Goal: Communication & Community: Answer question/provide support

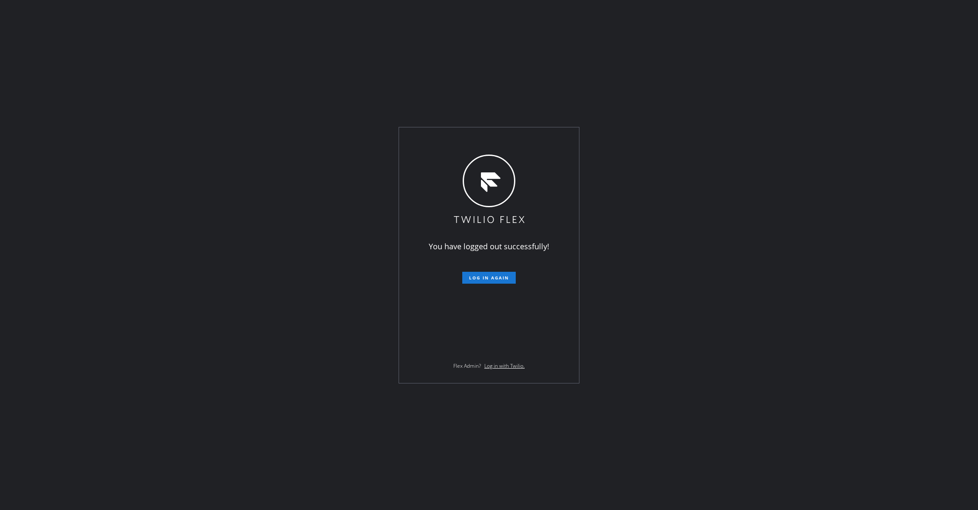
click at [475, 450] on div "You have logged out successfully! Log in again Flex Admin? Log in with Twilio." at bounding box center [489, 255] width 978 height 510
click at [506, 274] on button "Log in again" at bounding box center [488, 278] width 53 height 12
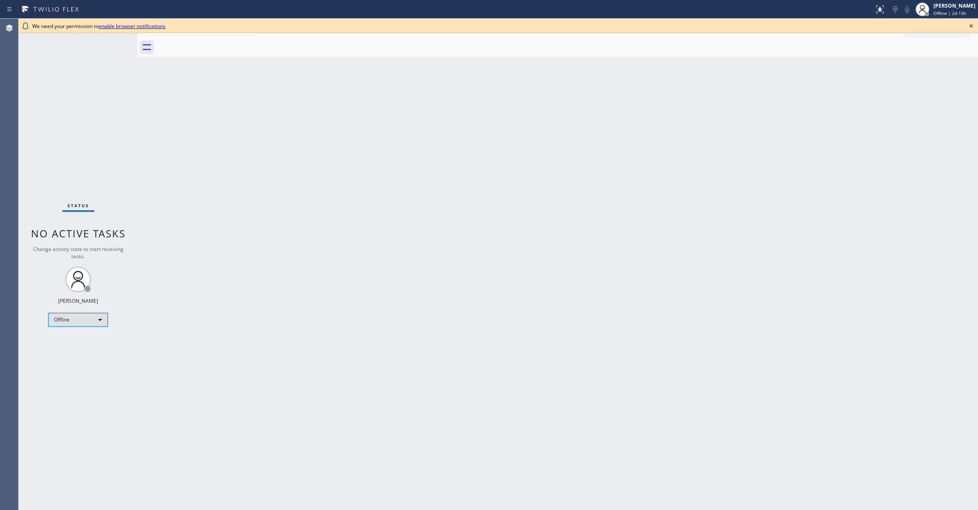
click at [58, 320] on div "Offline" at bounding box center [77, 320] width 59 height 14
click at [77, 353] on li "Unavailable" at bounding box center [77, 353] width 57 height 10
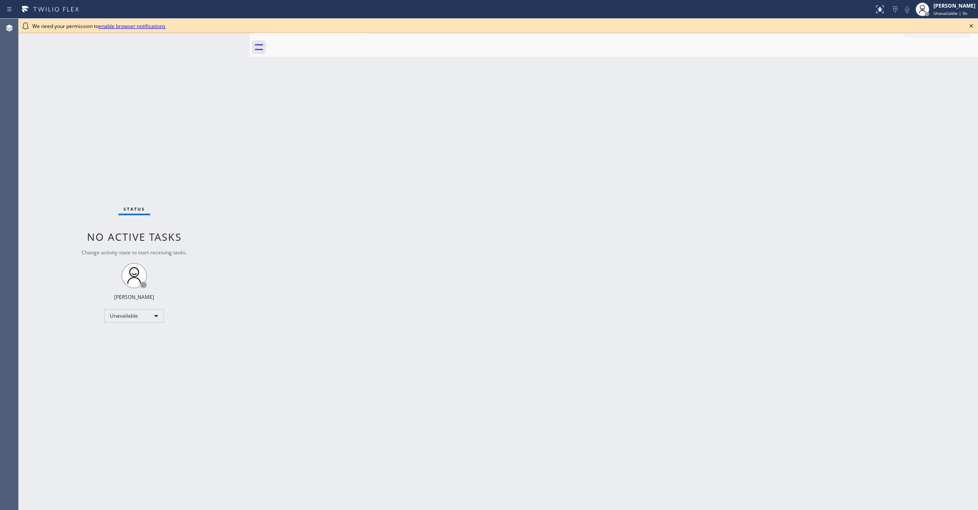
drag, startPoint x: 137, startPoint y: 48, endPoint x: 448, endPoint y: 66, distance: 312.0
click at [250, 67] on div at bounding box center [250, 264] width 0 height 491
click at [968, 26] on icon at bounding box center [971, 26] width 10 height 10
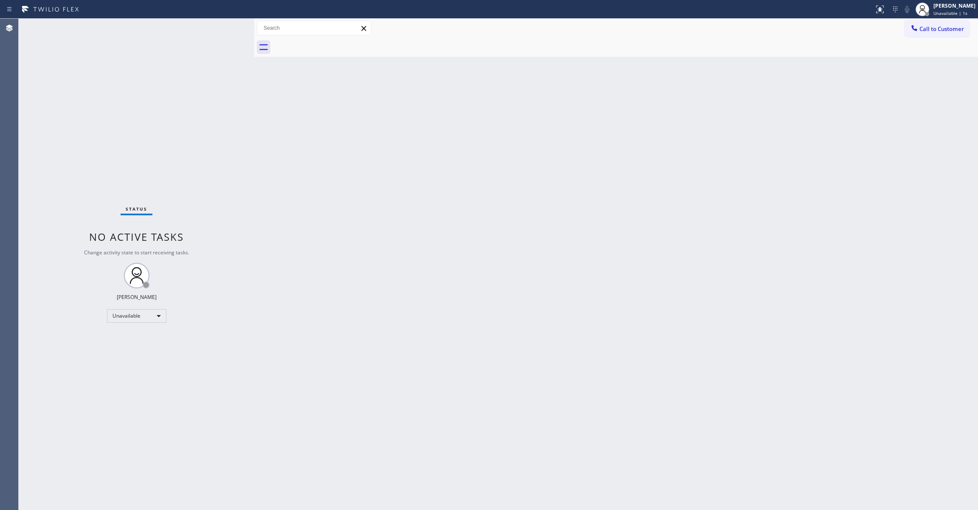
click at [477, 195] on div "Back to Dashboard Change Sender ID Customers Technicians Select a contact Outbo…" at bounding box center [616, 264] width 724 height 491
click at [146, 115] on div "Status No active tasks Change activity state to start receiving tasks. [PERSON_…" at bounding box center [137, 264] width 236 height 491
click at [126, 469] on div "Status No active tasks Change activity state to start receiving tasks. [PERSON_…" at bounding box center [137, 264] width 236 height 491
click at [33, 297] on div "Status No active tasks Change activity state to start receiving tasks. [PERSON_…" at bounding box center [137, 264] width 236 height 491
click at [498, 336] on div "Back to Dashboard Change Sender ID Customers Technicians Select a contact Outbo…" at bounding box center [616, 264] width 724 height 491
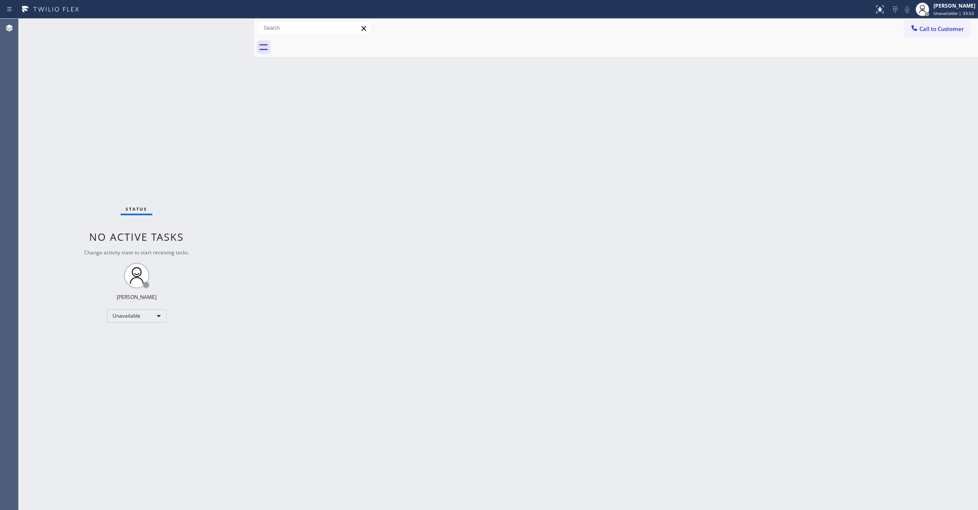
click at [636, 227] on div "Back to Dashboard Change Sender ID Customers Technicians Select a contact Outbo…" at bounding box center [616, 264] width 724 height 491
click at [942, 31] on span "Call to Customer" at bounding box center [941, 29] width 45 height 8
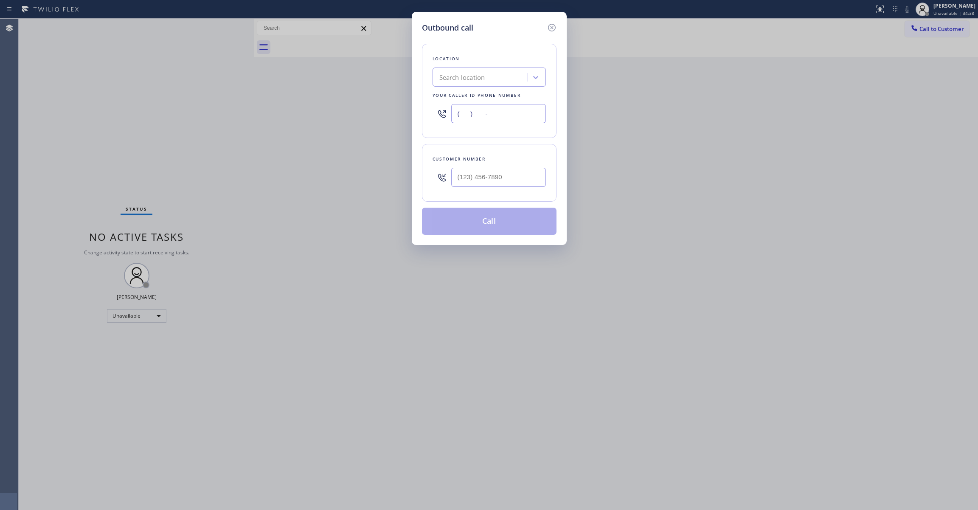
paste input "949) 353-6929"
drag, startPoint x: 492, startPoint y: 112, endPoint x: 364, endPoint y: 112, distance: 128.6
click at [362, 109] on div "Outbound call Location Search location Your caller id phone number (___) ___-__…" at bounding box center [489, 255] width 978 height 510
type input "(949) 353-6929"
click at [491, 176] on input "(___) ___-____" at bounding box center [498, 177] width 95 height 19
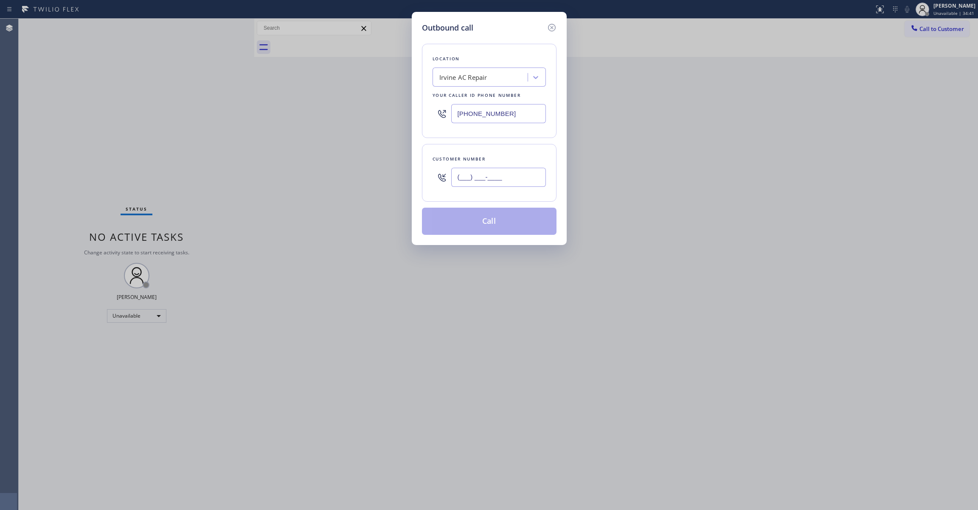
paste input "510) 676-1140"
type input "(510) 676-1140"
click at [499, 221] on button "Call" at bounding box center [489, 221] width 135 height 27
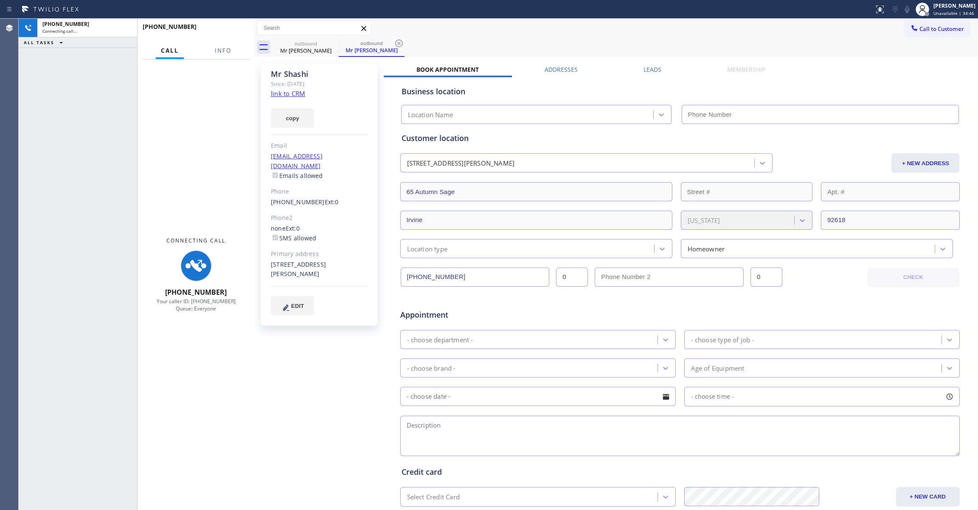
click at [31, 107] on div "+15106761140 Connecting call… ALL TASKS ALL TASKS ACTIVE TASKS TASKS IN WRAP UP" at bounding box center [78, 264] width 118 height 491
type input "(949) 353-6929"
click at [223, 48] on span "Info" at bounding box center [223, 51] width 17 height 8
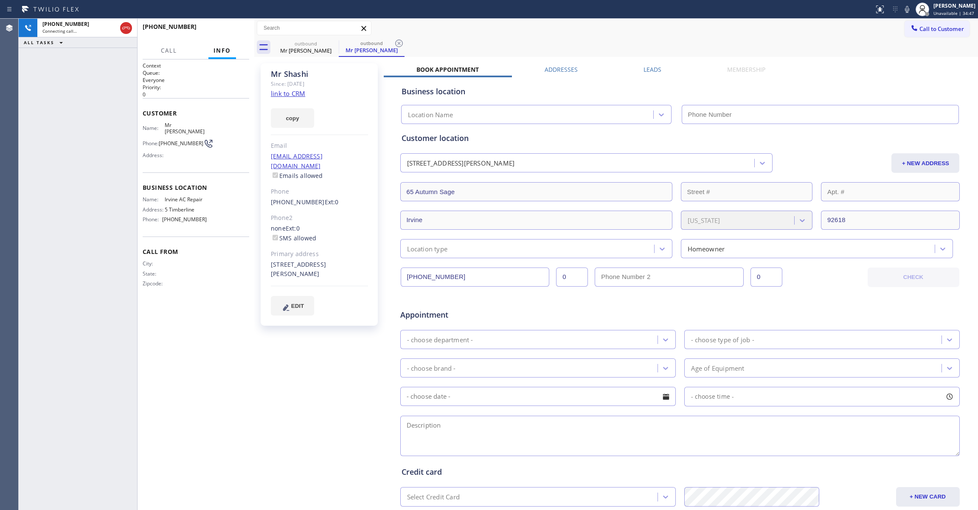
type input "(949) 353-6929"
click at [401, 41] on icon at bounding box center [399, 43] width 10 height 10
click at [297, 93] on link "link to CRM" at bounding box center [288, 93] width 34 height 8
click at [222, 23] on div "+15106761140 Live | 00:35 HANG UP" at bounding box center [196, 31] width 107 height 22
click at [222, 29] on span "HANG UP" at bounding box center [229, 31] width 26 height 6
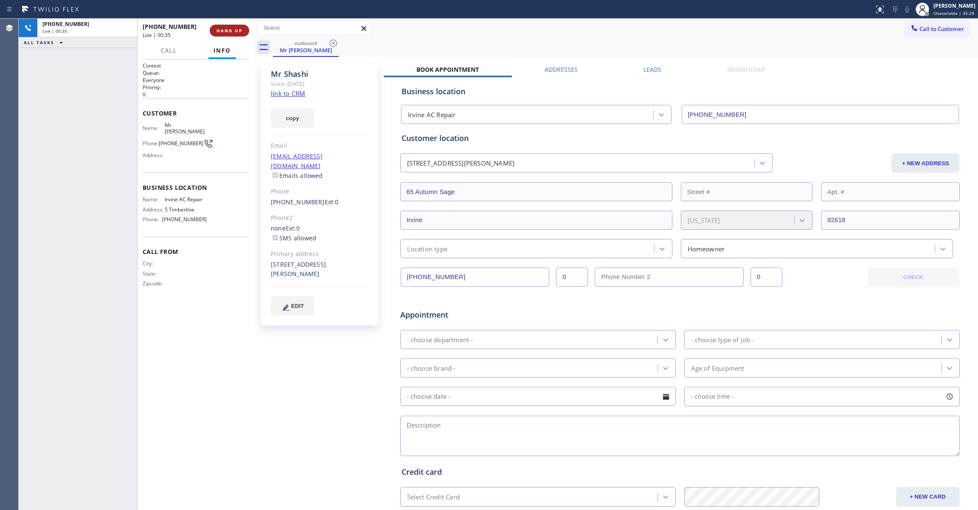
click at [223, 32] on span "HANG UP" at bounding box center [229, 31] width 26 height 6
click at [229, 30] on span "COMPLETE" at bounding box center [227, 31] width 29 height 6
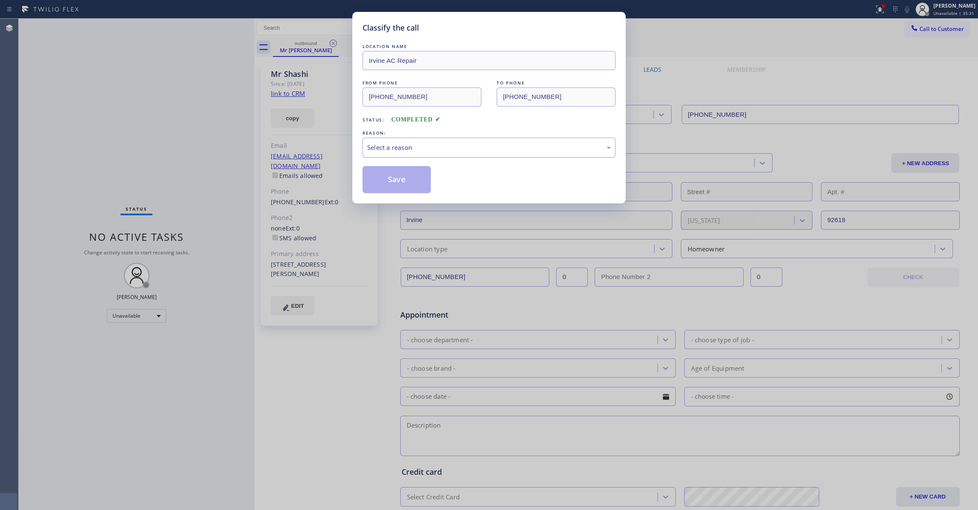
click at [410, 148] on div "Select a reason" at bounding box center [489, 148] width 244 height 10
click at [400, 182] on button "Save" at bounding box center [396, 179] width 68 height 27
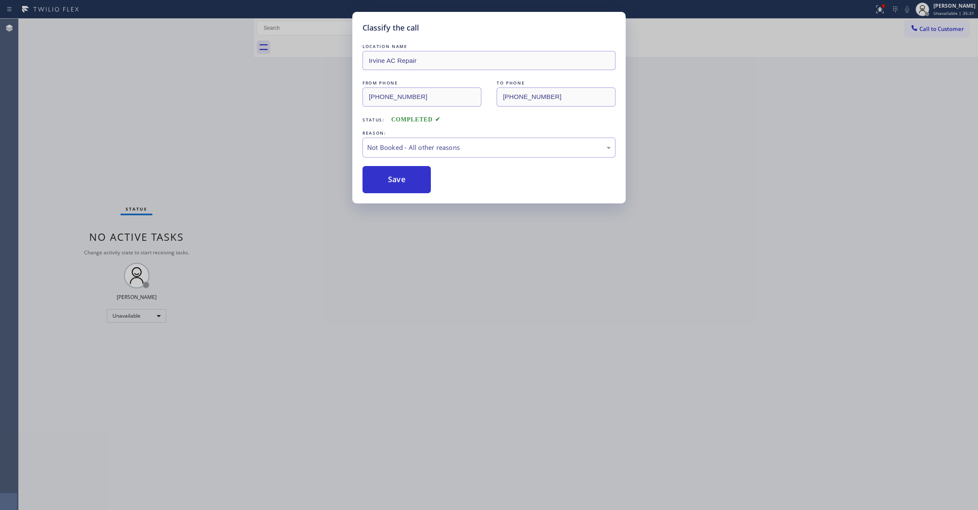
drag, startPoint x: 400, startPoint y: 182, endPoint x: 463, endPoint y: 12, distance: 181.3
click at [400, 173] on button "Save" at bounding box center [396, 179] width 68 height 27
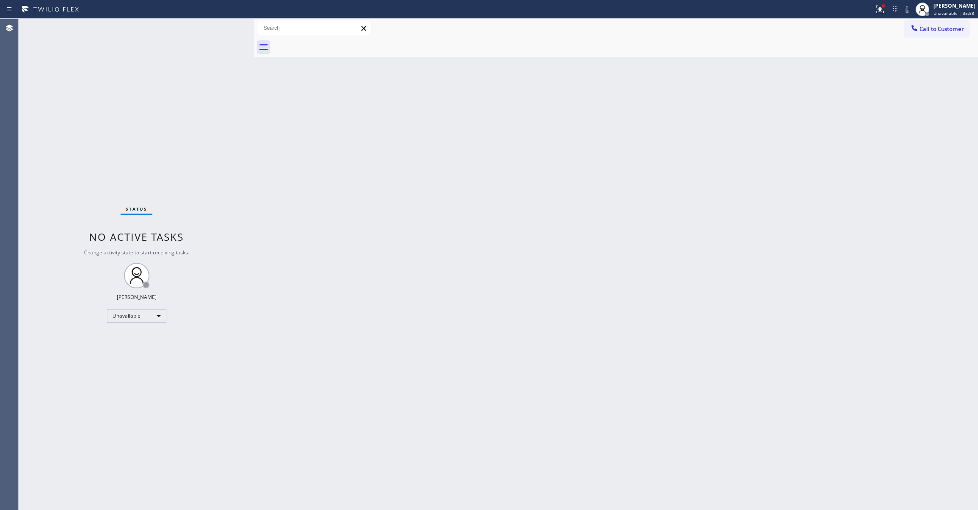
click at [138, 114] on div "Status No active tasks Change activity state to start receiving tasks. [PERSON_…" at bounding box center [137, 264] width 236 height 491
drag, startPoint x: 764, startPoint y: 197, endPoint x: 951, endPoint y: 56, distance: 233.6
click at [771, 189] on div "Back to Dashboard Change Sender ID Customers Technicians Select a contact Outbo…" at bounding box center [616, 264] width 724 height 491
drag, startPoint x: 949, startPoint y: 27, endPoint x: 935, endPoint y: 27, distance: 14.0
click at [948, 27] on span "Call to Customer" at bounding box center [941, 29] width 45 height 8
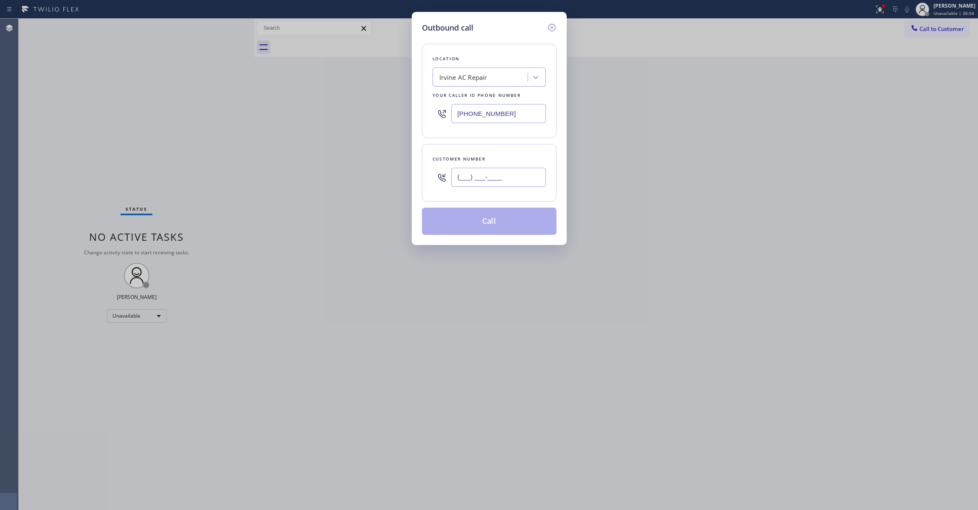
drag, startPoint x: 510, startPoint y: 177, endPoint x: 499, endPoint y: 177, distance: 10.2
click at [509, 177] on input "(___) ___-____" at bounding box center [498, 177] width 95 height 19
paste input "424) 533-8170"
type input "(424) 533-8170"
paste input "562) 239-4742"
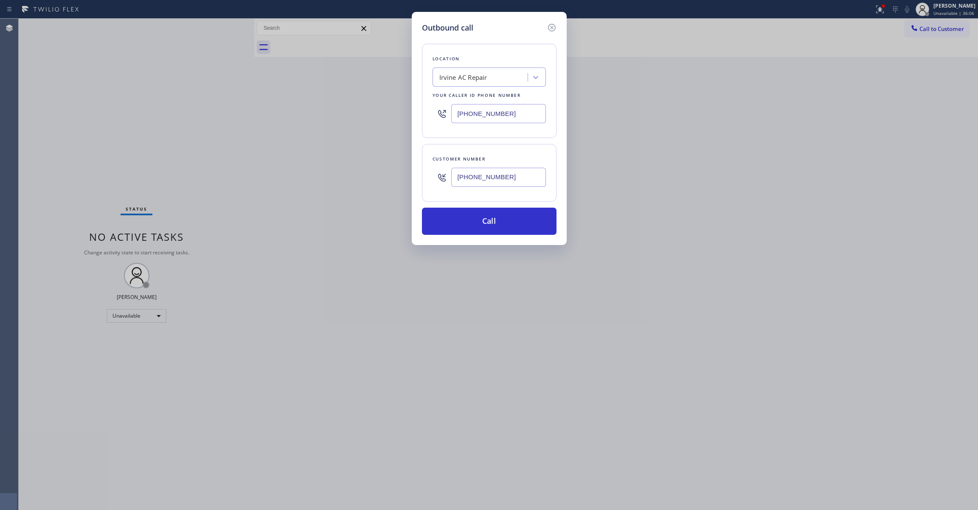
drag, startPoint x: 527, startPoint y: 114, endPoint x: 245, endPoint y: 114, distance: 281.4
click at [245, 114] on div "Outbound call Location Irvine AC Repair Your caller id phone number (949) 353-6…" at bounding box center [489, 255] width 978 height 510
type input "(562) 239-4742"
click at [454, 227] on button "Call" at bounding box center [489, 221] width 135 height 27
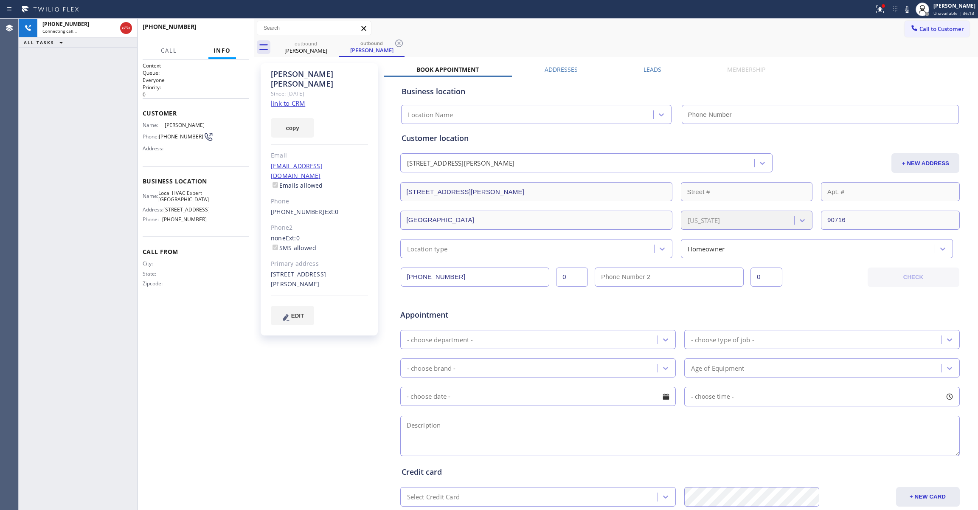
type input "(562) 239-4742"
click at [33, 92] on div "+14245338170 Live | 00:02 ALL TASKS ALL TASKS ACTIVE TASKS TASKS IN WRAP UP" at bounding box center [78, 264] width 118 height 491
click at [229, 30] on span "HANG UP" at bounding box center [229, 31] width 26 height 6
drag, startPoint x: 408, startPoint y: 43, endPoint x: 402, endPoint y: 43, distance: 6.0
click at [402, 43] on div "outbound Manuel Lopez outbound Manuel Lopez" at bounding box center [625, 47] width 705 height 19
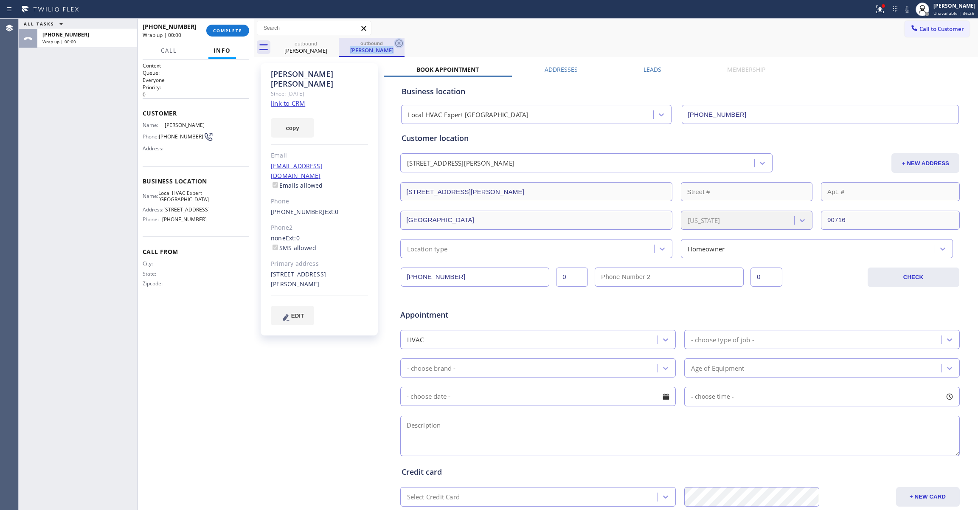
click at [401, 43] on icon at bounding box center [399, 43] width 10 height 10
click at [293, 99] on link "link to CRM" at bounding box center [288, 103] width 34 height 8
click at [230, 26] on button "COMPLETE" at bounding box center [227, 31] width 43 height 12
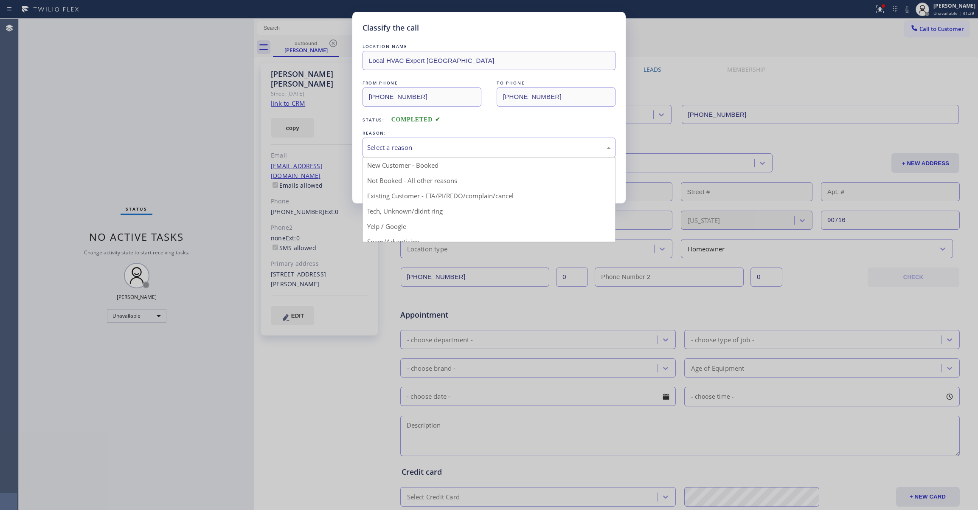
click at [387, 147] on div "Select a reason" at bounding box center [489, 148] width 244 height 10
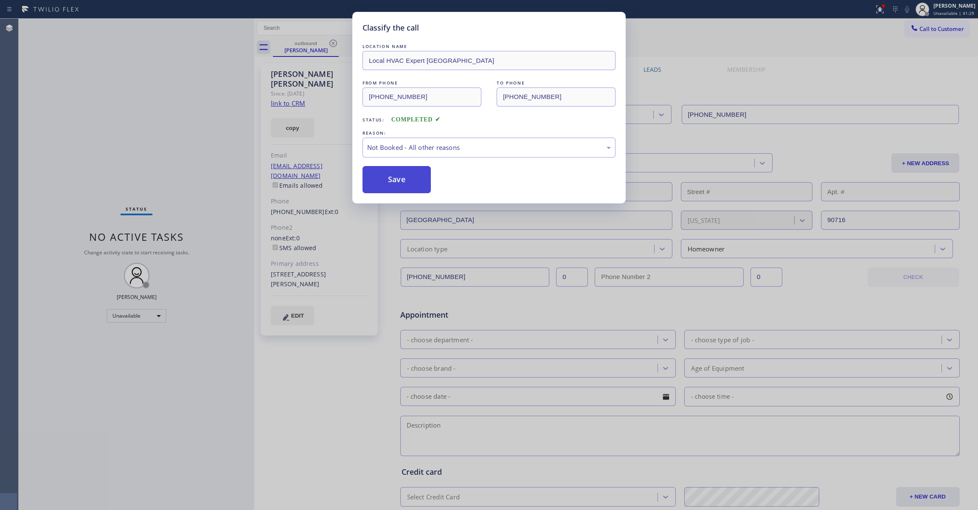
click at [388, 185] on button "Save" at bounding box center [396, 179] width 68 height 27
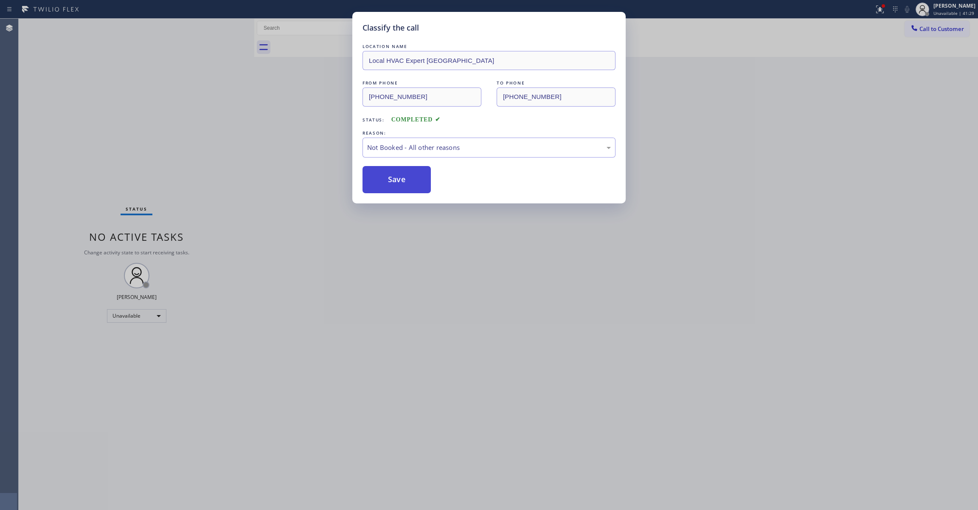
click at [388, 185] on button "Save" at bounding box center [396, 179] width 68 height 27
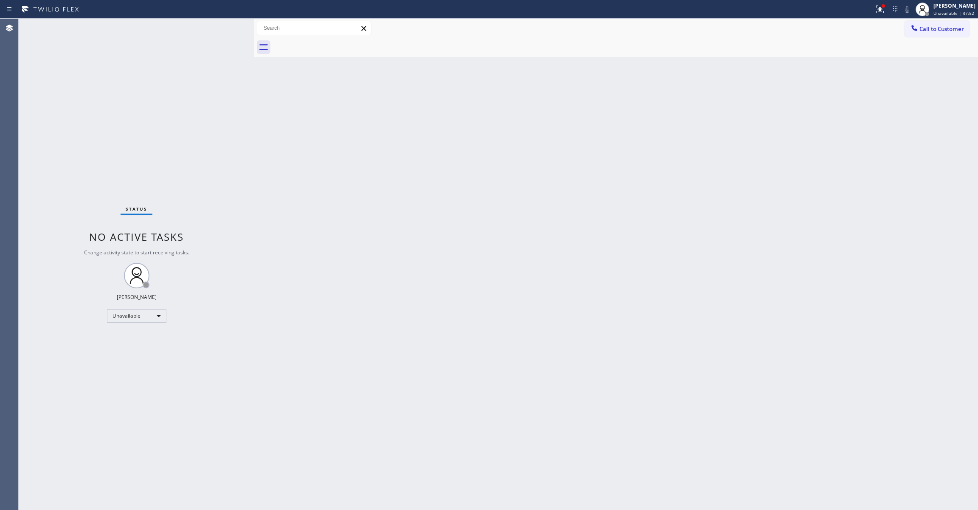
click at [159, 167] on div "Status No active tasks Change activity state to start receiving tasks. [PERSON_…" at bounding box center [137, 264] width 236 height 491
drag, startPoint x: 548, startPoint y: 201, endPoint x: 806, endPoint y: 36, distance: 306.3
click at [551, 201] on div "Back to Dashboard Change Sender ID Customers Technicians Select a contact Outbo…" at bounding box center [616, 264] width 724 height 491
click at [941, 28] on span "Call to Customer" at bounding box center [941, 29] width 45 height 8
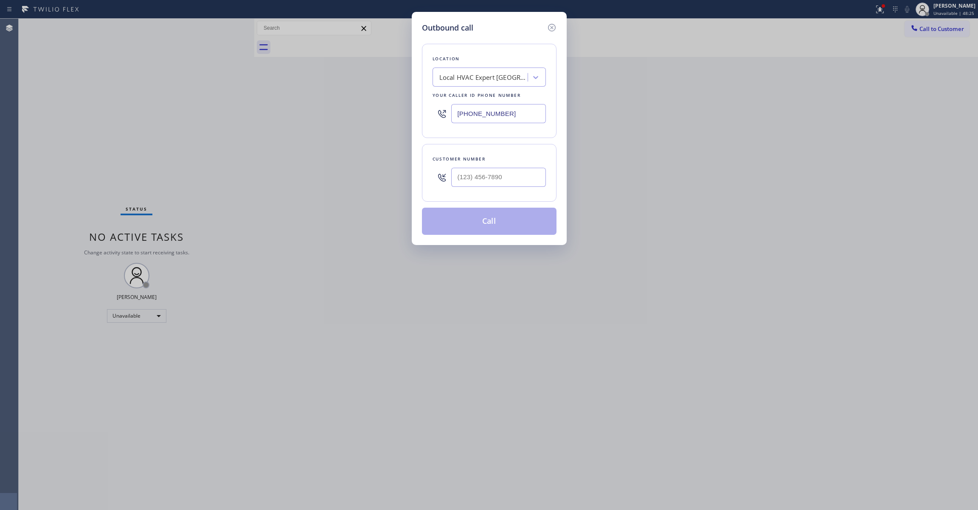
drag, startPoint x: 523, startPoint y: 113, endPoint x: 323, endPoint y: 109, distance: 200.8
click at [317, 109] on div "Outbound call Location Local HVAC Expert Long Beach Your caller id phone number…" at bounding box center [489, 255] width 978 height 510
paste input "760) 388-9800"
type input "(760) 388-9800"
click at [498, 173] on input "(___) ___-____" at bounding box center [498, 177] width 95 height 19
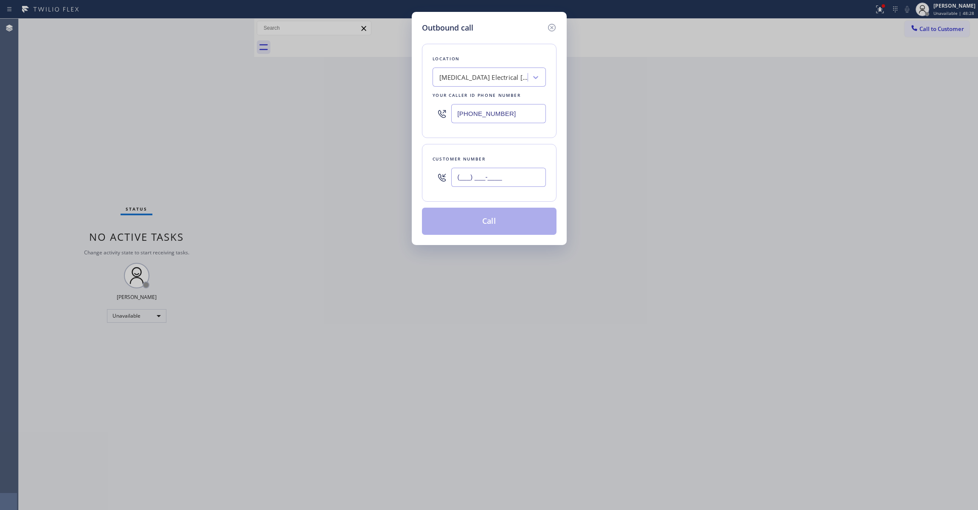
paste input "442) 241-9300"
type input "(442) 241-9300"
click at [507, 221] on button "Call" at bounding box center [489, 221] width 135 height 27
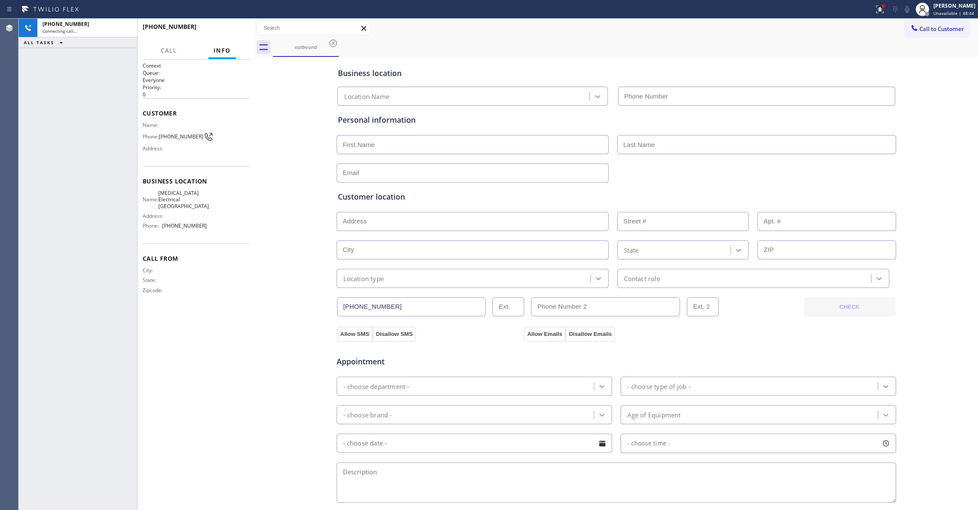
type input "(760) 388-9800"
click at [23, 129] on div "+14422419300 Live | 00:03 ALL TASKS ALL TASKS ACTIVE TASKS TASKS IN WRAP UP" at bounding box center [78, 264] width 118 height 491
click at [228, 30] on span "HANG UP" at bounding box center [229, 31] width 26 height 6
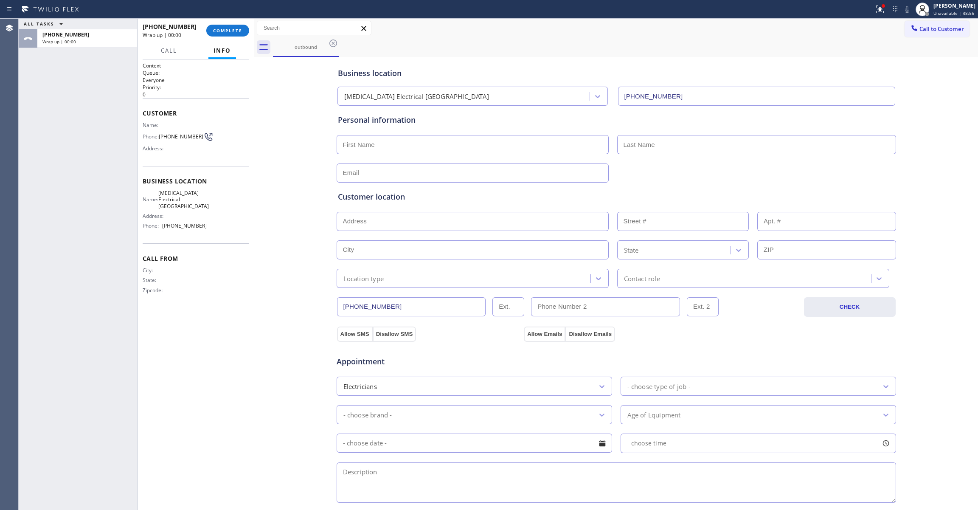
click at [171, 138] on span "(442) 241-9300" at bounding box center [181, 136] width 45 height 6
copy div "(442) 241-9300"
click at [227, 33] on button "COMPLETE" at bounding box center [227, 31] width 43 height 12
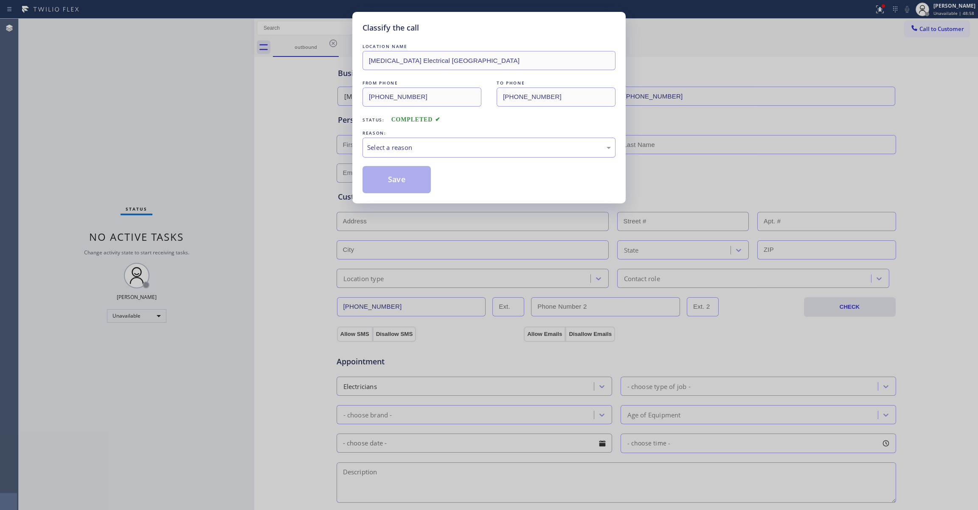
click at [416, 146] on div "Select a reason" at bounding box center [489, 148] width 244 height 10
click at [395, 185] on button "Save" at bounding box center [396, 179] width 68 height 27
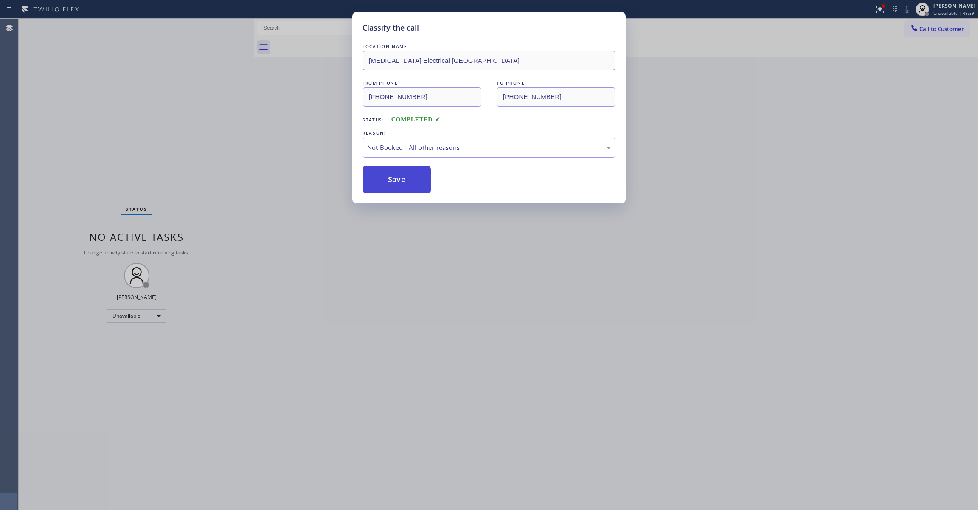
click at [395, 185] on button "Save" at bounding box center [396, 179] width 68 height 27
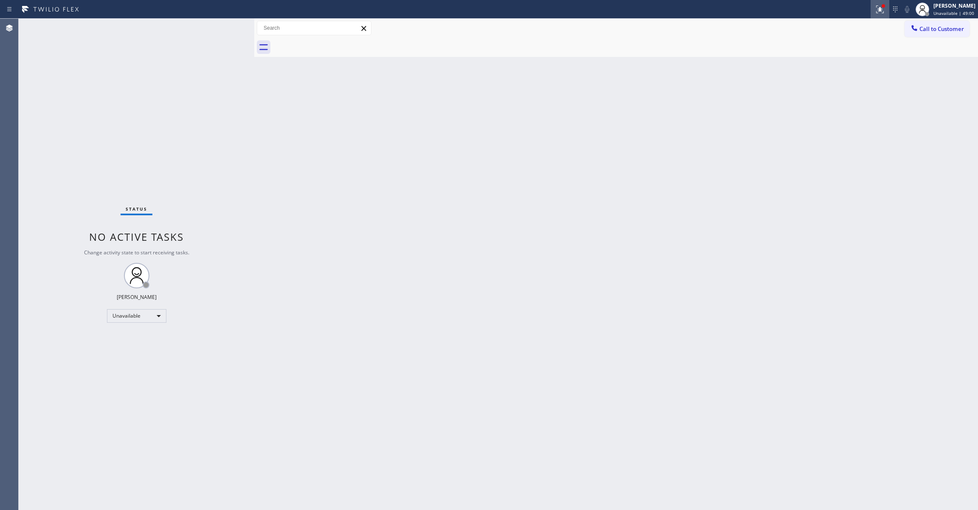
click at [875, 11] on icon at bounding box center [880, 9] width 10 height 10
click at [828, 110] on span "Clear issues" at bounding box center [824, 111] width 40 height 6
click at [948, 33] on button "Call to Customer" at bounding box center [936, 29] width 65 height 16
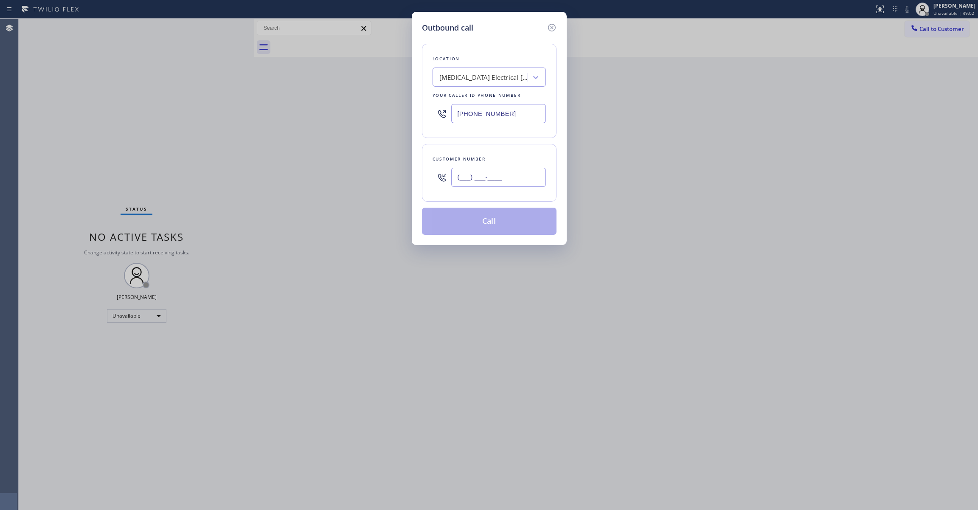
click at [466, 177] on input "(___) ___-____" at bounding box center [498, 177] width 95 height 19
paste input "442) 241-9300"
type input "(442) 241-9300"
click at [491, 225] on button "Call" at bounding box center [489, 221] width 135 height 27
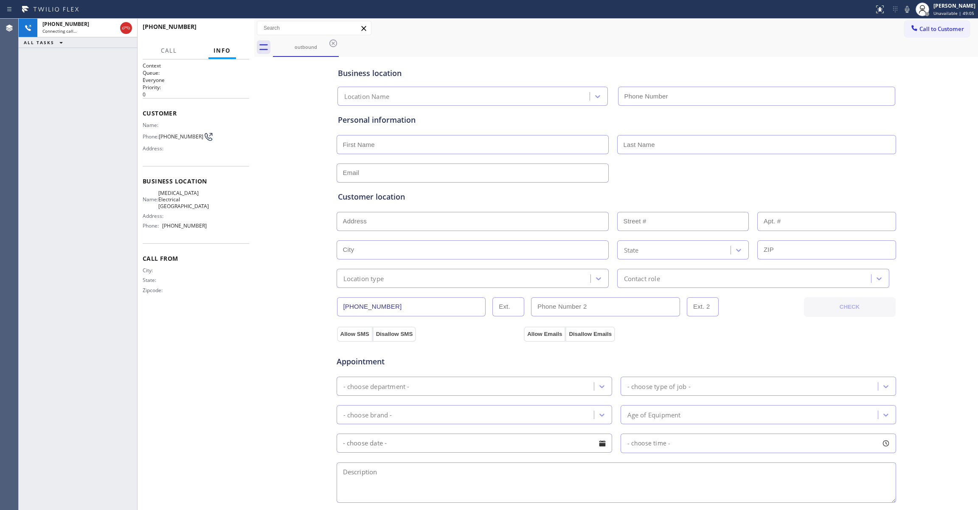
type input "(760) 388-9800"
click at [31, 189] on div "+14422419300 Connecting call… ALL TASKS ALL TASKS ACTIVE TASKS TASKS IN WRAP UP" at bounding box center [78, 264] width 118 height 491
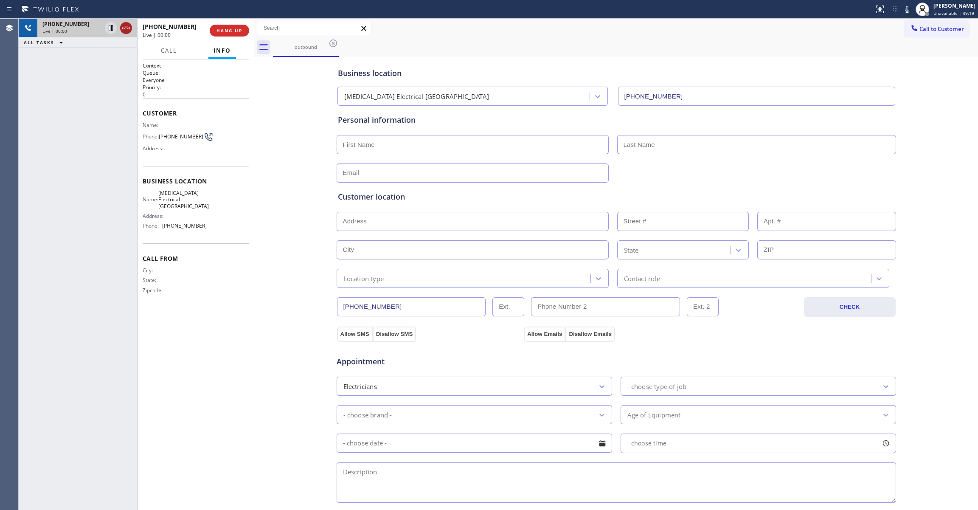
click at [124, 27] on icon at bounding box center [126, 28] width 10 height 10
click at [230, 29] on span "HANG UP" at bounding box center [229, 31] width 26 height 6
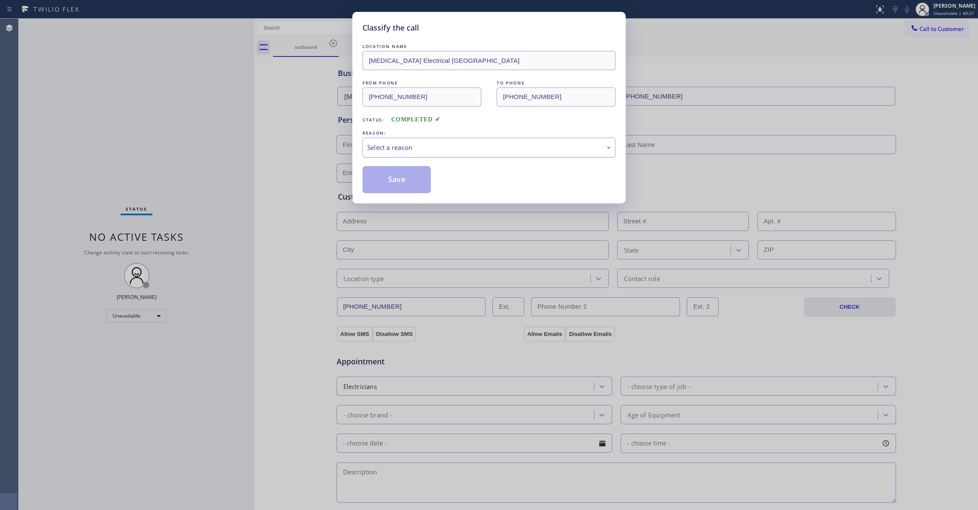
drag, startPoint x: 397, startPoint y: 146, endPoint x: 393, endPoint y: 156, distance: 10.6
click at [396, 147] on div "Select a reason" at bounding box center [489, 148] width 244 height 10
drag, startPoint x: 392, startPoint y: 183, endPoint x: 387, endPoint y: 182, distance: 5.4
click at [387, 182] on button "Save" at bounding box center [396, 179] width 68 height 27
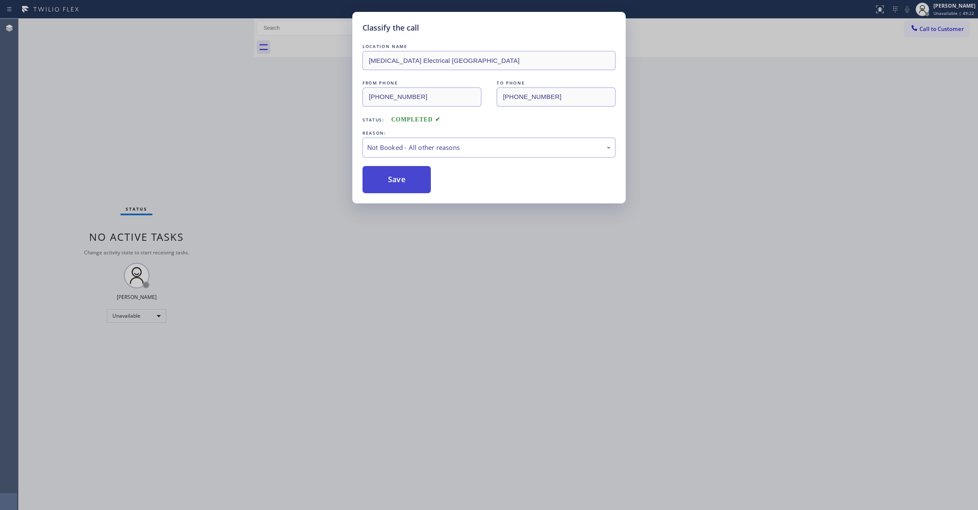
click at [390, 179] on button "Save" at bounding box center [396, 179] width 68 height 27
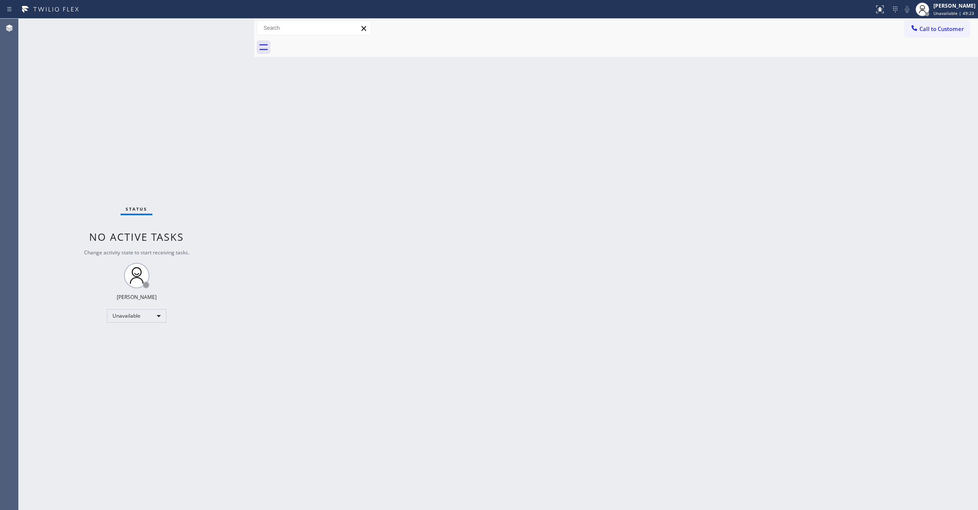
click at [946, 29] on span "Call to Customer" at bounding box center [941, 29] width 45 height 8
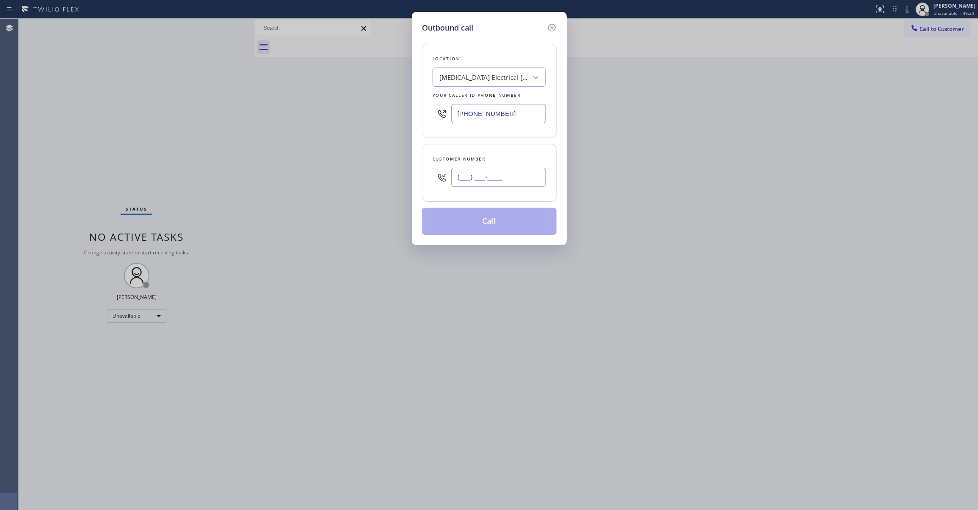
click at [494, 172] on input "(___) ___-____" at bounding box center [498, 177] width 95 height 19
paste input "442) 241-9300"
type input "(442) 241-9300"
click at [481, 226] on button "Call" at bounding box center [489, 221] width 135 height 27
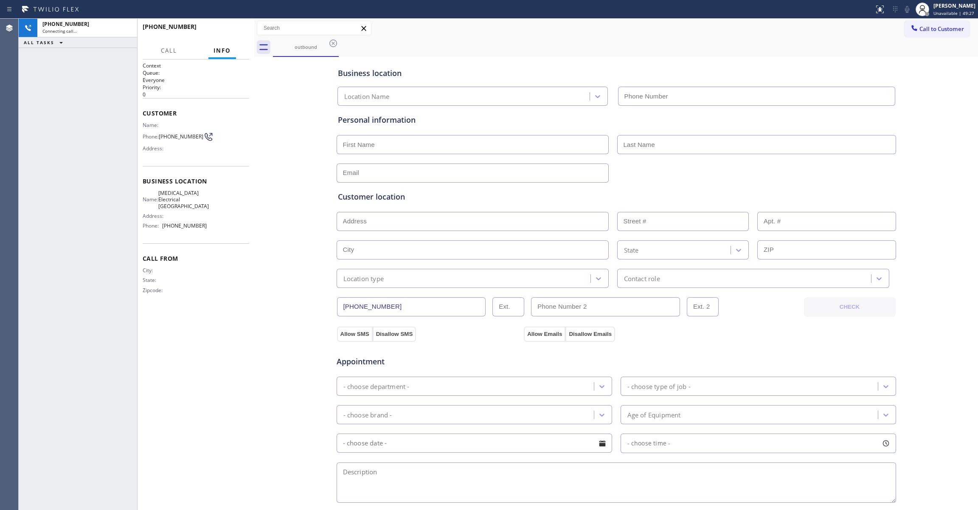
type input "(760) 388-9800"
click at [230, 29] on span "HANG UP" at bounding box center [229, 31] width 26 height 6
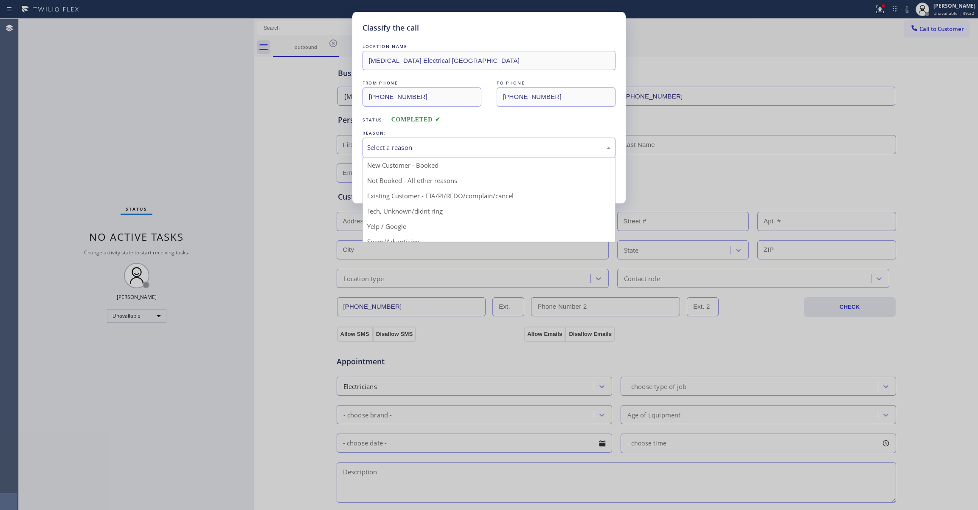
click at [406, 152] on div "Select a reason" at bounding box center [489, 148] width 244 height 10
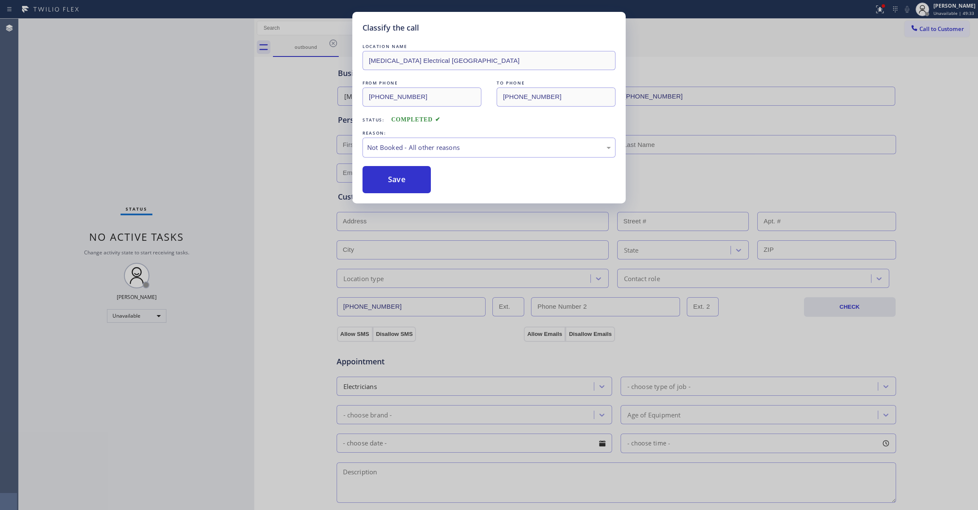
click at [394, 182] on button "Save" at bounding box center [396, 179] width 68 height 27
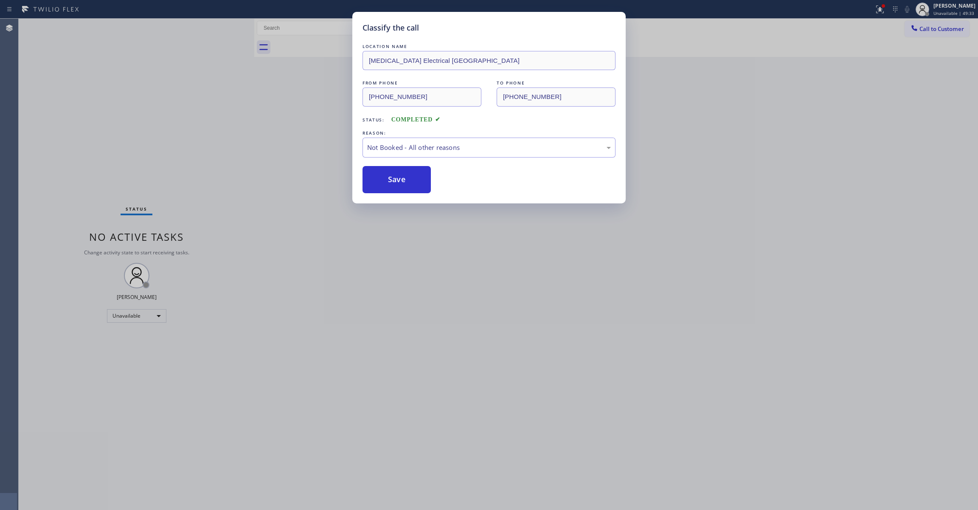
click at [394, 182] on button "Save" at bounding box center [396, 179] width 68 height 27
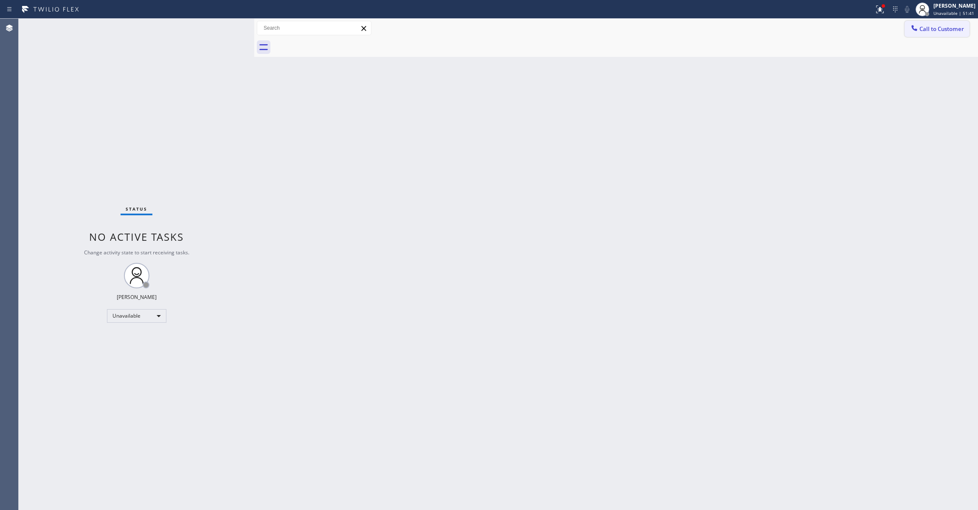
drag, startPoint x: 946, startPoint y: 27, endPoint x: 681, endPoint y: 141, distance: 289.0
click at [946, 27] on span "Call to Customer" at bounding box center [941, 29] width 45 height 8
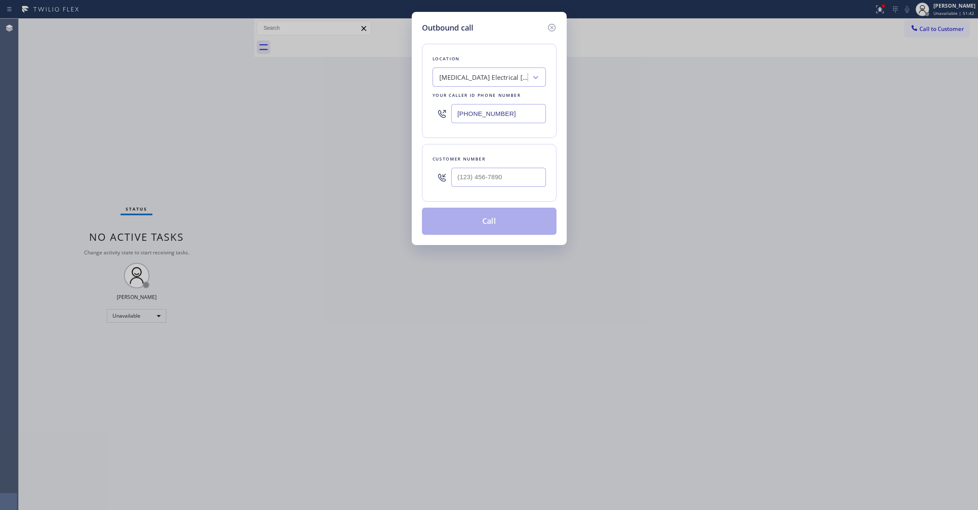
drag, startPoint x: 531, startPoint y: 118, endPoint x: 296, endPoint y: 146, distance: 236.9
click at [243, 109] on div "Outbound call Location High Voltage Electrical Palm Springs Your caller id phon…" at bounding box center [489, 255] width 978 height 510
paste input "470) 782-9857"
type input "(470) 782-9857"
click at [483, 170] on input "(___) ___-____" at bounding box center [498, 177] width 95 height 19
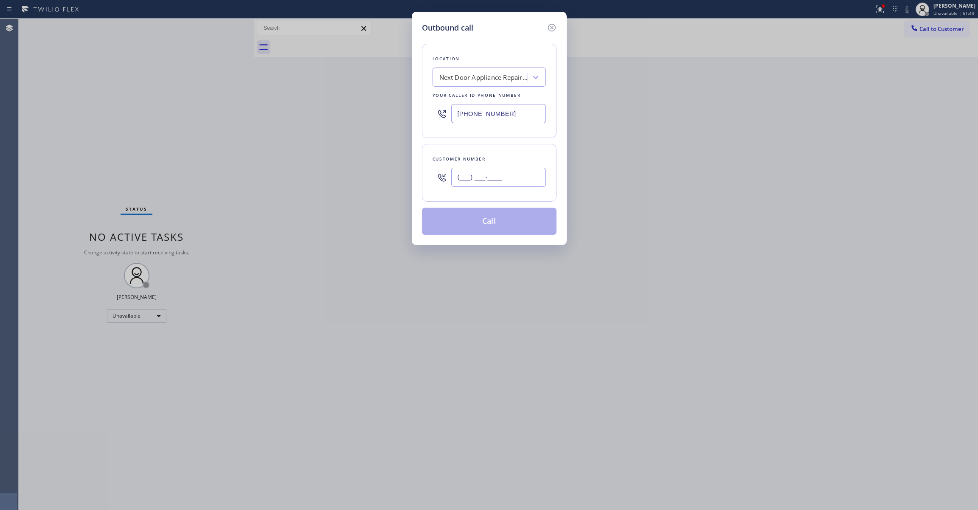
paste input "986) 286-1401"
type input "(986) 286-1401"
click at [478, 224] on button "Call" at bounding box center [489, 221] width 135 height 27
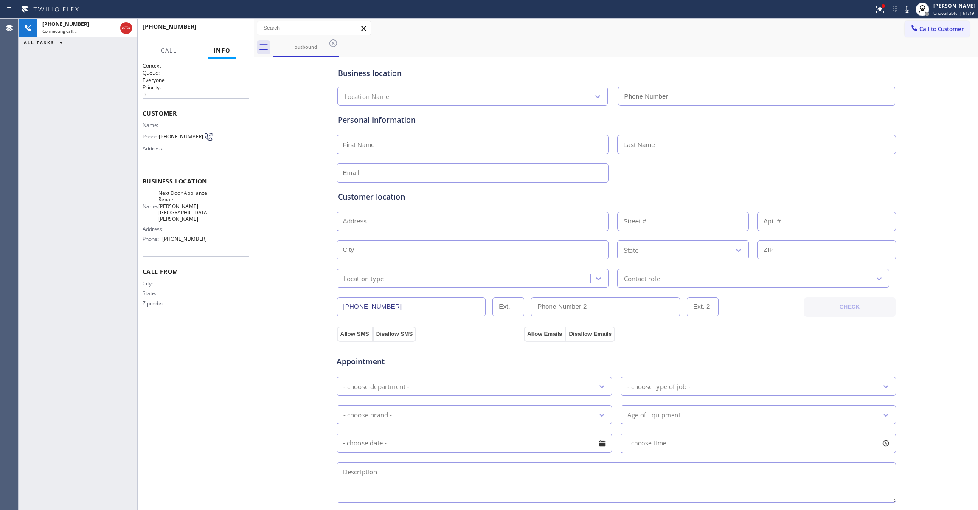
type input "(470) 782-9857"
click at [167, 138] on span "(986) 286-1401" at bounding box center [181, 136] width 45 height 6
copy div "(986) 286-1401"
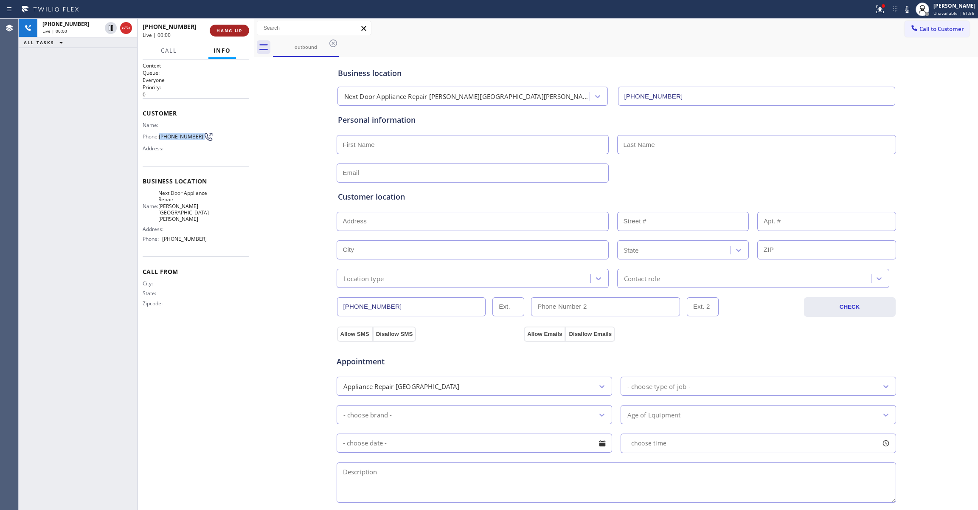
click at [236, 29] on span "HANG UP" at bounding box center [229, 31] width 26 height 6
click at [232, 25] on button "COMPLETE" at bounding box center [227, 31] width 43 height 12
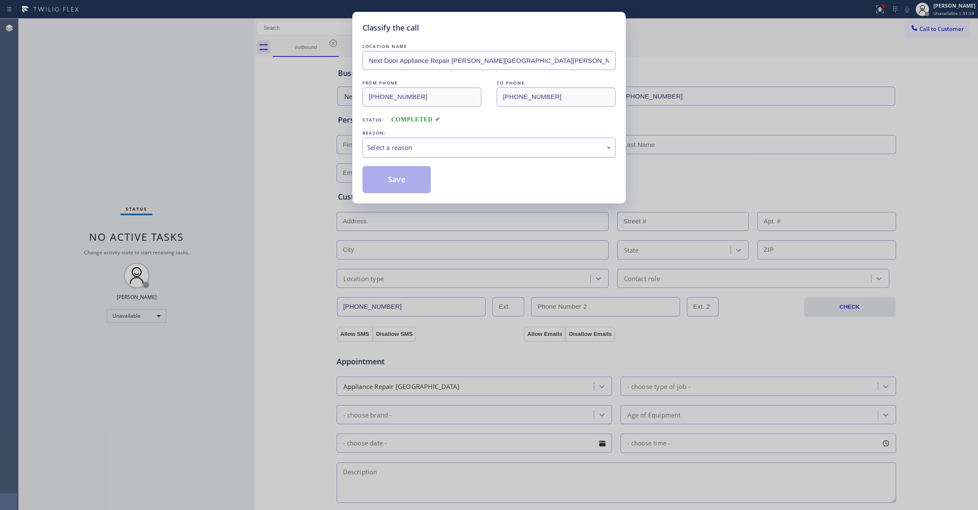
click at [404, 141] on div "Select a reason" at bounding box center [488, 147] width 253 height 20
click at [398, 183] on button "Save" at bounding box center [396, 179] width 68 height 27
drag, startPoint x: 398, startPoint y: 183, endPoint x: 429, endPoint y: 166, distance: 36.5
click at [399, 181] on button "Save" at bounding box center [396, 179] width 68 height 27
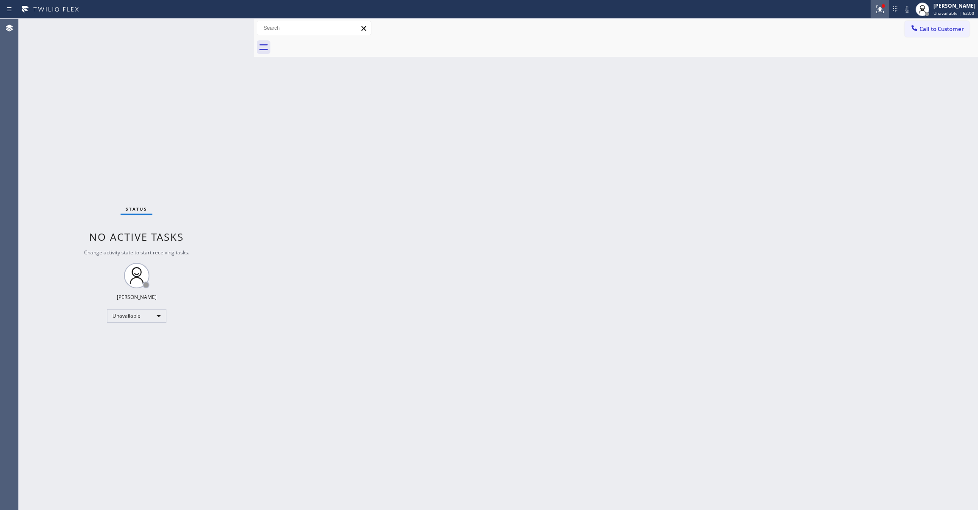
click at [875, 6] on icon at bounding box center [880, 9] width 10 height 10
click at [809, 112] on span "Clear issues" at bounding box center [824, 111] width 40 height 6
click at [957, 25] on span "Call to Customer" at bounding box center [941, 29] width 45 height 8
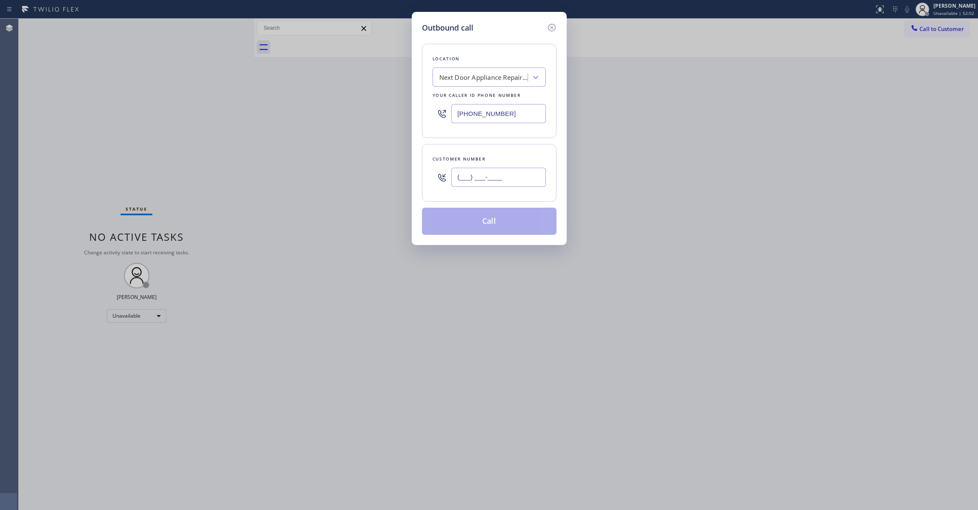
click at [514, 177] on input "(___) ___-____" at bounding box center [498, 177] width 95 height 19
paste input "986) 286-1401"
type input "(986) 286-1401"
click at [467, 227] on button "Call" at bounding box center [489, 221] width 135 height 27
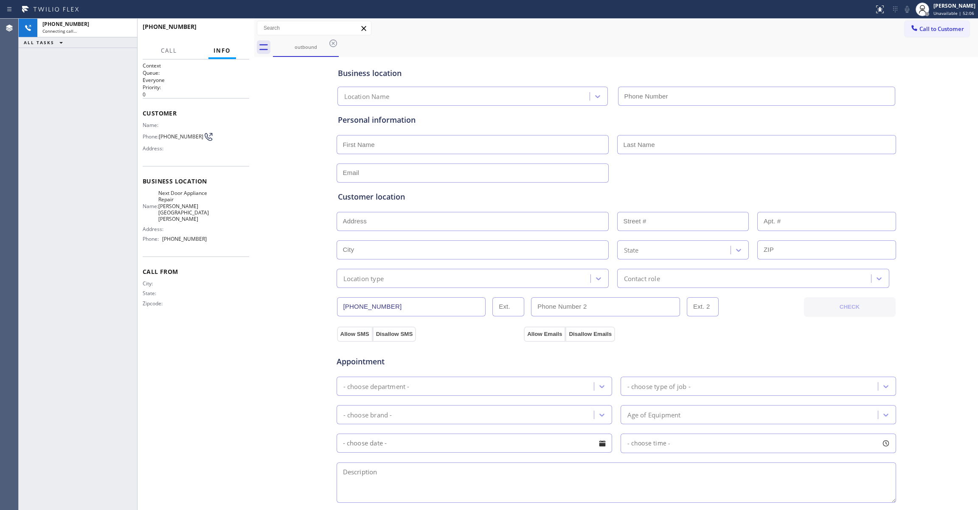
type input "(470) 782-9857"
click at [227, 27] on button "HANG UP" at bounding box center [229, 31] width 39 height 12
drag, startPoint x: 227, startPoint y: 27, endPoint x: 229, endPoint y: 16, distance: 11.2
click at [227, 27] on button "HANG UP" at bounding box center [229, 31] width 39 height 12
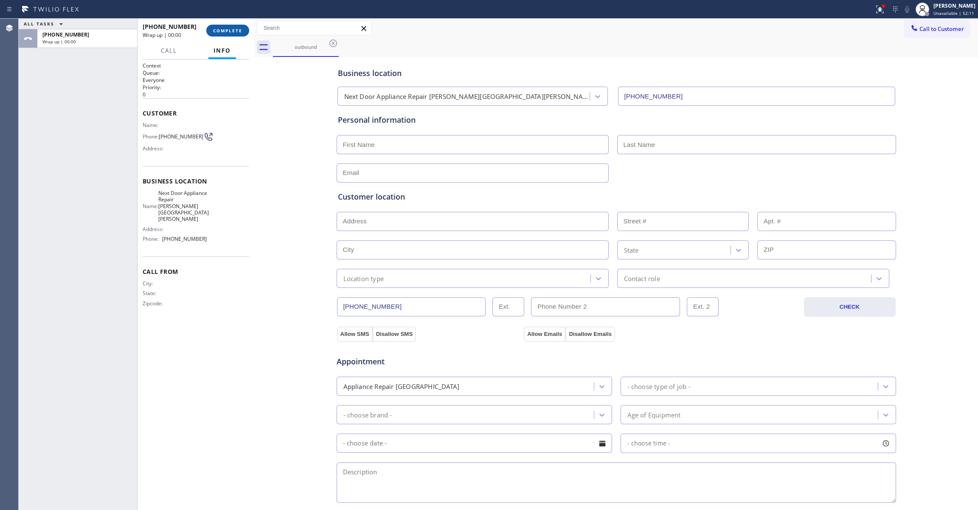
click at [239, 29] on span "COMPLETE" at bounding box center [227, 31] width 29 height 6
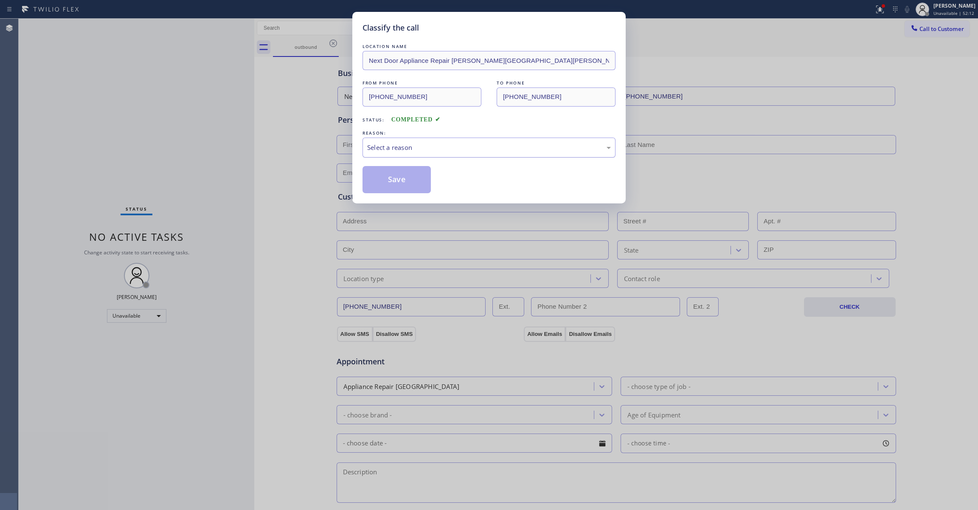
drag, startPoint x: 412, startPoint y: 148, endPoint x: 411, endPoint y: 154, distance: 6.1
click at [412, 148] on div "Select a reason" at bounding box center [489, 148] width 244 height 10
click at [400, 183] on button "Save" at bounding box center [396, 179] width 68 height 27
click at [399, 183] on button "Save" at bounding box center [396, 179] width 68 height 27
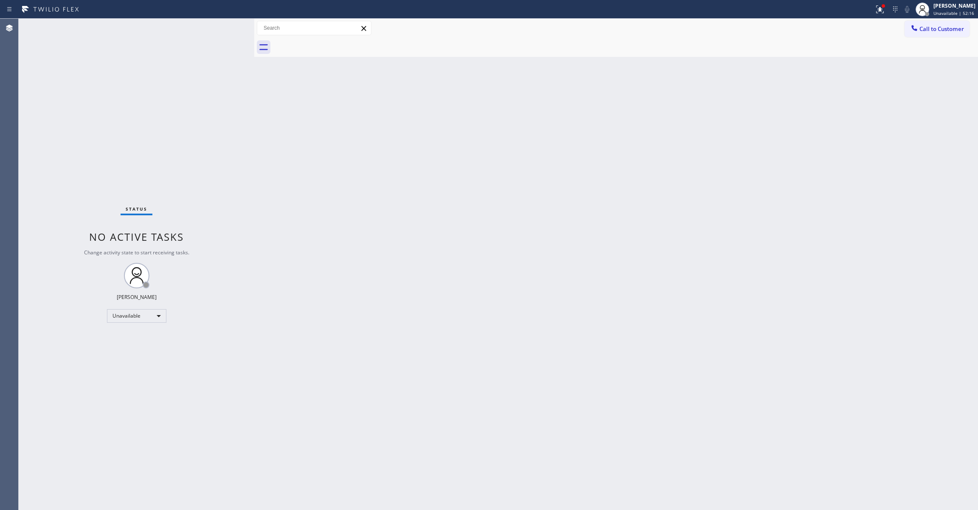
drag, startPoint x: 508, startPoint y: 107, endPoint x: 631, endPoint y: 85, distance: 125.0
click at [554, 99] on div "Back to Dashboard Change Sender ID Customers Technicians Select a contact Outbo…" at bounding box center [616, 264] width 724 height 491
drag, startPoint x: 942, startPoint y: 28, endPoint x: 552, endPoint y: 98, distance: 396.3
click at [941, 28] on span "Call to Customer" at bounding box center [941, 29] width 45 height 8
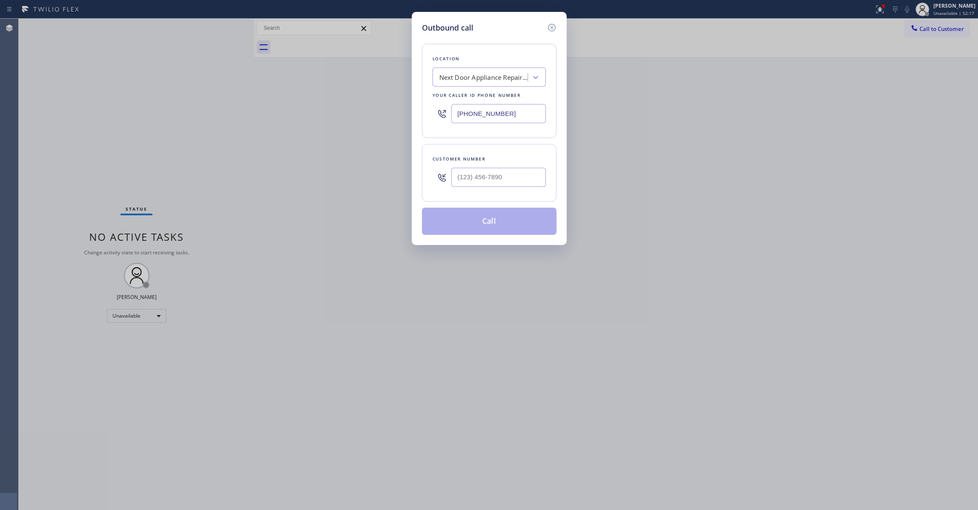
drag, startPoint x: 530, startPoint y: 121, endPoint x: 393, endPoint y: 118, distance: 137.5
click at [394, 118] on div "Outbound call Location Next Door Appliance Repair Castleberry Hill Your caller …" at bounding box center [489, 255] width 978 height 510
paste input "551) 239-9945"
type input "(551) 239-9945"
click at [516, 177] on input "(___) ___-____" at bounding box center [498, 177] width 95 height 19
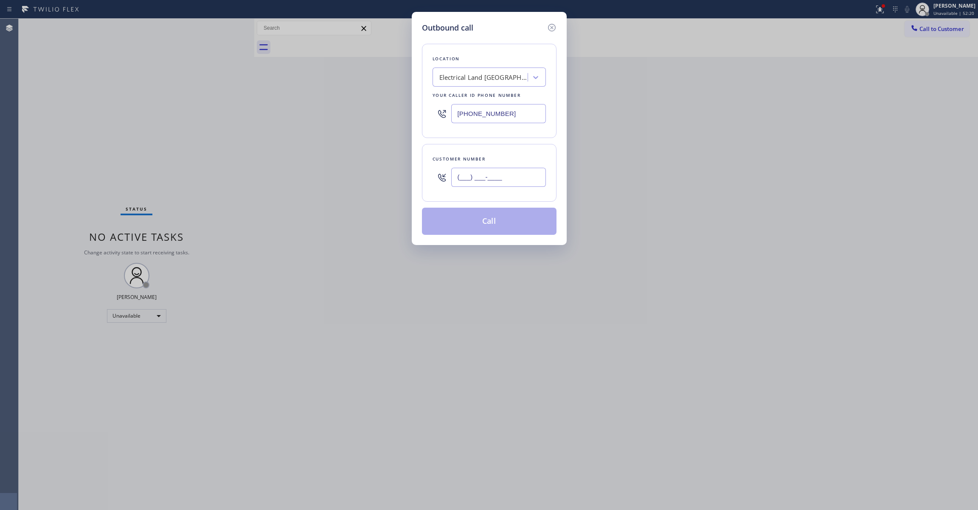
paste input "609) 862-7430"
type input "(609) 862-7430"
click at [502, 222] on button "Call" at bounding box center [489, 221] width 135 height 27
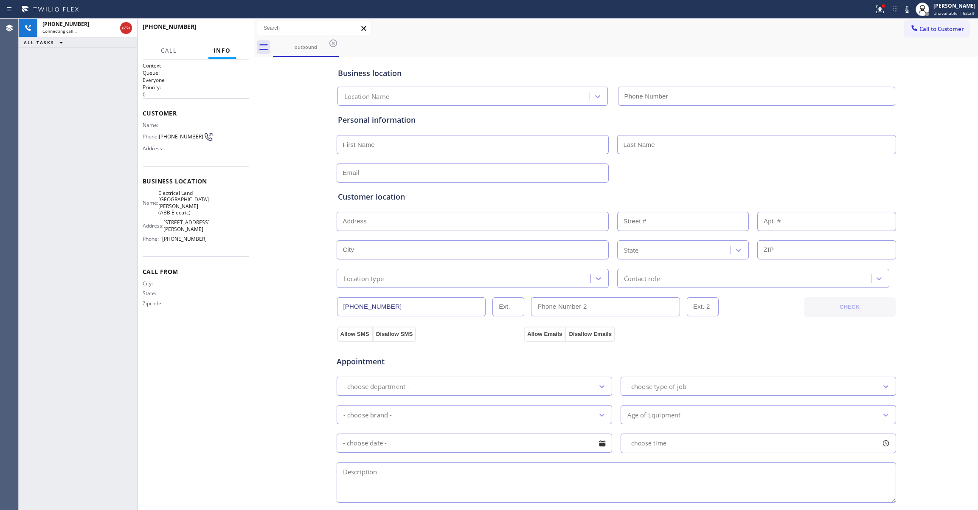
type input "(551) 239-9945"
drag, startPoint x: 65, startPoint y: 132, endPoint x: 119, endPoint y: 2, distance: 141.5
click at [68, 128] on div "+16098627430 Live | 00:00 ALL TASKS ALL TASKS ACTIVE TASKS TASKS IN WRAP UP" at bounding box center [78, 264] width 118 height 491
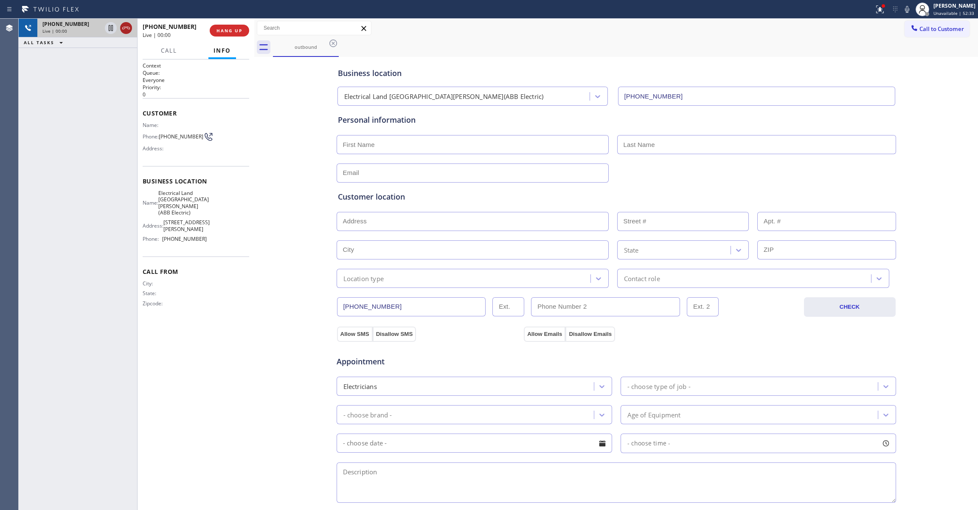
click at [126, 24] on icon at bounding box center [126, 28] width 10 height 10
click at [219, 31] on span "HANG UP" at bounding box center [229, 31] width 26 height 6
click at [225, 29] on span "COMPLETE" at bounding box center [227, 31] width 29 height 6
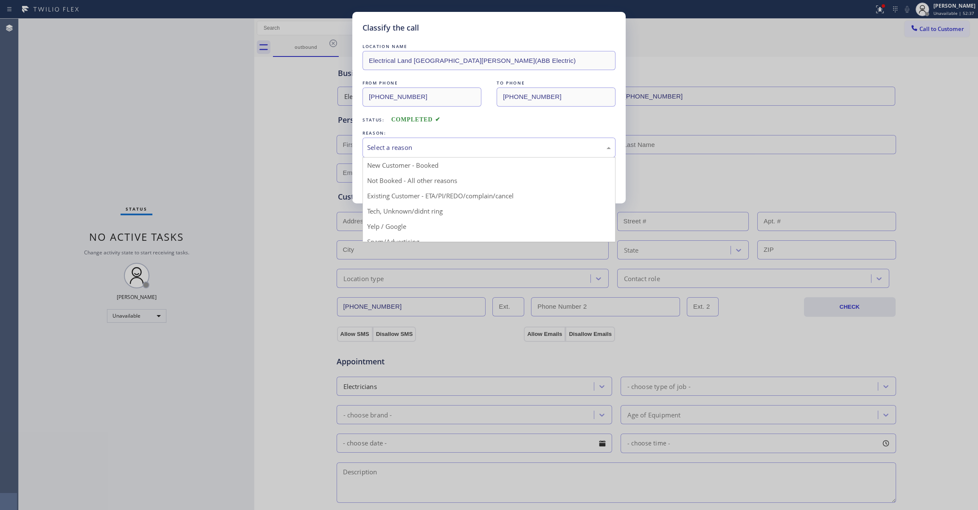
click at [406, 143] on div "Select a reason" at bounding box center [489, 148] width 244 height 10
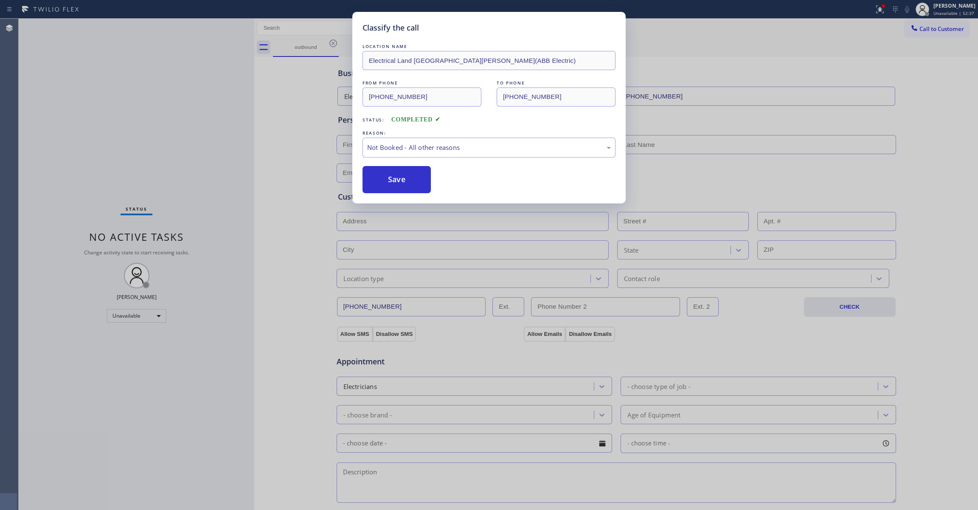
click at [404, 179] on button "Save" at bounding box center [396, 179] width 68 height 27
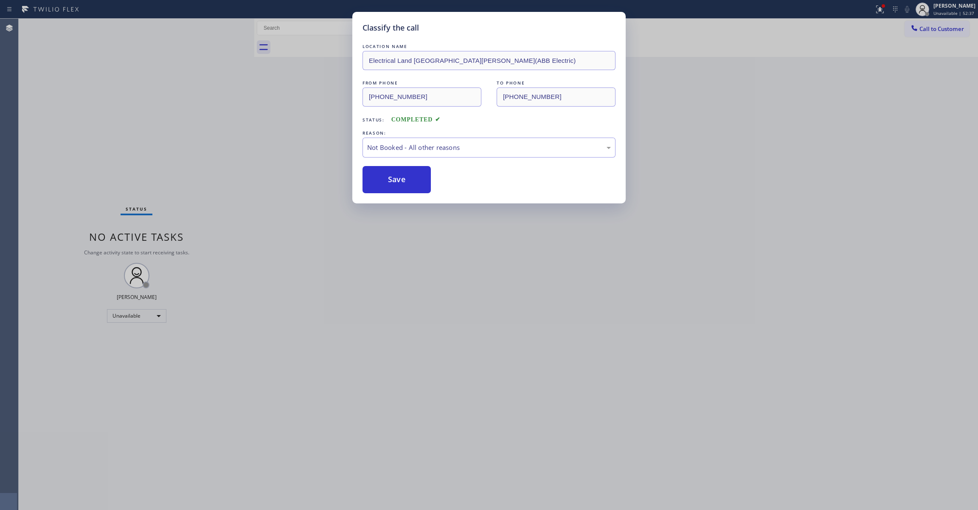
drag, startPoint x: 404, startPoint y: 179, endPoint x: 872, endPoint y: 15, distance: 495.1
click at [417, 170] on button "Save" at bounding box center [396, 179] width 68 height 27
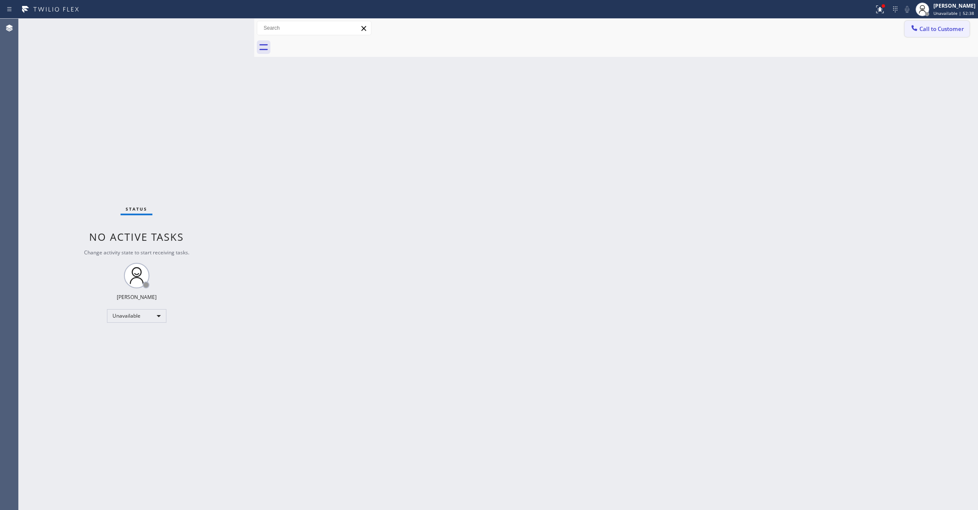
click at [942, 31] on span "Call to Customer" at bounding box center [941, 29] width 45 height 8
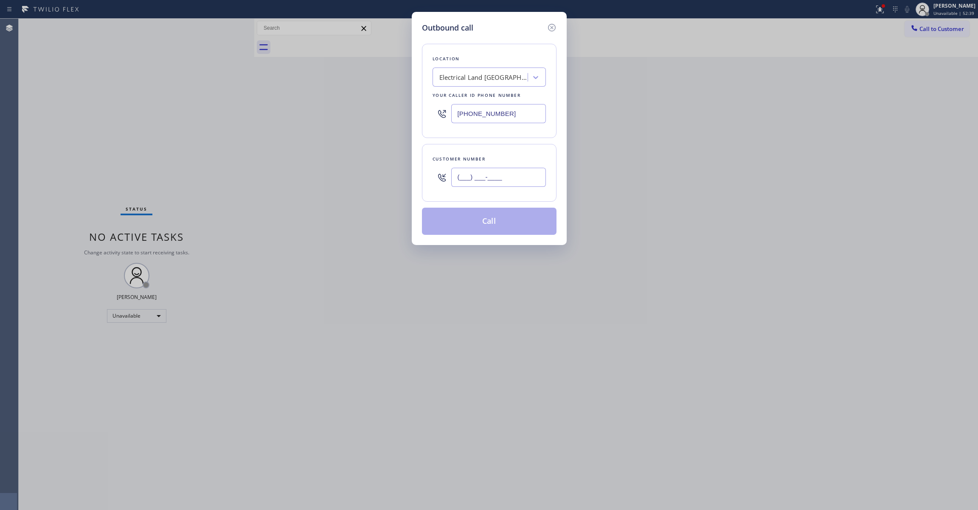
click at [497, 180] on input "(___) ___-____" at bounding box center [498, 177] width 95 height 19
paste input "609) 862-7430"
type input "(609) 862-7430"
click at [482, 227] on button "Call" at bounding box center [489, 221] width 135 height 27
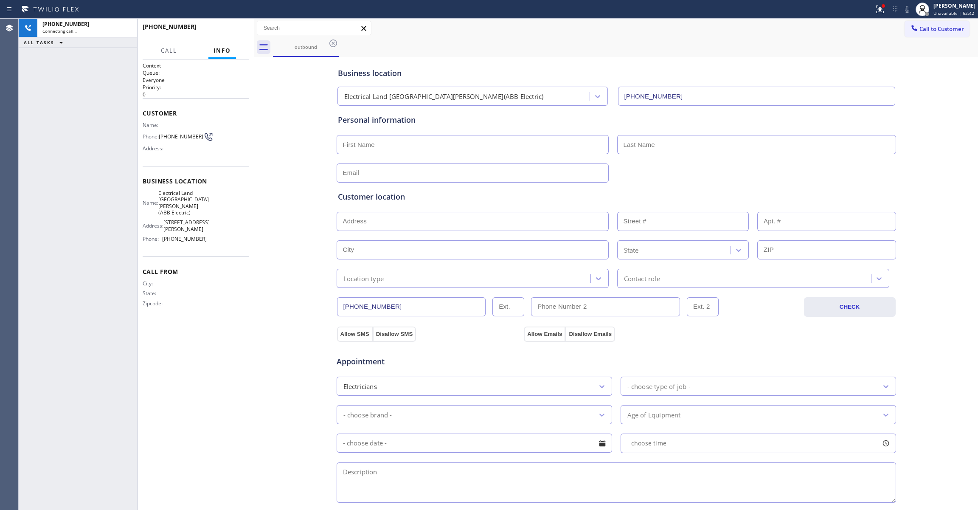
type input "(551) 239-9945"
drag, startPoint x: 129, startPoint y: 27, endPoint x: 157, endPoint y: 27, distance: 28.0
click at [129, 27] on icon at bounding box center [126, 28] width 8 height 3
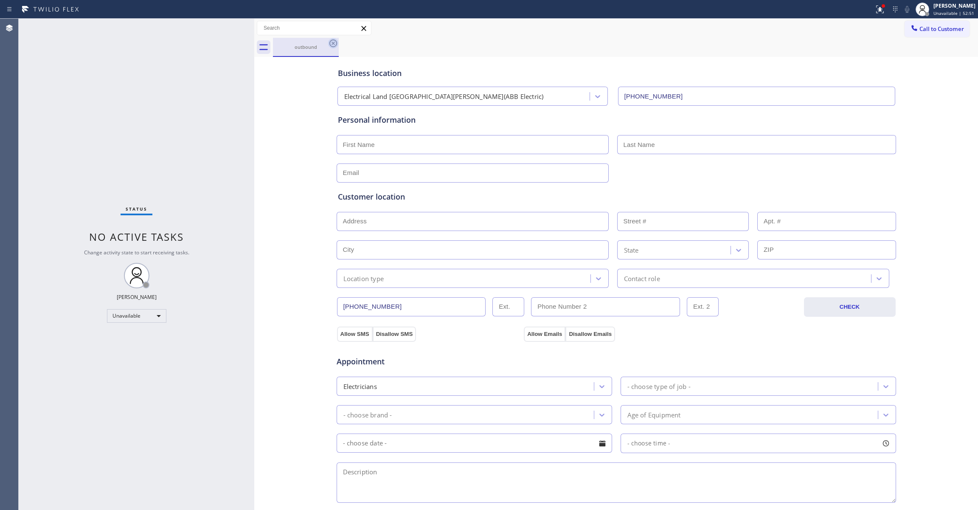
click at [336, 43] on icon at bounding box center [333, 43] width 10 height 10
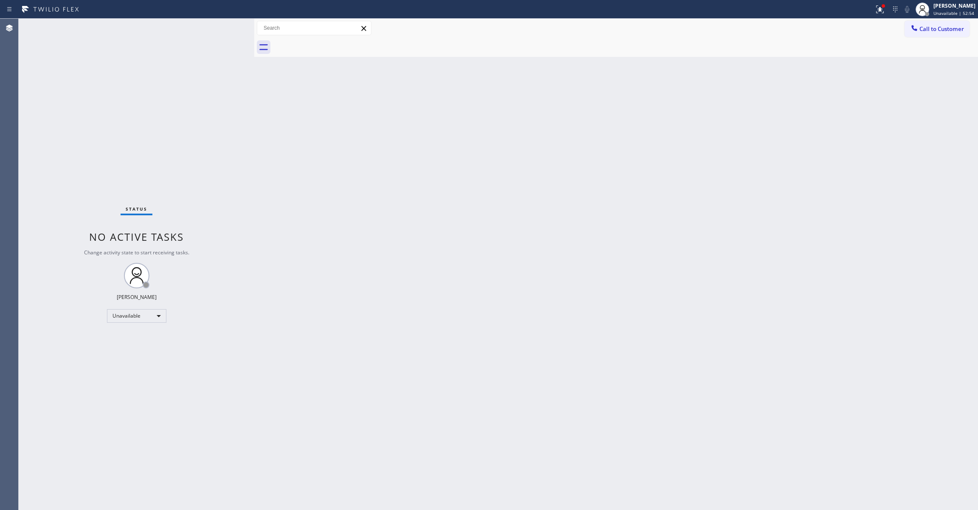
drag, startPoint x: 570, startPoint y: 175, endPoint x: 632, endPoint y: 135, distance: 74.2
click at [582, 165] on div "Back to Dashboard Change Sender ID Customers Technicians Select a contact Outbo…" at bounding box center [616, 264] width 724 height 491
drag, startPoint x: 949, startPoint y: 32, endPoint x: 821, endPoint y: 28, distance: 128.7
click at [949, 32] on span "Call to Customer" at bounding box center [941, 29] width 45 height 8
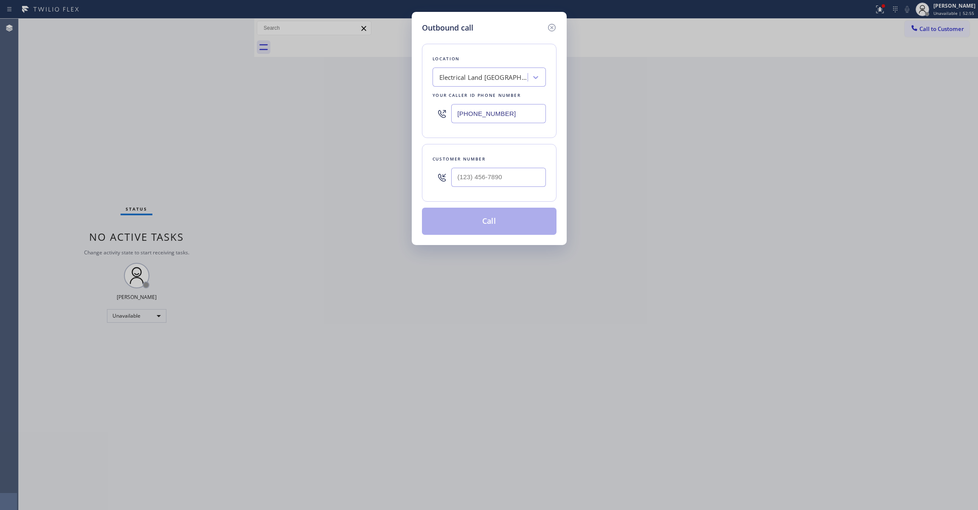
drag, startPoint x: 519, startPoint y: 109, endPoint x: 188, endPoint y: 128, distance: 332.4
click at [188, 128] on div "Outbound call Location Electrical Land Fort Lee(ABB Electric) Your caller id ph…" at bounding box center [489, 255] width 978 height 510
paste input "888) 493-2313"
type input "(888) 493-2313"
click at [498, 180] on input "(___) ___-____" at bounding box center [498, 177] width 95 height 19
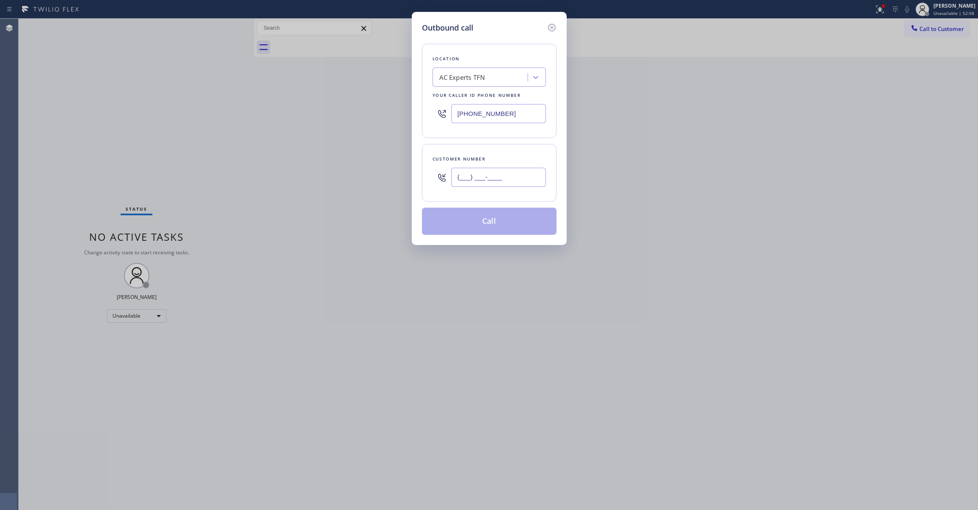
paste input "626) 880-6122"
type input "(626) 880-6122"
click at [481, 226] on button "Call" at bounding box center [489, 221] width 135 height 27
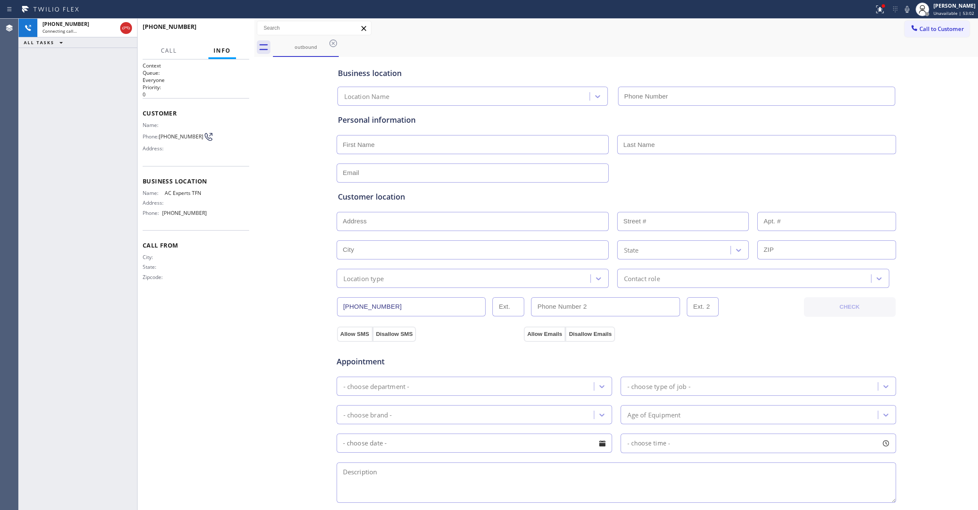
type input "(888) 493-2313"
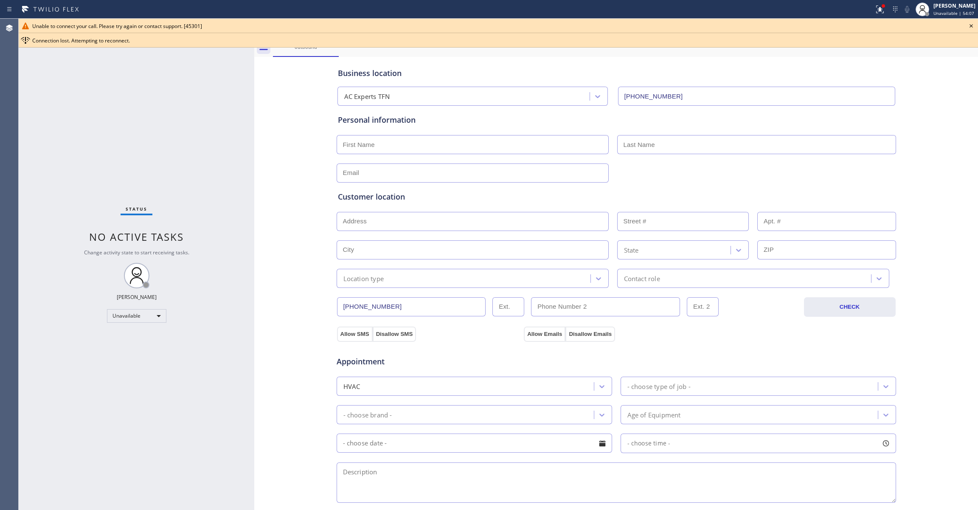
drag, startPoint x: 971, startPoint y: 24, endPoint x: 368, endPoint y: 35, distance: 604.0
click at [970, 24] on icon at bounding box center [971, 26] width 10 height 10
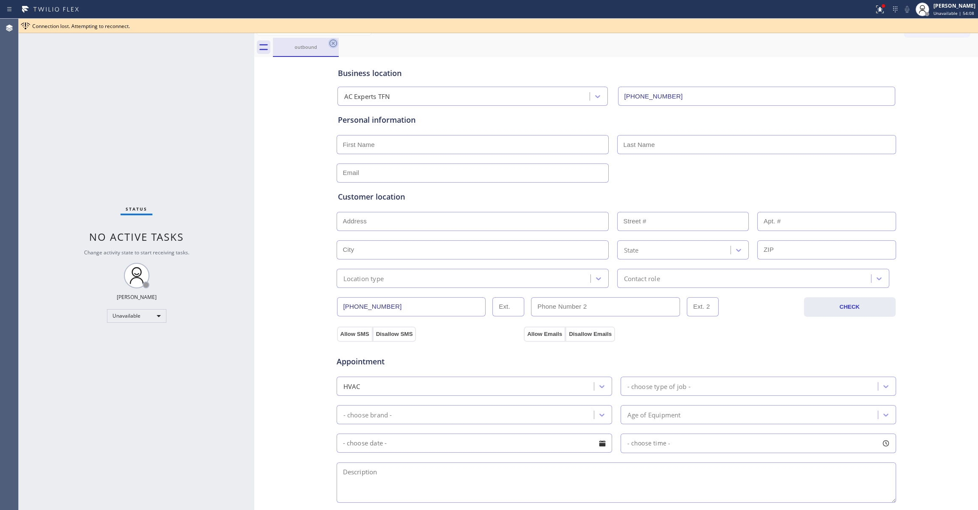
click at [331, 43] on icon at bounding box center [333, 43] width 10 height 10
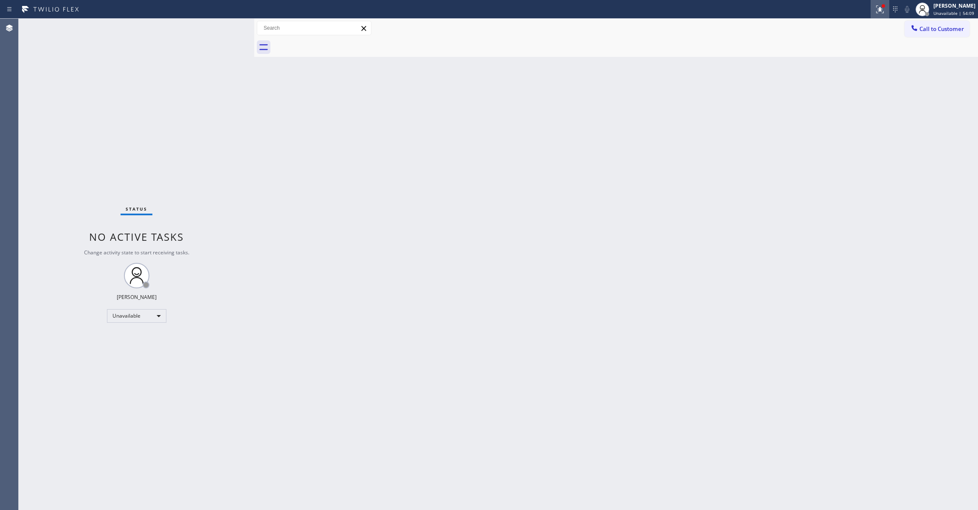
click at [877, 9] on icon at bounding box center [879, 8] width 5 height 3
click at [832, 112] on span "Clear issues" at bounding box center [824, 111] width 40 height 6
click at [704, 140] on div "Back to Dashboard Change Sender ID Customers Technicians Select a contact Outbo…" at bounding box center [616, 264] width 724 height 491
drag, startPoint x: 949, startPoint y: 29, endPoint x: 571, endPoint y: 135, distance: 392.9
click at [936, 32] on span "Call to Customer" at bounding box center [941, 29] width 45 height 8
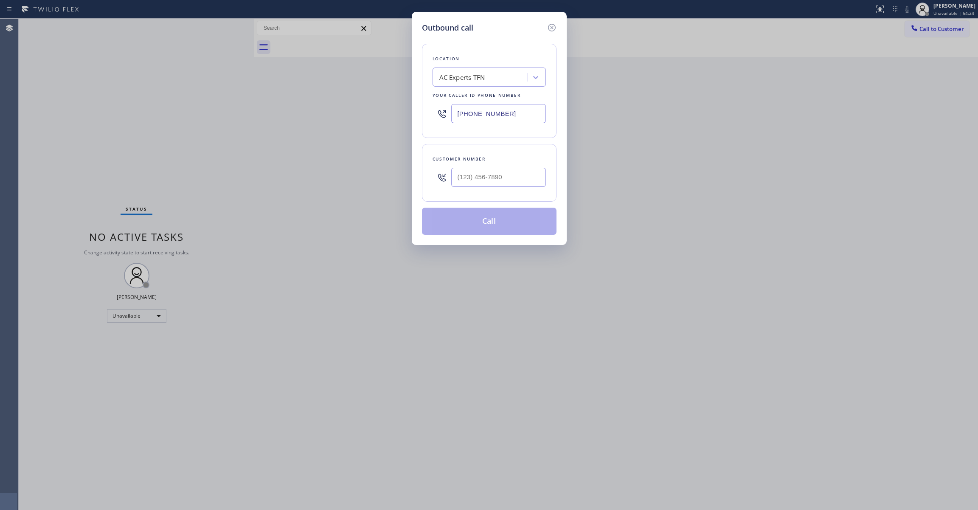
drag, startPoint x: 513, startPoint y: 118, endPoint x: 181, endPoint y: 102, distance: 332.7
click at [172, 97] on div "Outbound call Location AC Experts TFN Your caller id phone number (888) 493-231…" at bounding box center [489, 255] width 978 height 510
paste input "05) 600-5332"
type input "(805) 600-5332"
click at [476, 178] on input "(___) ___-____" at bounding box center [498, 177] width 95 height 19
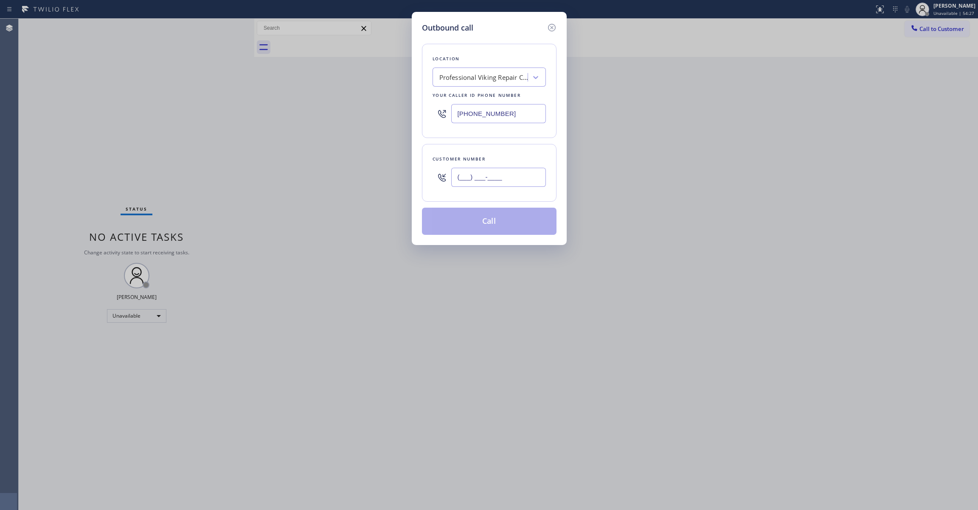
paste input "602) 536-9008"
type input "(602) 536-9008"
click at [497, 222] on button "Call" at bounding box center [489, 221] width 135 height 27
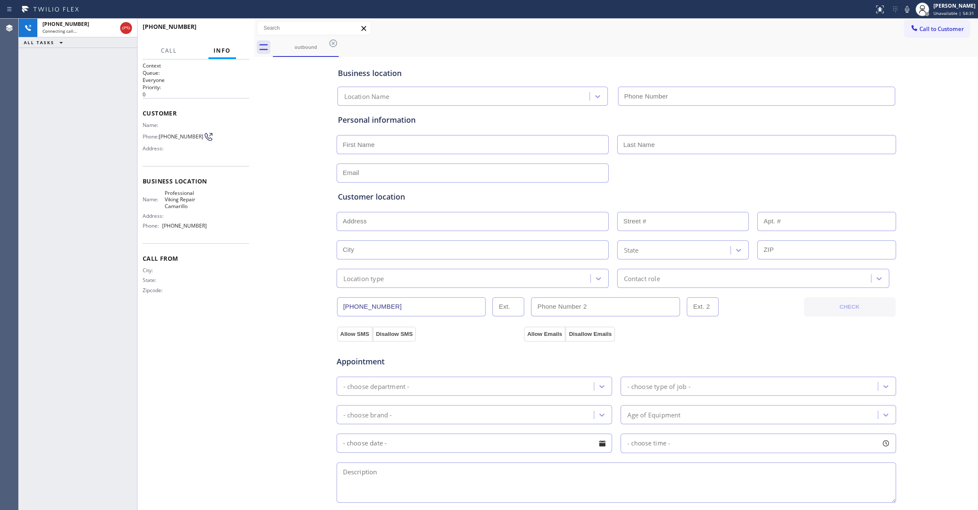
type input "(805) 600-5332"
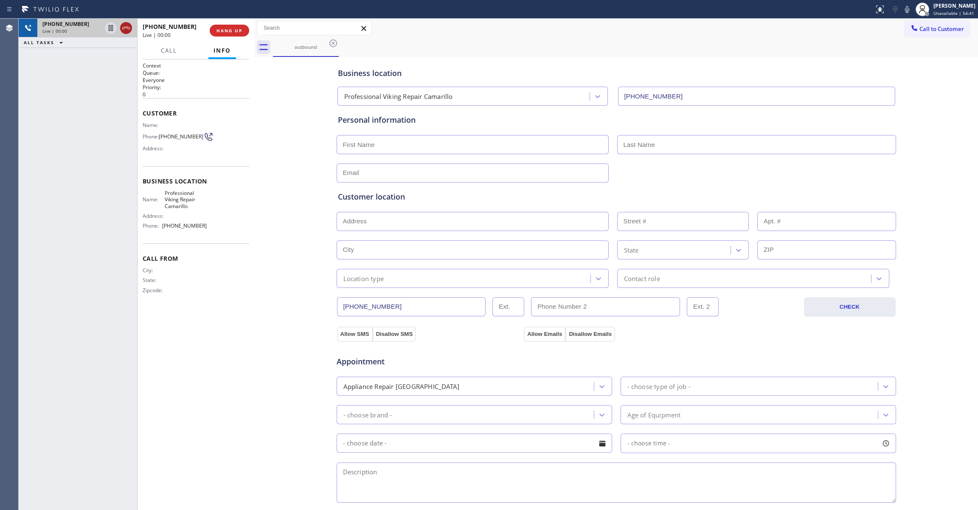
click at [125, 33] on icon at bounding box center [126, 28] width 10 height 10
click at [219, 30] on span "HANG UP" at bounding box center [229, 31] width 26 height 6
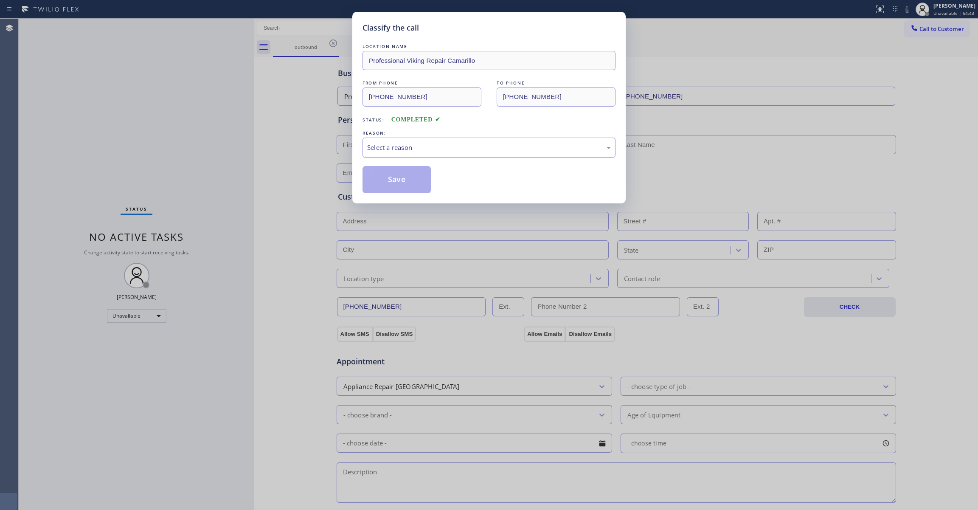
click at [402, 150] on div "Select a reason" at bounding box center [489, 148] width 244 height 10
click at [384, 182] on button "Save" at bounding box center [396, 179] width 68 height 27
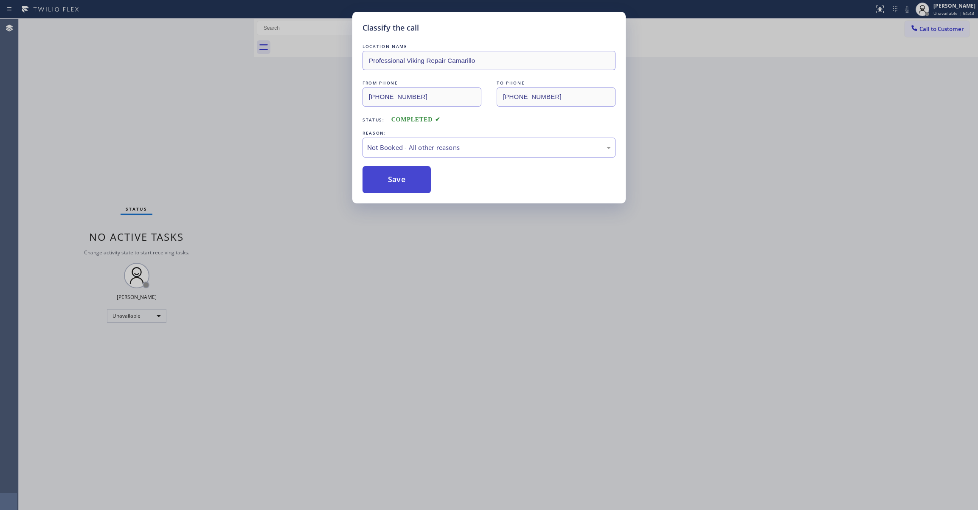
click at [384, 182] on button "Save" at bounding box center [396, 179] width 68 height 27
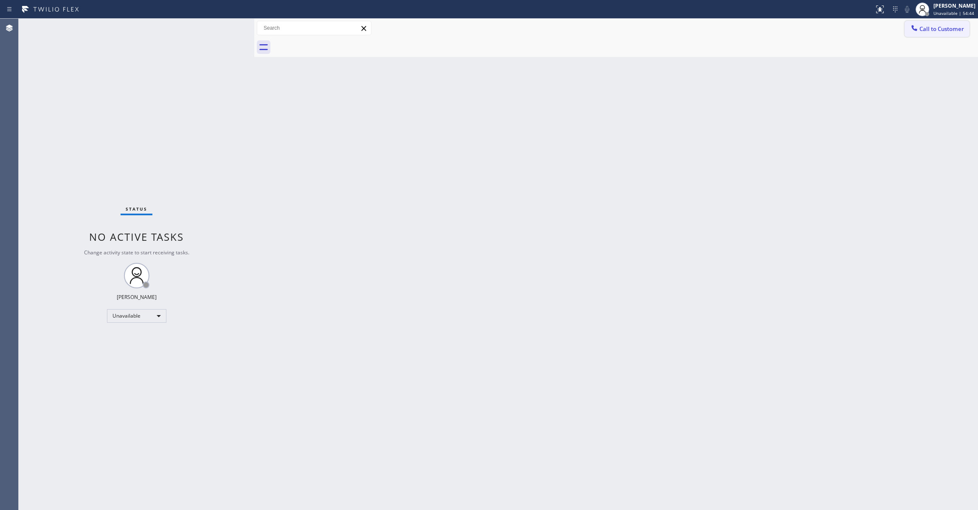
click at [939, 30] on span "Call to Customer" at bounding box center [941, 29] width 45 height 8
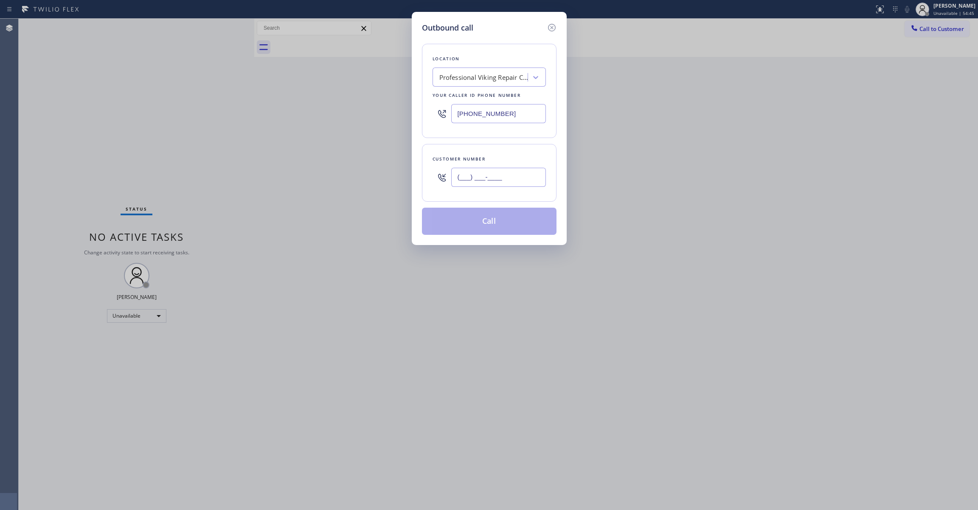
click at [497, 179] on input "(___) ___-____" at bounding box center [498, 177] width 95 height 19
paste input "602) 536-9008"
type input "(602) 536-9008"
click at [474, 224] on button "Call" at bounding box center [489, 221] width 135 height 27
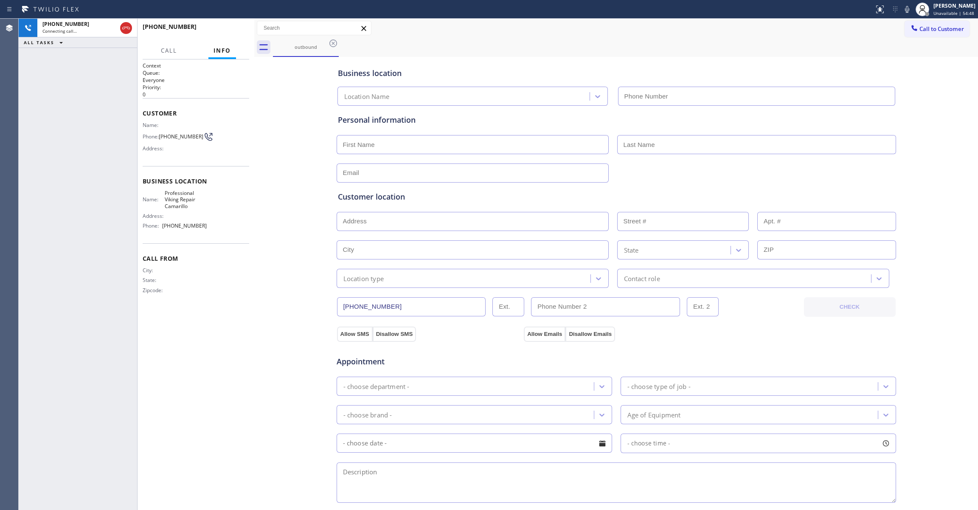
type input "(805) 600-5332"
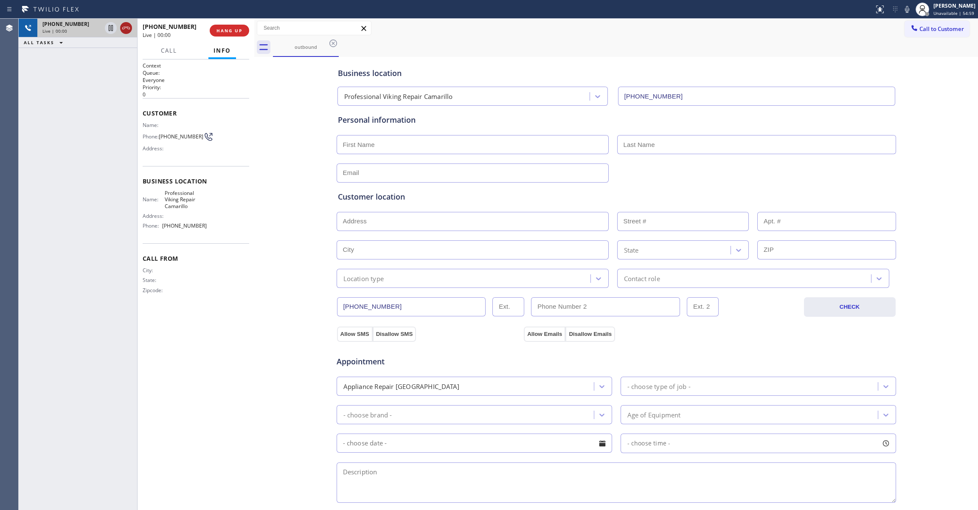
click at [125, 26] on icon at bounding box center [126, 28] width 10 height 10
click at [240, 30] on span "COMPLETE" at bounding box center [227, 31] width 29 height 6
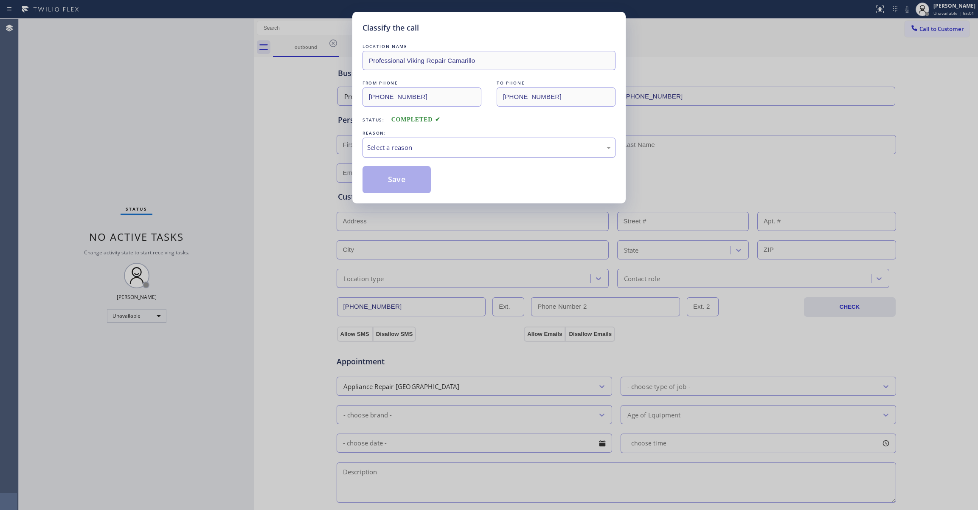
click at [444, 153] on div "Select a reason" at bounding box center [488, 147] width 253 height 20
click at [408, 184] on button "Save" at bounding box center [396, 179] width 68 height 27
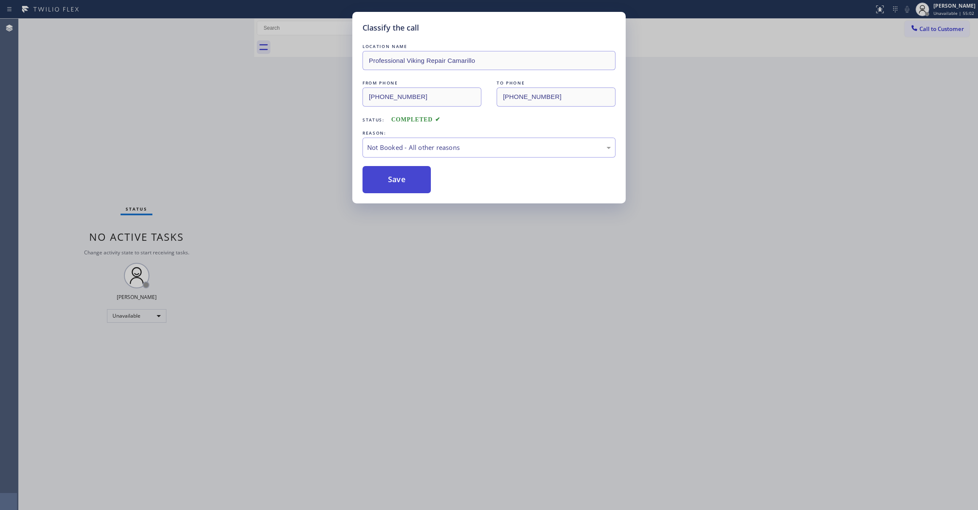
click at [408, 184] on button "Save" at bounding box center [396, 179] width 68 height 27
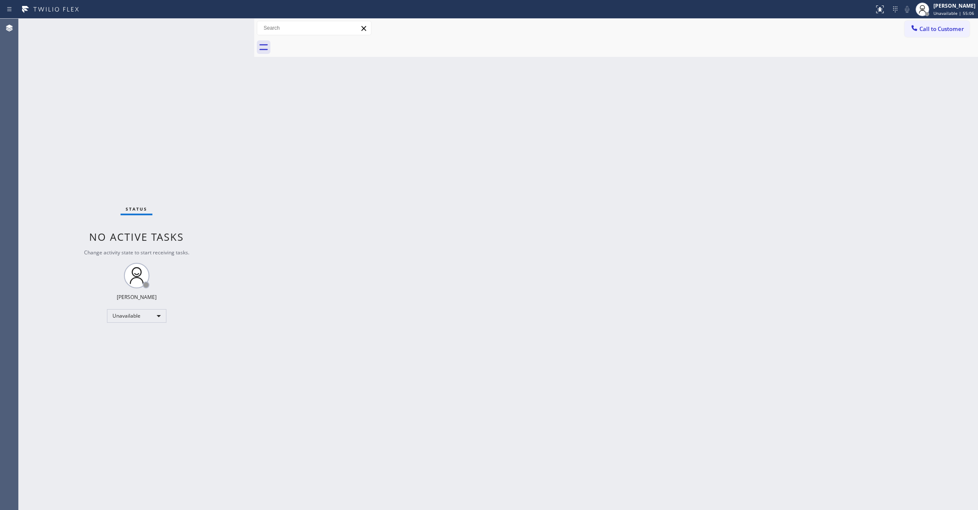
drag, startPoint x: 587, startPoint y: 189, endPoint x: 625, endPoint y: 167, distance: 43.5
click at [625, 167] on div "Back to Dashboard Change Sender ID Customers Technicians Select a contact Outbo…" at bounding box center [616, 264] width 724 height 491
click at [951, 33] on button "Call to Customer" at bounding box center [936, 29] width 65 height 16
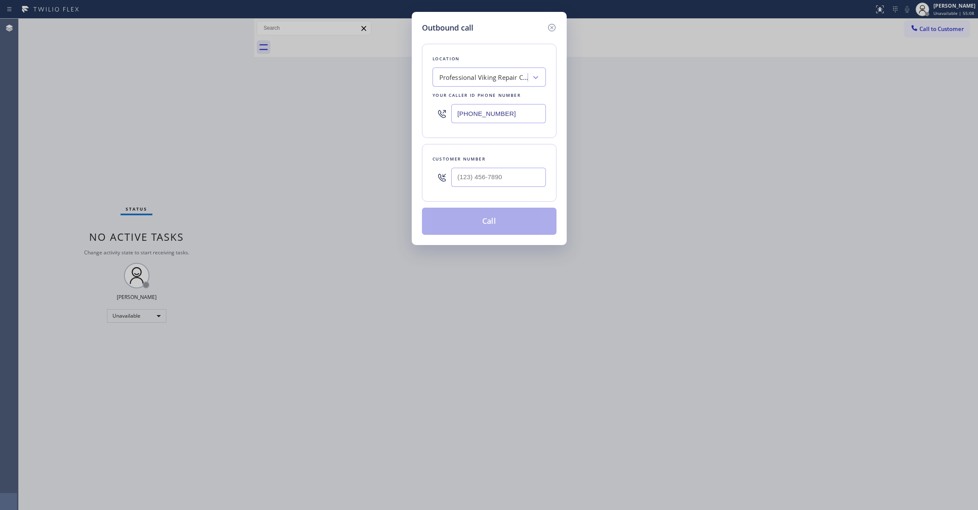
paste input "18) 696-4939"
drag, startPoint x: 513, startPoint y: 111, endPoint x: 306, endPoint y: 143, distance: 209.2
click at [286, 110] on div "Outbound call Location Professional Viking Repair Camarillo Your caller id phon…" at bounding box center [489, 255] width 978 height 510
type input "(818) 696-4939"
click at [478, 177] on input "(___) ___-____" at bounding box center [498, 177] width 95 height 19
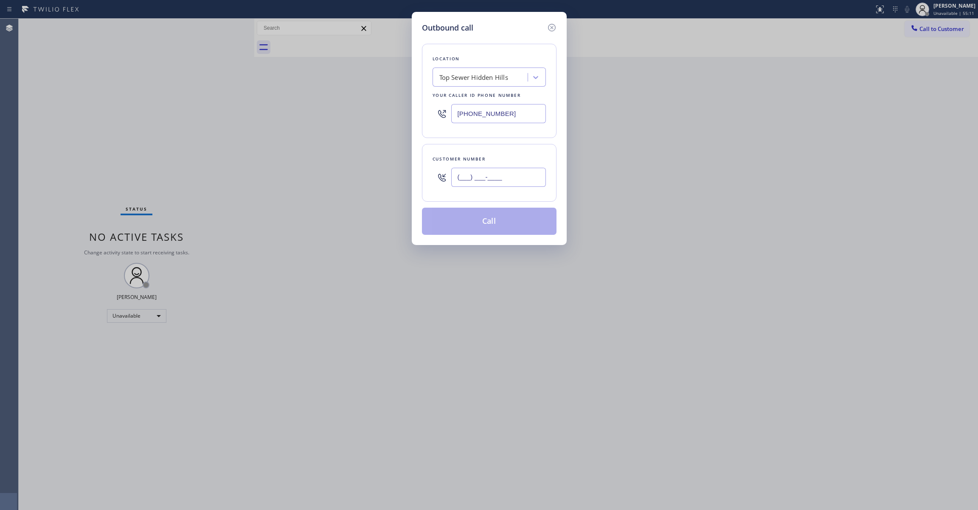
paste input "810) 314-8298"
type input "(810) 314-8298"
click at [502, 223] on button "Call" at bounding box center [489, 221] width 135 height 27
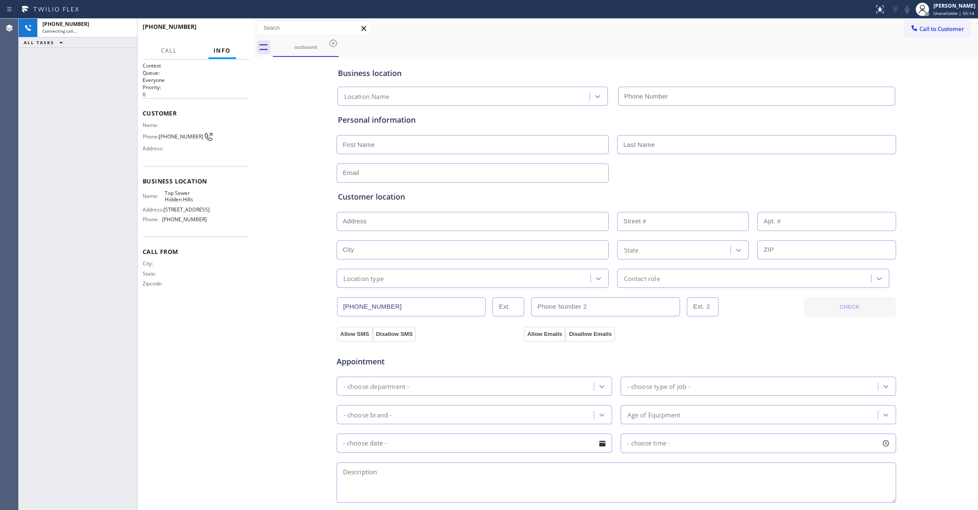
type input "(818) 696-4939"
click at [128, 31] on icon at bounding box center [126, 28] width 10 height 10
click at [233, 32] on span "HANG UP" at bounding box center [229, 31] width 26 height 6
click at [235, 35] on button "COMPLETE" at bounding box center [227, 31] width 43 height 12
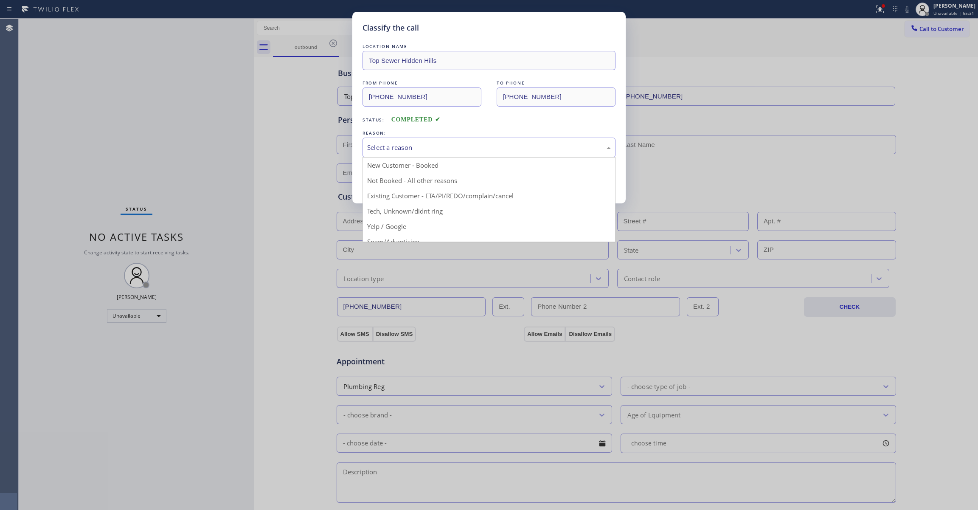
drag, startPoint x: 465, startPoint y: 149, endPoint x: 400, endPoint y: 208, distance: 88.0
click at [464, 149] on div "Select a reason" at bounding box center [489, 148] width 244 height 10
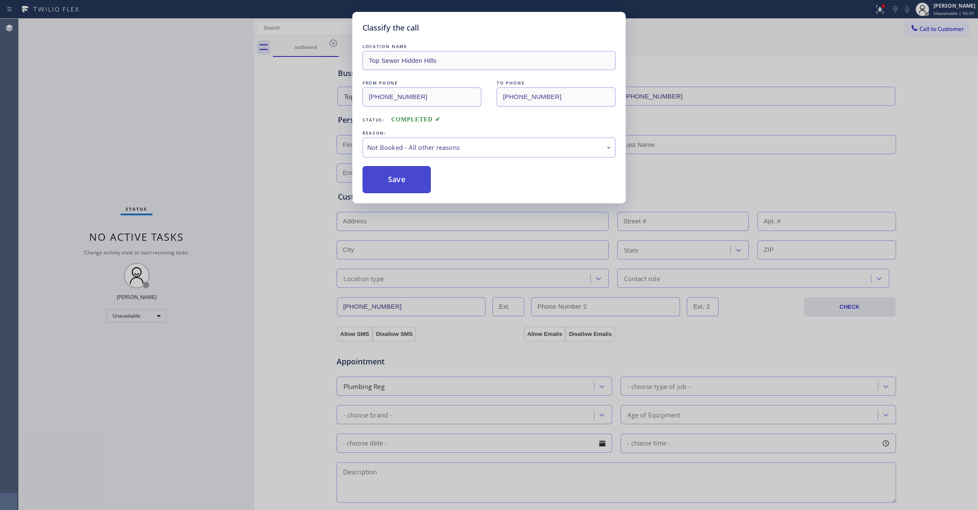
click at [387, 179] on button "Save" at bounding box center [396, 179] width 68 height 27
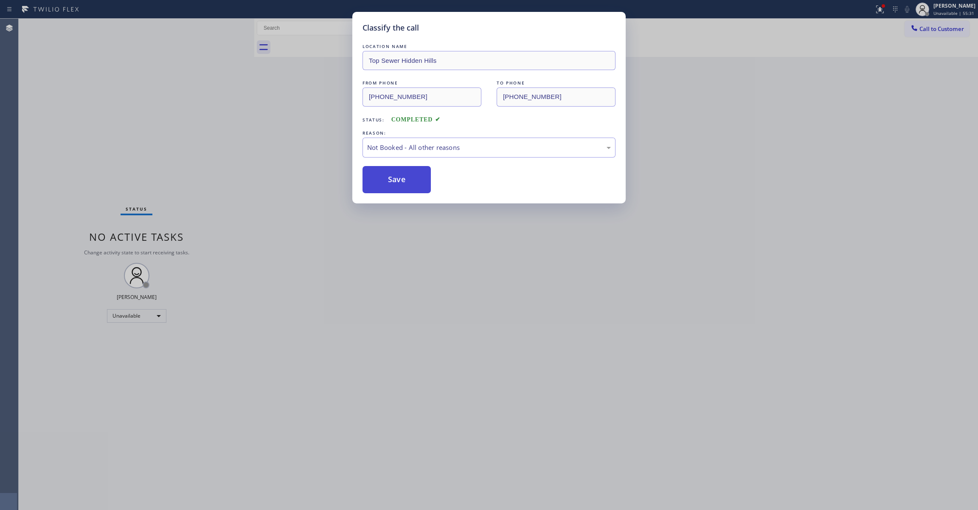
drag, startPoint x: 392, startPoint y: 179, endPoint x: 413, endPoint y: 179, distance: 21.2
click at [399, 179] on button "Save" at bounding box center [396, 179] width 68 height 27
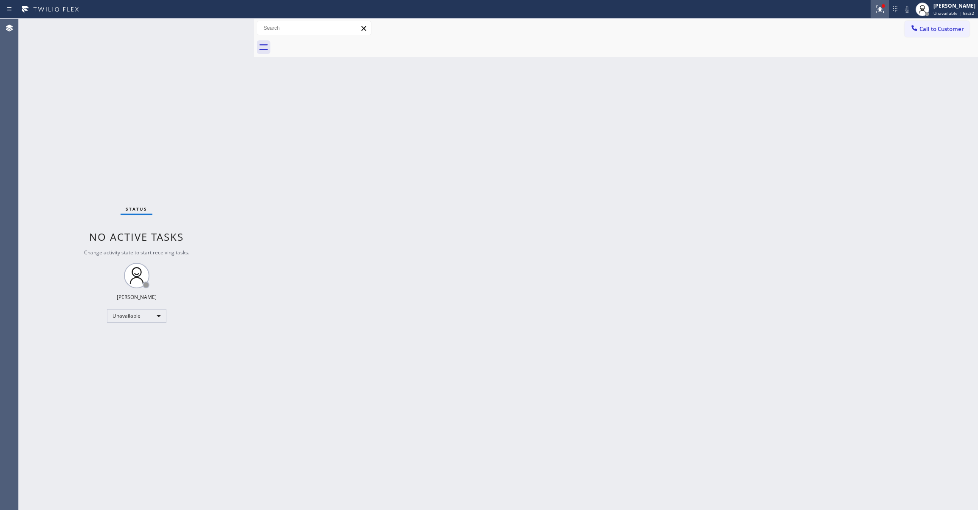
click at [875, 9] on icon at bounding box center [880, 9] width 10 height 10
drag, startPoint x: 847, startPoint y: 109, endPoint x: 880, endPoint y: 75, distance: 47.1
click at [846, 109] on button "Clear issues" at bounding box center [823, 111] width 99 height 12
click at [922, 30] on span "Call to Customer" at bounding box center [941, 29] width 45 height 8
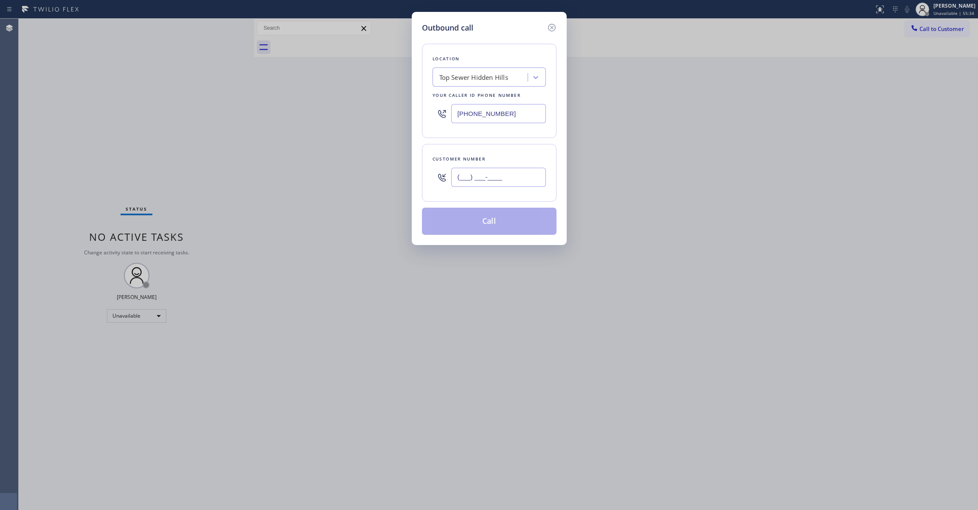
click at [508, 177] on input "(___) ___-____" at bounding box center [498, 177] width 95 height 19
paste input "810) 314-8298"
type input "(810) 314-8298"
click at [499, 223] on button "Call" at bounding box center [489, 221] width 135 height 27
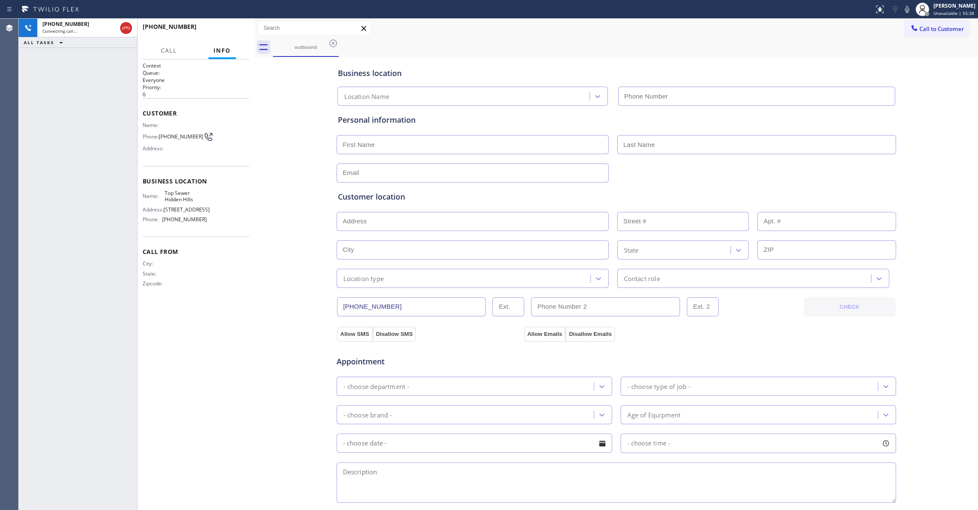
type input "(818) 696-4939"
click at [238, 27] on button "HANG UP" at bounding box center [229, 31] width 39 height 12
click at [169, 137] on span "(810) 314-8298" at bounding box center [181, 136] width 45 height 6
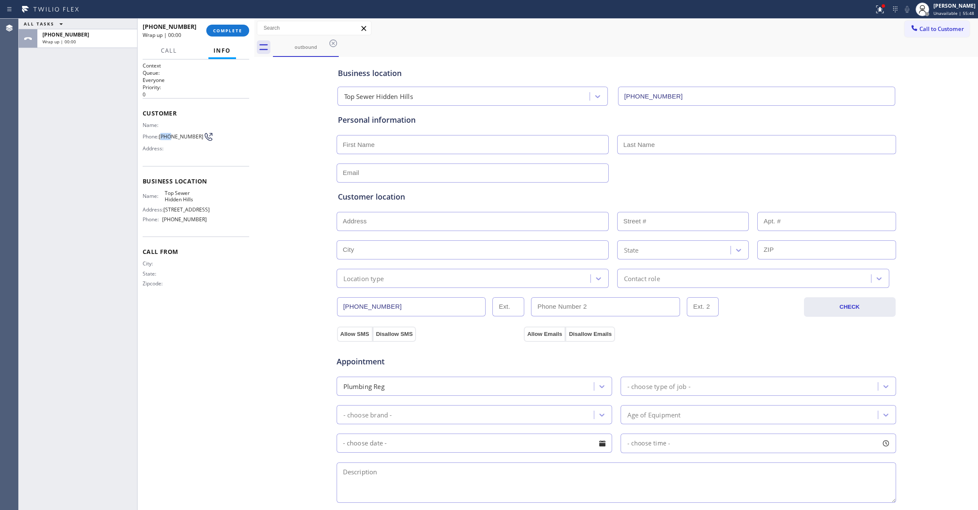
click at [169, 137] on span "(810) 314-8298" at bounding box center [181, 136] width 45 height 6
click at [168, 138] on span "(810) 314-8298" at bounding box center [181, 136] width 45 height 6
click at [238, 31] on span "COMPLETE" at bounding box center [227, 31] width 29 height 6
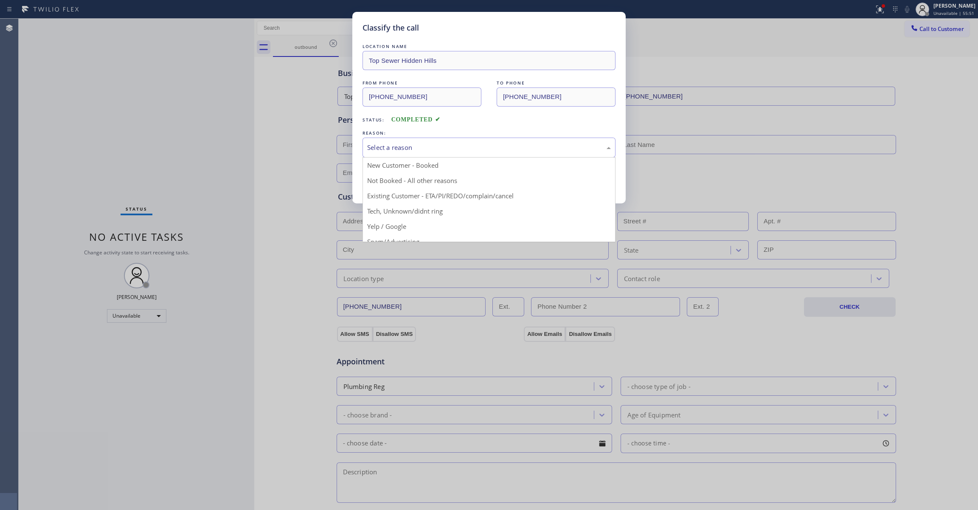
click at [404, 149] on div "Select a reason" at bounding box center [489, 148] width 244 height 10
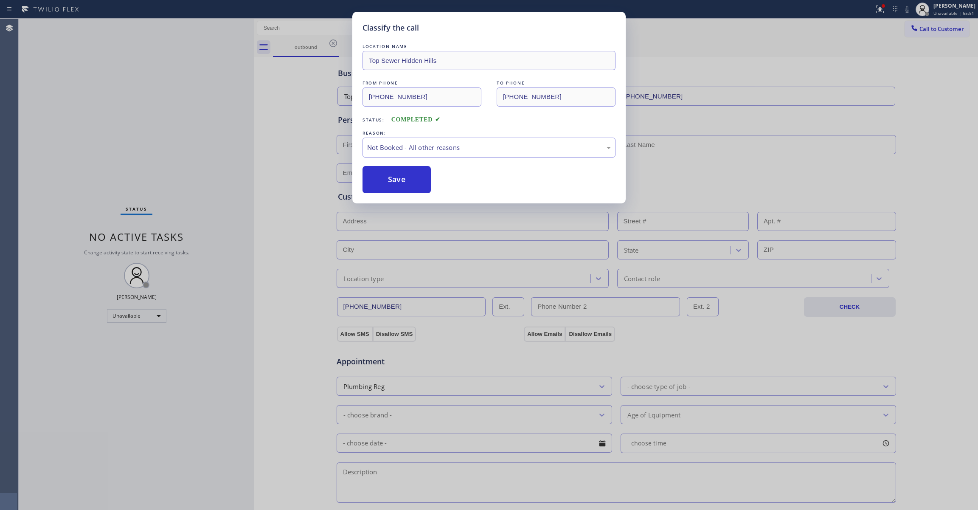
click at [393, 180] on button "Save" at bounding box center [396, 179] width 68 height 27
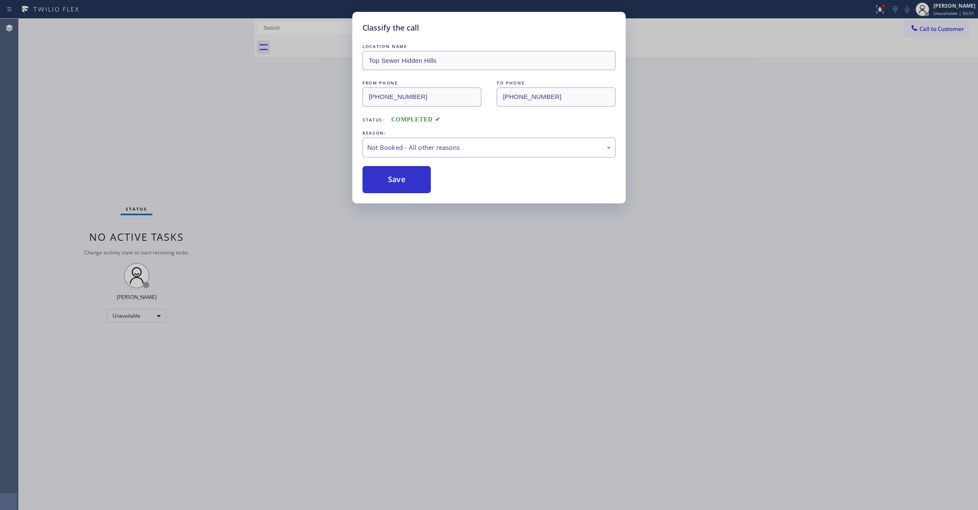
drag, startPoint x: 393, startPoint y: 180, endPoint x: 895, endPoint y: 43, distance: 520.4
click at [394, 179] on button "Save" at bounding box center [396, 179] width 68 height 27
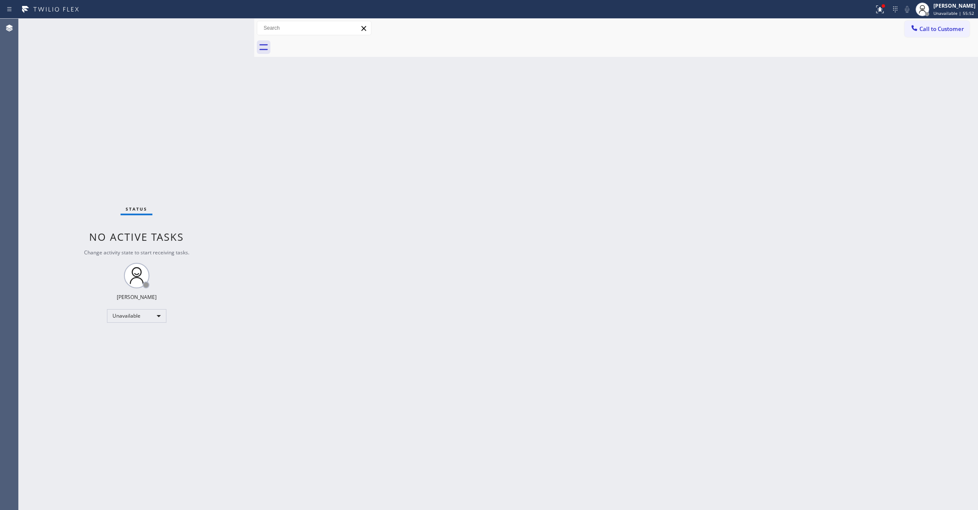
click at [876, 9] on icon at bounding box center [878, 9] width 5 height 6
drag, startPoint x: 841, startPoint y: 109, endPoint x: 905, endPoint y: 63, distance: 78.7
click at [840, 109] on span "Clear issues" at bounding box center [824, 111] width 40 height 6
click at [929, 31] on span "Call to Customer" at bounding box center [941, 29] width 45 height 8
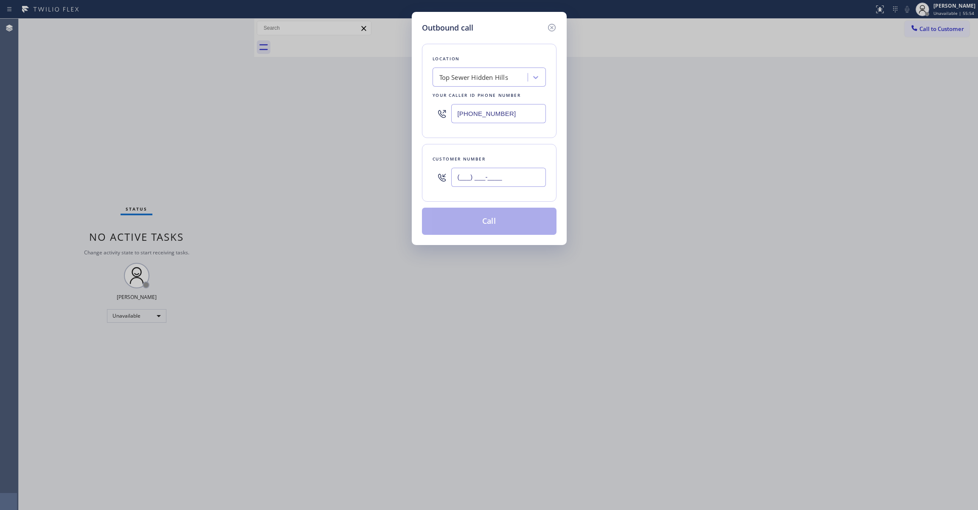
click at [501, 178] on input "(___) ___-____" at bounding box center [498, 177] width 95 height 19
paste input "810) 314-8298"
type input "(810) 314-8298"
click at [504, 224] on button "Call" at bounding box center [489, 221] width 135 height 27
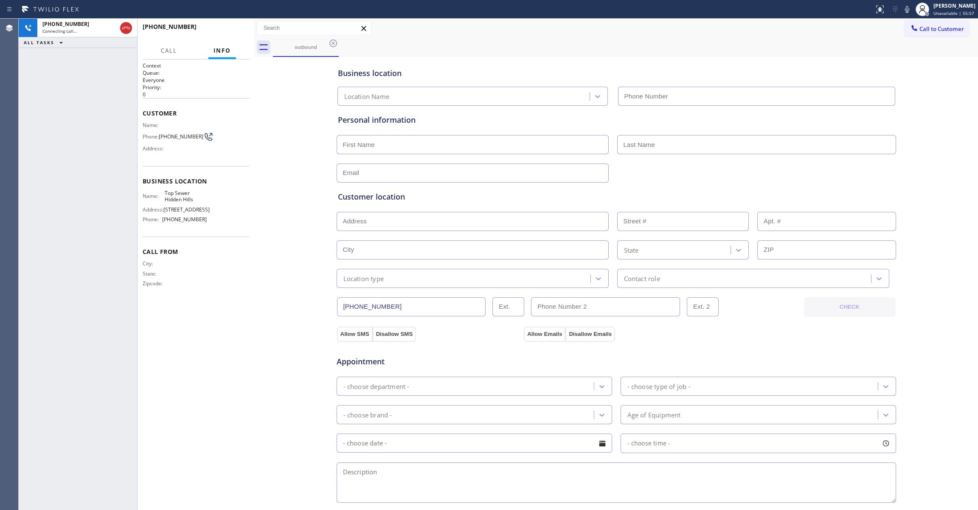
type input "(818) 696-4939"
drag, startPoint x: 128, startPoint y: 22, endPoint x: 135, endPoint y: 24, distance: 7.4
click at [129, 23] on icon at bounding box center [126, 28] width 10 height 10
click at [228, 29] on span "COMPLETE" at bounding box center [227, 31] width 29 height 6
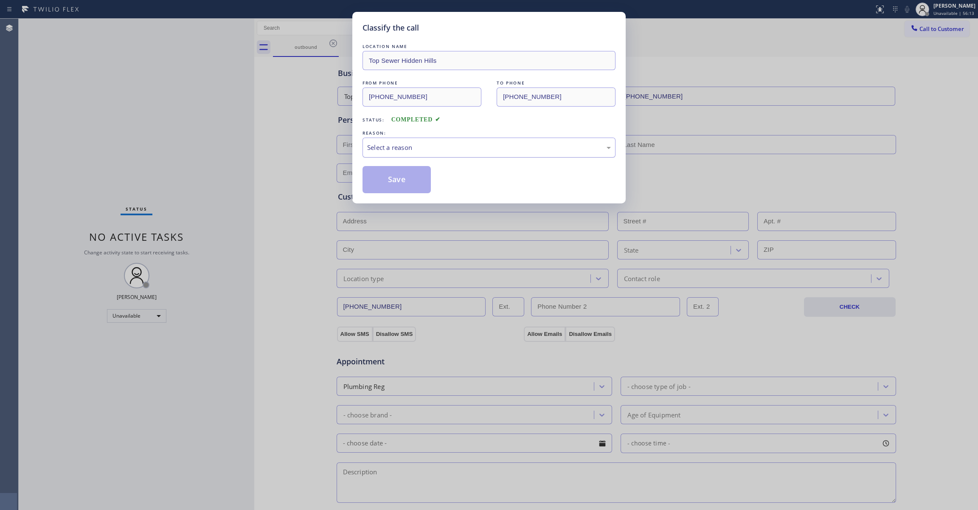
click at [398, 141] on div "Select a reason" at bounding box center [488, 147] width 253 height 20
click at [401, 177] on button "Save" at bounding box center [396, 179] width 68 height 27
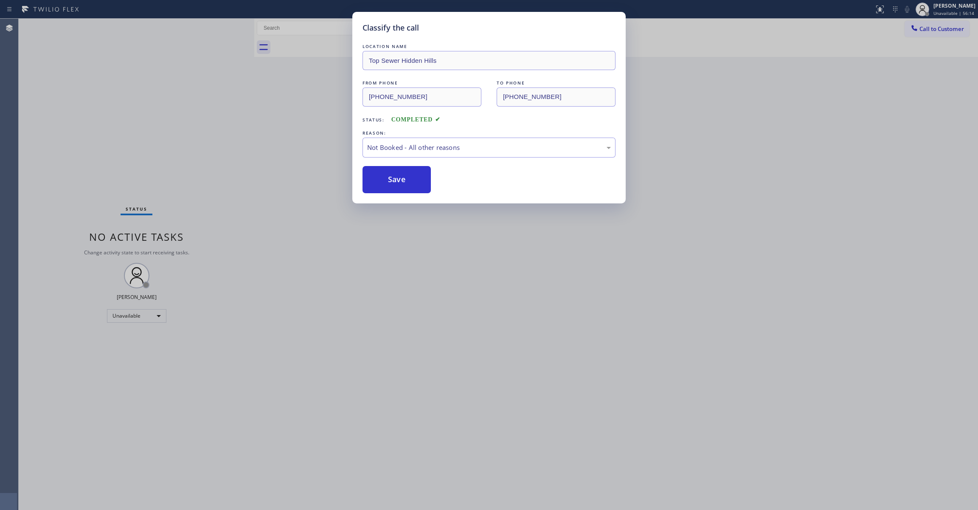
click at [401, 177] on button "Save" at bounding box center [396, 179] width 68 height 27
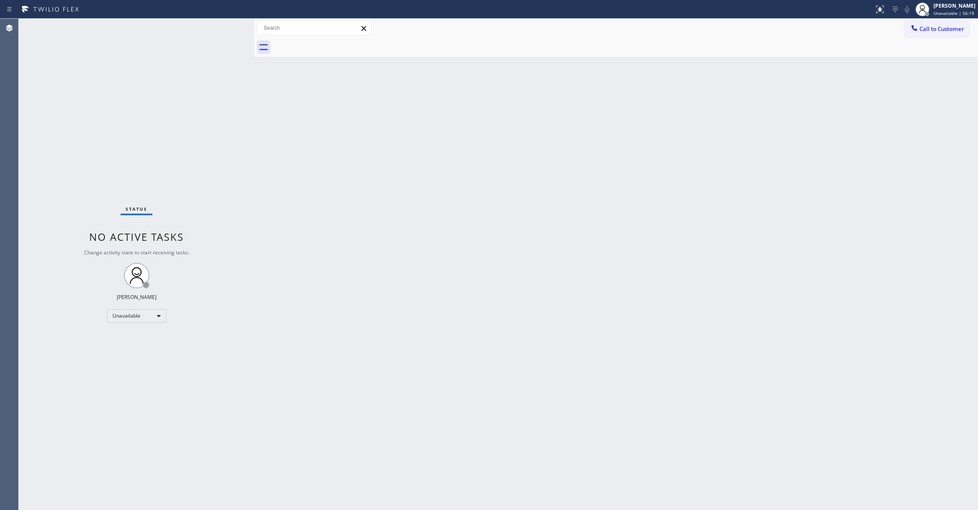
click at [580, 157] on div "Back to Dashboard Change Sender ID Customers Technicians Select a contact Outbo…" at bounding box center [616, 264] width 724 height 491
click at [945, 30] on span "Call to Customer" at bounding box center [941, 29] width 45 height 8
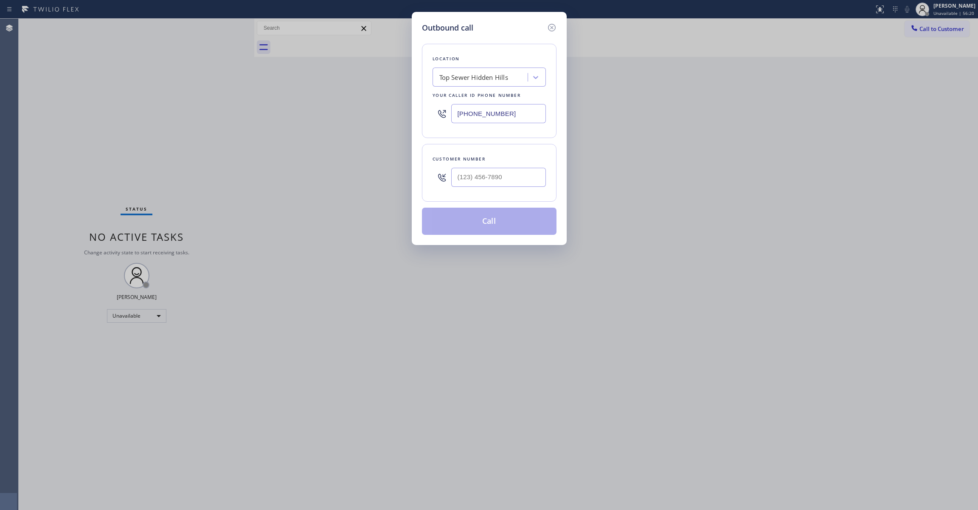
paste input "602) 536-9008"
drag, startPoint x: 516, startPoint y: 114, endPoint x: 208, endPoint y: 116, distance: 308.1
click at [199, 111] on div "Outbound call Location Top Sewer Hidden Hills Your caller id phone number (818)…" at bounding box center [489, 255] width 978 height 510
type input "(818) 696-4939"
click at [488, 181] on input "(___) ___-____" at bounding box center [498, 177] width 95 height 19
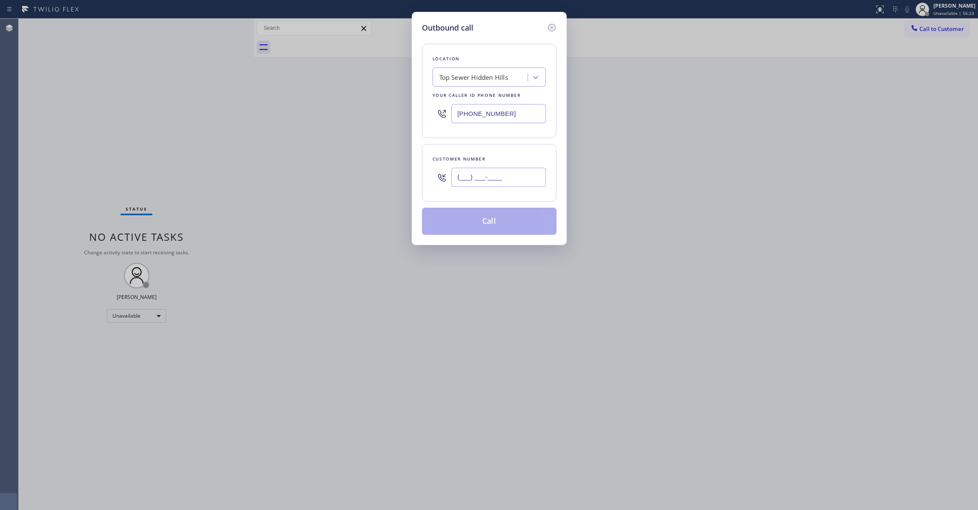
paste input "713) 425-4382"
type input "(713) 425-4382"
click at [495, 224] on button "Call" at bounding box center [489, 221] width 135 height 27
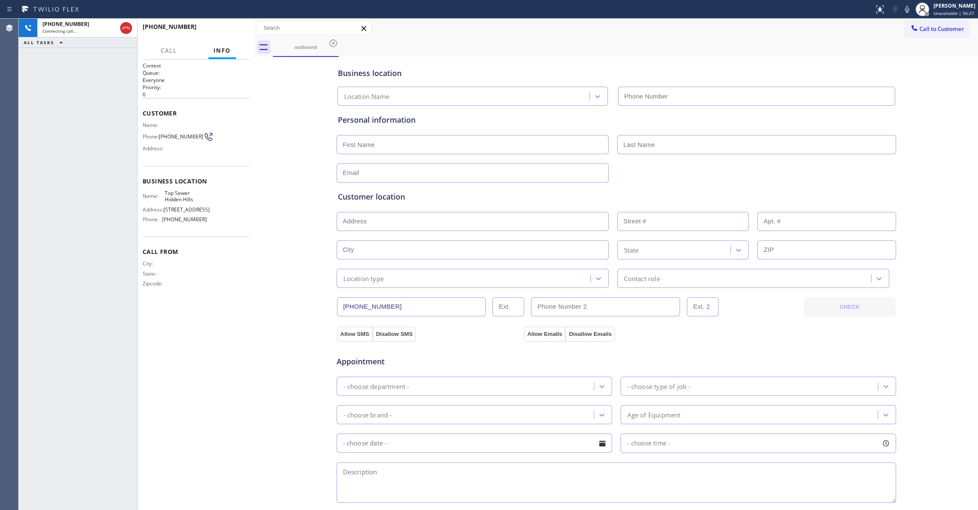
type input "(818) 696-4939"
drag, startPoint x: 125, startPoint y: 28, endPoint x: 121, endPoint y: 21, distance: 8.2
click at [104, 120] on div "+17134254382 Connecting call… ALL TASKS ALL TASKS ACTIVE TASKS TASKS IN WRAP UP" at bounding box center [78, 264] width 118 height 491
click at [254, 258] on div at bounding box center [254, 264] width 0 height 491
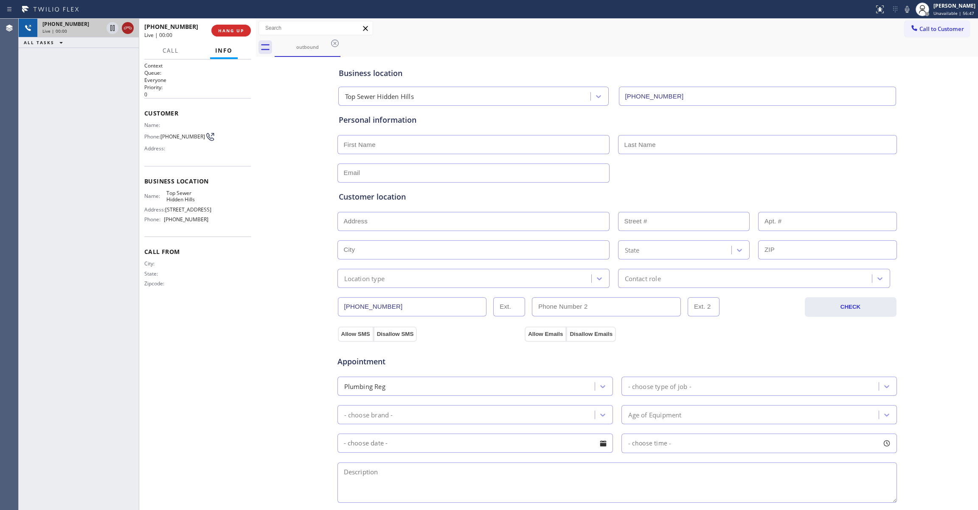
click at [125, 29] on icon at bounding box center [128, 28] width 10 height 10
click at [237, 36] on button "COMPLETE" at bounding box center [229, 31] width 43 height 12
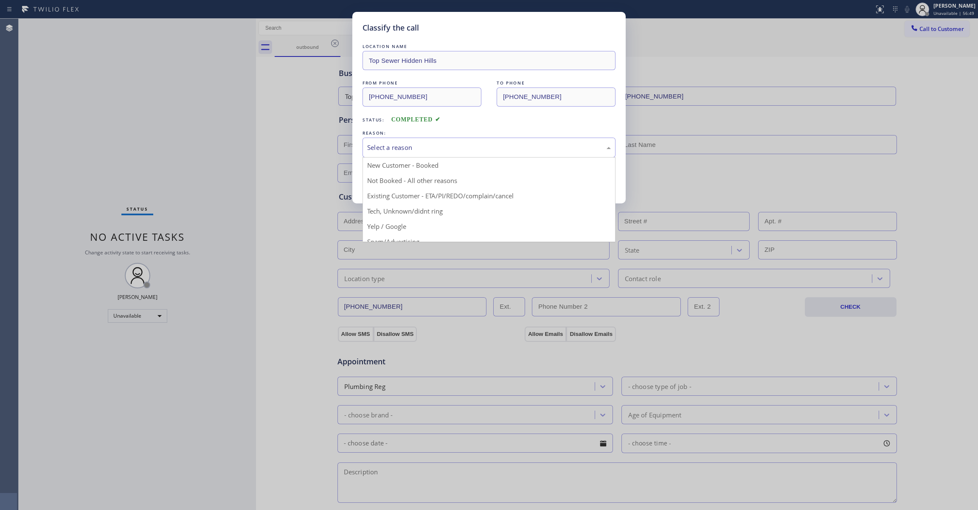
click at [382, 142] on div "Select a reason" at bounding box center [488, 147] width 253 height 20
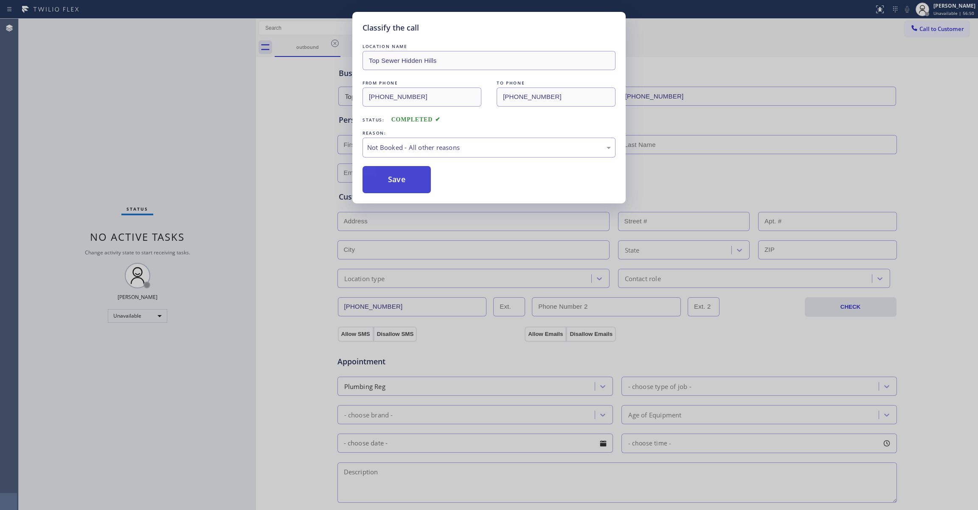
click at [398, 183] on button "Save" at bounding box center [396, 179] width 68 height 27
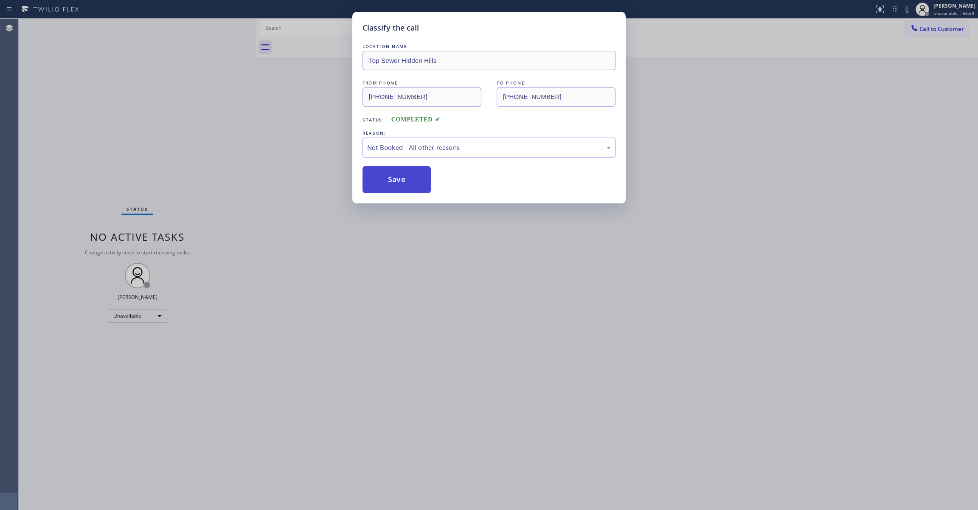
click at [397, 182] on button "Save" at bounding box center [396, 179] width 68 height 27
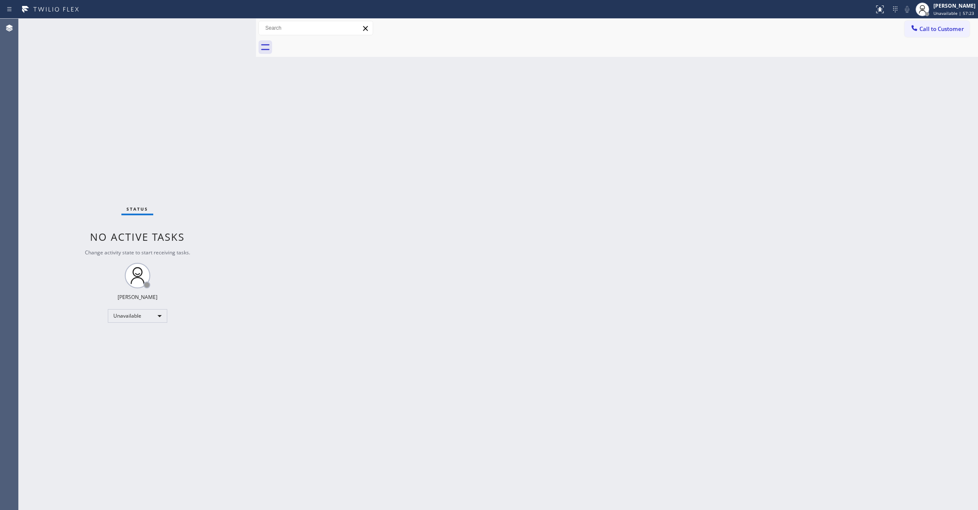
click at [79, 96] on div "Status No active tasks Change activity state to start receiving tasks. [PERSON_…" at bounding box center [137, 264] width 237 height 491
click at [953, 27] on span "Call to Customer" at bounding box center [941, 29] width 45 height 8
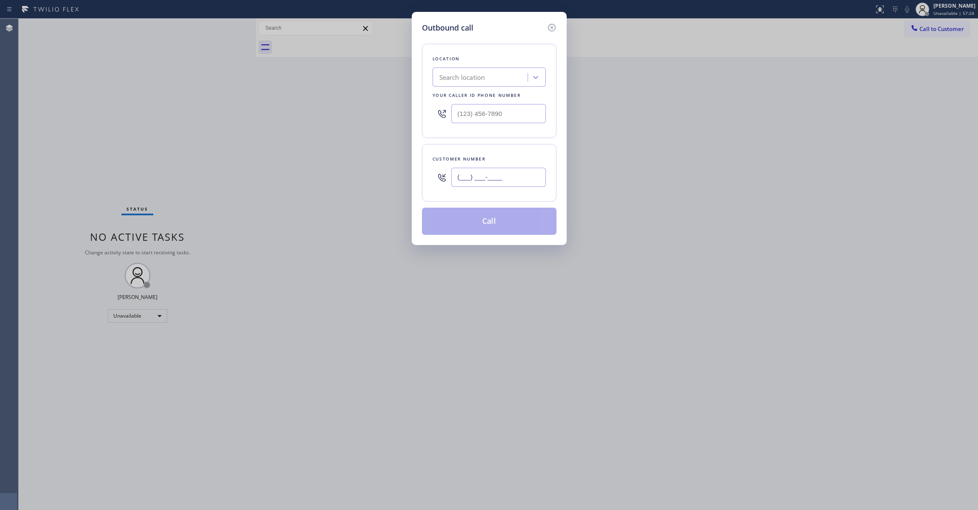
drag, startPoint x: 503, startPoint y: 171, endPoint x: 498, endPoint y: 160, distance: 11.6
click at [502, 172] on input "(___) ___-____" at bounding box center [498, 177] width 95 height 19
paste input "713) 425-4382"
type input "(713) 425-4382"
click at [511, 111] on input "(___) ___-____" at bounding box center [498, 113] width 95 height 19
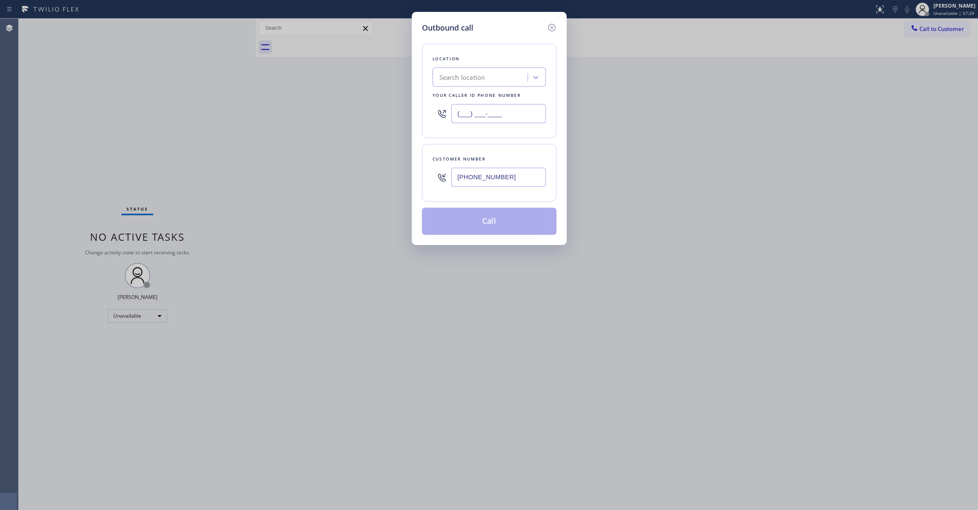
paste input "602) 536-9008"
type input "(602) 536-9008"
drag, startPoint x: 522, startPoint y: 180, endPoint x: 408, endPoint y: 182, distance: 113.8
click at [408, 182] on div "Outbound call Location Search location Your caller id phone number (602) 536-90…" at bounding box center [489, 255] width 978 height 510
click at [491, 221] on button "Call" at bounding box center [489, 221] width 135 height 27
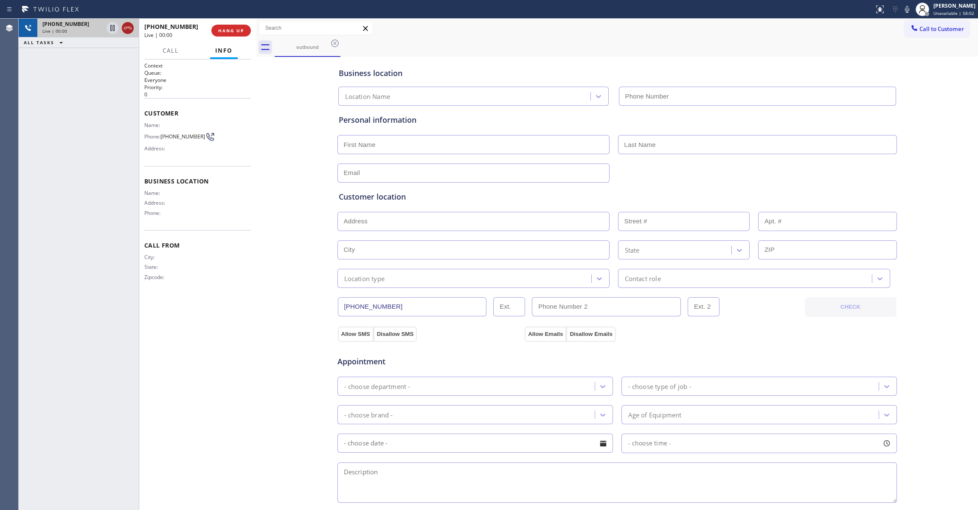
click at [128, 26] on icon at bounding box center [128, 28] width 10 height 10
click at [231, 27] on button "COMPLETE" at bounding box center [229, 31] width 43 height 12
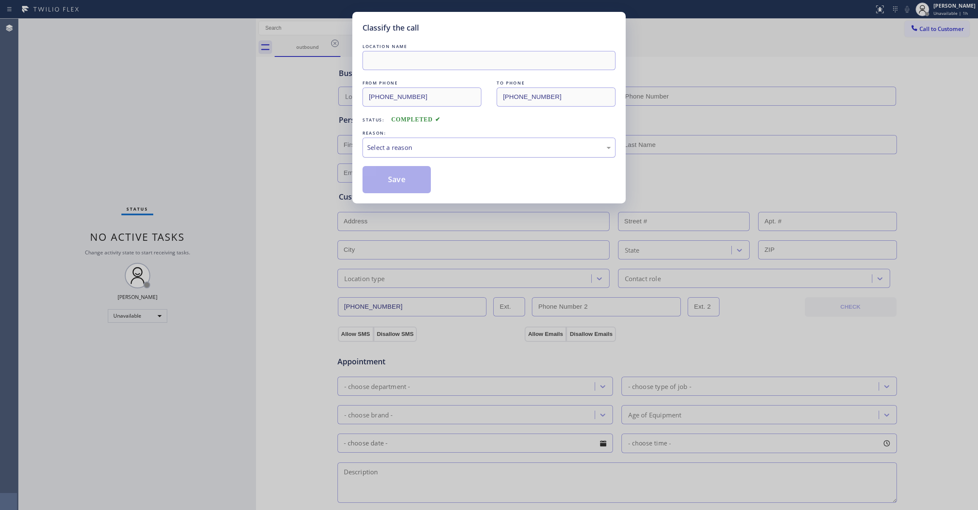
drag, startPoint x: 411, startPoint y: 148, endPoint x: 407, endPoint y: 152, distance: 5.4
click at [410, 148] on div "Select a reason" at bounding box center [489, 148] width 244 height 10
click at [381, 179] on button "Save" at bounding box center [396, 179] width 68 height 27
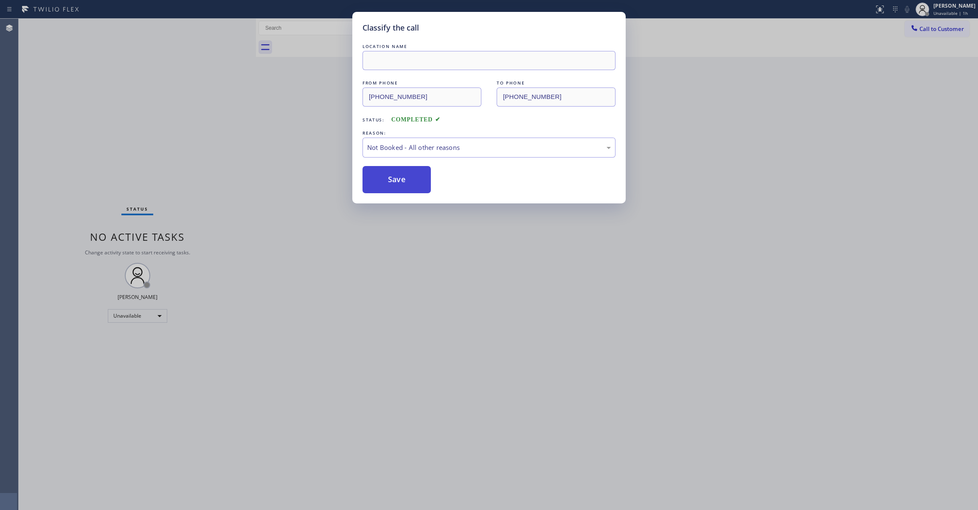
drag, startPoint x: 382, startPoint y: 182, endPoint x: 403, endPoint y: 174, distance: 22.7
click at [382, 182] on button "Save" at bounding box center [396, 179] width 68 height 27
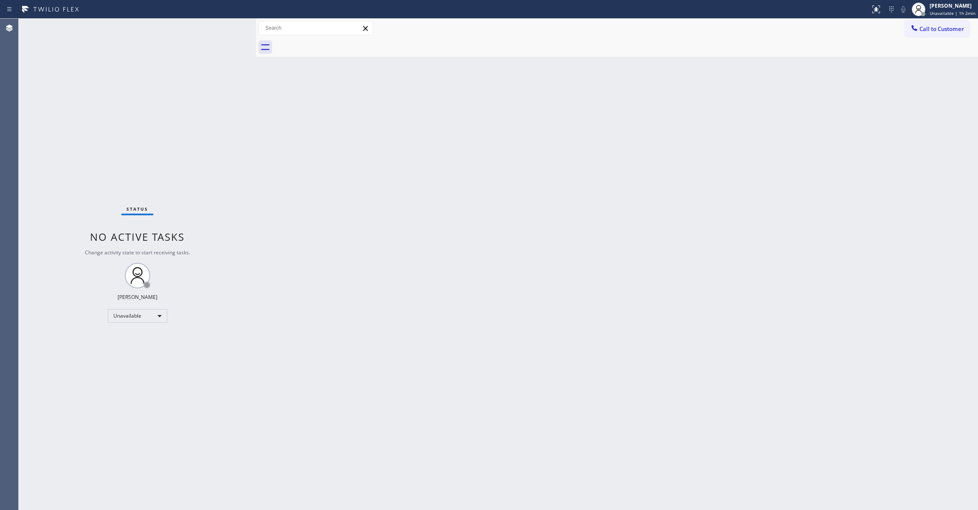
click at [132, 146] on div "Status No active tasks Change activity state to start receiving tasks. [PERSON_…" at bounding box center [137, 264] width 237 height 491
click at [623, 216] on div "Back to Dashboard Change Sender ID Customers Technicians Select a contact Outbo…" at bounding box center [617, 264] width 722 height 491
click at [944, 28] on span "Call to Customer" at bounding box center [941, 29] width 45 height 8
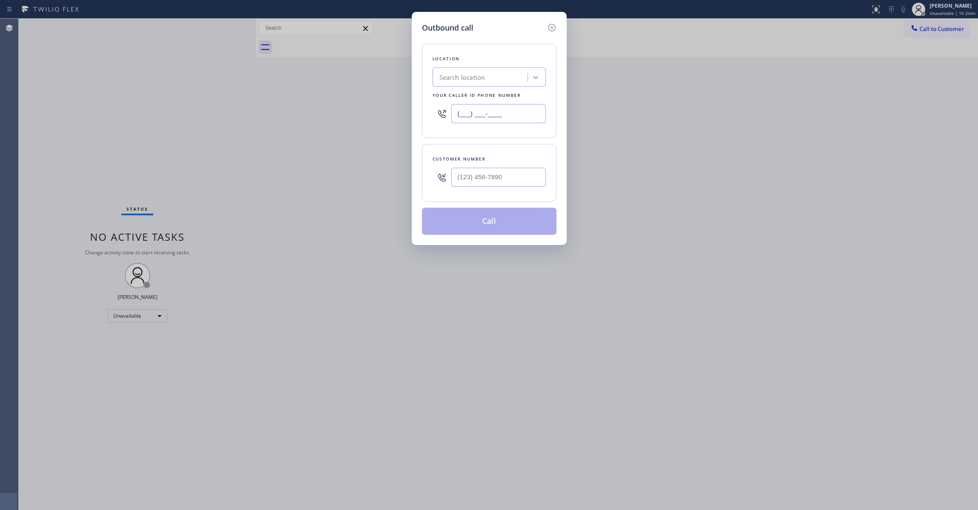
paste input "415) 921-9606"
drag, startPoint x: 520, startPoint y: 114, endPoint x: 146, endPoint y: 130, distance: 374.2
click at [131, 116] on div "Outbound call Location Search location Your caller id phone number (___) ___-__…" at bounding box center [489, 255] width 978 height 510
type input "(415) 921-9606"
drag, startPoint x: 498, startPoint y: 194, endPoint x: 488, endPoint y: 177, distance: 20.2
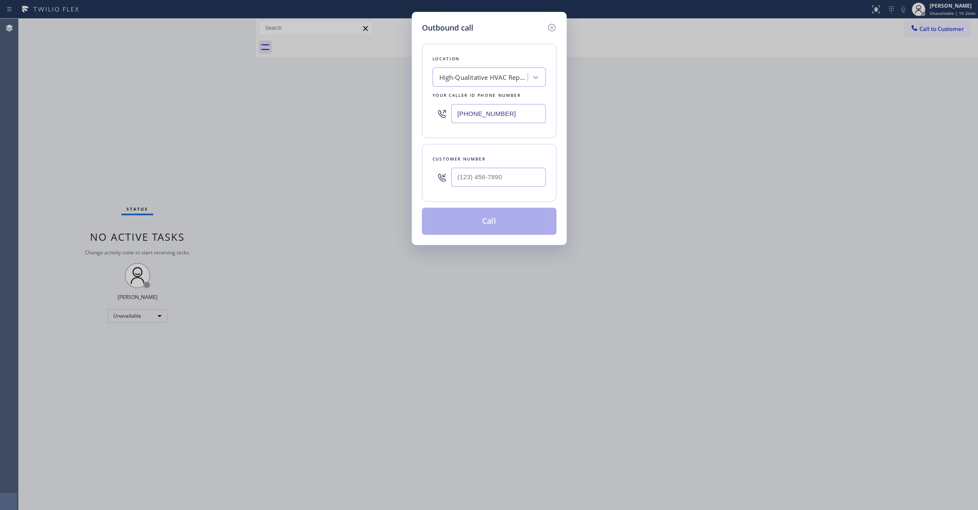
click at [491, 184] on div "Customer number" at bounding box center [489, 173] width 135 height 58
click at [488, 177] on input "(___) ___-____" at bounding box center [498, 177] width 95 height 19
paste input "539) 812-7995"
type input "(539) 812-7995"
click at [491, 226] on button "Call" at bounding box center [489, 221] width 135 height 27
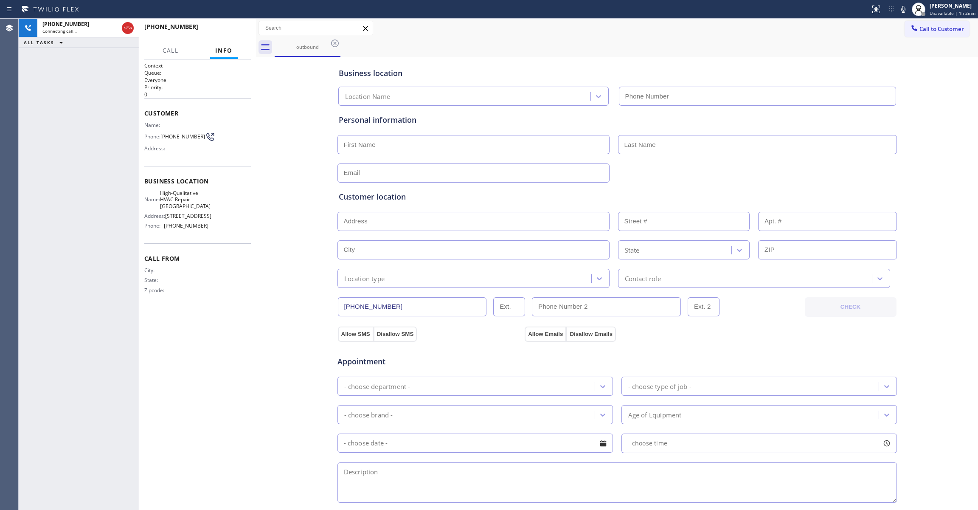
type input "(415) 921-9606"
drag, startPoint x: 24, startPoint y: 150, endPoint x: 84, endPoint y: 72, distance: 98.1
click at [24, 150] on div "+15398127995 Connecting call… ALL TASKS ALL TASKS ACTIVE TASKS TASKS IN WRAP UP" at bounding box center [79, 264] width 120 height 491
click at [127, 28] on icon at bounding box center [128, 28] width 10 height 10
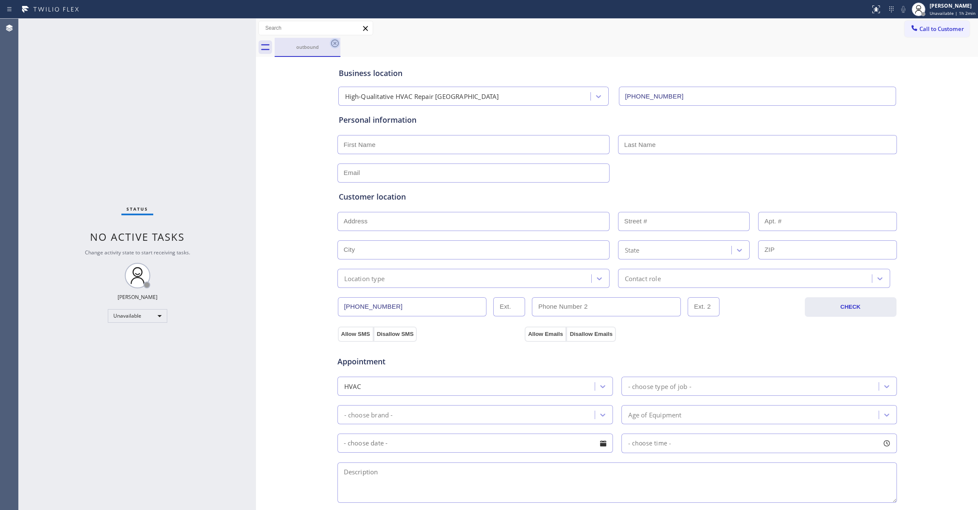
click at [334, 45] on icon at bounding box center [335, 43] width 10 height 10
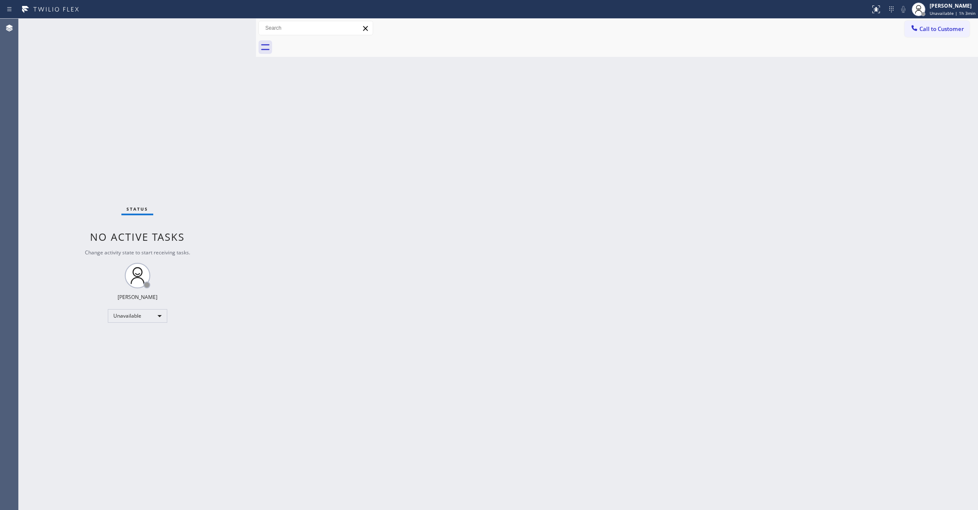
click at [132, 112] on div "Status No active tasks Change activity state to start receiving tasks. [PERSON_…" at bounding box center [137, 264] width 237 height 491
click at [737, 229] on div "Back to Dashboard Change Sender ID Customers Technicians Select a contact Outbo…" at bounding box center [617, 264] width 722 height 491
drag, startPoint x: 536, startPoint y: 113, endPoint x: 901, endPoint y: 81, distance: 365.5
click at [589, 94] on div "Back to Dashboard Change Sender ID Customers Technicians Select a contact Outbo…" at bounding box center [617, 264] width 722 height 491
drag, startPoint x: 946, startPoint y: 27, endPoint x: 926, endPoint y: 29, distance: 20.0
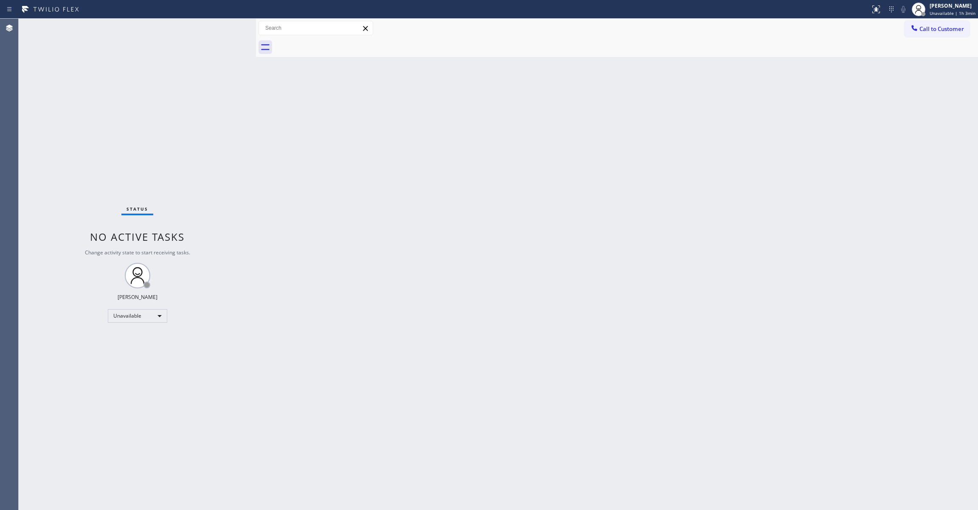
click at [946, 27] on span "Call to Customer" at bounding box center [941, 29] width 45 height 8
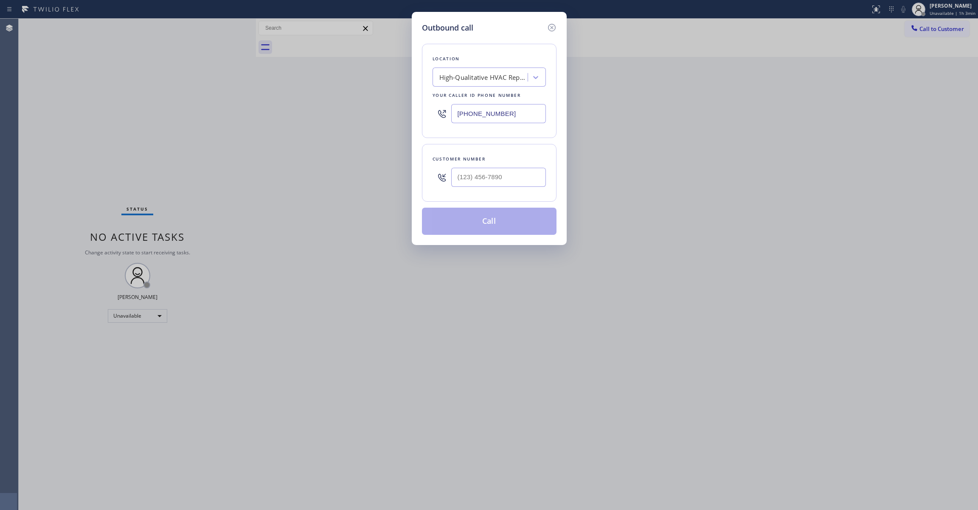
drag, startPoint x: 516, startPoint y: 115, endPoint x: 216, endPoint y: 114, distance: 300.0
click at [216, 114] on div "Outbound call Location High-Qualitative HVAC Repair San Francisco Your caller i…" at bounding box center [489, 255] width 978 height 510
paste input "0) 291-8093"
type input "(410) 291-8093"
click at [505, 172] on input "(___) ___-____" at bounding box center [498, 177] width 95 height 19
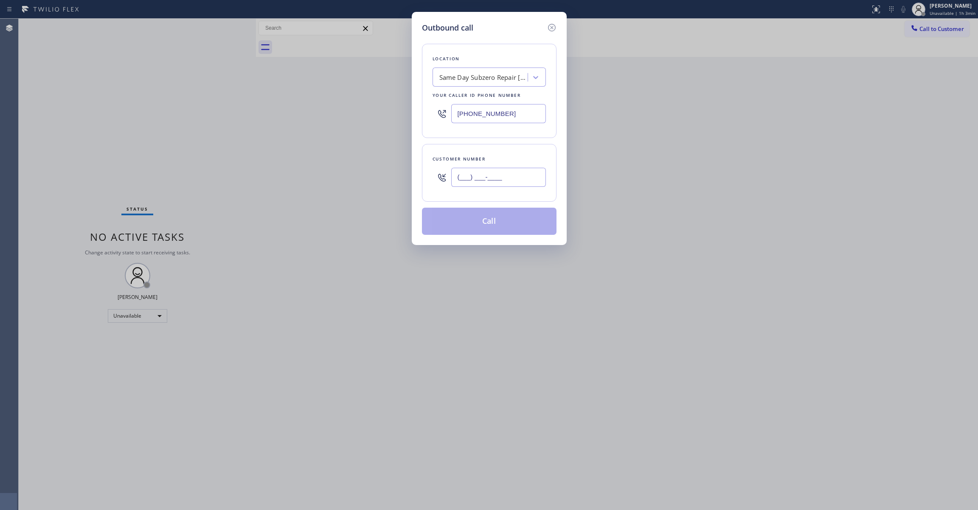
click at [472, 175] on input "(___) ___-____" at bounding box center [498, 177] width 95 height 19
paste input "410-2918"
drag, startPoint x: 532, startPoint y: 174, endPoint x: 274, endPoint y: 174, distance: 258.4
click at [274, 174] on div "Outbound call Location Same Day Subzero Repair Baltimore Your caller id phone n…" at bounding box center [489, 255] width 978 height 510
paste input "734) 541-255"
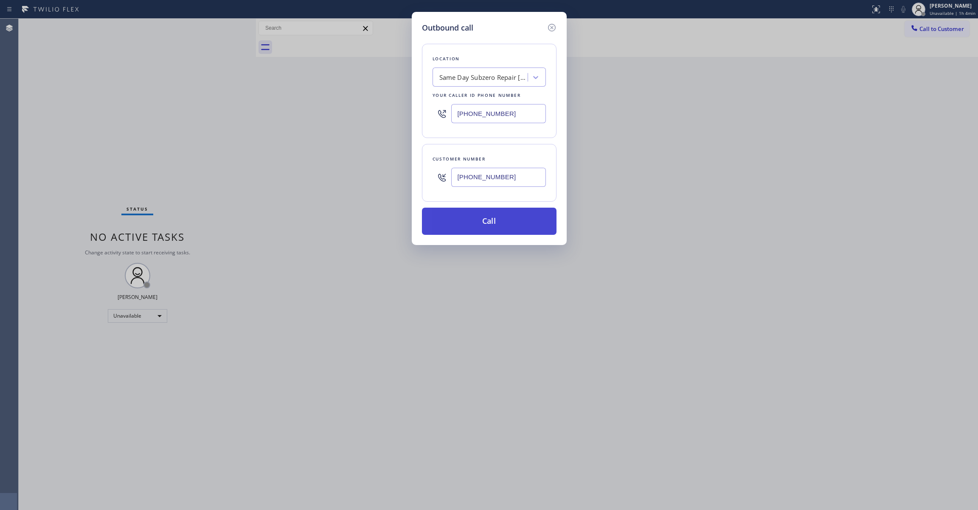
type input "(734) 541-2558"
click at [498, 223] on button "Call" at bounding box center [489, 221] width 135 height 27
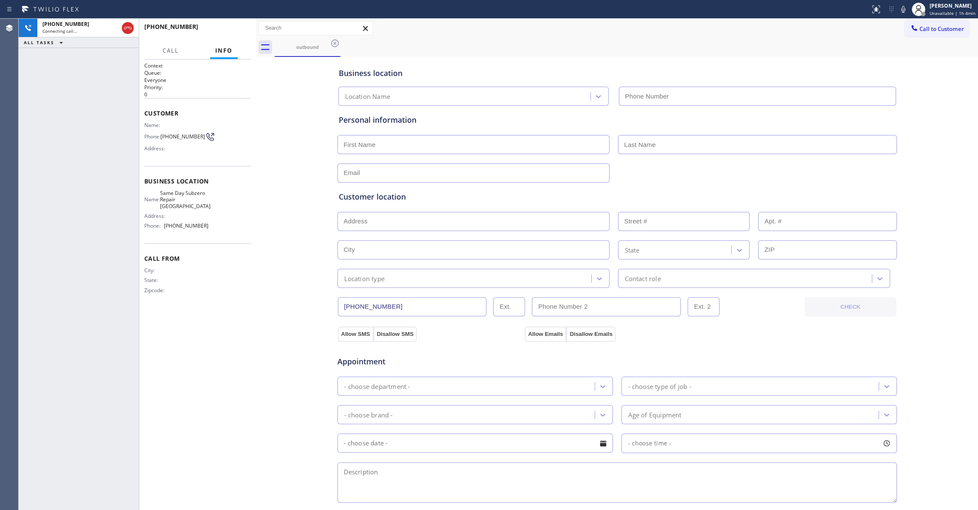
type input "(410) 291-8093"
drag, startPoint x: 127, startPoint y: 30, endPoint x: 80, endPoint y: 201, distance: 177.4
click at [80, 201] on div "+17345412558 Connecting call… ALL TASKS ALL TASKS ACTIVE TASKS TASKS IN WRAP UP" at bounding box center [79, 264] width 120 height 491
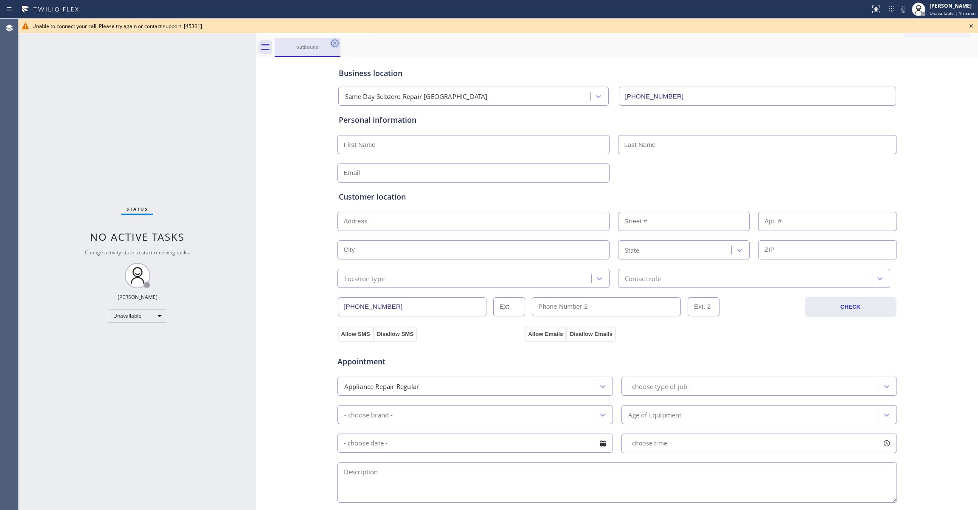
click at [334, 41] on icon at bounding box center [335, 43] width 10 height 10
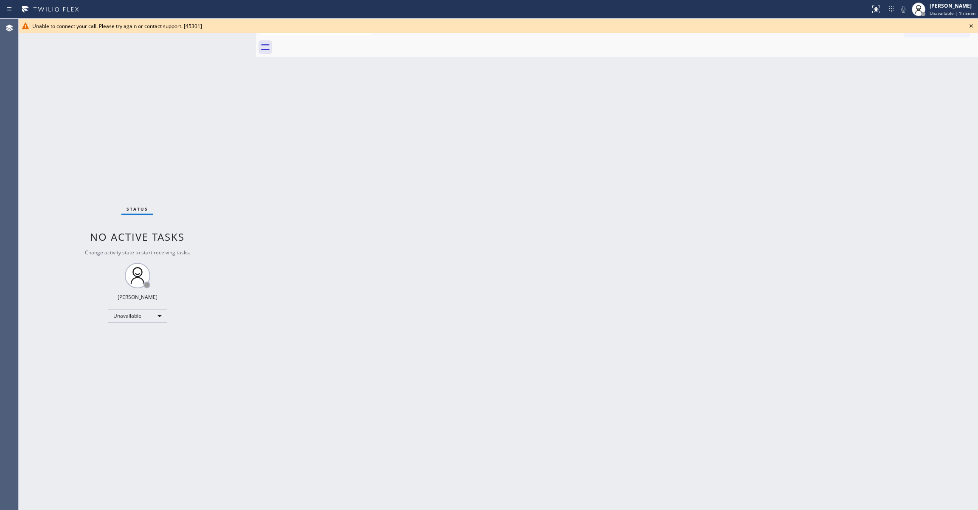
click at [972, 27] on icon at bounding box center [970, 25] width 3 height 3
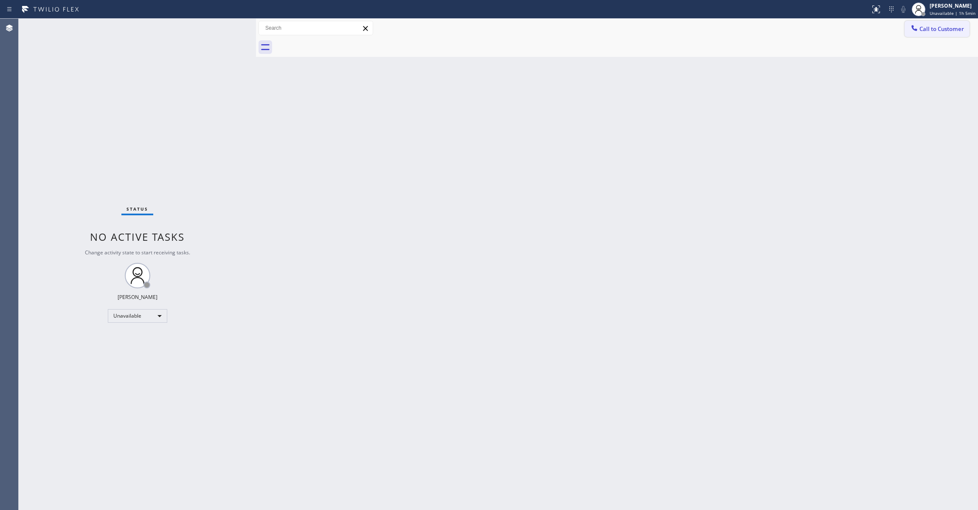
click at [943, 29] on span "Call to Customer" at bounding box center [941, 29] width 45 height 8
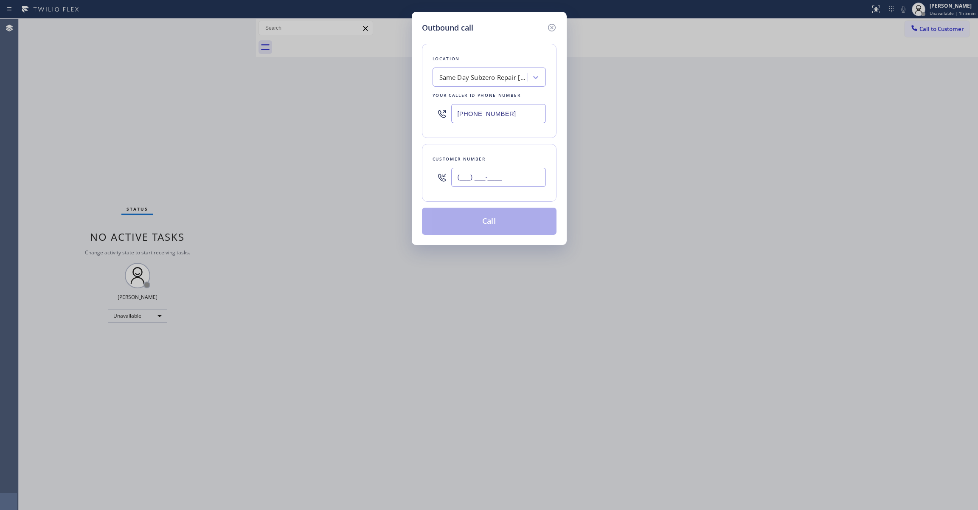
click at [503, 186] on input "(___) ___-____" at bounding box center [498, 177] width 95 height 19
paste input "734) 541-2558"
type input "(734) 541-2558"
click at [514, 222] on button "Call" at bounding box center [489, 221] width 135 height 27
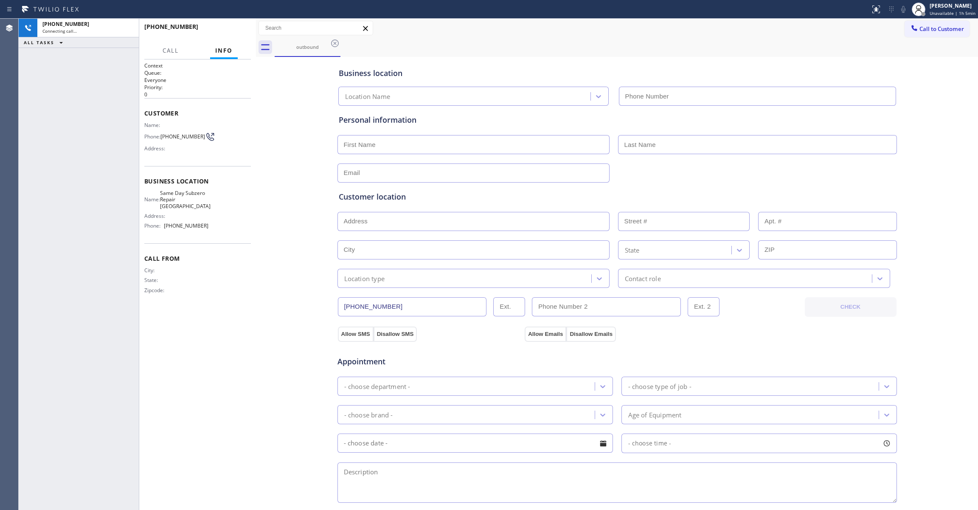
type input "(410) 291-8093"
click at [279, 328] on div "Business location Same Day Subzero Repair Baltimore (410) 291-8093 Personal inf…" at bounding box center [617, 349] width 718 height 580
click at [70, 124] on div "+17345412558 Connecting call… ALL TASKS ALL TASKS ACTIVE TASKS TASKS IN WRAP UP" at bounding box center [79, 264] width 120 height 491
click at [125, 26] on icon at bounding box center [128, 28] width 10 height 10
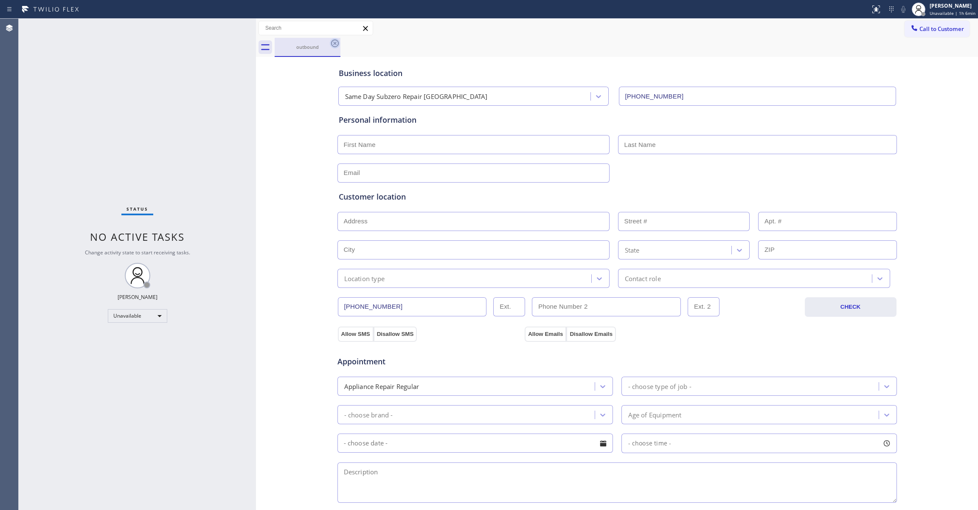
click at [338, 38] on icon at bounding box center [335, 43] width 10 height 10
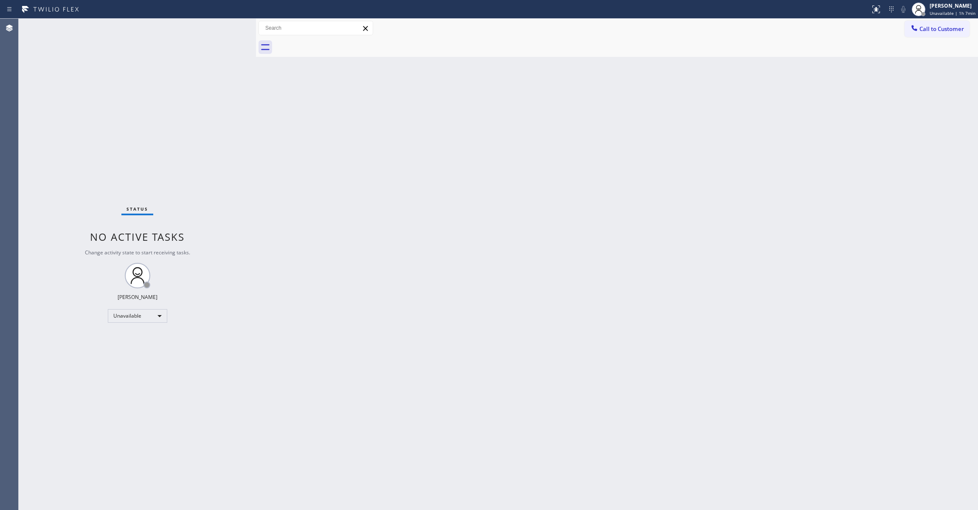
click at [141, 474] on div "Status No active tasks Change activity state to start receiving tasks. [PERSON_…" at bounding box center [137, 264] width 237 height 491
click at [62, 427] on div "Status No active tasks Change activity state to start receiving tasks. [PERSON_…" at bounding box center [137, 264] width 237 height 491
drag, startPoint x: 806, startPoint y: 151, endPoint x: 960, endPoint y: 57, distance: 180.2
click at [827, 132] on div "Back to Dashboard Change Sender ID Customers Technicians Select a contact Outbo…" at bounding box center [617, 264] width 722 height 491
click at [946, 29] on span "Call to Customer" at bounding box center [941, 29] width 45 height 8
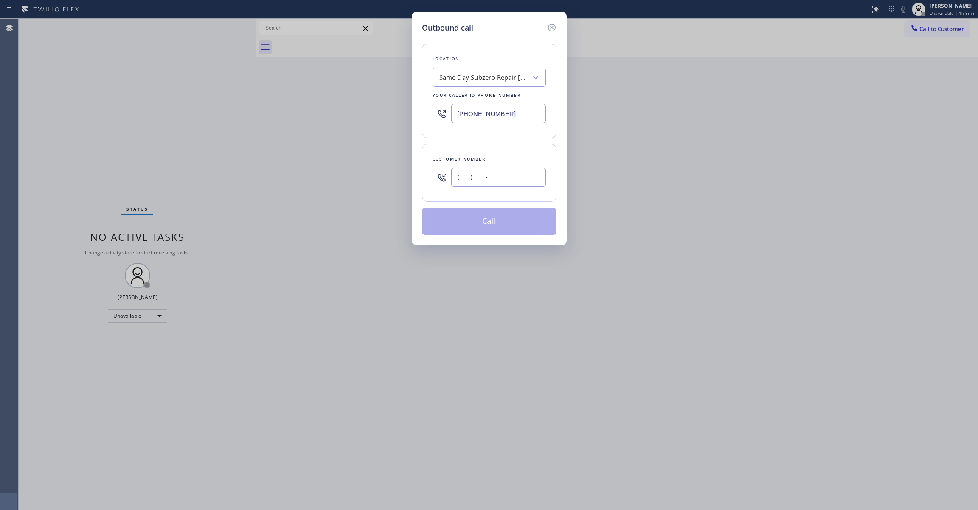
click at [517, 178] on input "(___) ___-____" at bounding box center [498, 177] width 95 height 19
paste input "630) 561-7765"
type input "(630) 561-7765"
drag, startPoint x: 540, startPoint y: 116, endPoint x: 292, endPoint y: 165, distance: 252.2
click at [240, 129] on div "Outbound call Location Same Day Subzero Repair Baltimore Your caller id phone n…" at bounding box center [489, 255] width 978 height 510
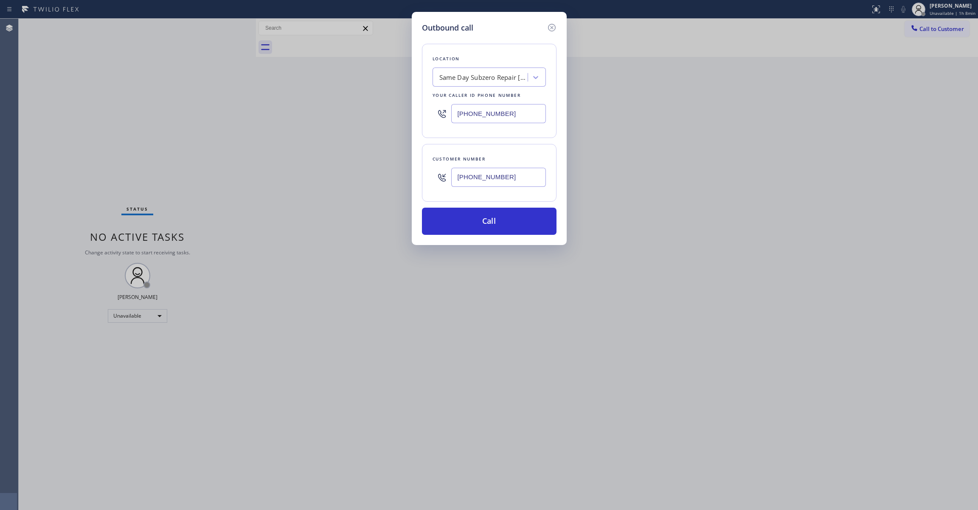
paste input "630) 791-5511"
type input "(630) 791-5511"
click at [431, 237] on div "Outbound call Location 4B2.Paid Viking Repair Service Your caller id phone numb…" at bounding box center [489, 128] width 155 height 233
click at [463, 229] on button "Call" at bounding box center [489, 221] width 135 height 27
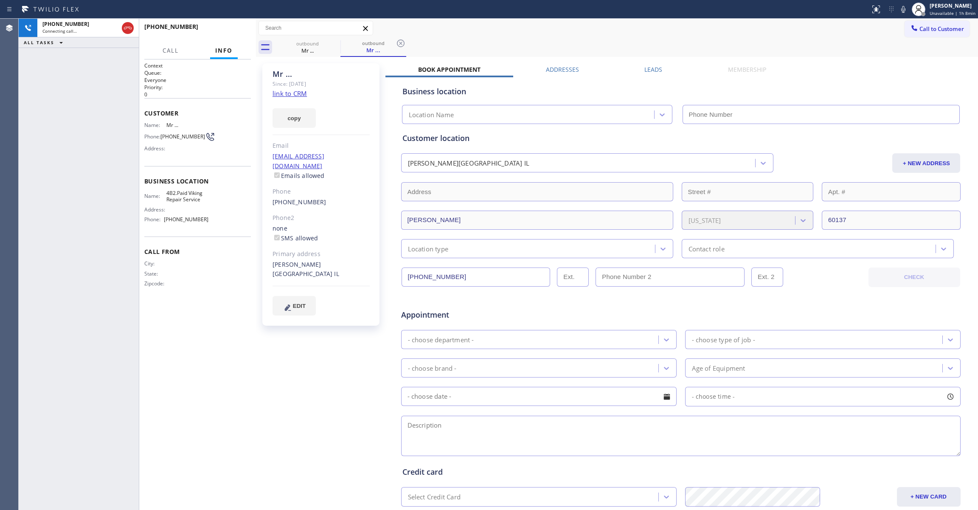
type input "(630) 791-5511"
click at [401, 38] on icon at bounding box center [401, 43] width 10 height 10
click at [224, 28] on span "HANG UP" at bounding box center [231, 31] width 26 height 6
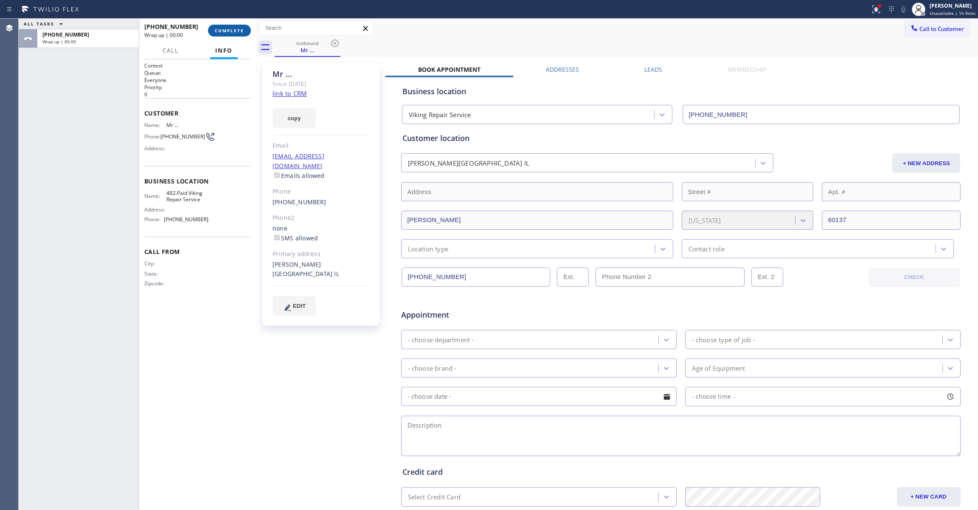
click at [231, 32] on span "COMPLETE" at bounding box center [229, 31] width 29 height 6
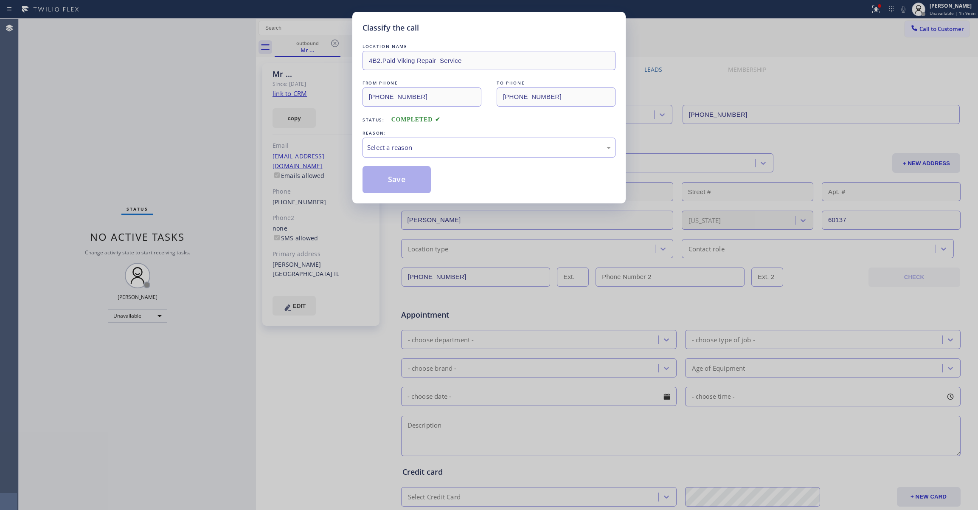
click at [218, 34] on div "Classify the call LOCATION NAME 4B2.Paid Viking Repair Service FROM PHONE (630)…" at bounding box center [489, 255] width 978 height 510
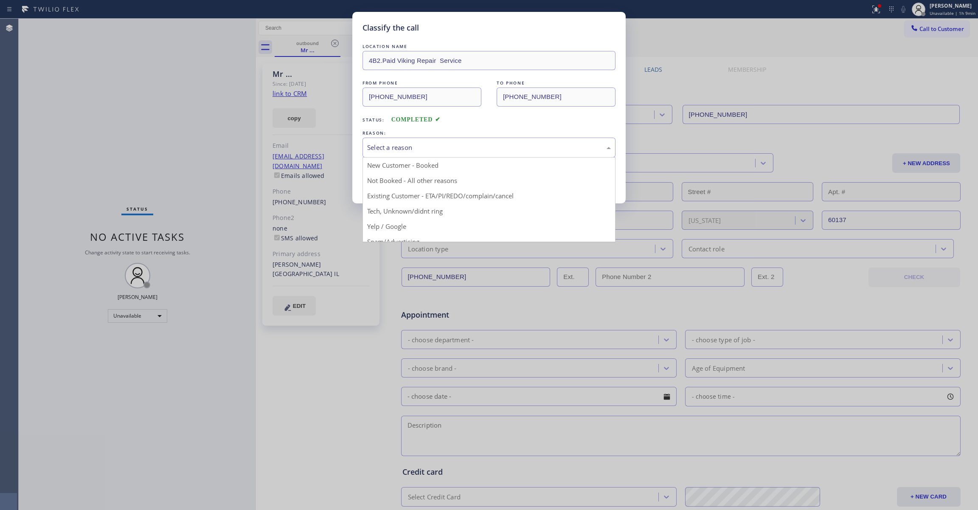
click at [384, 145] on div "Select a reason" at bounding box center [489, 148] width 244 height 10
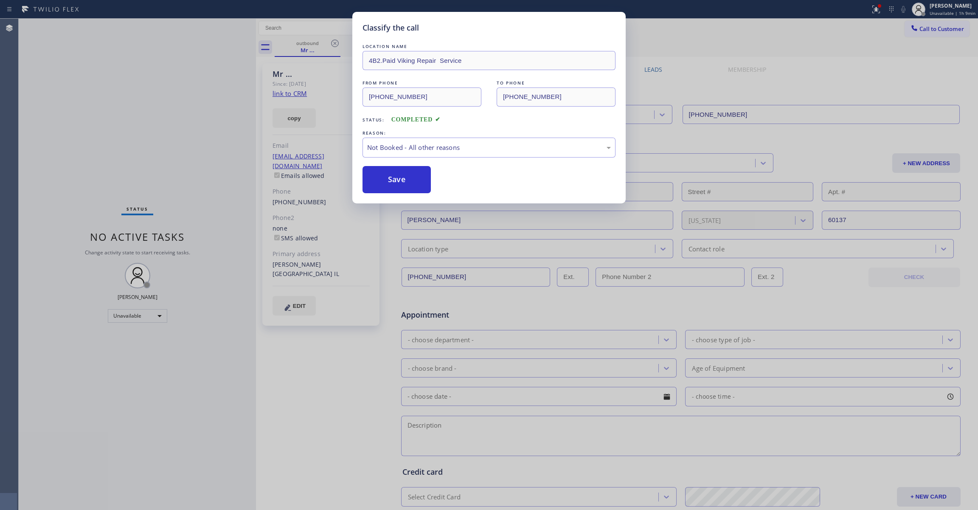
click at [396, 183] on button "Save" at bounding box center [396, 179] width 68 height 27
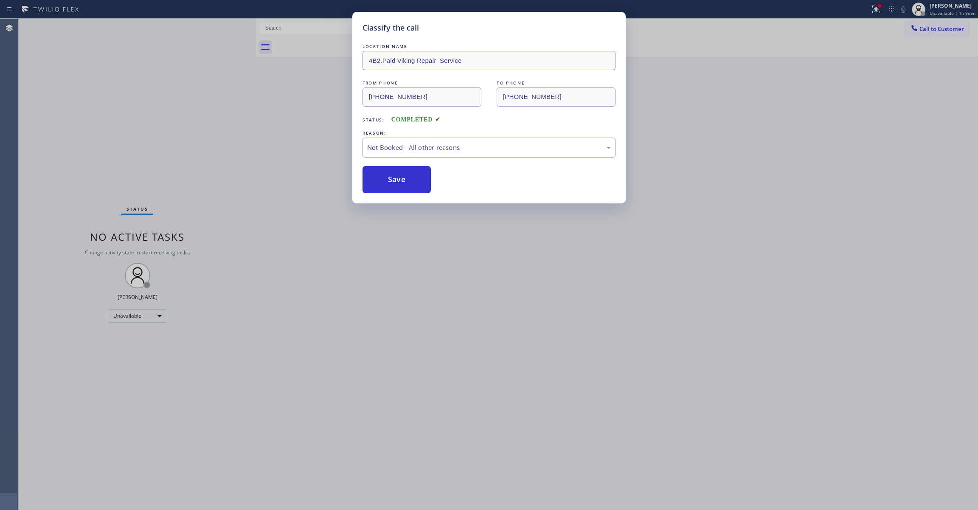
click at [396, 183] on button "Save" at bounding box center [396, 179] width 68 height 27
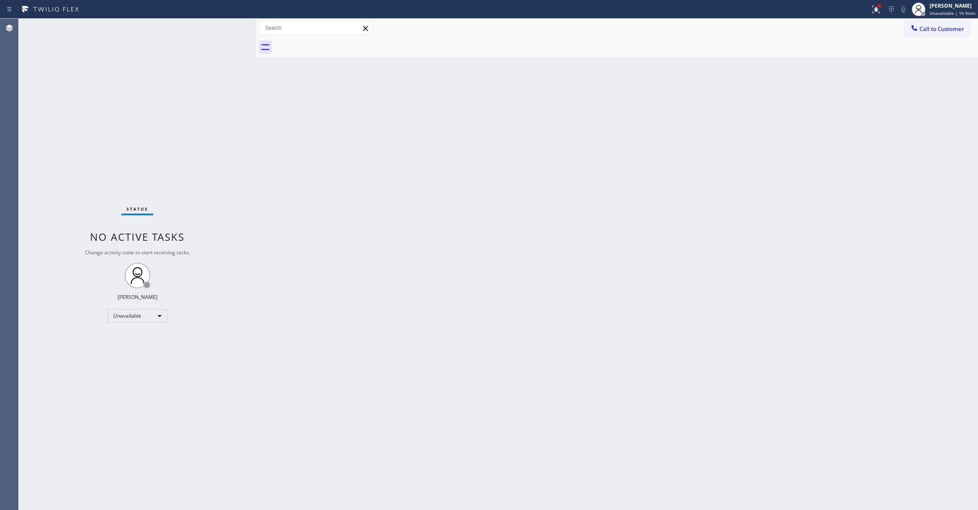
drag, startPoint x: 480, startPoint y: 125, endPoint x: 474, endPoint y: 88, distance: 36.9
click at [474, 88] on div "Back to Dashboard Change Sender ID Customers Technicians Select a contact Outbo…" at bounding box center [617, 264] width 722 height 491
click at [570, 141] on div "Back to Dashboard Change Sender ID Customers Technicians Select a contact Outbo…" at bounding box center [617, 264] width 722 height 491
click at [939, 30] on span "Call to Customer" at bounding box center [941, 29] width 45 height 8
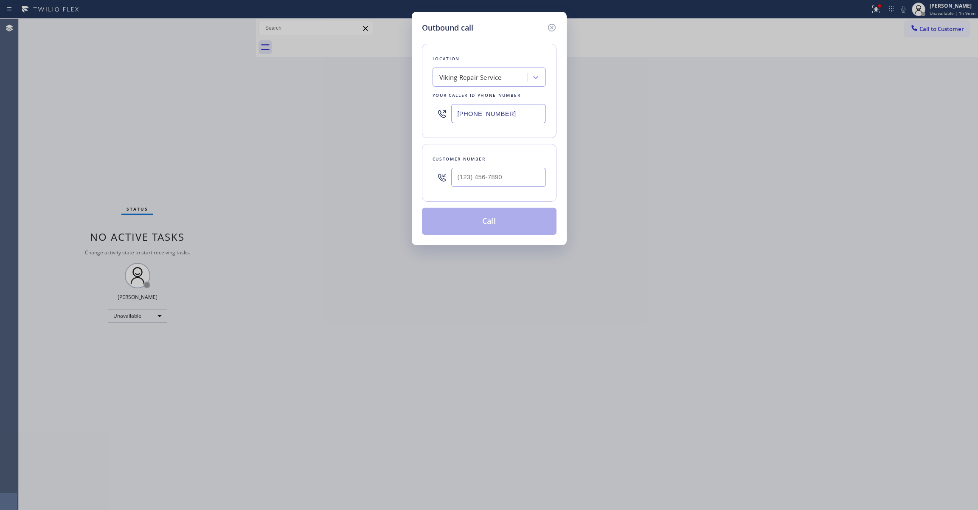
click at [487, 165] on div at bounding box center [498, 177] width 95 height 28
click at [491, 177] on input "(___) ___-____" at bounding box center [498, 177] width 95 height 19
paste input "408) 355-3600"
type input "(408) 355-3600"
paste input "50) 397-9810"
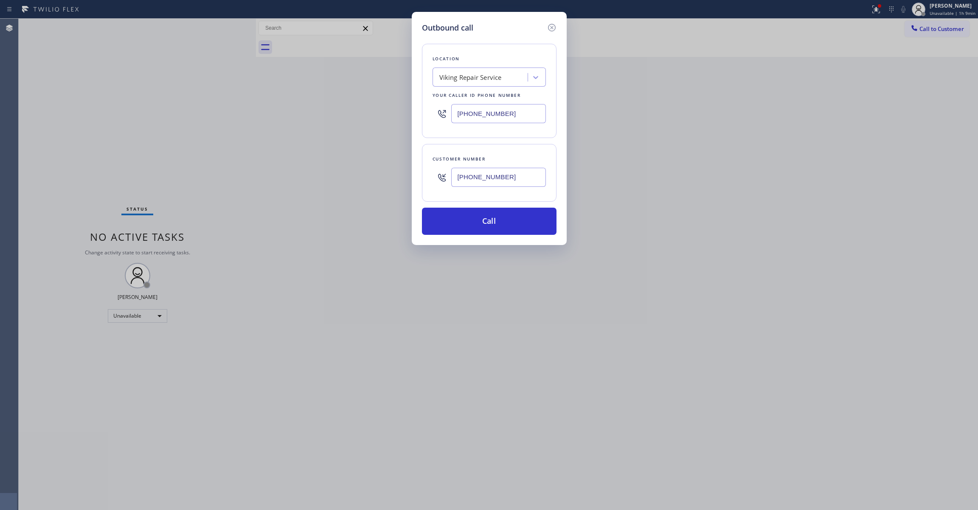
drag, startPoint x: 525, startPoint y: 114, endPoint x: 428, endPoint y: 111, distance: 97.2
click at [428, 111] on div "Location Viking Repair Service Your caller id phone number (650) 397-9810" at bounding box center [489, 91] width 135 height 94
type input "(650) 397-9810"
drag, startPoint x: 519, startPoint y: 177, endPoint x: 391, endPoint y: 177, distance: 128.2
click at [391, 177] on div "Outbound call Location Appliance Express Viking Repair Your caller id phone num…" at bounding box center [489, 255] width 978 height 510
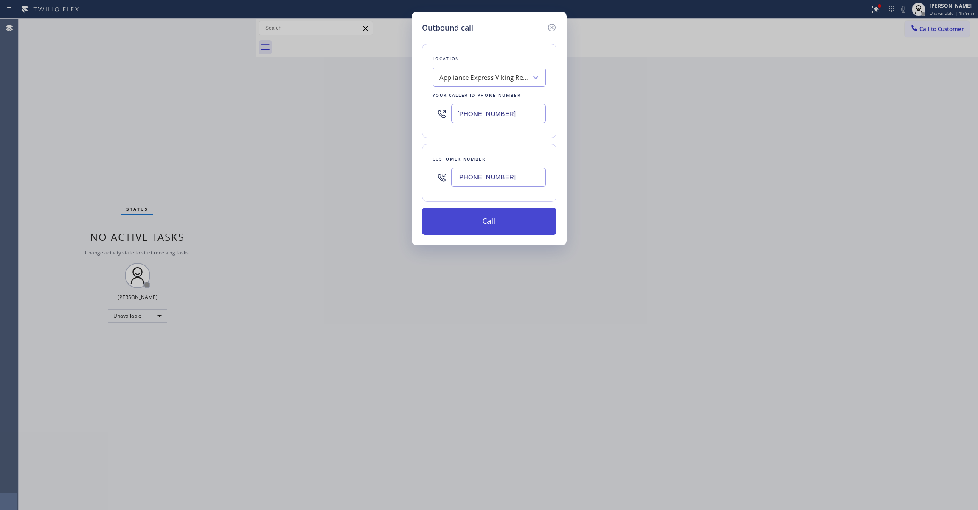
click at [506, 222] on button "Call" at bounding box center [489, 221] width 135 height 27
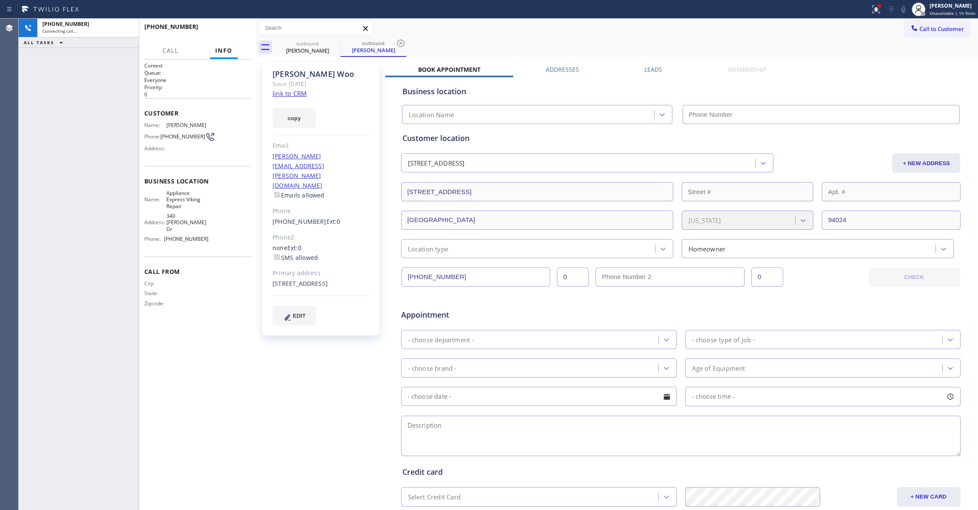
type input "(650) 397-9810"
click at [400, 43] on icon at bounding box center [401, 43] width 8 height 8
drag, startPoint x: 296, startPoint y: 94, endPoint x: 224, endPoint y: 38, distance: 90.7
click at [295, 93] on link "link to CRM" at bounding box center [289, 93] width 34 height 8
click at [228, 29] on span "HANG UP" at bounding box center [231, 31] width 26 height 6
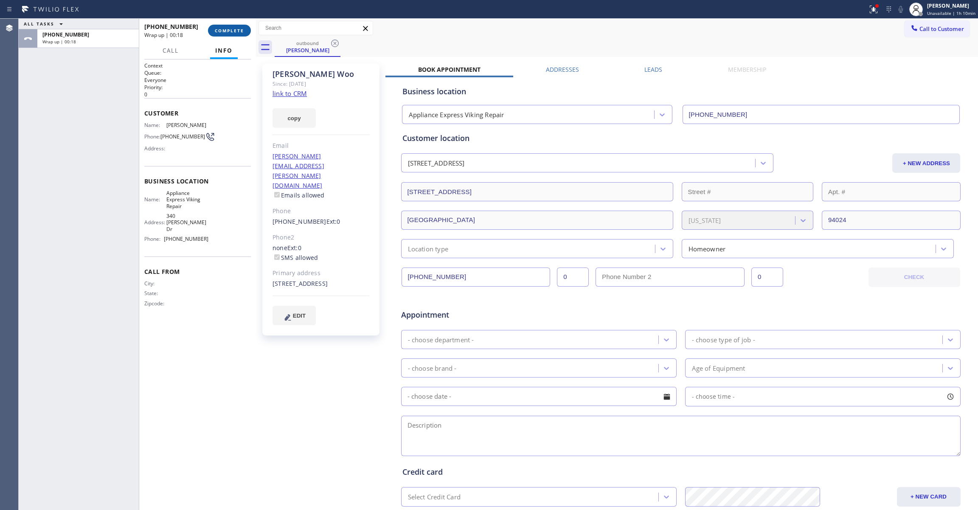
click at [230, 31] on span "COMPLETE" at bounding box center [229, 31] width 29 height 6
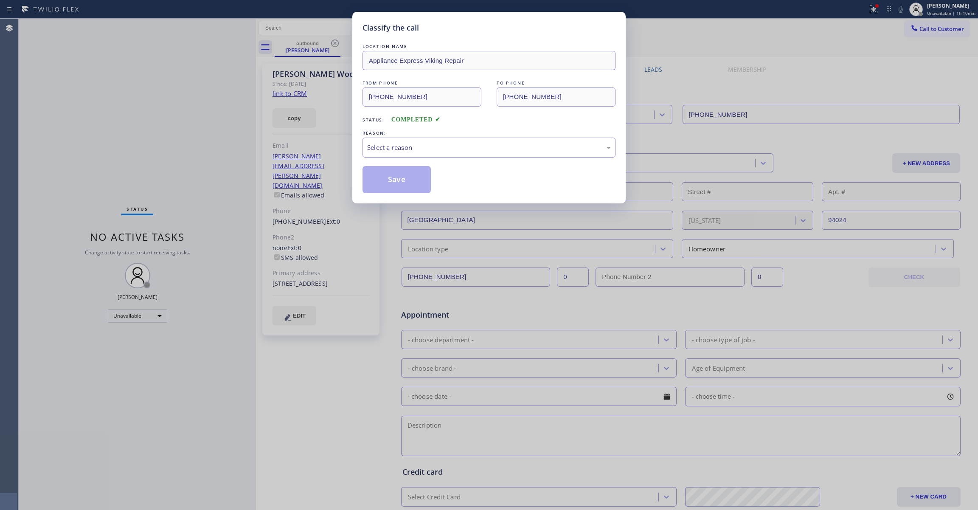
click at [387, 146] on div "Select a reason" at bounding box center [489, 148] width 244 height 10
click at [399, 183] on button "Save" at bounding box center [396, 179] width 68 height 27
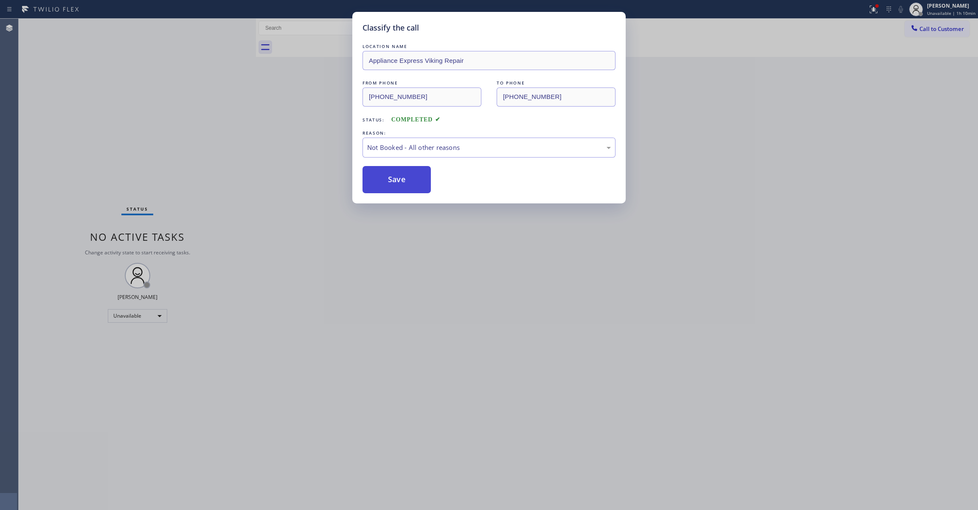
click at [398, 183] on button "Save" at bounding box center [396, 179] width 68 height 27
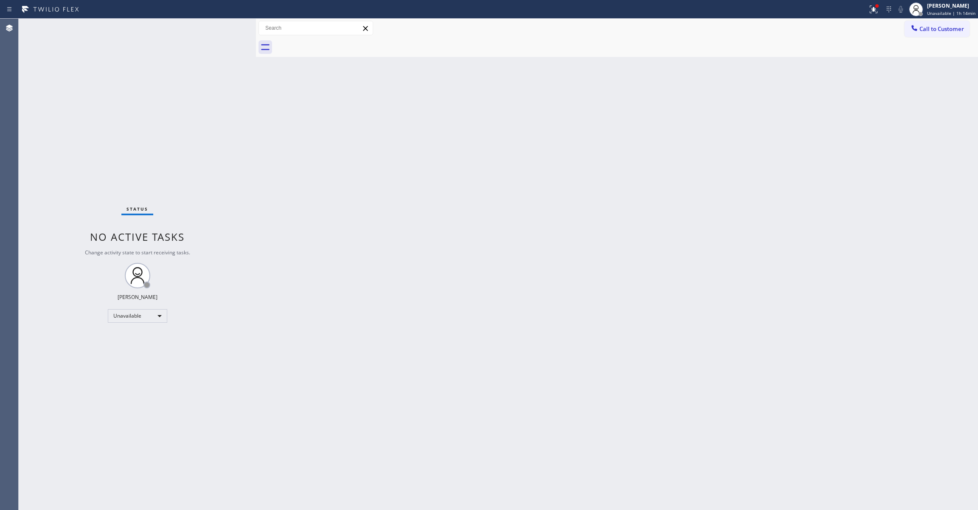
drag, startPoint x: 951, startPoint y: 29, endPoint x: 945, endPoint y: 28, distance: 6.0
click at [950, 29] on span "Call to Customer" at bounding box center [941, 29] width 45 height 8
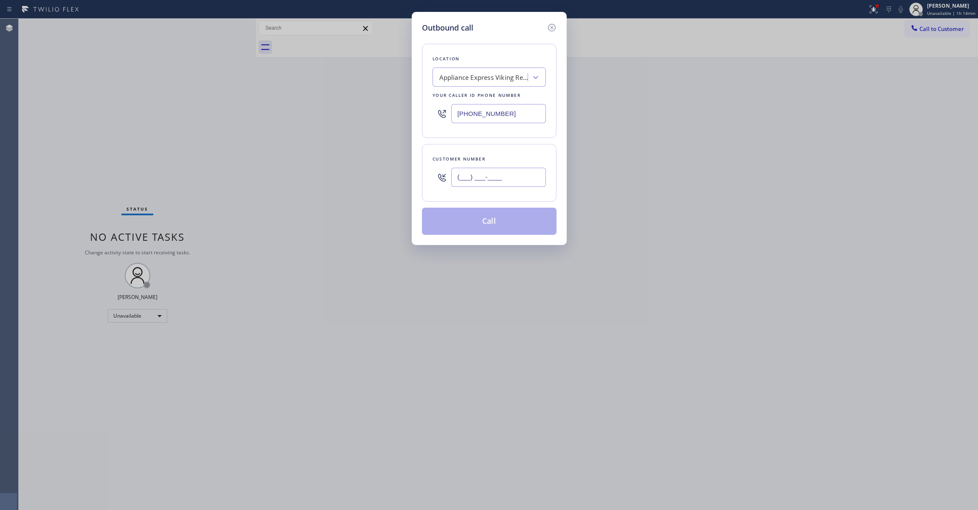
click at [490, 177] on input "(___) ___-____" at bounding box center [498, 177] width 95 height 19
paste input "877) 839-3391"
type input "(877) 839-3391"
paste input "19) 389-3996"
drag, startPoint x: 472, startPoint y: 111, endPoint x: 369, endPoint y: 111, distance: 103.1
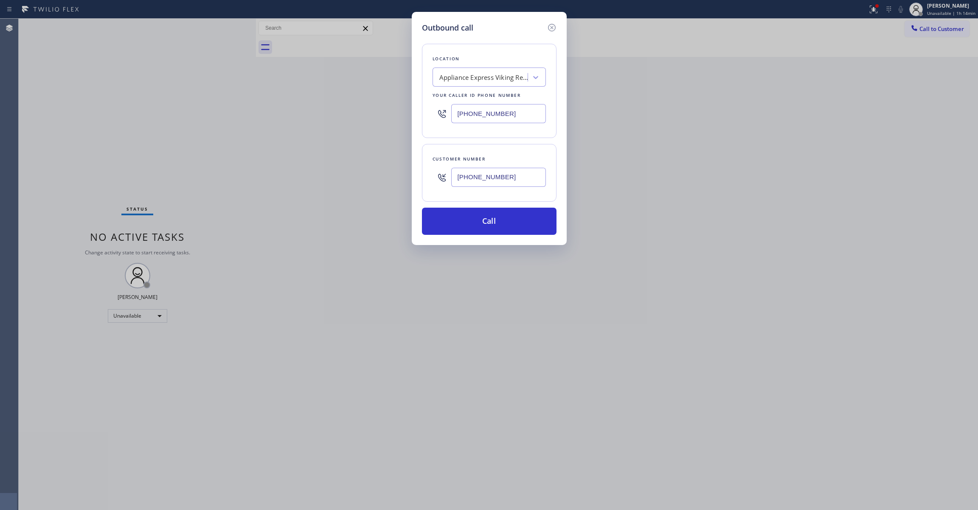
click at [369, 111] on div "Outbound call Location Appliance Express Viking Repair Your caller id phone num…" at bounding box center [489, 255] width 978 height 510
type input "(619) 389-3996"
click at [491, 223] on button "Call" at bounding box center [489, 221] width 135 height 27
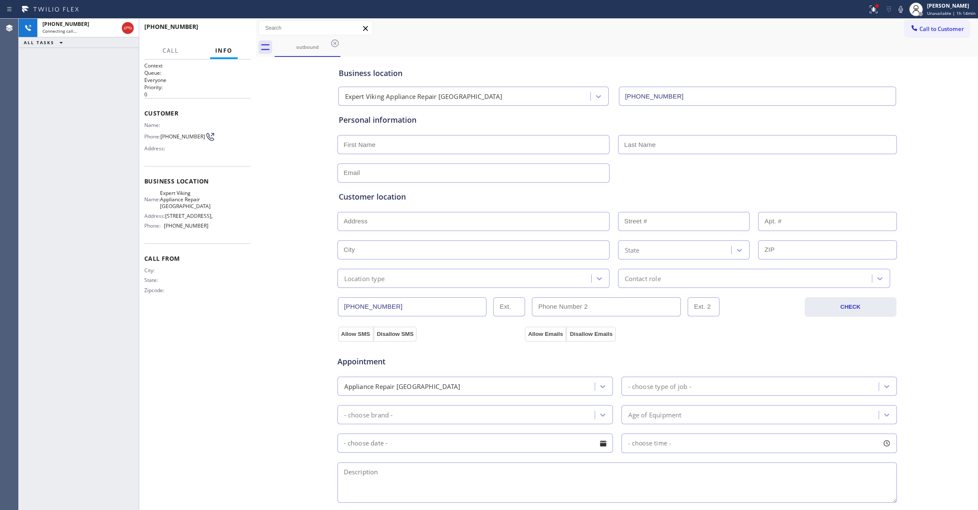
type input "(619) 389-3996"
click at [262, 127] on div "Business location Expert Viking Appliance Repair La Mesa (619) 389-3996 Persona…" at bounding box center [617, 349] width 718 height 580
click at [223, 29] on span "HANG UP" at bounding box center [231, 31] width 26 height 6
click at [223, 29] on span "COMPLETE" at bounding box center [229, 31] width 29 height 6
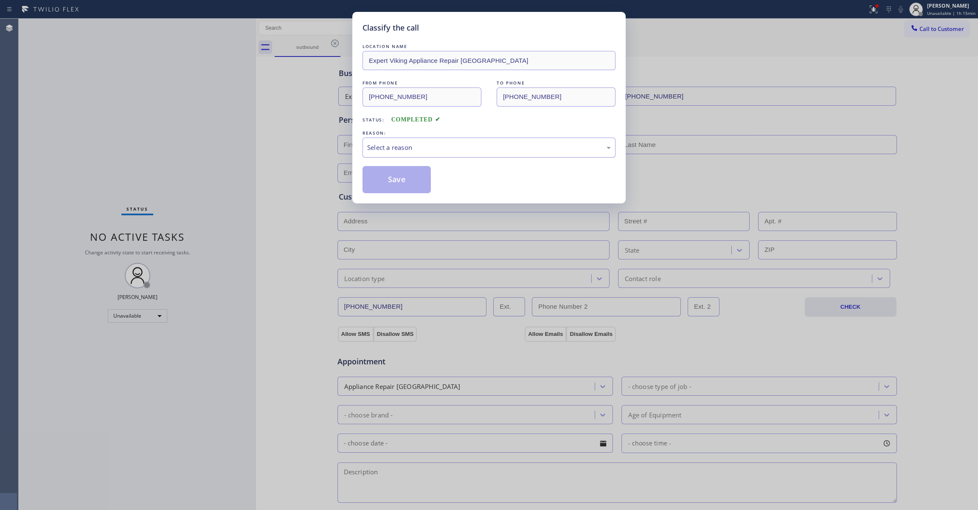
click at [391, 149] on div "Select a reason" at bounding box center [489, 148] width 244 height 10
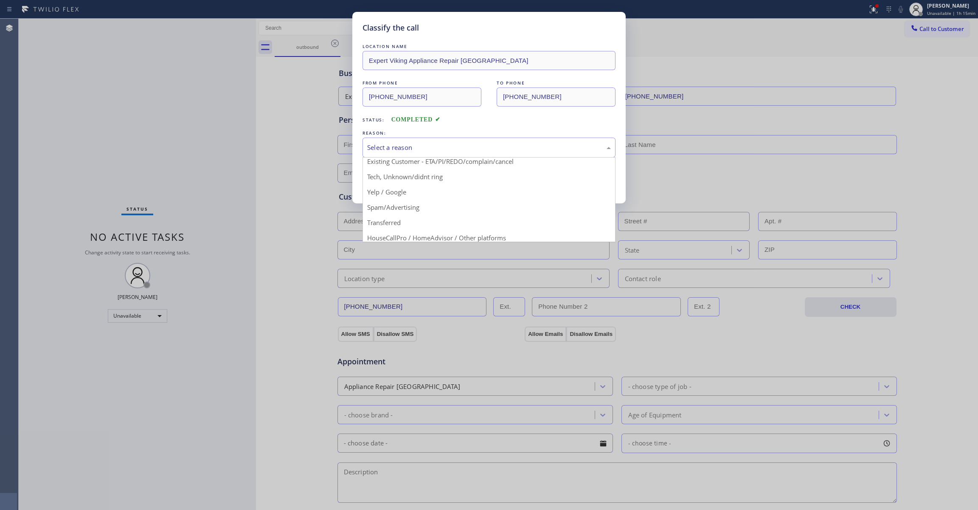
scroll to position [53, 0]
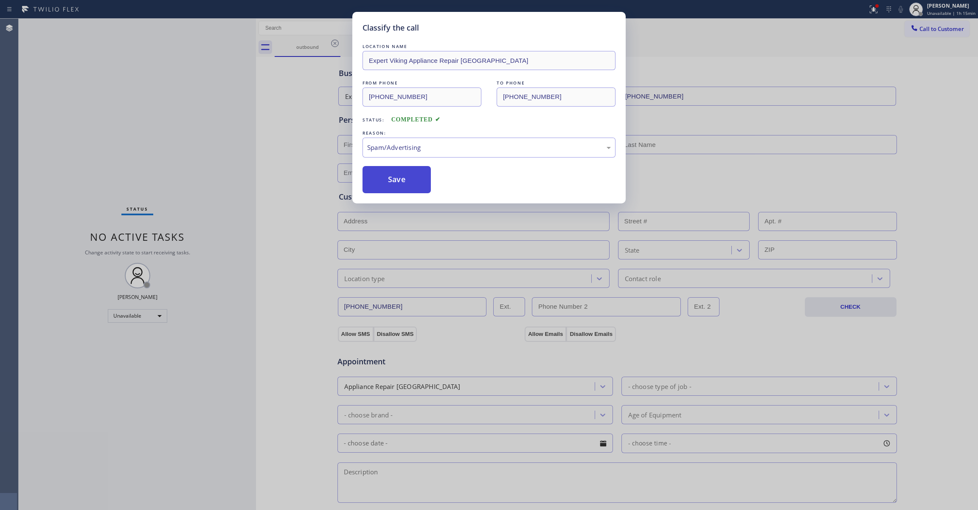
click at [384, 189] on button "Save" at bounding box center [396, 179] width 68 height 27
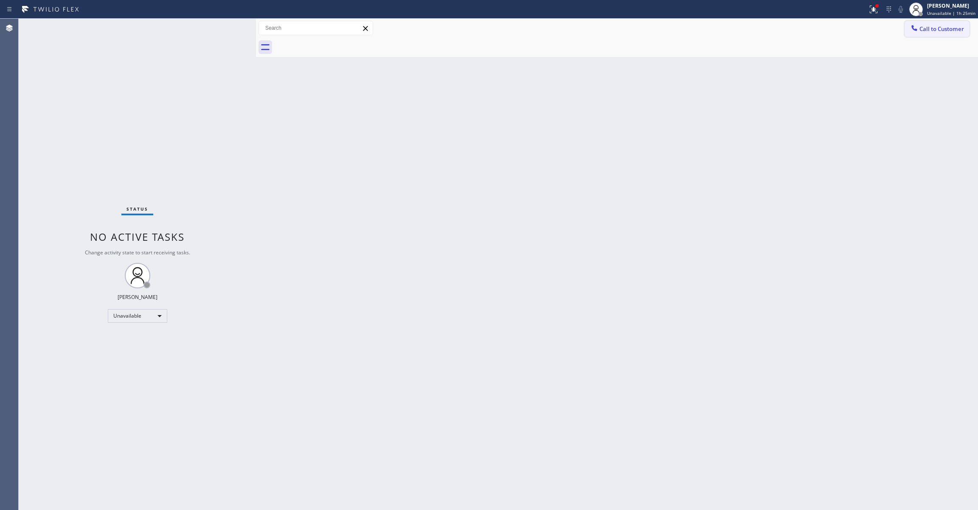
click at [944, 31] on span "Call to Customer" at bounding box center [941, 29] width 45 height 8
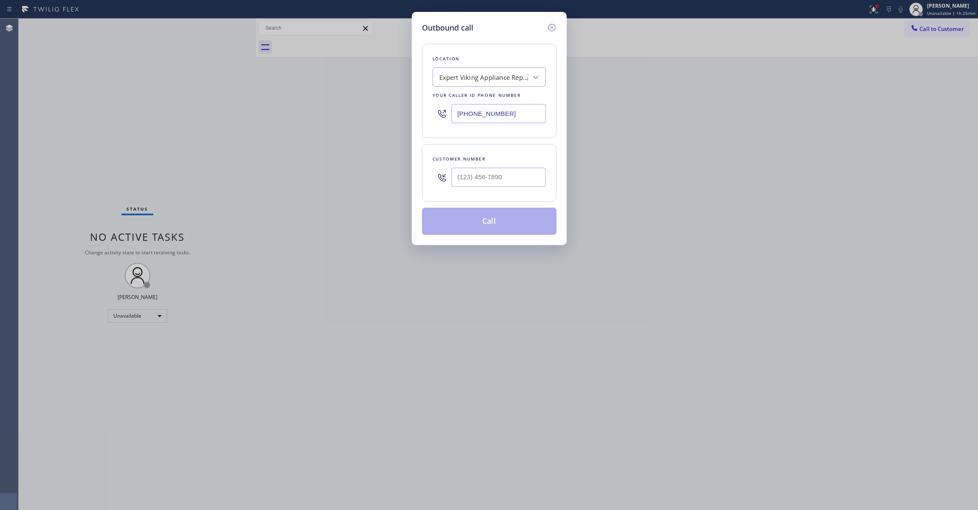
drag, startPoint x: 516, startPoint y: 117, endPoint x: 274, endPoint y: 106, distance: 243.0
click at [274, 106] on div "Outbound call Location Expert Viking Appliance Repair La Mesa Your caller id ph…" at bounding box center [489, 255] width 978 height 510
paste input "855) 731-4952"
type input "[PHONE_NUMBER]"
click at [489, 183] on input "(___) ___-____" at bounding box center [498, 177] width 95 height 19
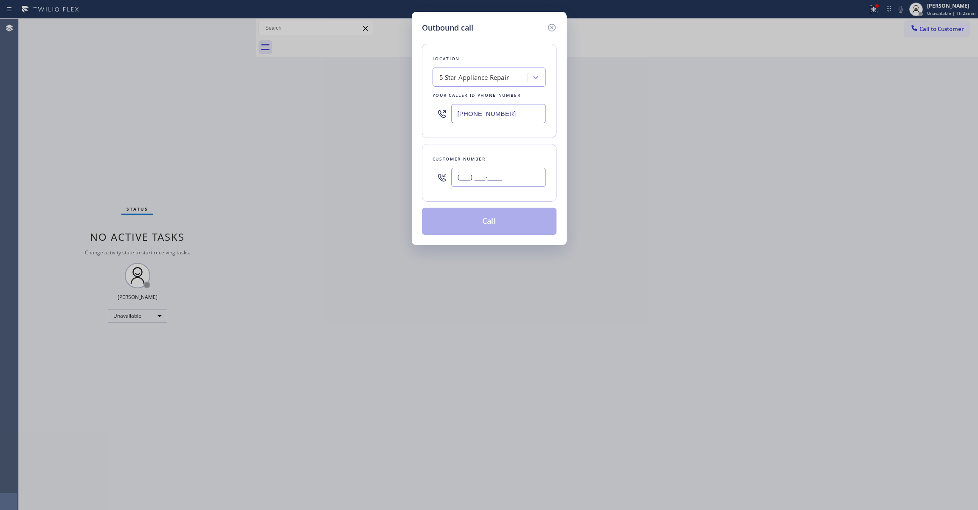
paste input "847) 730-7988"
type input "(847) 730-7988"
click at [515, 219] on button "Call" at bounding box center [489, 221] width 135 height 27
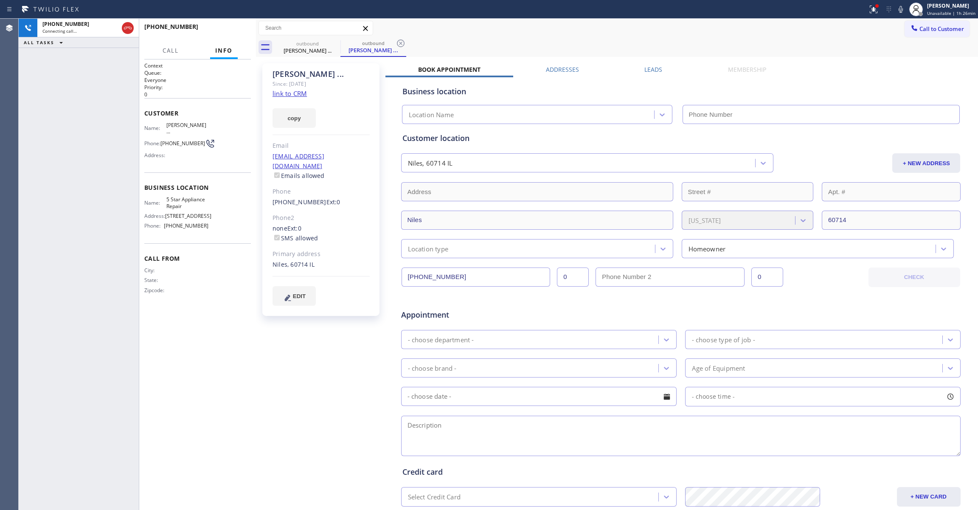
type input "[PHONE_NUMBER]"
click at [107, 311] on div "+18477307988 Connecting call… ALL TASKS ALL TASKS ACTIVE TASKS TASKS IN WRAP UP" at bounding box center [79, 264] width 120 height 491
drag, startPoint x: 65, startPoint y: 147, endPoint x: 166, endPoint y: 82, distance: 119.5
click at [65, 147] on div "+18477307988 Connecting call… ALL TASKS ALL TASKS ACTIVE TASKS TASKS IN WRAP UP" at bounding box center [79, 264] width 120 height 491
click at [401, 43] on icon at bounding box center [401, 43] width 8 height 8
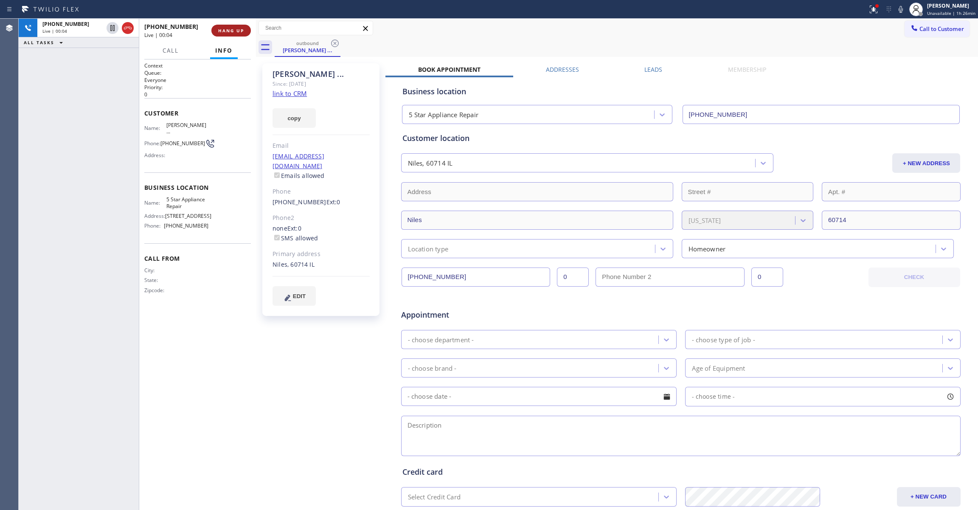
click at [223, 30] on span "HANG UP" at bounding box center [231, 31] width 26 height 6
click at [221, 36] on button "HANG UP" at bounding box center [230, 31] width 39 height 12
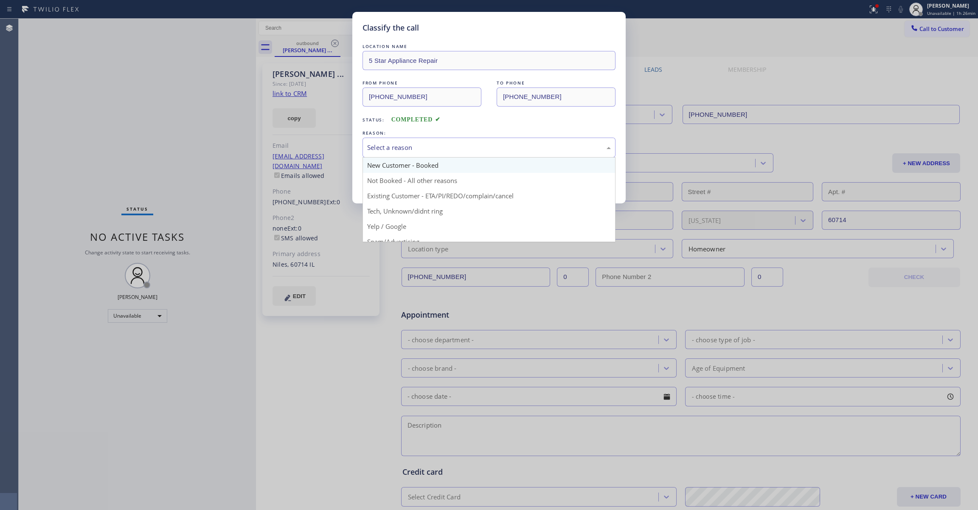
drag, startPoint x: 393, startPoint y: 156, endPoint x: 399, endPoint y: 167, distance: 13.0
click at [392, 155] on div "Select a reason" at bounding box center [488, 147] width 253 height 20
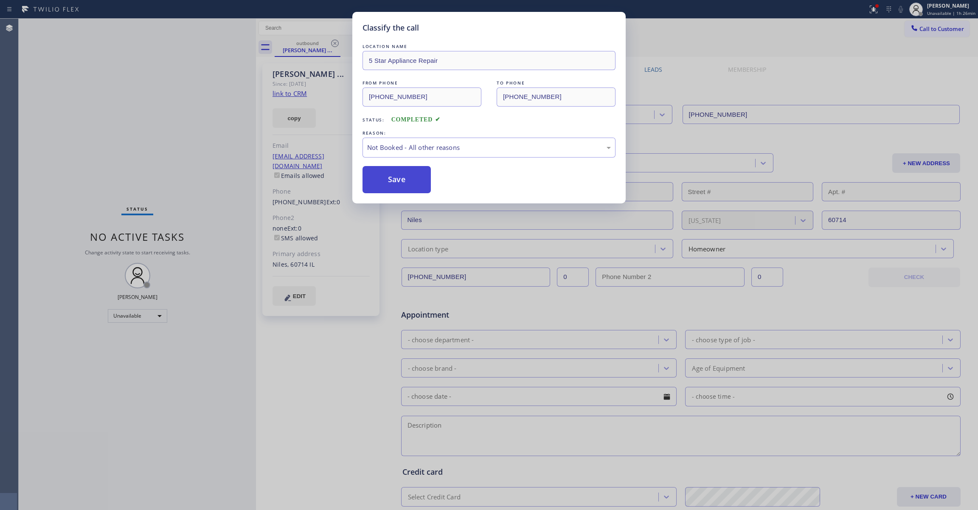
click at [394, 180] on button "Save" at bounding box center [396, 179] width 68 height 27
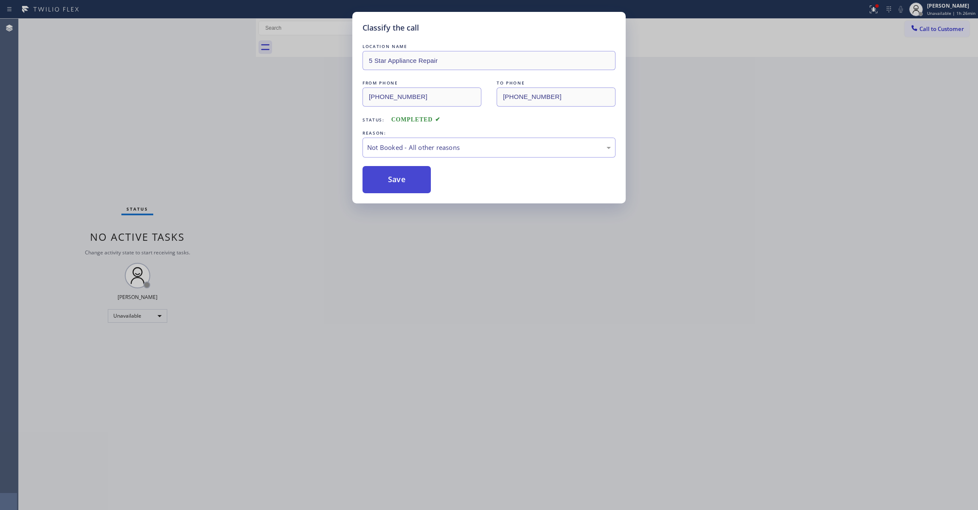
click at [394, 180] on button "Save" at bounding box center [396, 179] width 68 height 27
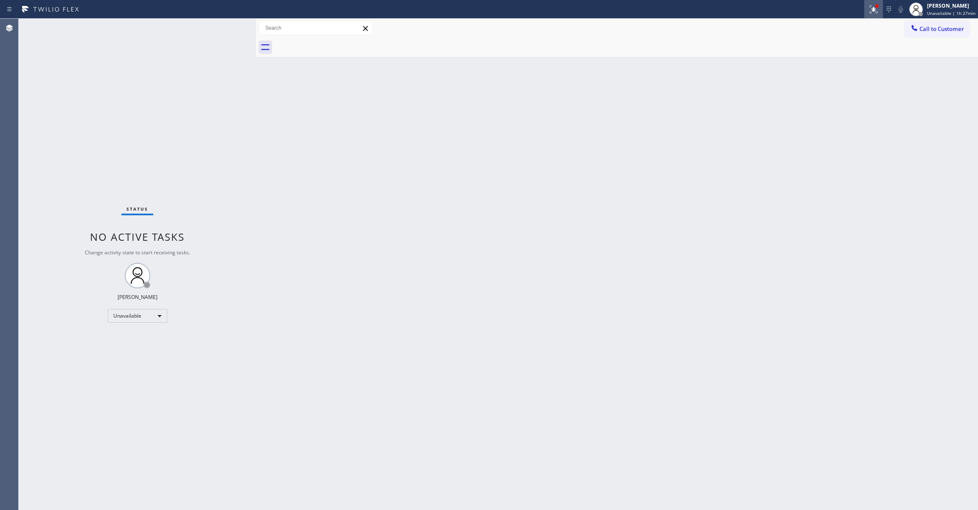
click at [868, 6] on icon at bounding box center [873, 9] width 10 height 10
drag, startPoint x: 794, startPoint y: 114, endPoint x: 830, endPoint y: 104, distance: 37.9
click at [794, 113] on button "Clear issues" at bounding box center [823, 111] width 99 height 12
drag, startPoint x: 890, startPoint y: 267, endPoint x: 969, endPoint y: 181, distance: 116.8
click at [913, 234] on div "Back to Dashboard Change Sender ID Customers Technicians Select a contact Outbo…" at bounding box center [617, 264] width 722 height 491
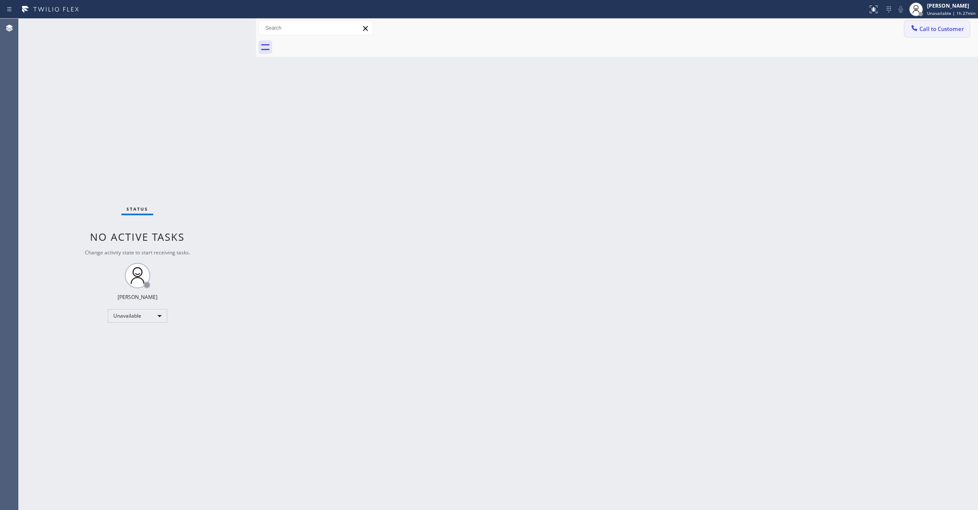
click at [941, 31] on span "Call to Customer" at bounding box center [941, 29] width 45 height 8
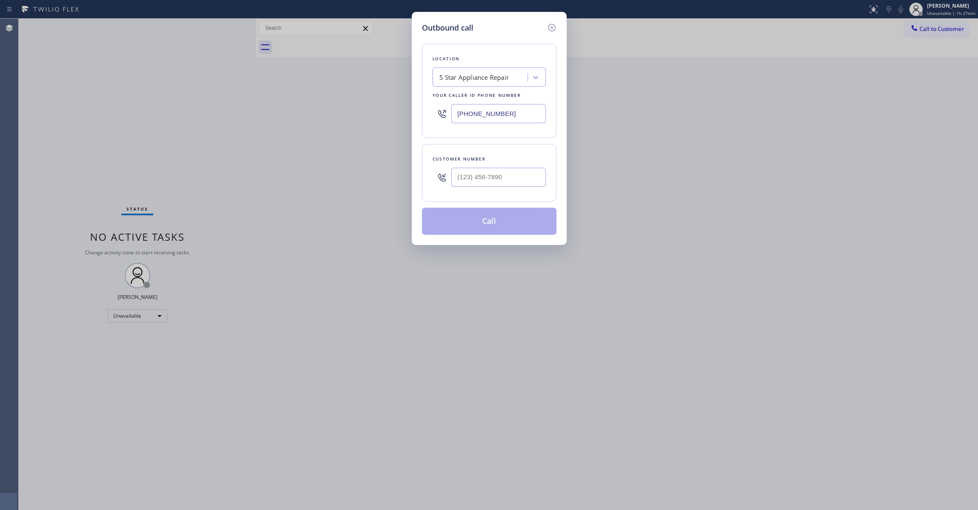
click at [480, 167] on div at bounding box center [498, 177] width 95 height 28
click at [496, 170] on input "(___) ___-____" at bounding box center [498, 177] width 95 height 19
paste input "847) 730-7988"
type input "(847) 730-7988"
click at [492, 226] on button "Call" at bounding box center [489, 221] width 135 height 27
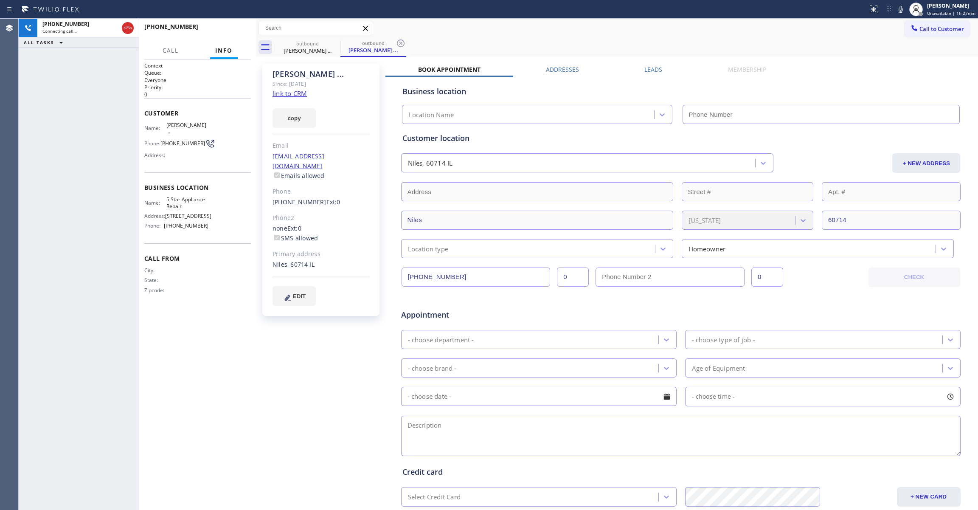
type input "[PHONE_NUMBER]"
click at [398, 42] on icon at bounding box center [401, 43] width 10 height 10
click at [323, 396] on div "Subham ... Since: 20 may 2020 link to CRM copy Email no@gmail.com Emails allowe…" at bounding box center [321, 334] width 127 height 550
click at [20, 295] on div "+18477307988 Live | 00:00 ALL TASKS ALL TASKS ACTIVE TASKS TASKS IN WRAP UP" at bounding box center [79, 264] width 120 height 491
click at [235, 27] on button "HANG UP" at bounding box center [230, 31] width 39 height 12
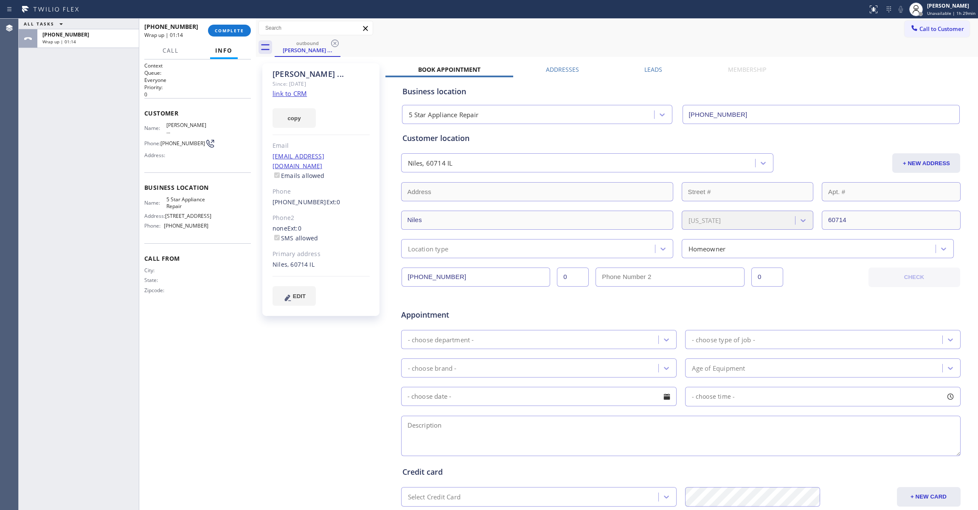
click at [250, 24] on div "+18477307988 Wrap up | 01:14 COMPLETE" at bounding box center [197, 31] width 107 height 22
click at [244, 27] on button "COMPLETE" at bounding box center [229, 31] width 43 height 12
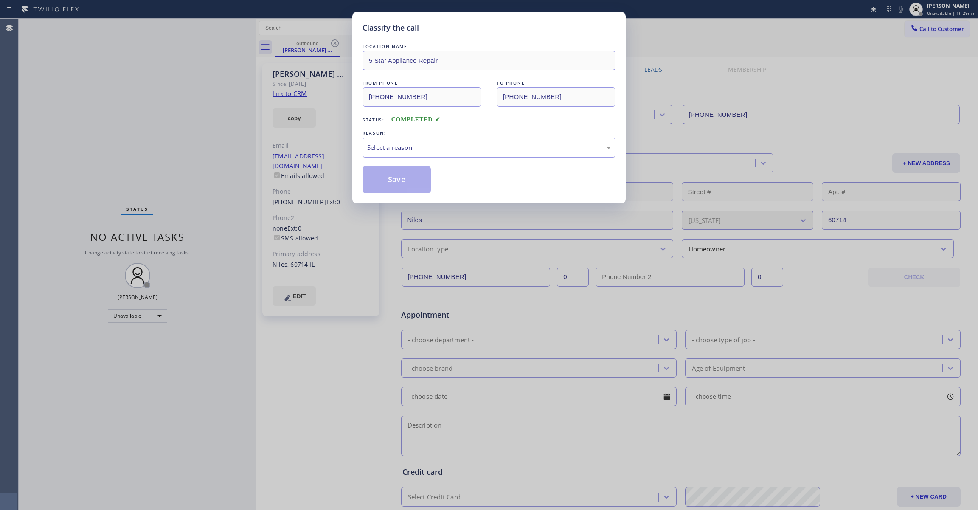
click at [382, 152] on div "Select a reason" at bounding box center [489, 148] width 244 height 10
click at [398, 176] on button "Save" at bounding box center [396, 179] width 68 height 27
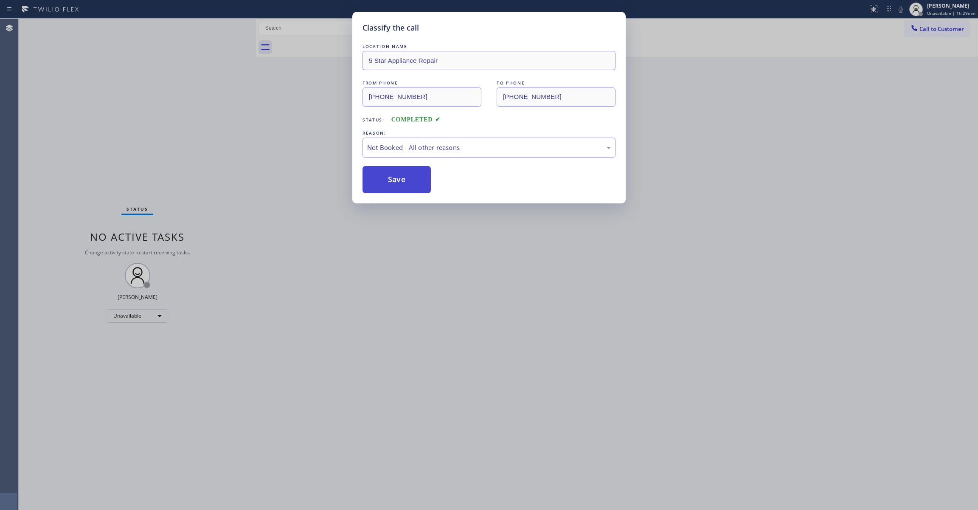
click at [398, 176] on button "Save" at bounding box center [396, 179] width 68 height 27
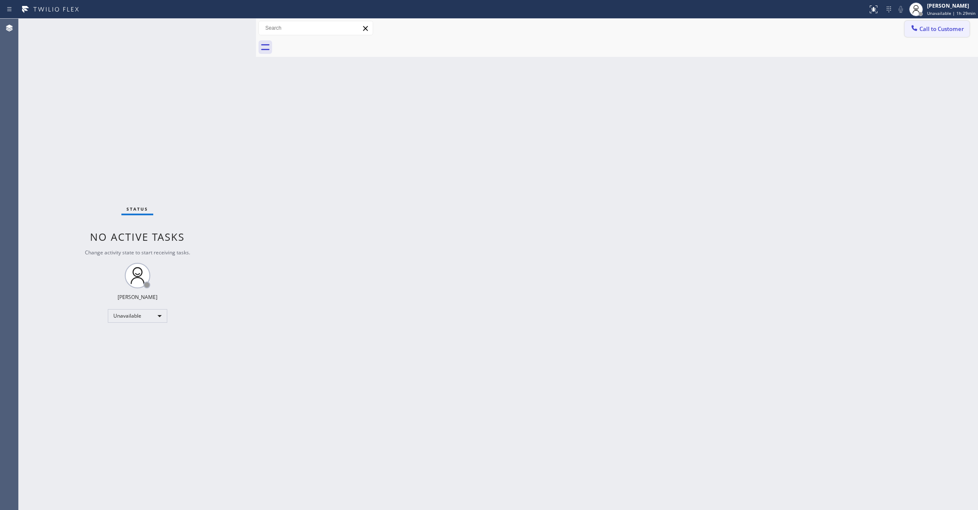
click at [957, 26] on span "Call to Customer" at bounding box center [941, 29] width 45 height 8
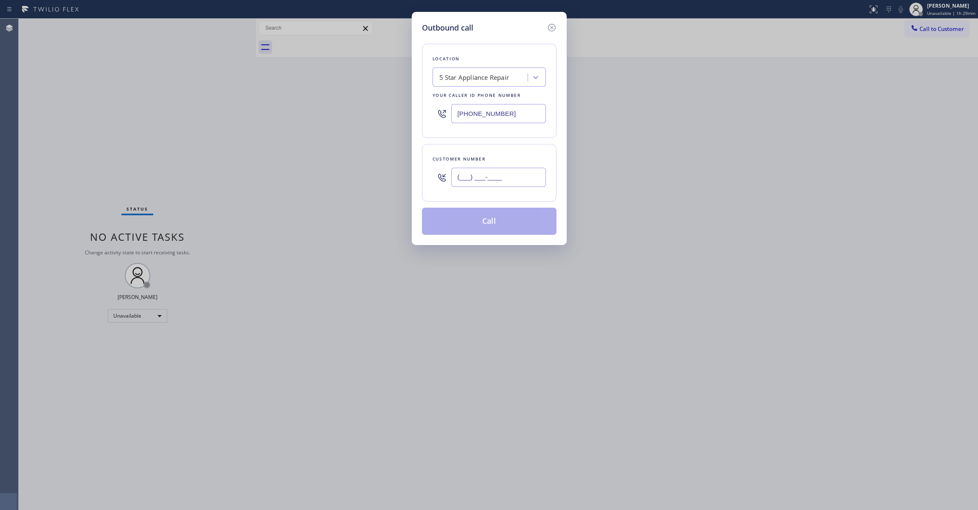
click at [513, 179] on input "(___) ___-____" at bounding box center [498, 177] width 95 height 19
paste input "408) 713-1317"
type input "(408) 713-1317"
paste input "408) 601-4907"
drag, startPoint x: 520, startPoint y: 117, endPoint x: 308, endPoint y: 124, distance: 212.3
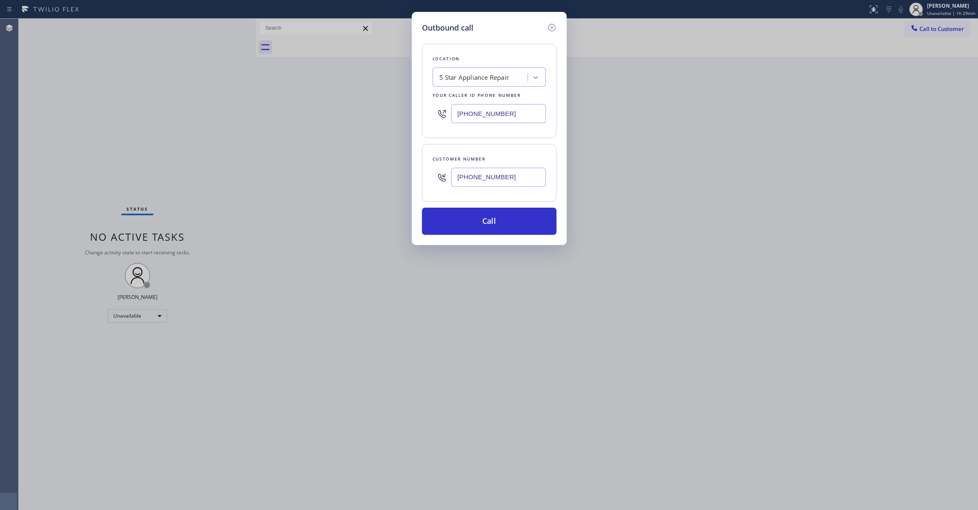
click at [308, 124] on div "Outbound call Location 5 Star Appliance Repair Your caller id phone number (408…" at bounding box center [489, 255] width 978 height 510
type input "(408) 601-4907"
click at [459, 247] on div "Outbound call Location TrueNorth HVAC Solutions Your caller id phone number (40…" at bounding box center [489, 255] width 978 height 510
click at [464, 218] on button "Call" at bounding box center [489, 221] width 135 height 27
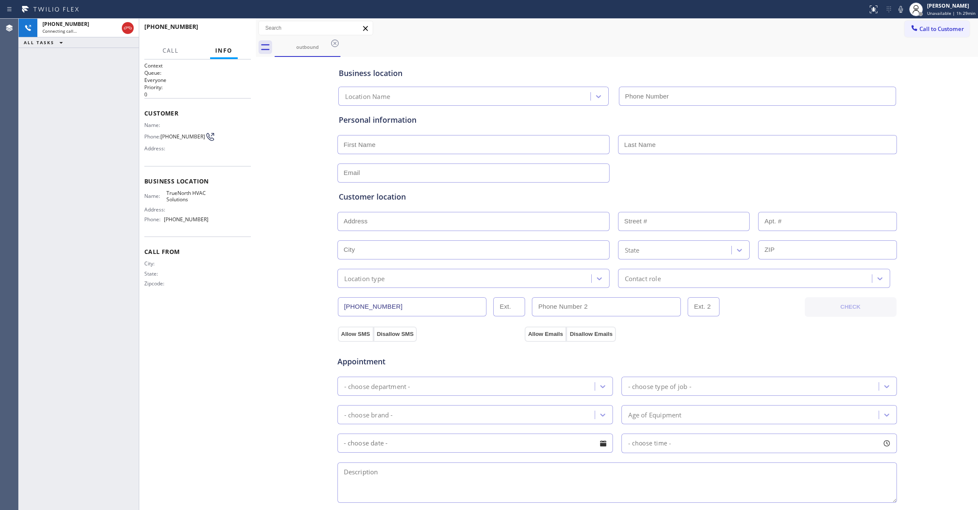
type input "(408) 601-4907"
click at [237, 30] on span "HANG UP" at bounding box center [231, 31] width 26 height 6
click at [174, 136] on span "(408) 713-1317" at bounding box center [182, 136] width 45 height 6
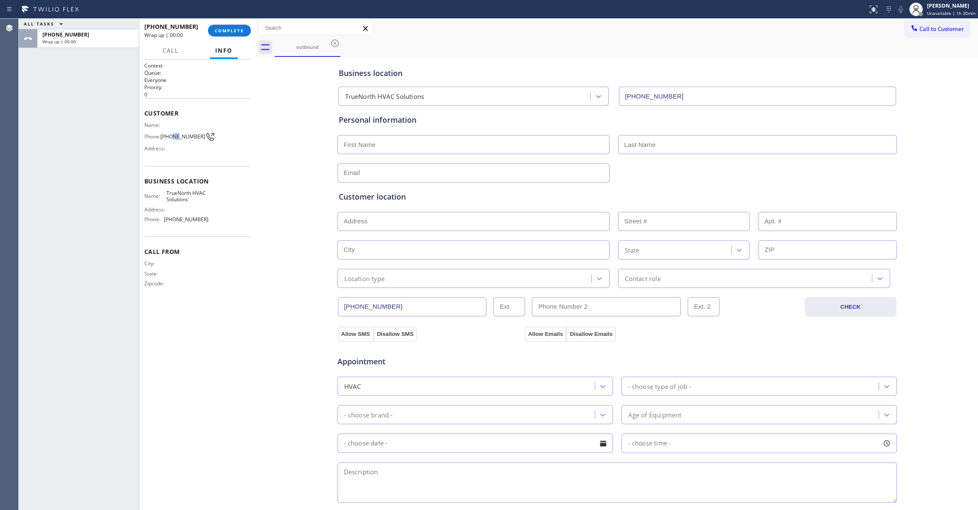
click at [174, 136] on span "(408) 713-1317" at bounding box center [182, 136] width 45 height 6
copy div "(408) 713-1317"
click at [223, 31] on span "COMPLETE" at bounding box center [229, 31] width 29 height 6
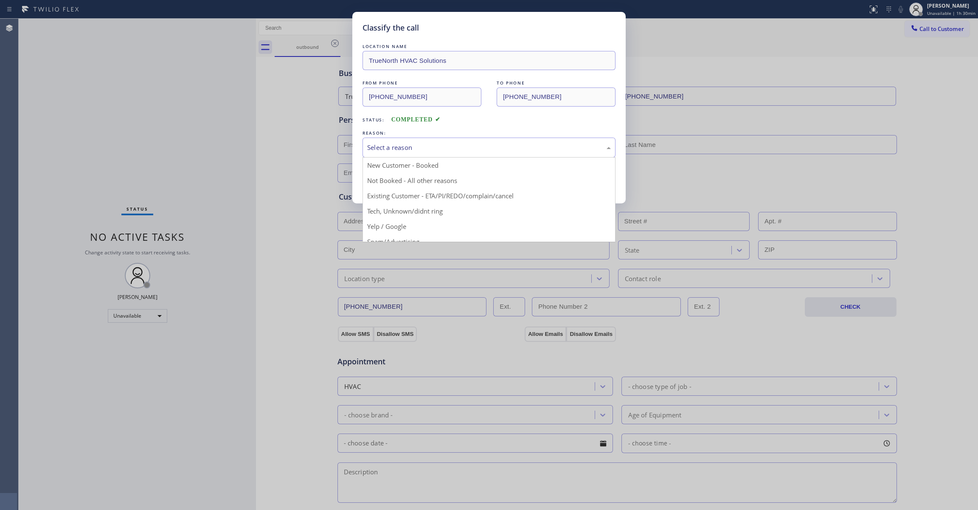
click at [395, 146] on div "Select a reason" at bounding box center [489, 148] width 244 height 10
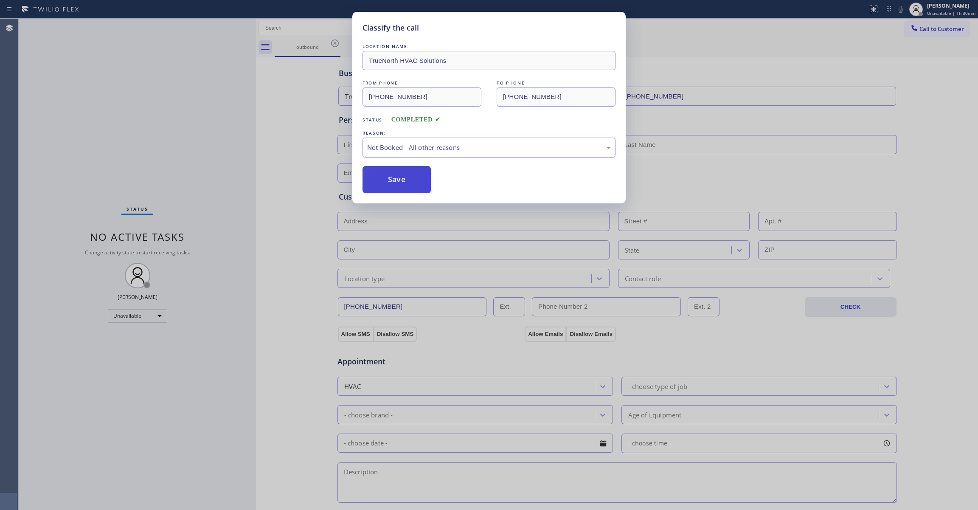
click at [405, 177] on button "Save" at bounding box center [396, 179] width 68 height 27
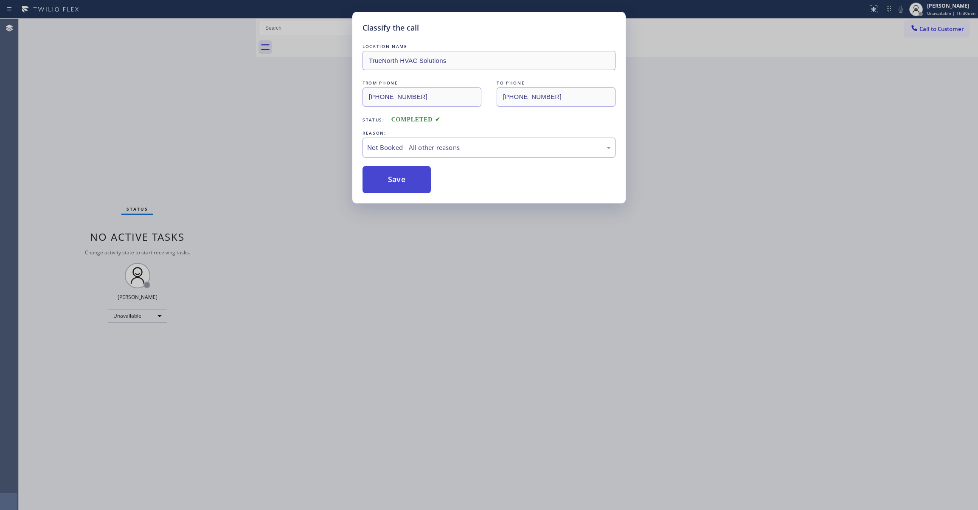
click at [405, 177] on button "Save" at bounding box center [396, 179] width 68 height 27
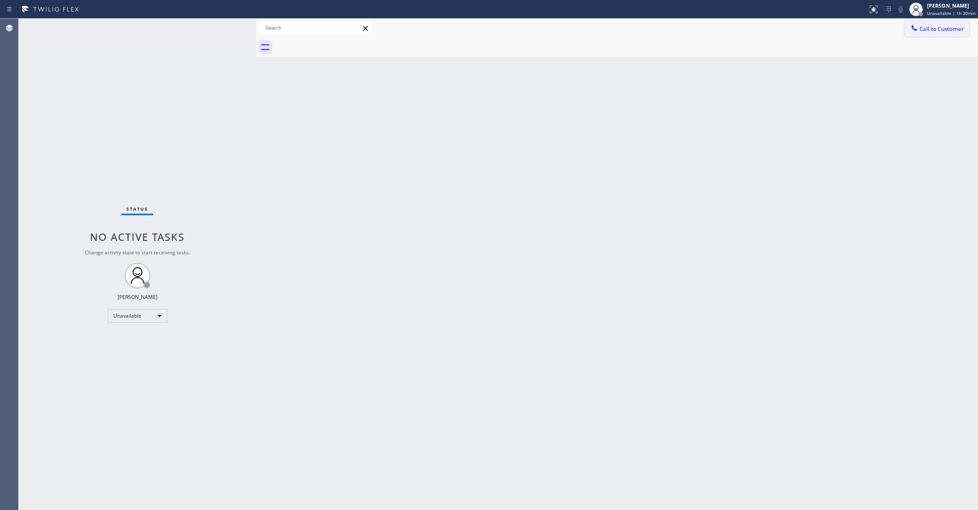
click at [944, 33] on button "Call to Customer" at bounding box center [936, 29] width 65 height 16
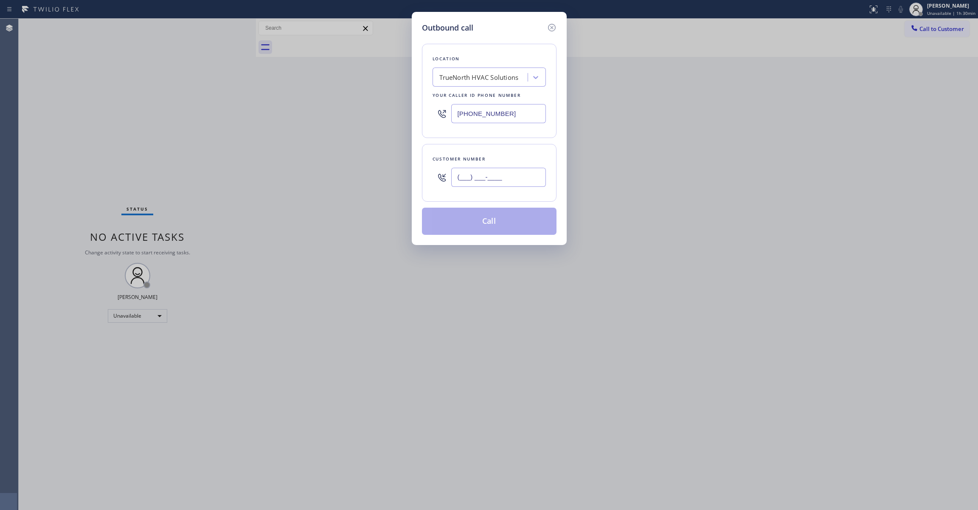
click at [519, 179] on input "(___) ___-____" at bounding box center [498, 177] width 95 height 19
paste input "408) 713-1317"
type input "(408) 713-1317"
click at [483, 224] on button "Call" at bounding box center [489, 221] width 135 height 27
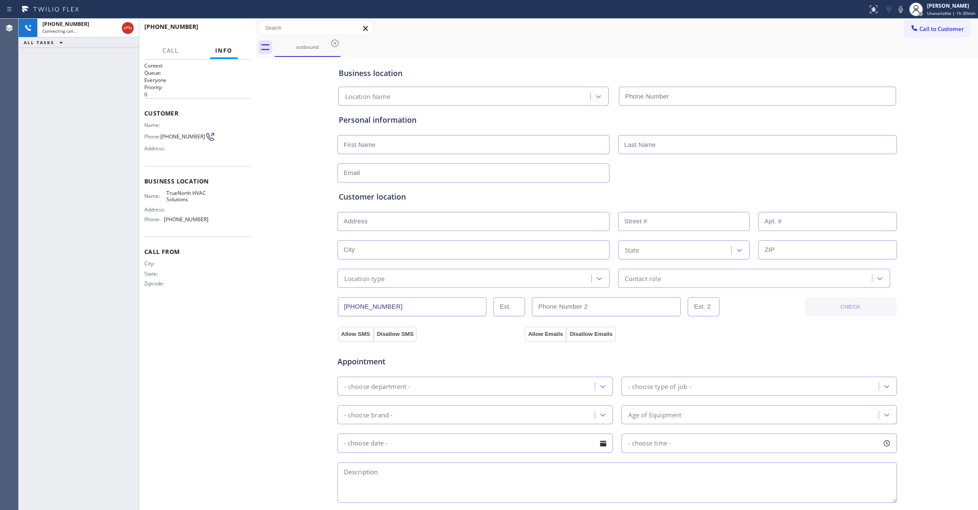
type input "(408) 601-4907"
drag, startPoint x: 295, startPoint y: 167, endPoint x: 280, endPoint y: 118, distance: 51.5
click at [287, 138] on div "Business location TrueNorth HVAC Solutions (408) 601-4907 Personal information …" at bounding box center [617, 349] width 718 height 580
click at [229, 31] on span "HANG UP" at bounding box center [231, 31] width 26 height 6
click at [230, 30] on span "HANG UP" at bounding box center [231, 31] width 26 height 6
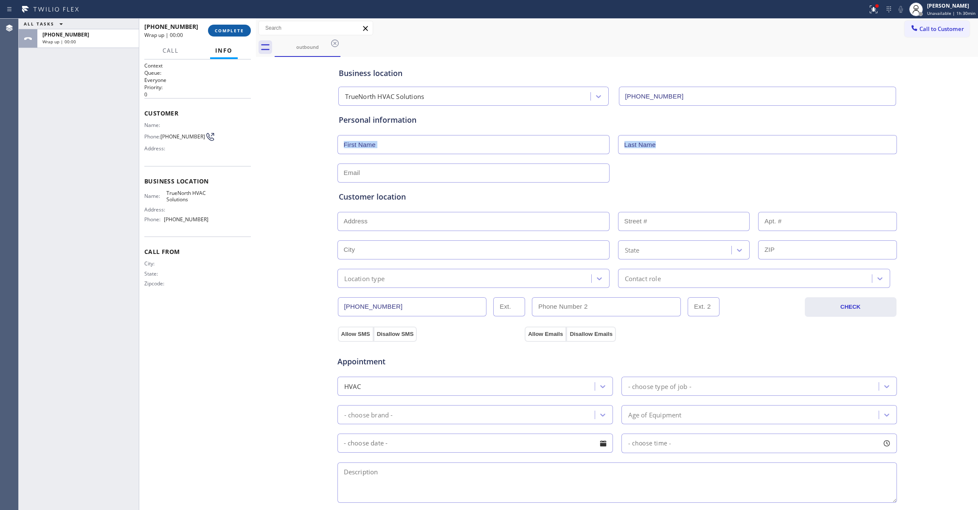
click at [233, 28] on span "COMPLETE" at bounding box center [229, 31] width 29 height 6
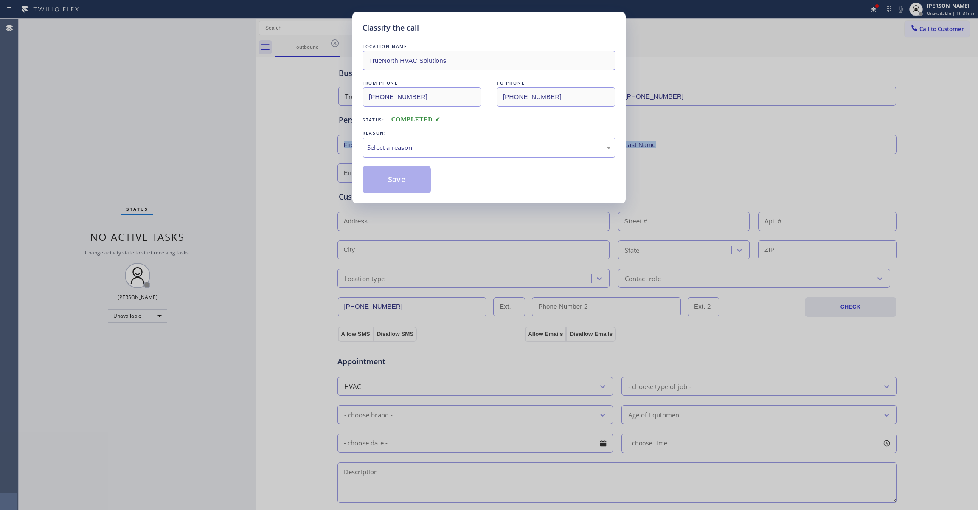
drag, startPoint x: 387, startPoint y: 146, endPoint x: 387, endPoint y: 152, distance: 5.1
click at [387, 152] on div "Select a reason" at bounding box center [489, 148] width 244 height 10
click at [376, 182] on button "Save" at bounding box center [396, 179] width 68 height 27
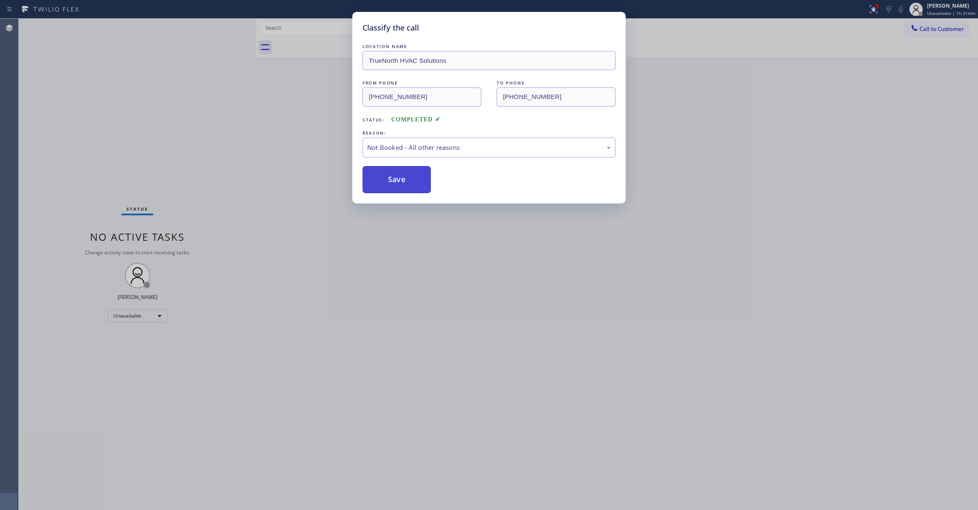
click at [376, 182] on button "Save" at bounding box center [396, 179] width 68 height 27
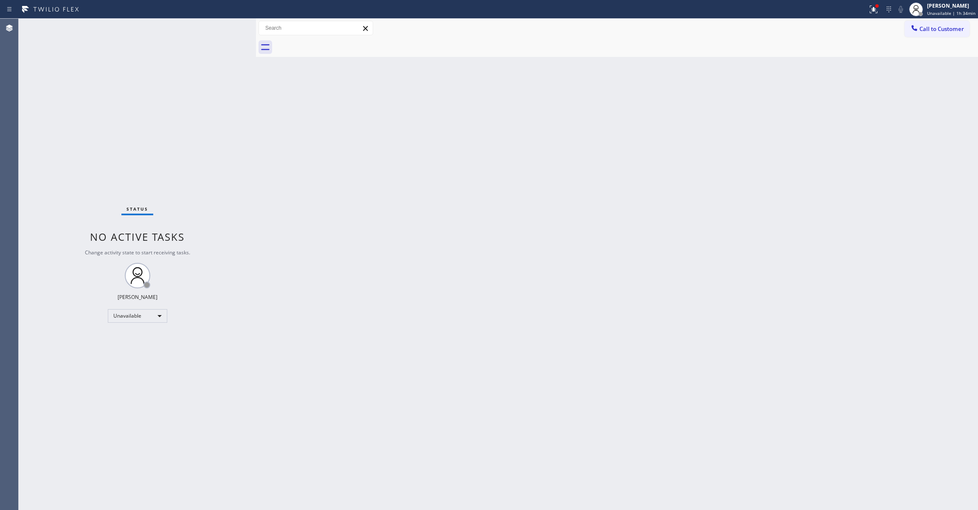
click at [94, 68] on div "Status No active tasks Change activity state to start receiving tasks. [PERSON_…" at bounding box center [137, 264] width 237 height 491
click at [868, 5] on icon at bounding box center [873, 9] width 10 height 10
click at [787, 109] on button "Clear issues" at bounding box center [823, 111] width 99 height 12
click at [944, 23] on button "Call to Customer" at bounding box center [936, 29] width 65 height 16
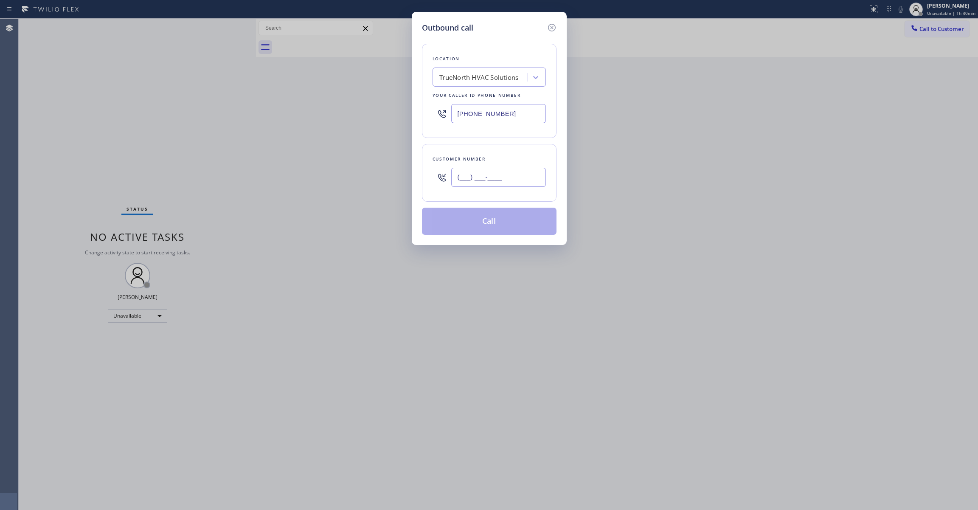
click at [499, 176] on input "(___) ___-____" at bounding box center [498, 177] width 95 height 19
paste input "516) 246-0314"
type input "(516) 246-0314"
paste input "888) 734-4409"
drag, startPoint x: 528, startPoint y: 115, endPoint x: 401, endPoint y: 101, distance: 127.7
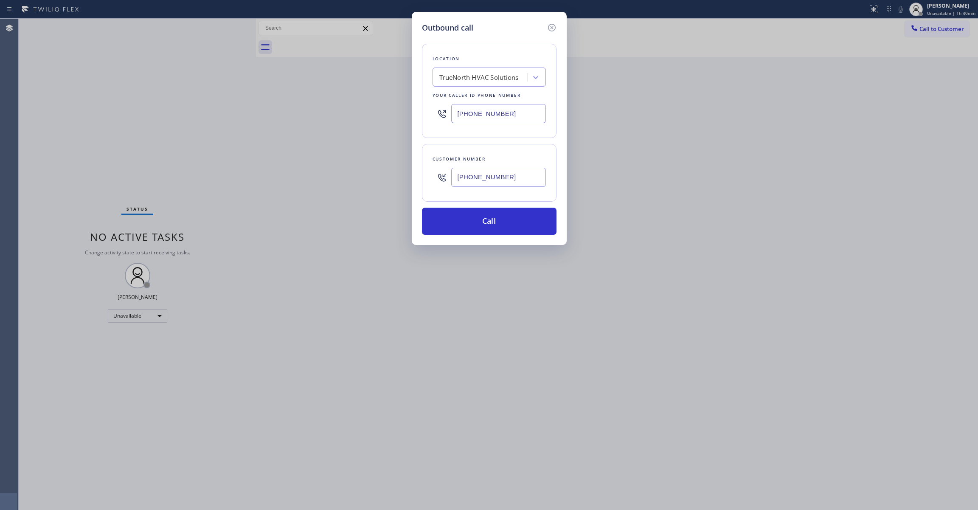
click at [401, 101] on div "Outbound call Location TrueNorth HVAC Solutions Your caller id phone number (88…" at bounding box center [489, 255] width 978 height 510
type input "(888) 734-4409"
click at [485, 214] on button "Call" at bounding box center [489, 221] width 135 height 27
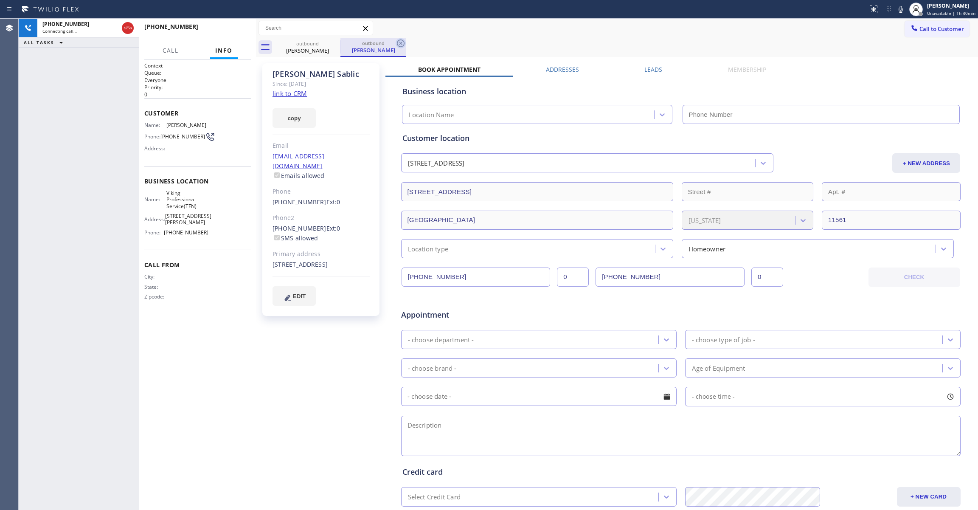
click at [401, 41] on icon at bounding box center [401, 43] width 10 height 10
type input "(888) 734-4409"
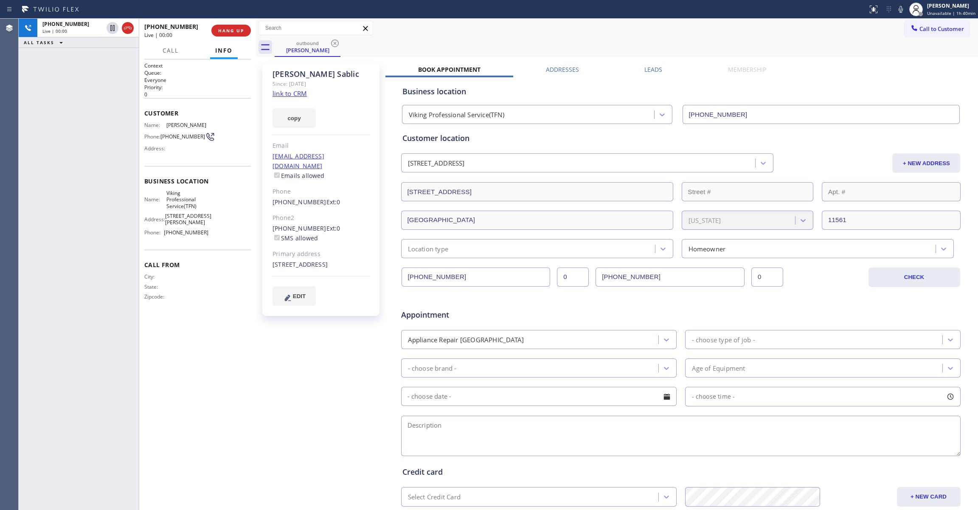
click at [317, 317] on div "Silvio Sablic Since: 20 may 2020 link to CRM copy Email Maestral@apl.com Emails…" at bounding box center [321, 334] width 127 height 550
click at [332, 387] on div "Silvio Sablic Since: 20 may 2020 link to CRM copy Email Maestral@apl.com Emails…" at bounding box center [321, 334] width 127 height 550
click at [315, 357] on div "Silvio Sablic Since: 20 may 2020 link to CRM copy Email Maestral@apl.com Emails…" at bounding box center [321, 334] width 127 height 550
drag, startPoint x: 320, startPoint y: 386, endPoint x: 320, endPoint y: 369, distance: 17.0
click at [320, 386] on div "Silvio Sablic Since: 20 may 2020 link to CRM copy Email Maestral@apl.com Emails…" at bounding box center [321, 334] width 127 height 550
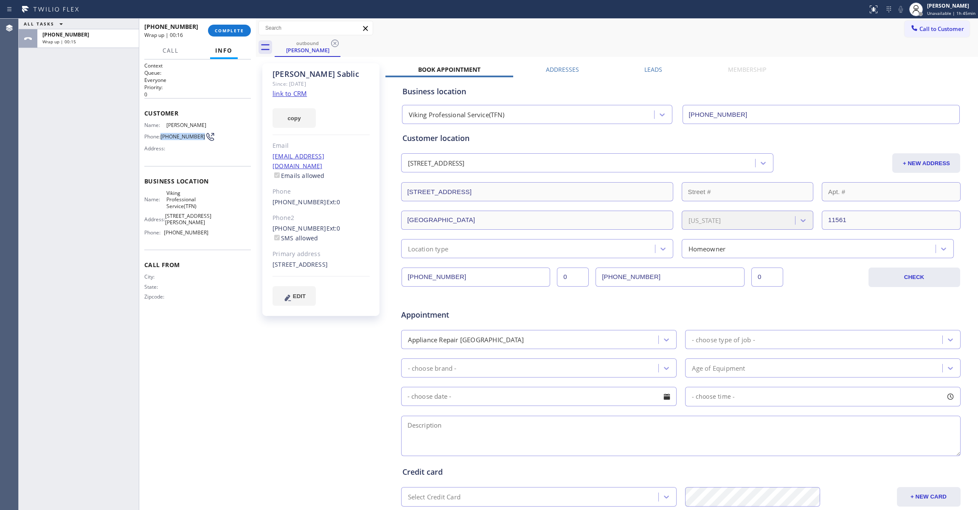
drag, startPoint x: 178, startPoint y: 141, endPoint x: 161, endPoint y: 136, distance: 17.7
click at [161, 136] on div "Phone: (516) 246-0314" at bounding box center [176, 137] width 64 height 10
copy div "(516) 246-0314"
click at [171, 140] on span "(516) 246-0314" at bounding box center [182, 136] width 45 height 6
drag, startPoint x: 184, startPoint y: 143, endPoint x: 163, endPoint y: 135, distance: 22.6
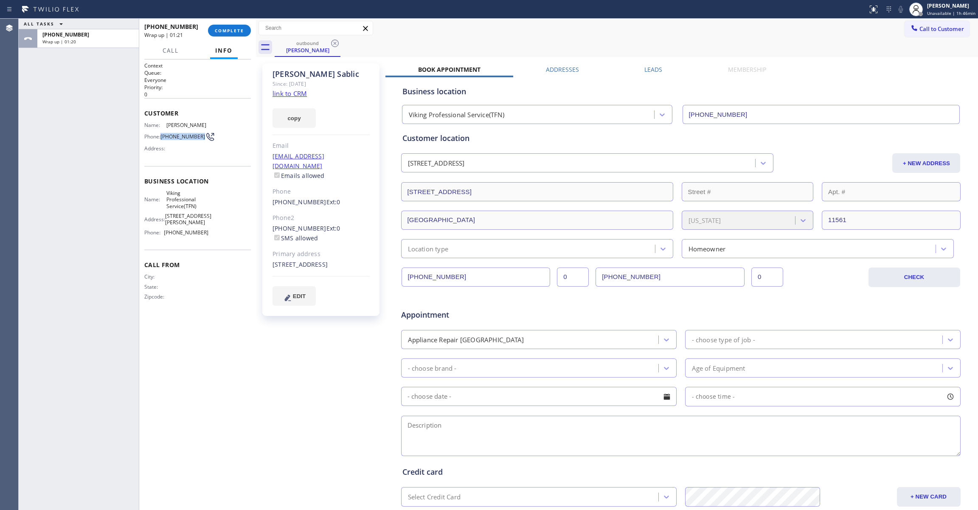
click at [163, 135] on span "(516) 246-0314" at bounding box center [182, 136] width 45 height 6
copy span "(516) 246-0314"
click at [238, 25] on button "COMPLETE" at bounding box center [229, 31] width 43 height 12
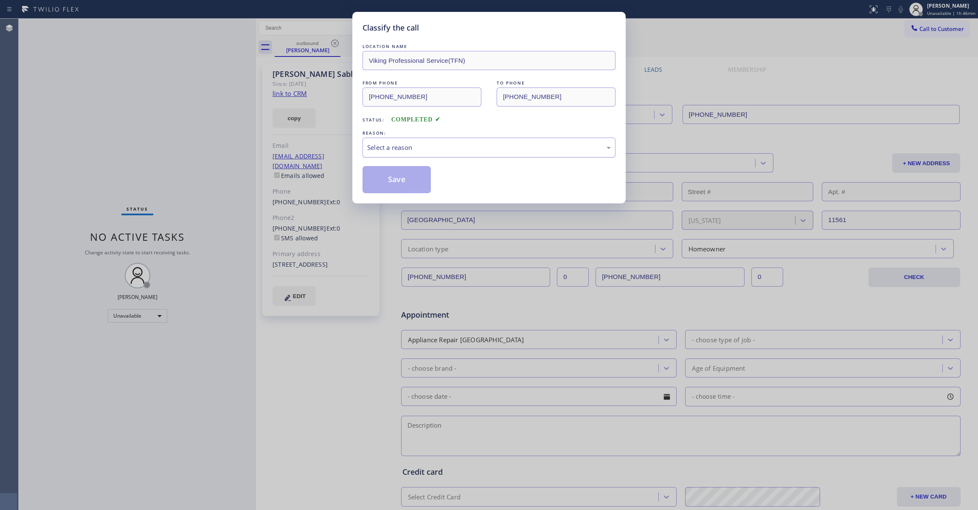
click at [406, 152] on div "Select a reason" at bounding box center [489, 148] width 244 height 10
click at [396, 174] on button "Save" at bounding box center [396, 179] width 68 height 27
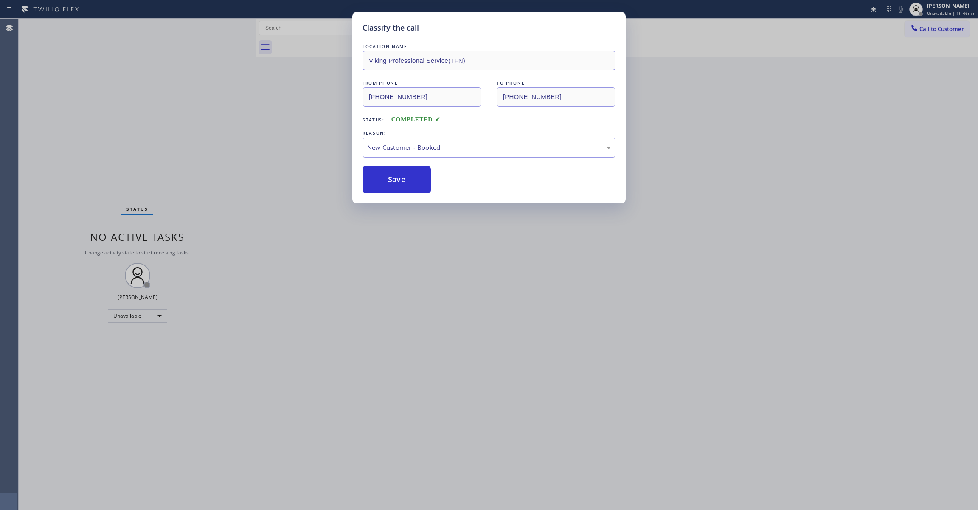
drag, startPoint x: 396, startPoint y: 174, endPoint x: 561, endPoint y: 149, distance: 166.9
click at [396, 175] on button "Save" at bounding box center [396, 179] width 68 height 27
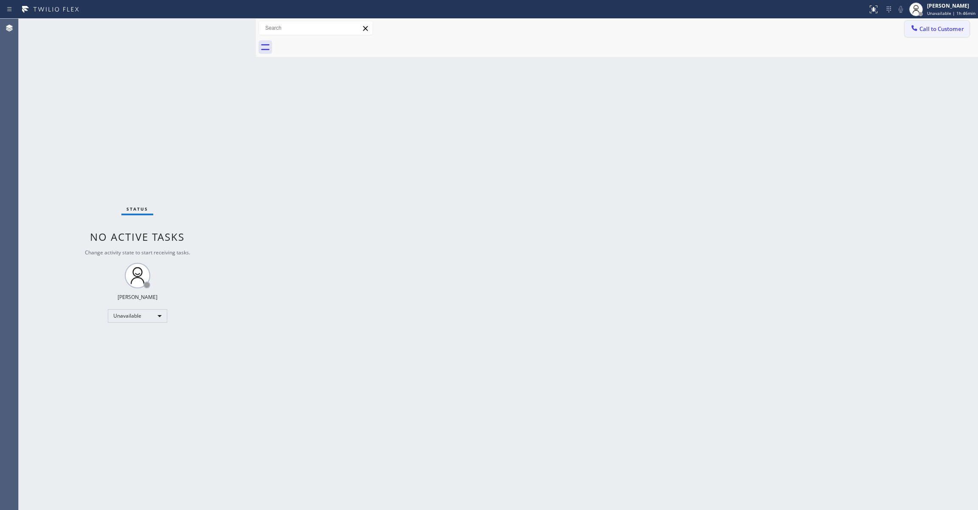
drag, startPoint x: 941, startPoint y: 26, endPoint x: 918, endPoint y: 24, distance: 23.0
click at [935, 26] on span "Call to Customer" at bounding box center [941, 29] width 45 height 8
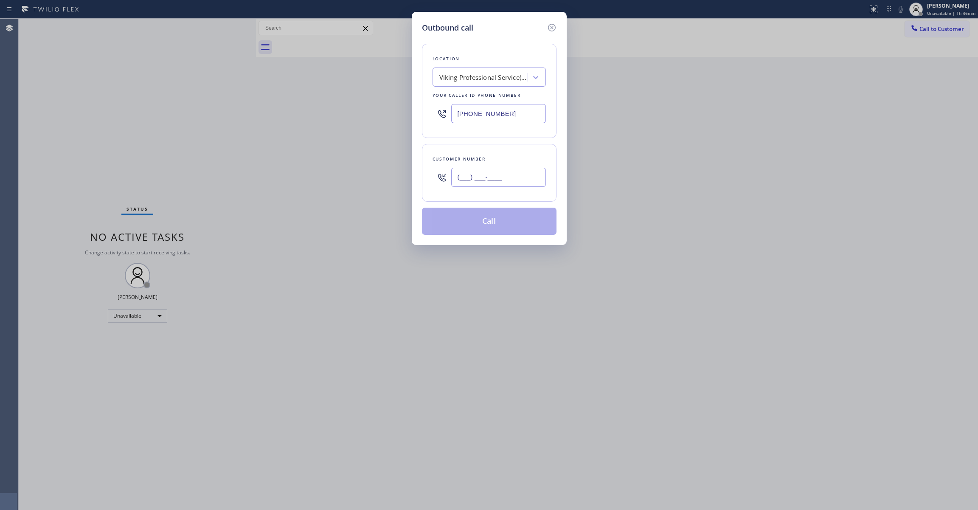
click at [496, 186] on input "(___) ___-____" at bounding box center [498, 177] width 95 height 19
paste input "516) 246-0314"
type input "(516) 246-0314"
click at [456, 226] on button "Call" at bounding box center [489, 221] width 135 height 27
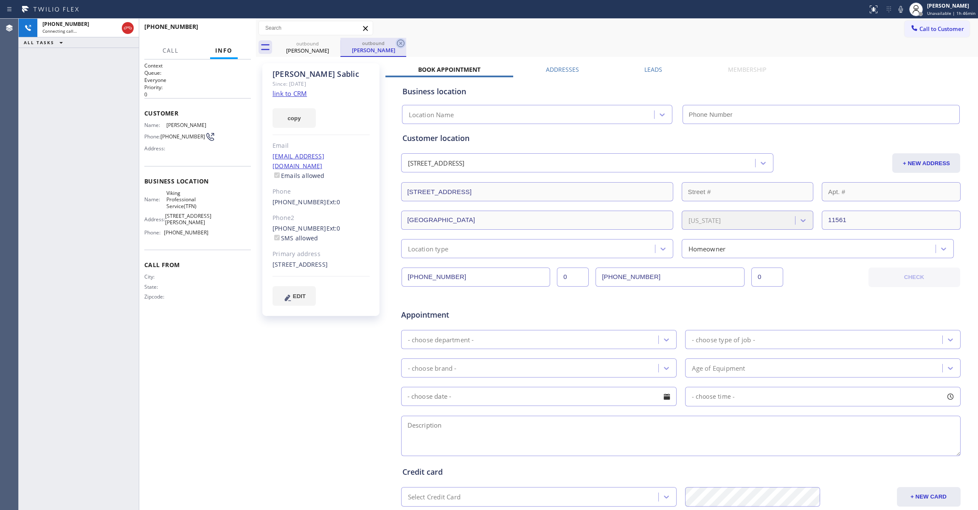
click at [401, 42] on icon at bounding box center [401, 43] width 8 height 8
type input "(888) 734-4409"
drag, startPoint x: 317, startPoint y: 364, endPoint x: 332, endPoint y: 269, distance: 95.7
click at [318, 357] on div "Silvio Sablic Since: 20 may 2020 link to CRM copy Email Maestral@apl.com Emails…" at bounding box center [321, 334] width 127 height 550
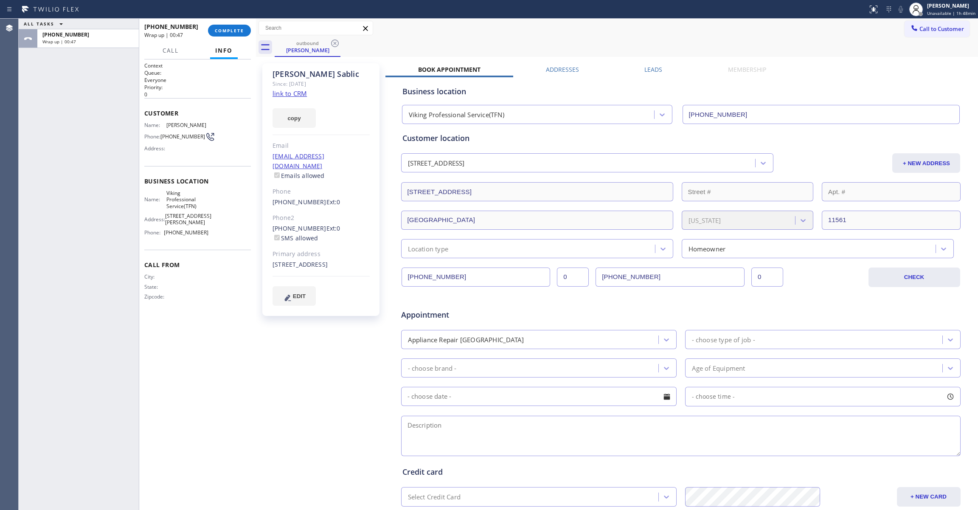
click at [182, 229] on span "(888) 734-4409" at bounding box center [186, 232] width 45 height 6
copy span "(888) 734-4409"
drag, startPoint x: 197, startPoint y: 123, endPoint x: 164, endPoint y: 126, distance: 33.3
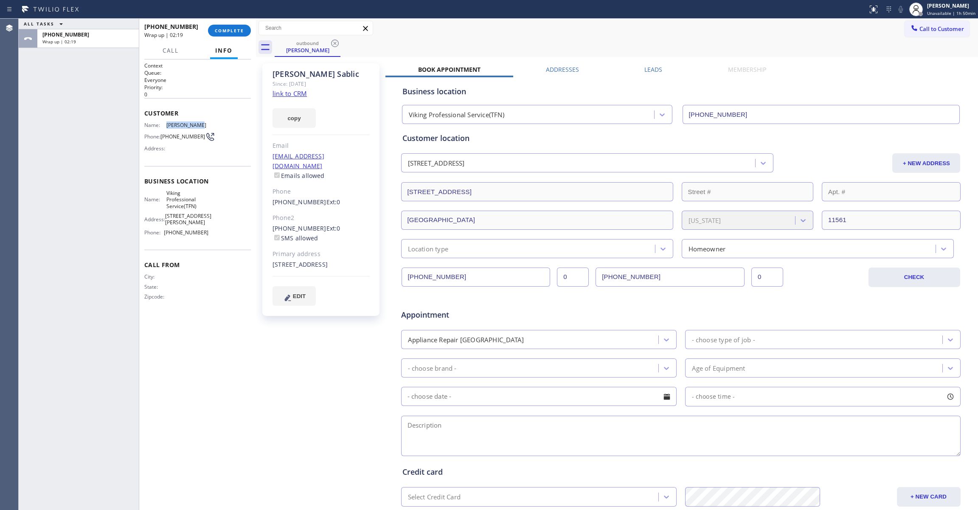
click at [164, 126] on div "Name: Laura Sablic" at bounding box center [176, 125] width 64 height 6
copy div "Laura Sablic"
click at [224, 31] on span "COMPLETE" at bounding box center [229, 31] width 29 height 6
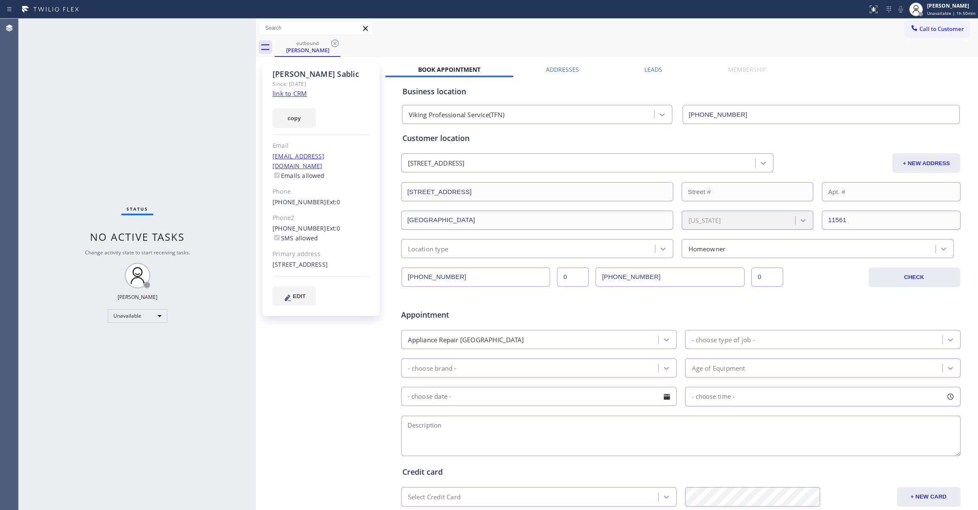
click at [295, 94] on link "link to CRM" at bounding box center [289, 93] width 34 height 8
click at [335, 42] on icon at bounding box center [335, 43] width 8 height 8
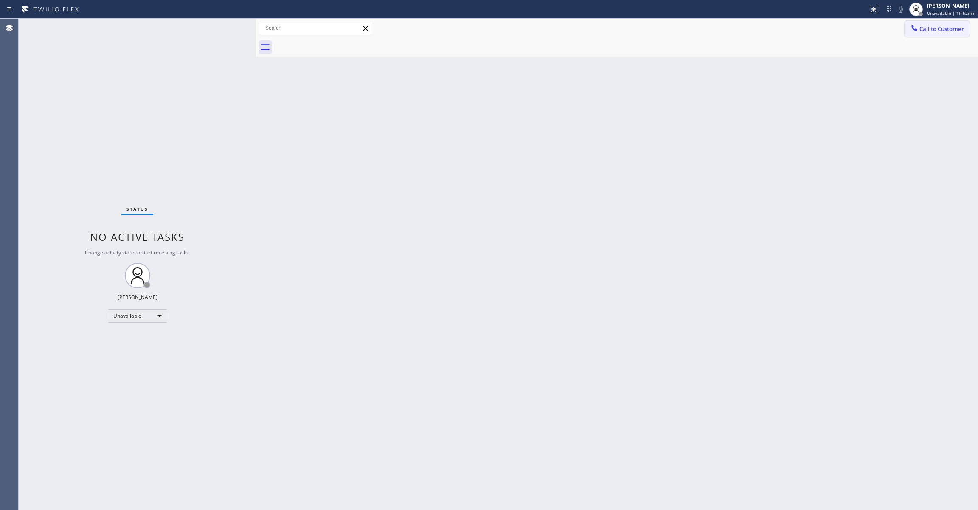
click at [950, 23] on button "Call to Customer" at bounding box center [936, 29] width 65 height 16
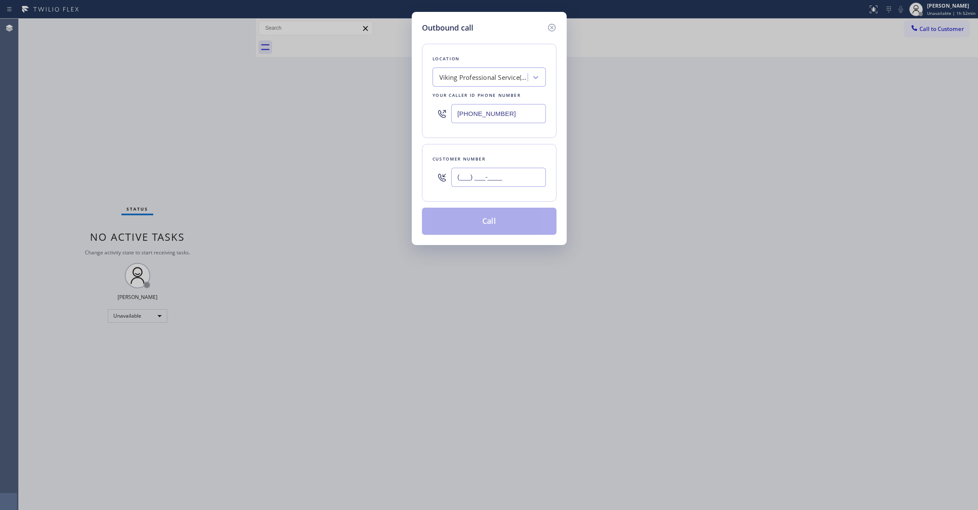
click at [484, 177] on input "(___) ___-____" at bounding box center [498, 177] width 95 height 19
paste input "805) 512-7009"
type input "(805) 512-7009"
paste input "05) 819-5811"
drag, startPoint x: 440, startPoint y: 109, endPoint x: 343, endPoint y: 109, distance: 96.8
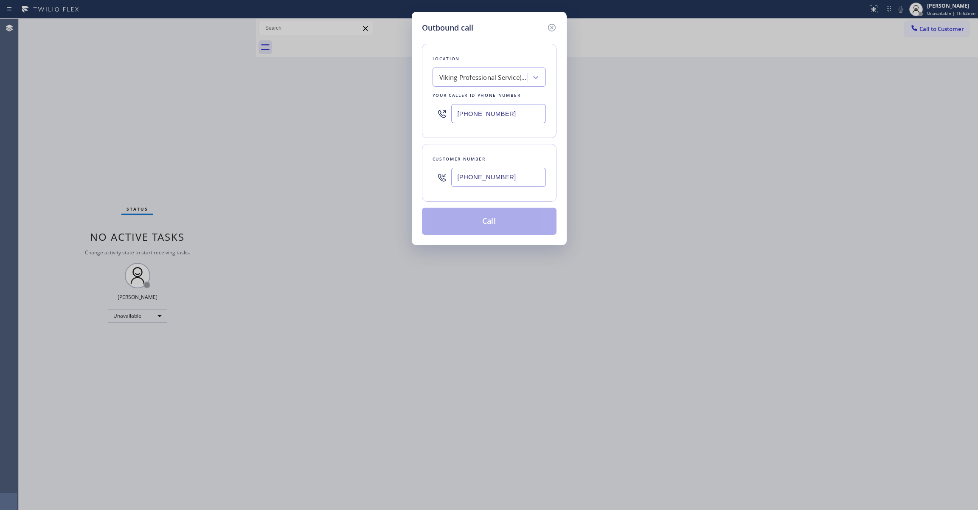
click at [343, 109] on div "Outbound call Location Viking Professional Service(TFN) Your caller id phone nu…" at bounding box center [489, 255] width 978 height 510
type input "(805) 819-5811"
click at [497, 222] on button "Call" at bounding box center [489, 221] width 135 height 27
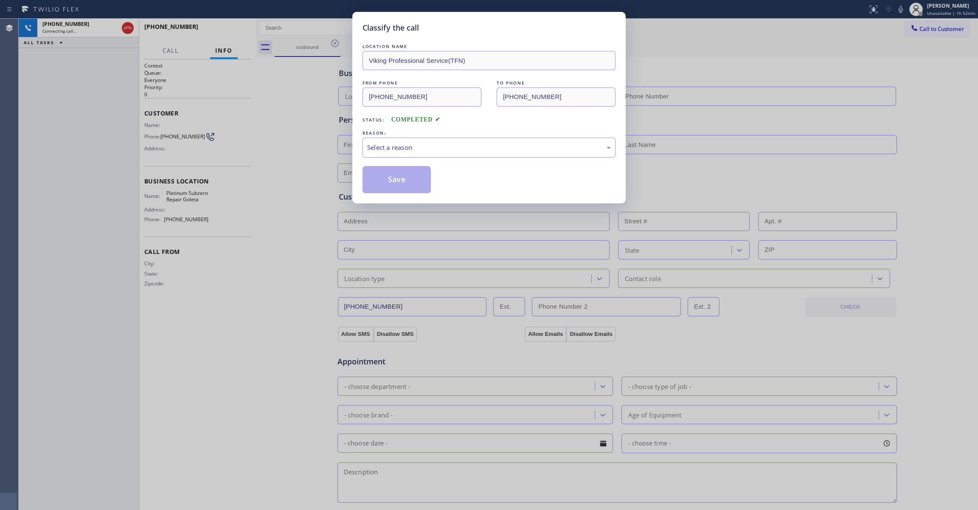
type input "(805) 819-5811"
click at [439, 150] on div "Select a reason" at bounding box center [489, 148] width 244 height 10
click at [402, 178] on button "Save" at bounding box center [396, 179] width 68 height 27
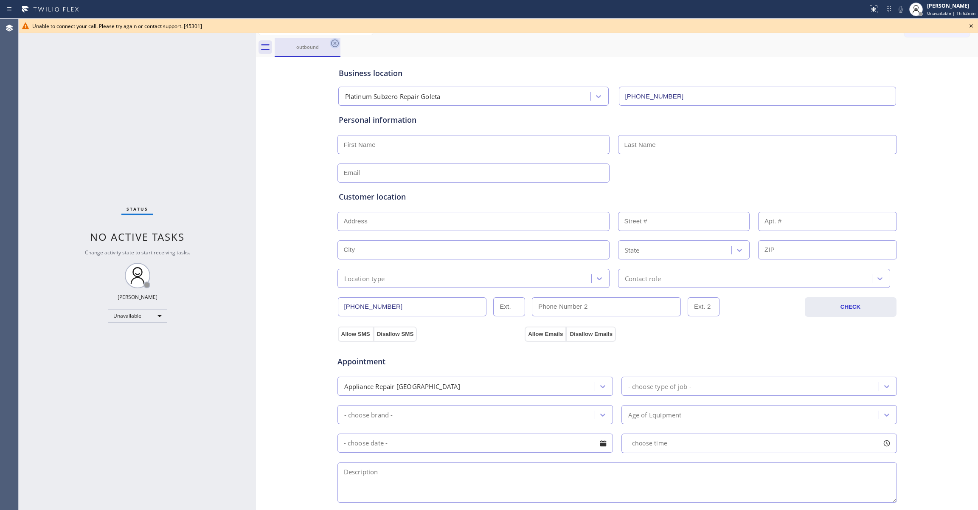
click at [336, 43] on icon at bounding box center [335, 43] width 10 height 10
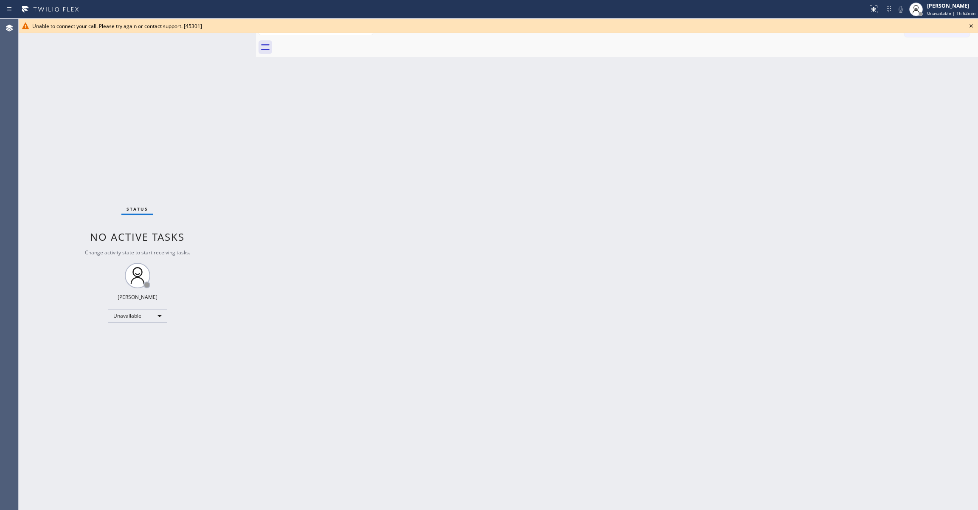
click at [973, 23] on icon at bounding box center [971, 26] width 10 height 10
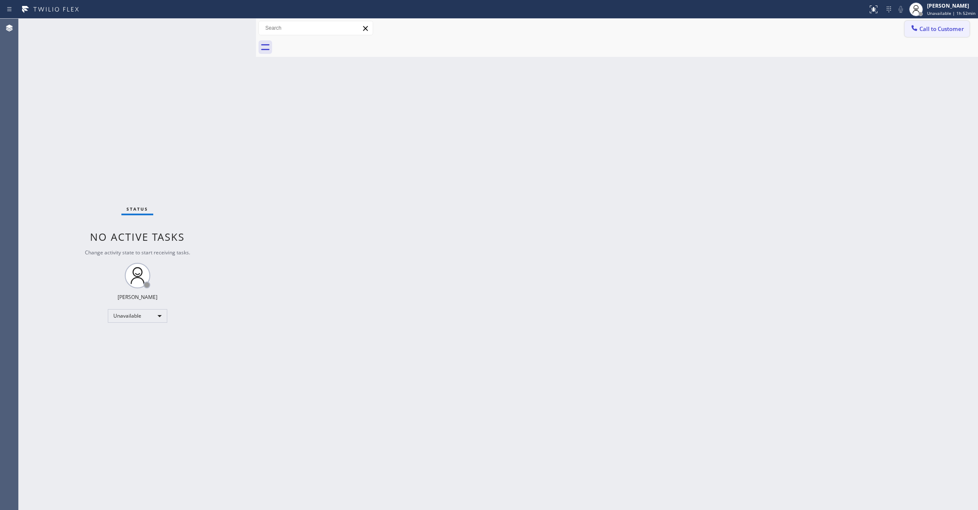
drag, startPoint x: 952, startPoint y: 31, endPoint x: 760, endPoint y: 60, distance: 194.0
click at [951, 31] on span "Call to Customer" at bounding box center [941, 29] width 45 height 8
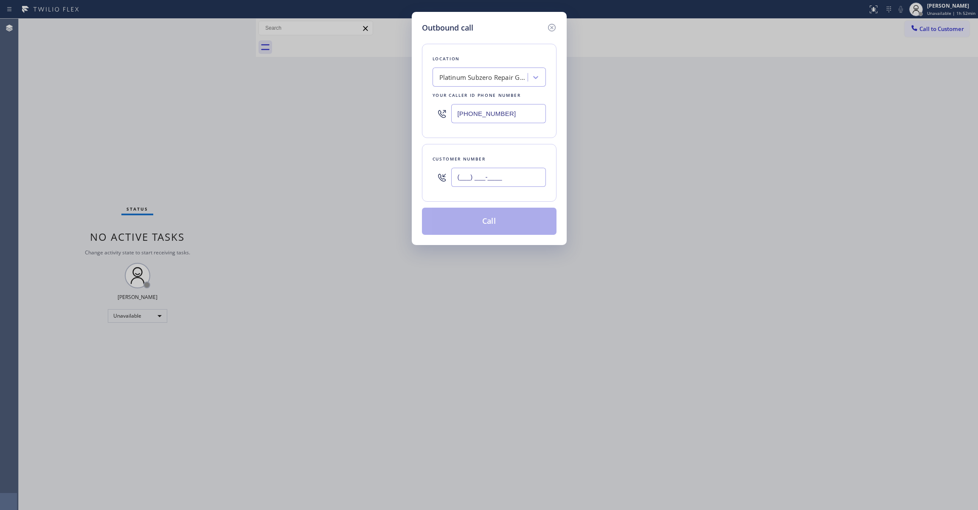
click at [508, 174] on input "(___) ___-____" at bounding box center [498, 177] width 95 height 19
paste input "213) 720-8618"
type input "(213) 720-8618"
paste input "323) 403-0320"
drag, startPoint x: 527, startPoint y: 117, endPoint x: 318, endPoint y: 131, distance: 209.3
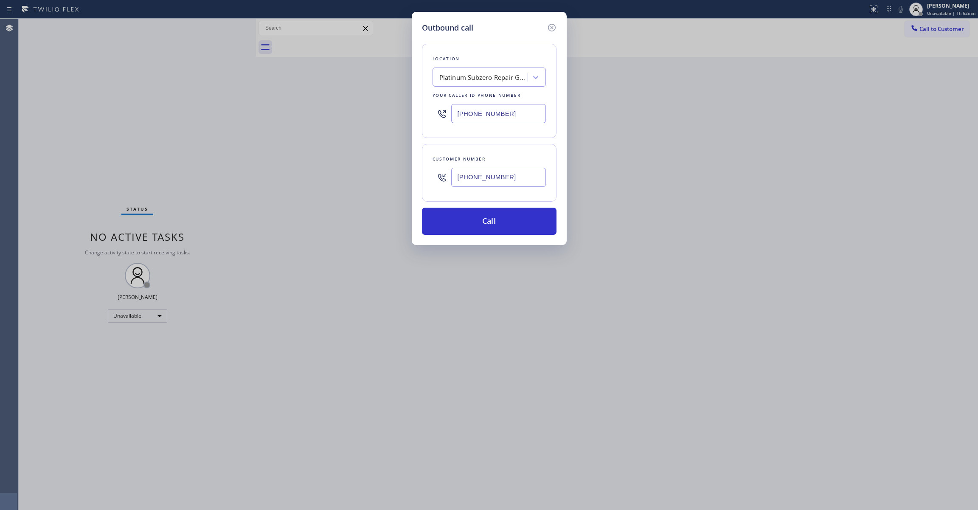
click at [290, 107] on div "Outbound call Location Platinum Subzero Repair Goleta Your caller id phone numb…" at bounding box center [489, 255] width 978 height 510
type input "(323) 403-0320"
drag, startPoint x: 520, startPoint y: 179, endPoint x: 407, endPoint y: 175, distance: 112.9
click at [407, 175] on div "Outbound call Location Electrical Garage Studio City Your caller id phone numbe…" at bounding box center [489, 255] width 978 height 510
click at [497, 219] on button "Call" at bounding box center [489, 221] width 135 height 27
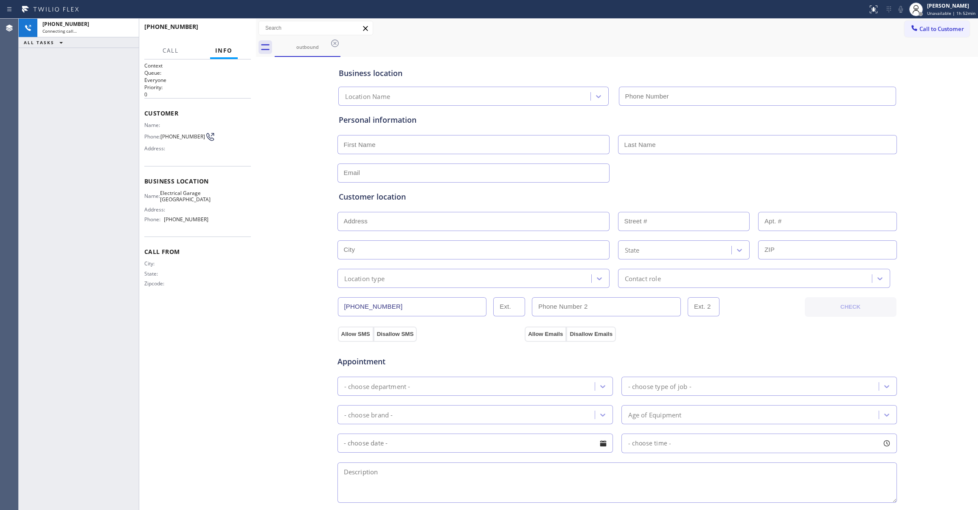
type input "(323) 403-0320"
click at [243, 151] on div "Name: Phone: (213) 720-8618 Address:" at bounding box center [197, 139] width 107 height 34
click at [230, 31] on span "HANG UP" at bounding box center [231, 31] width 26 height 6
click at [228, 29] on span "HANG UP" at bounding box center [231, 31] width 26 height 6
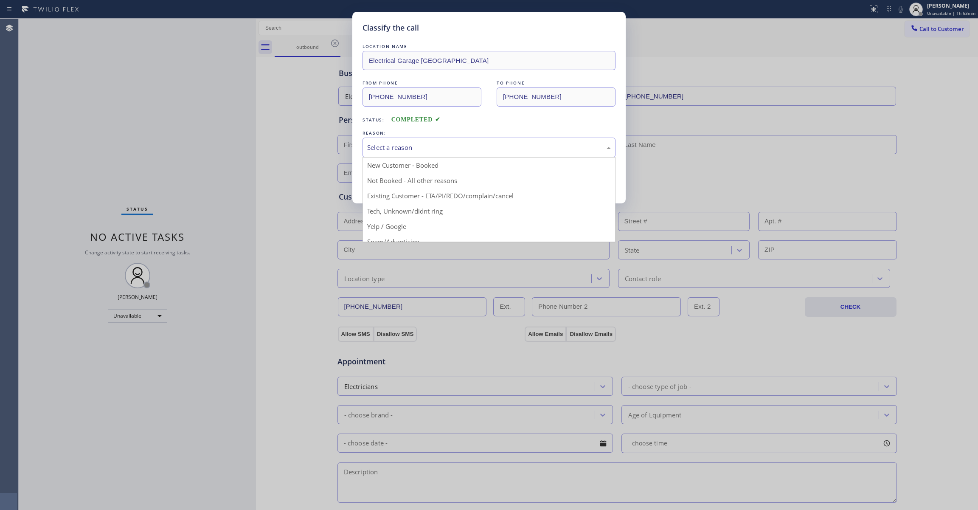
click at [397, 148] on div "Select a reason" at bounding box center [489, 148] width 244 height 10
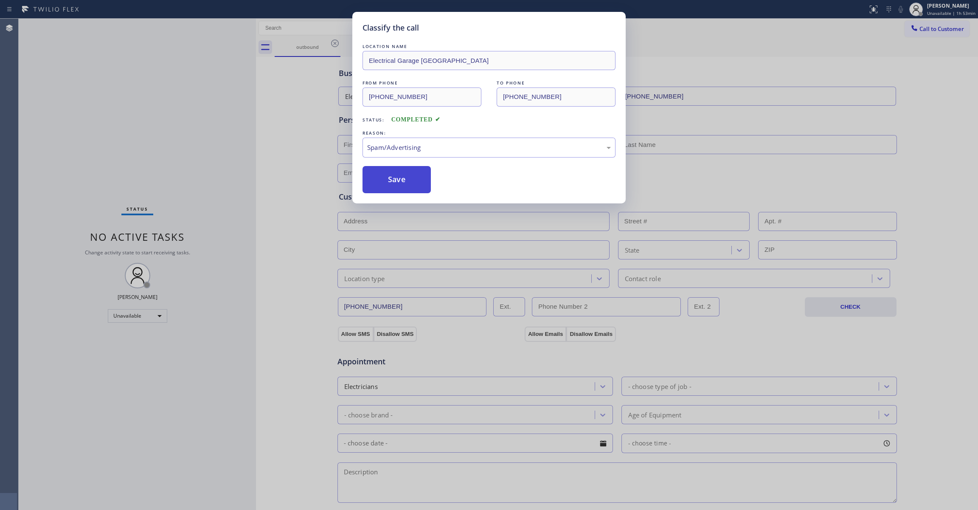
drag, startPoint x: 384, startPoint y: 191, endPoint x: 382, endPoint y: 185, distance: 5.7
click at [382, 185] on button "Save" at bounding box center [396, 179] width 68 height 27
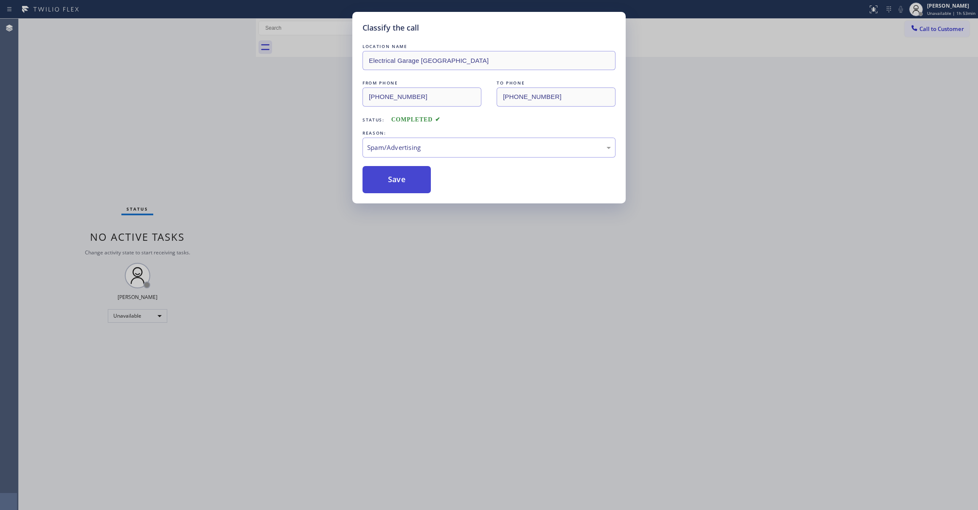
click at [382, 184] on button "Save" at bounding box center [396, 179] width 68 height 27
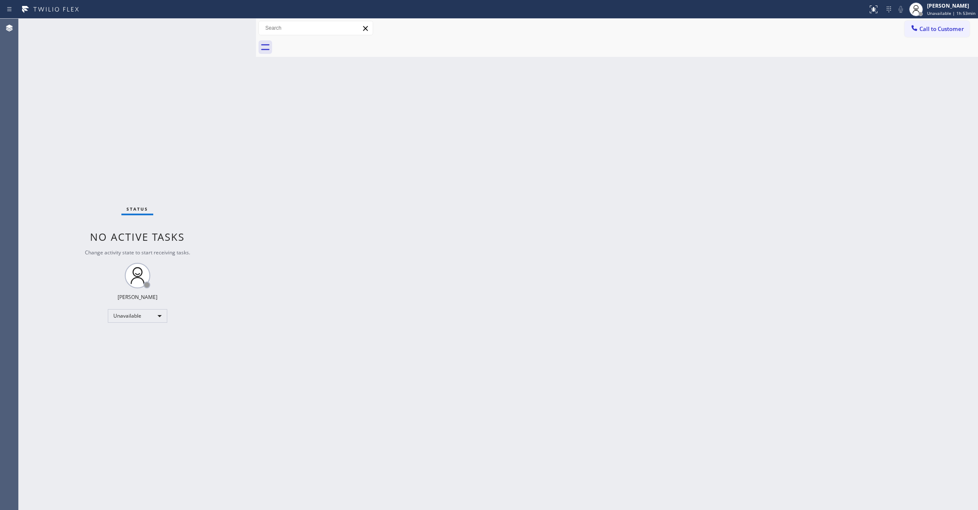
drag, startPoint x: 790, startPoint y: 199, endPoint x: 826, endPoint y: 163, distance: 50.1
click at [813, 176] on div "Back to Dashboard Change Sender ID Customers Technicians Select a contact Outbo…" at bounding box center [617, 264] width 722 height 491
drag, startPoint x: 957, startPoint y: 24, endPoint x: 843, endPoint y: 27, distance: 114.6
click at [956, 24] on button "Call to Customer" at bounding box center [936, 29] width 65 height 16
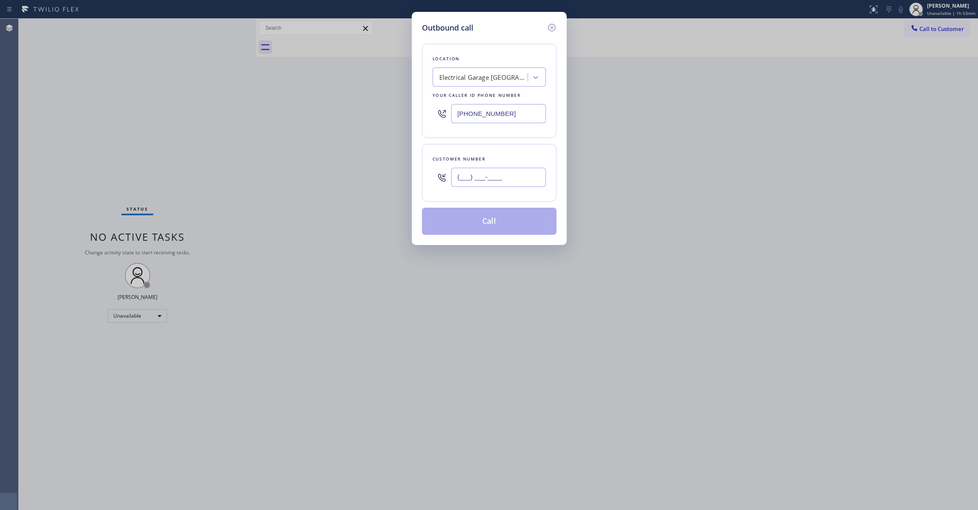
click at [508, 181] on input "(___) ___-____" at bounding box center [498, 177] width 95 height 19
paste input "213) 720-8618"
type input "(213) 720-8618"
paste input "text"
drag, startPoint x: 516, startPoint y: 115, endPoint x: 240, endPoint y: 116, distance: 276.7
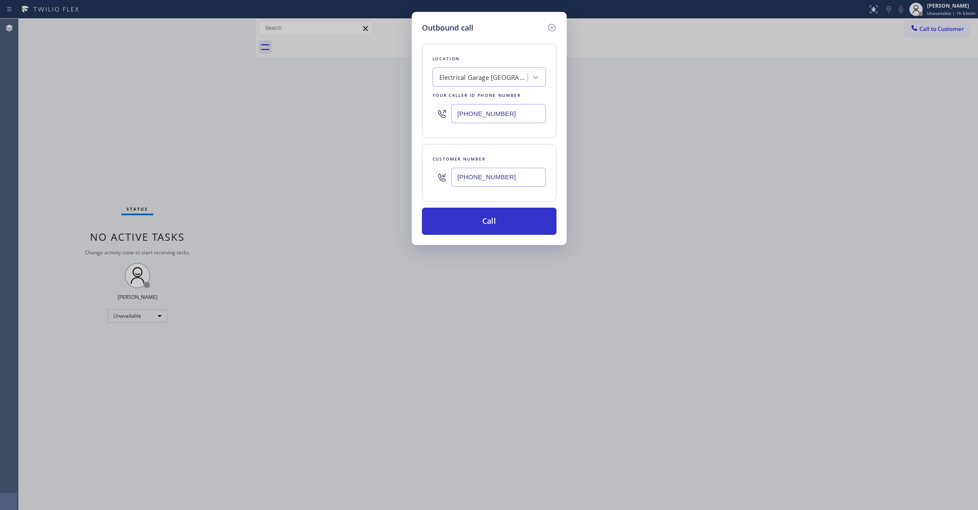
click at [240, 116] on div "Outbound call Location Electrical Garage Studio City Your caller id phone numbe…" at bounding box center [489, 255] width 978 height 510
type input "(323) 403-0320"
click at [459, 229] on button "Call" at bounding box center [489, 221] width 135 height 27
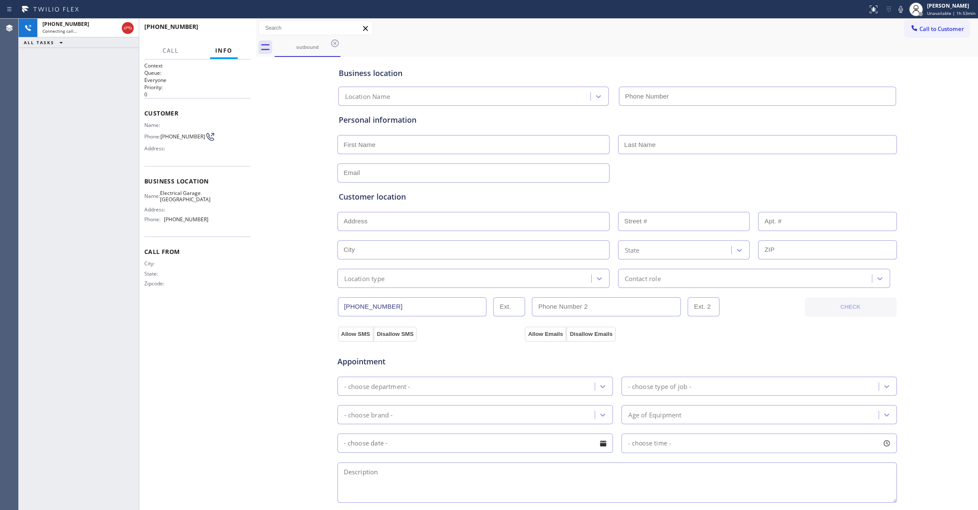
type input "(323) 403-0320"
click at [231, 28] on span "HANG UP" at bounding box center [231, 31] width 26 height 6
click at [171, 140] on span "(213) 720-8618" at bounding box center [182, 136] width 45 height 6
click at [170, 140] on span "(213) 720-8618" at bounding box center [182, 136] width 45 height 6
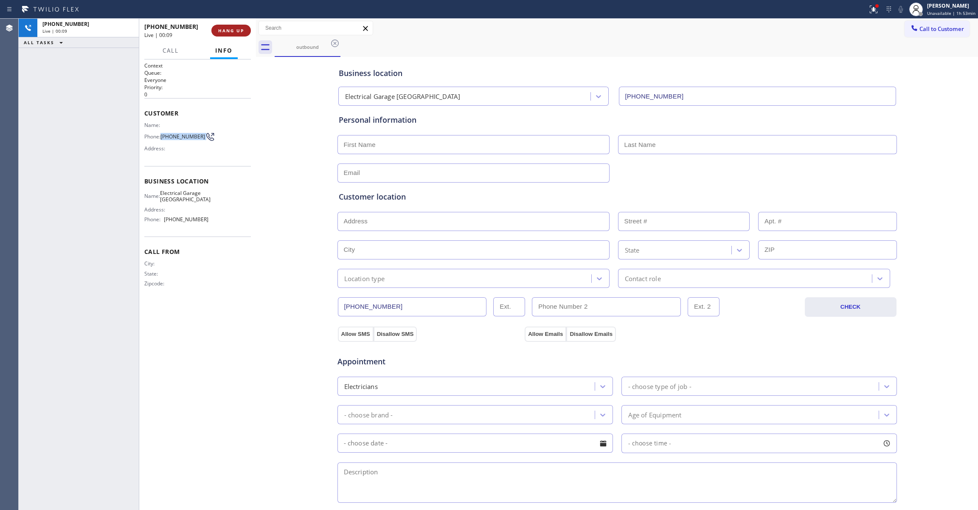
copy div "(213) 720-8618"
click at [234, 28] on span "HANG UP" at bounding box center [231, 31] width 26 height 6
click at [227, 31] on span "COMPLETE" at bounding box center [229, 31] width 29 height 6
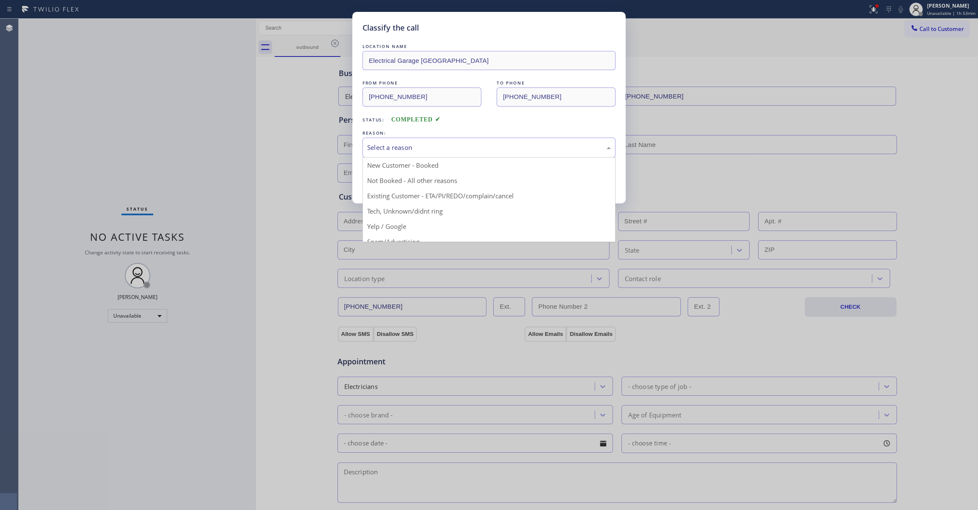
click at [413, 145] on div "Select a reason" at bounding box center [489, 148] width 244 height 10
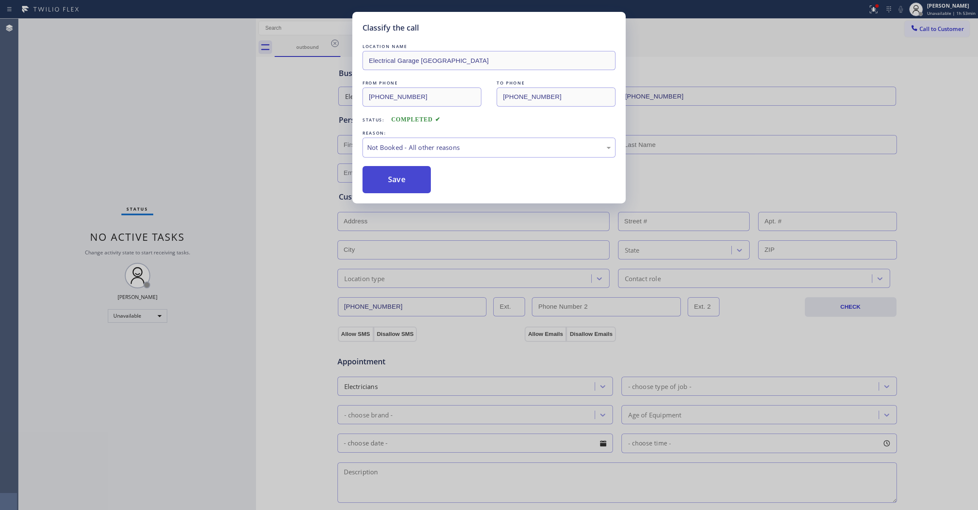
click at [389, 180] on button "Save" at bounding box center [396, 179] width 68 height 27
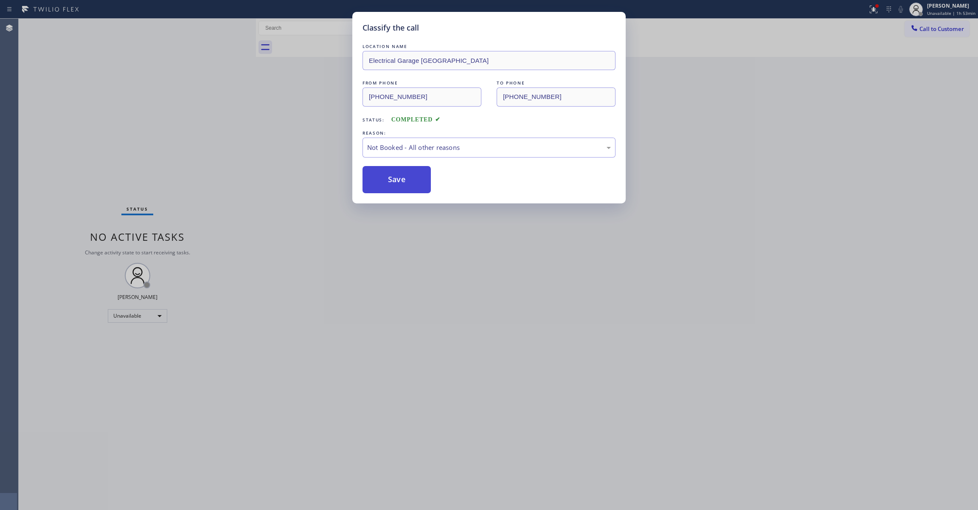
click at [389, 179] on button "Save" at bounding box center [396, 179] width 68 height 27
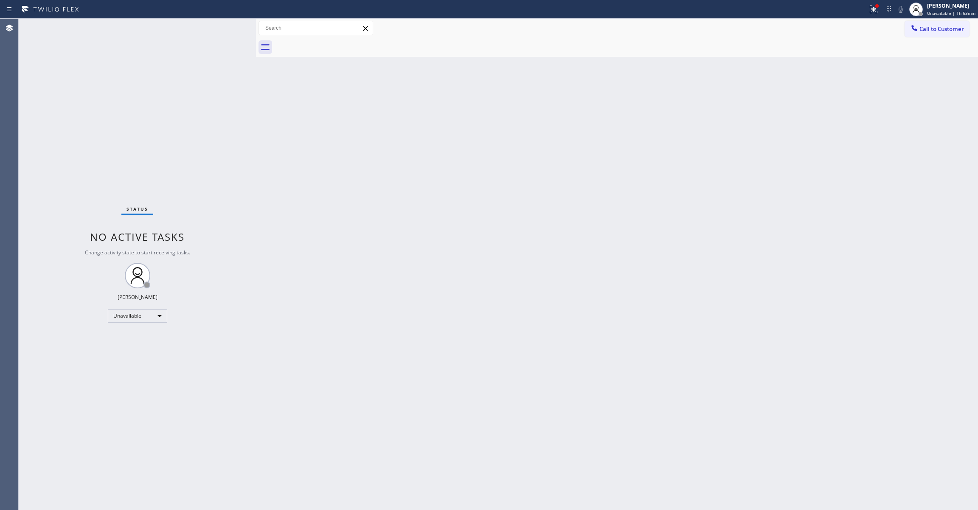
click at [381, 79] on div "Back to Dashboard Change Sender ID Customers Technicians Select a contact Outbo…" at bounding box center [617, 264] width 722 height 491
click at [937, 31] on span "Call to Customer" at bounding box center [941, 29] width 45 height 8
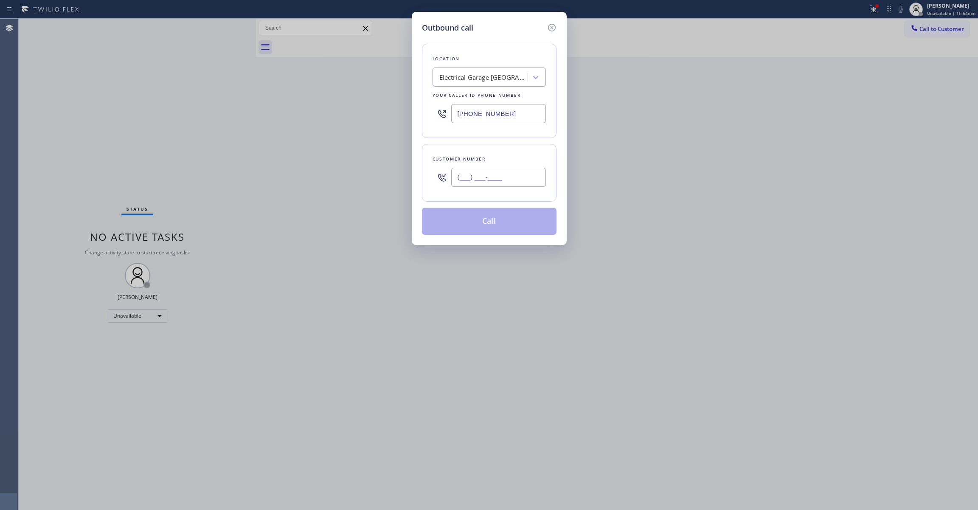
click at [507, 177] on input "(___) ___-____" at bounding box center [498, 177] width 95 height 19
paste input "626) 622-1305"
type input "[PHONE_NUMBER]"
paste input "858) 800-3094"
drag, startPoint x: 521, startPoint y: 116, endPoint x: 255, endPoint y: 112, distance: 265.7
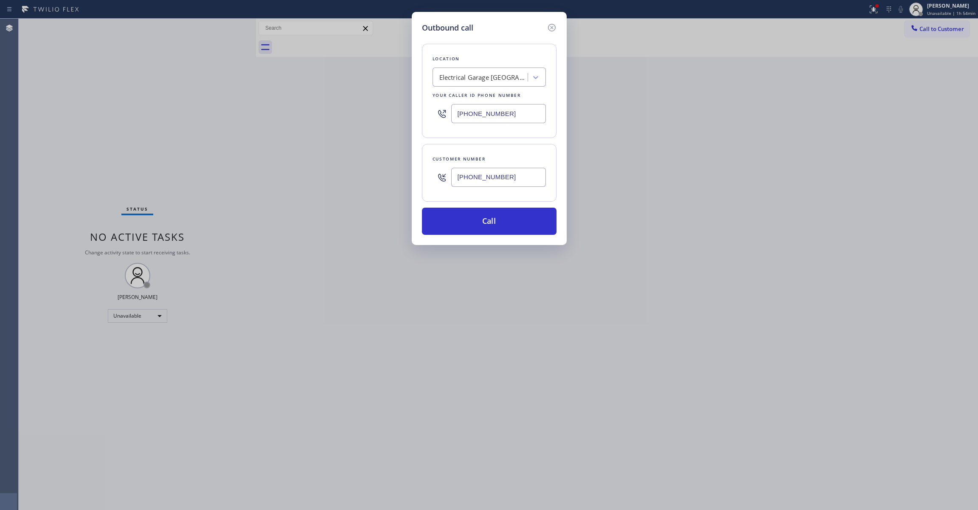
click at [255, 112] on div "Outbound call Location Electrical Garage Studio City Your caller id phone numbe…" at bounding box center [489, 255] width 978 height 510
type input "[PHONE_NUMBER]"
drag, startPoint x: 505, startPoint y: 228, endPoint x: 452, endPoint y: 25, distance: 210.5
click at [504, 228] on button "Call" at bounding box center [489, 221] width 135 height 27
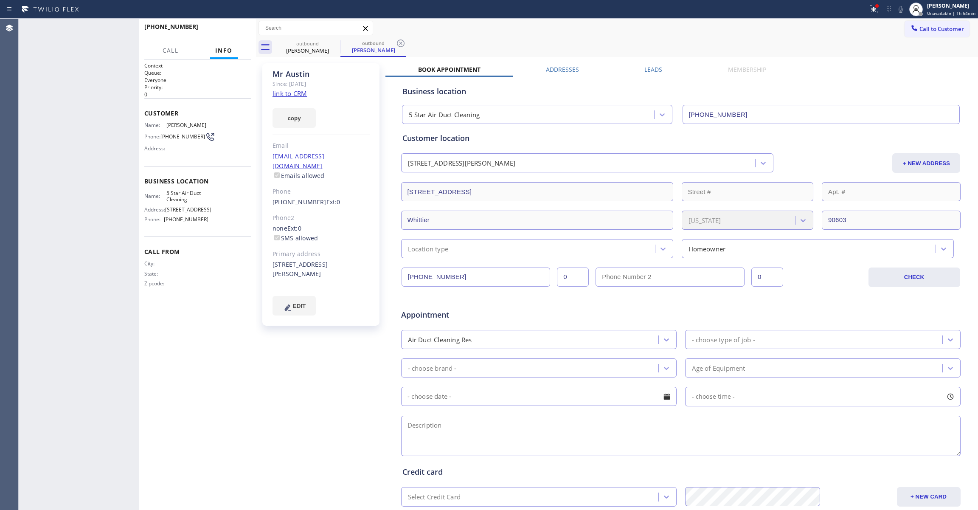
type input "[PHONE_NUMBER]"
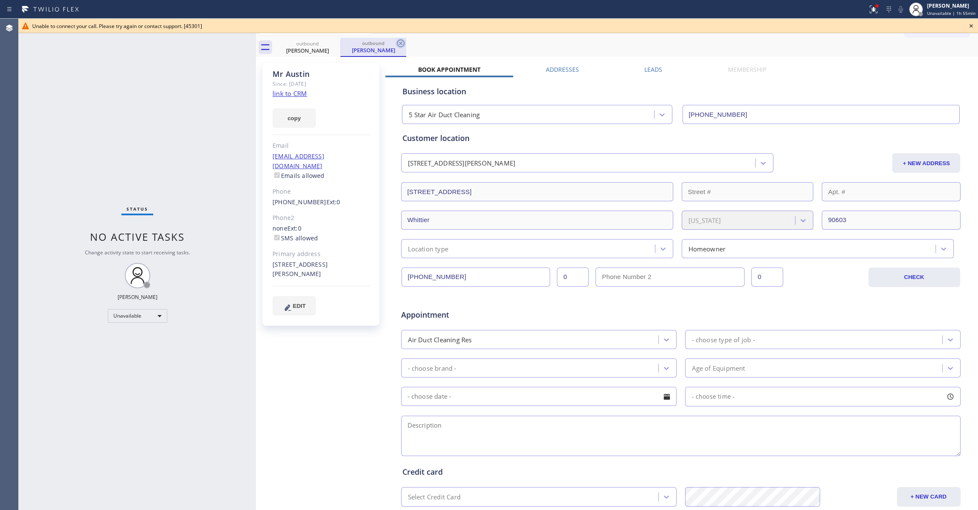
click at [403, 47] on icon at bounding box center [401, 43] width 10 height 10
click at [334, 41] on icon at bounding box center [335, 43] width 10 height 10
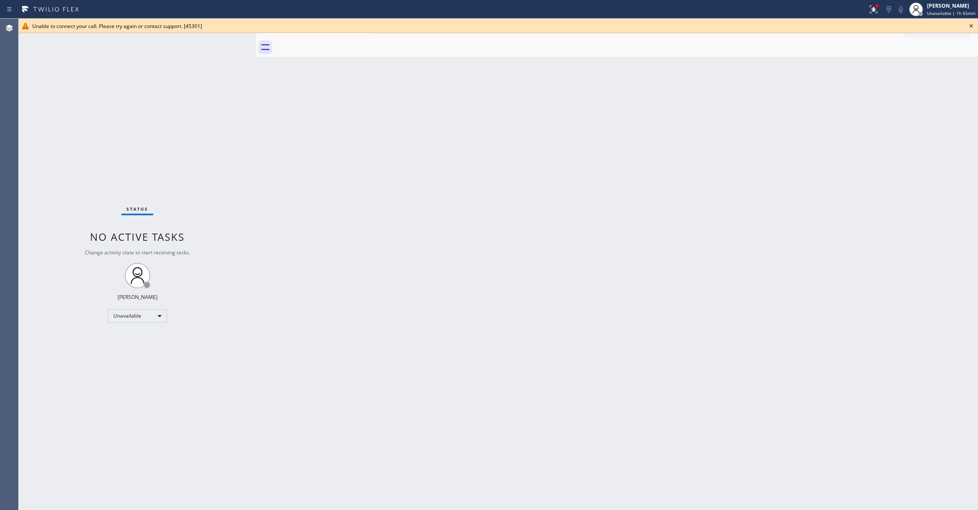
click at [971, 24] on icon at bounding box center [971, 26] width 10 height 10
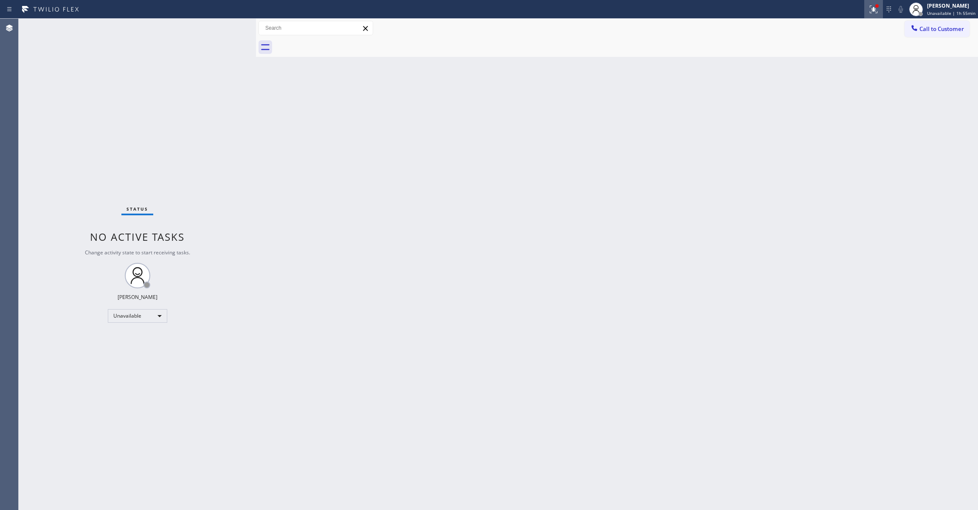
click at [868, 8] on icon at bounding box center [873, 9] width 10 height 10
click at [854, 104] on div "Status report Issues detected These issues could affect your workflow. Please c…" at bounding box center [824, 70] width 110 height 104
click at [853, 113] on button "Clear issues" at bounding box center [823, 111] width 99 height 12
drag, startPoint x: 824, startPoint y: 182, endPoint x: 829, endPoint y: 175, distance: 8.6
click at [829, 175] on div "Back to Dashboard Change Sender ID Customers Technicians Select a contact Outbo…" at bounding box center [617, 264] width 722 height 491
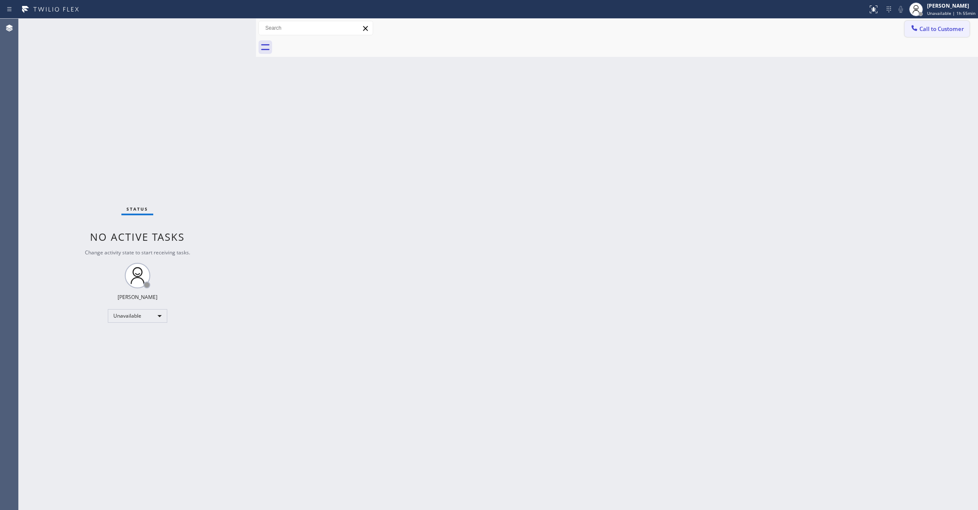
click at [920, 32] on span "Call to Customer" at bounding box center [941, 29] width 45 height 8
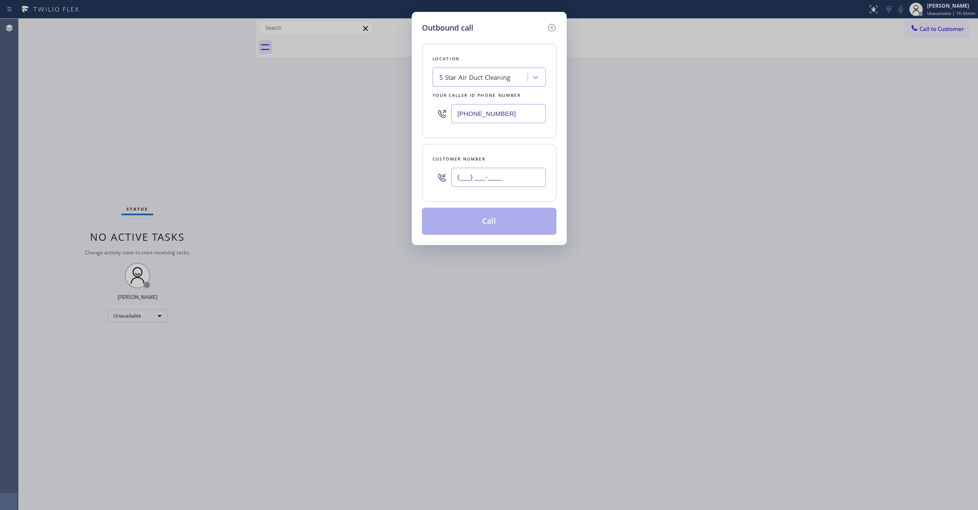
click at [502, 178] on input "(___) ___-____" at bounding box center [498, 177] width 95 height 19
paste input "626) 622-1305"
type input "[PHONE_NUMBER]"
click at [483, 223] on button "Call" at bounding box center [489, 221] width 135 height 27
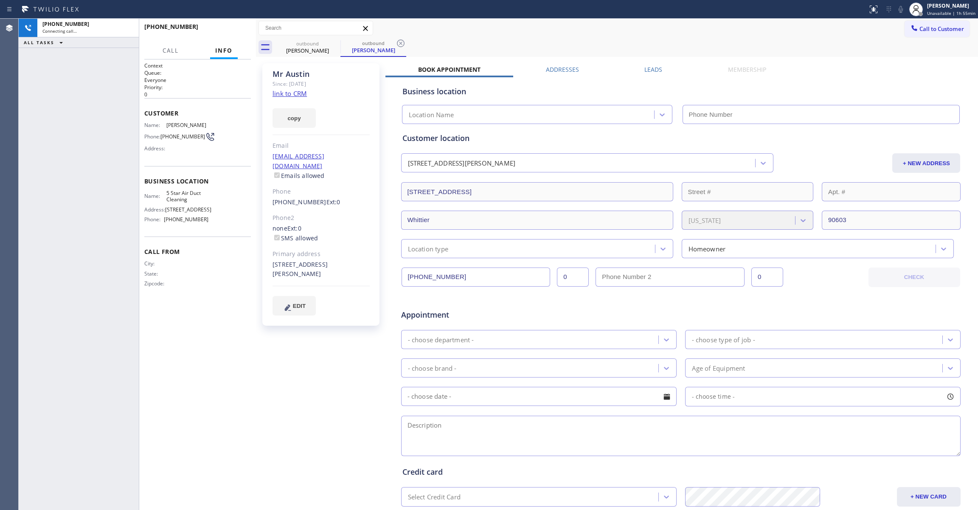
type input "[PHONE_NUMBER]"
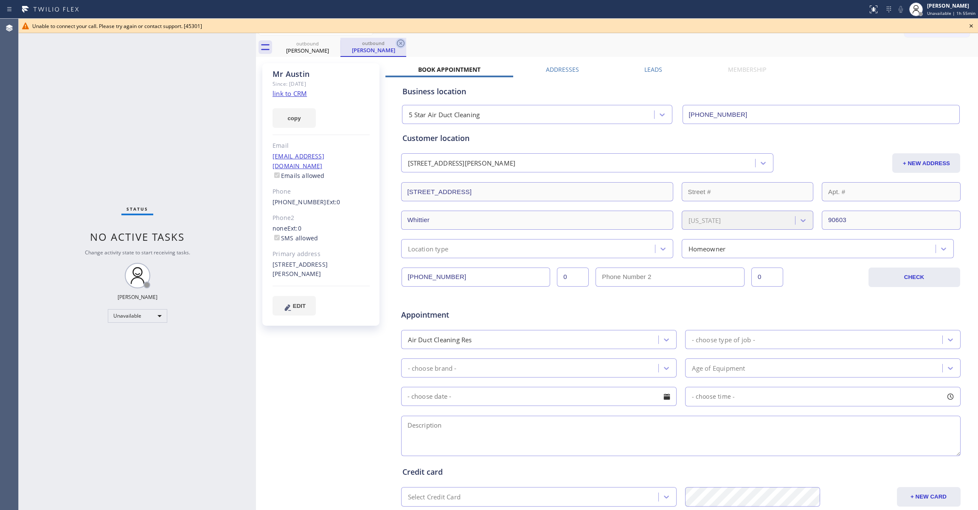
click at [403, 43] on icon at bounding box center [401, 43] width 10 height 10
click at [970, 24] on icon at bounding box center [971, 26] width 10 height 10
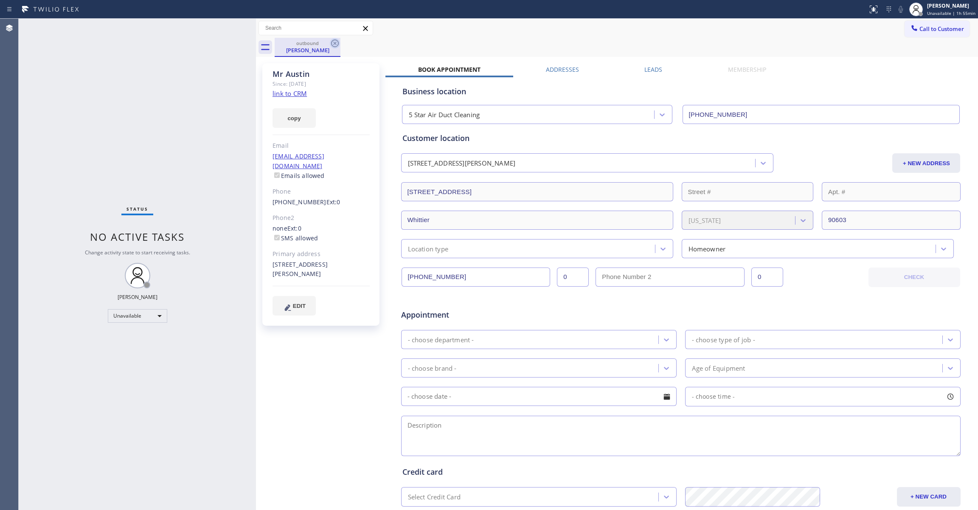
click at [335, 41] on icon at bounding box center [335, 43] width 10 height 10
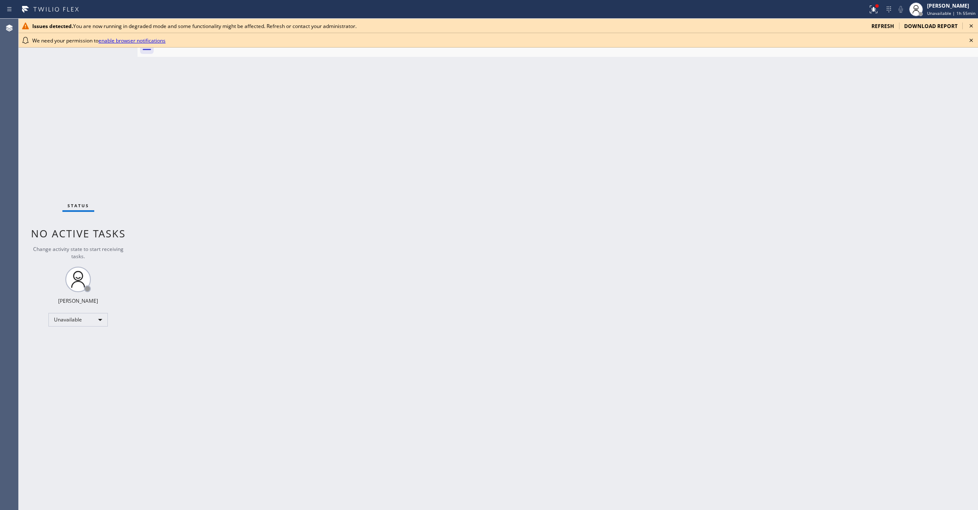
click at [969, 39] on icon at bounding box center [971, 40] width 10 height 10
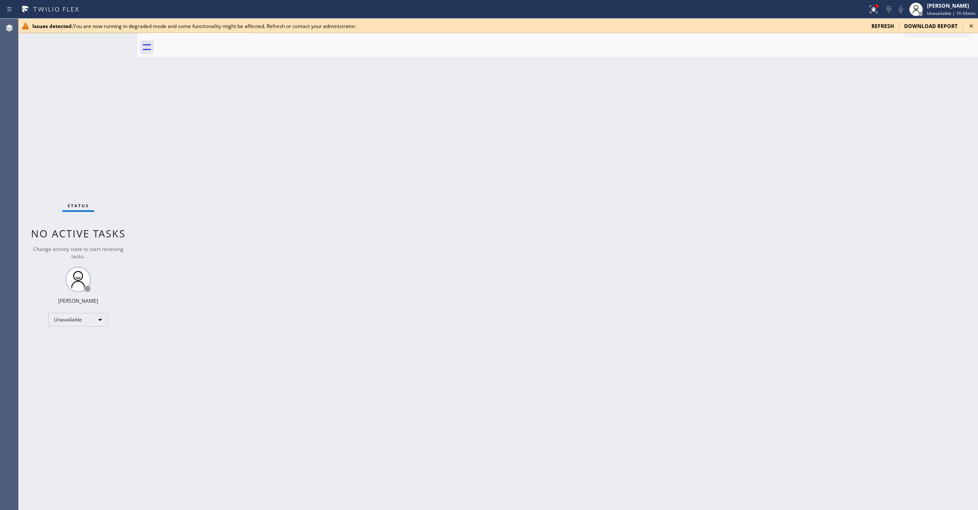
click at [973, 24] on icon at bounding box center [971, 26] width 10 height 10
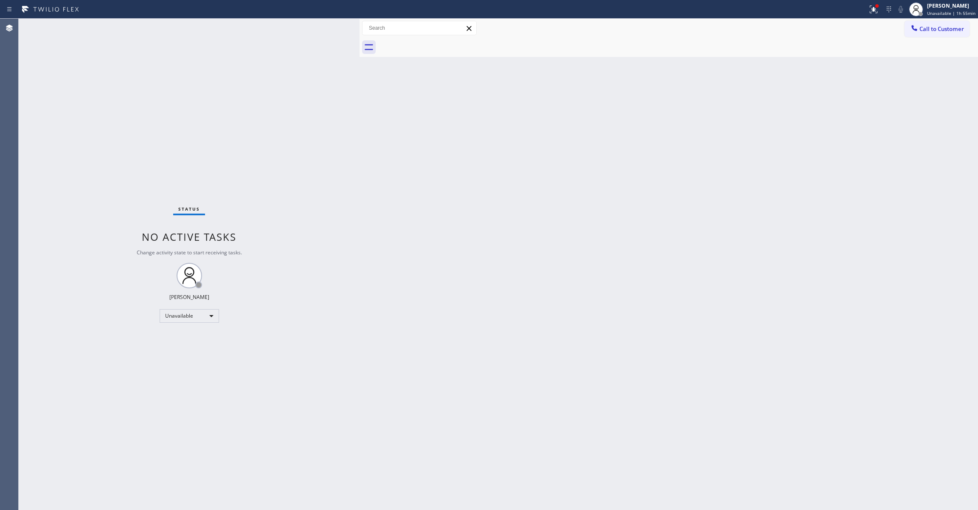
drag, startPoint x: 136, startPoint y: 50, endPoint x: 358, endPoint y: 101, distance: 227.6
click at [359, 101] on div at bounding box center [359, 264] width 0 height 491
click at [657, 158] on div "Back to Dashboard Change Sender ID Customers Technicians Select a contact Outbo…" at bounding box center [668, 264] width 618 height 491
click at [944, 26] on span "Call to Customer" at bounding box center [941, 29] width 45 height 8
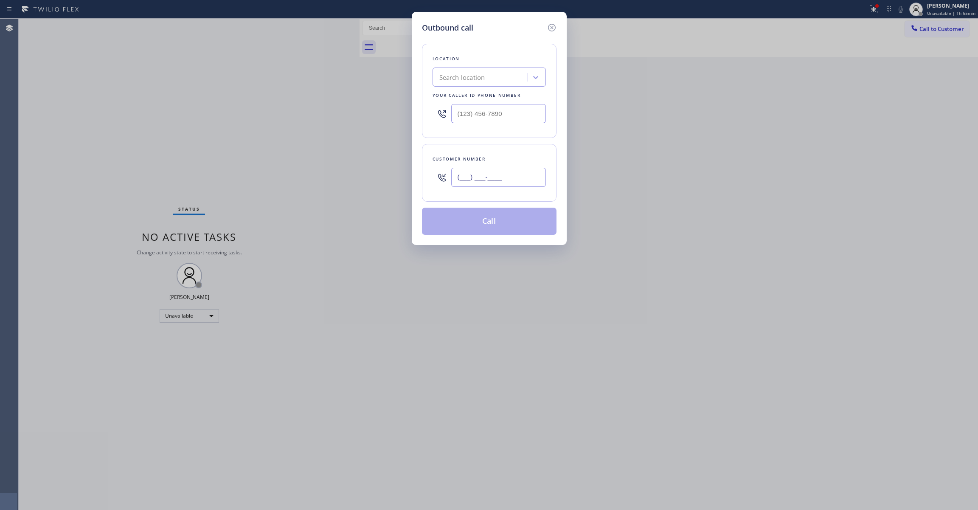
click at [506, 179] on input "(___) ___-____" at bounding box center [498, 177] width 95 height 19
paste input "626) 622-1305"
type input "[PHONE_NUMBER]"
paste input "858) 800-3094"
drag, startPoint x: 251, startPoint y: 101, endPoint x: 242, endPoint y: 112, distance: 14.8
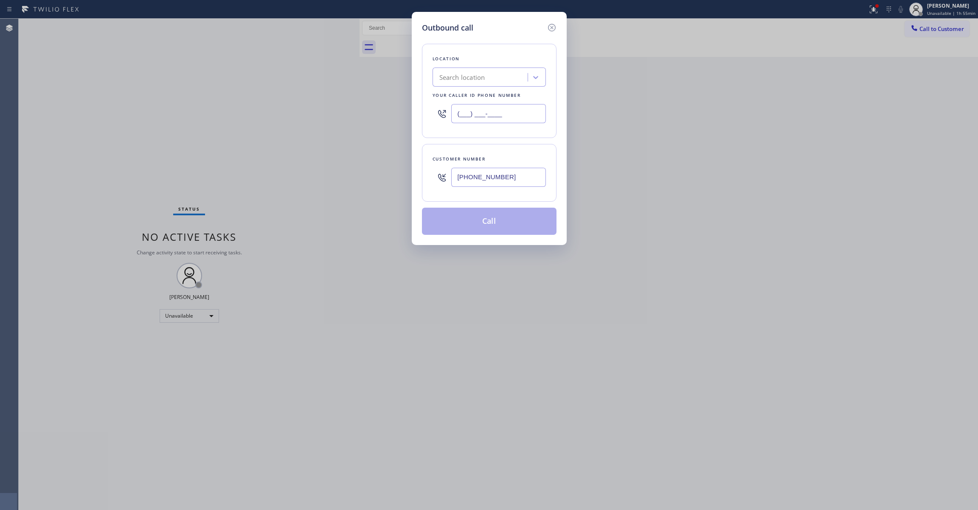
click at [224, 101] on div "Outbound call Location Search location Your caller id phone number (___) ___-__…" at bounding box center [489, 255] width 978 height 510
type input "[PHONE_NUMBER]"
click at [493, 226] on button "Call" at bounding box center [489, 221] width 135 height 27
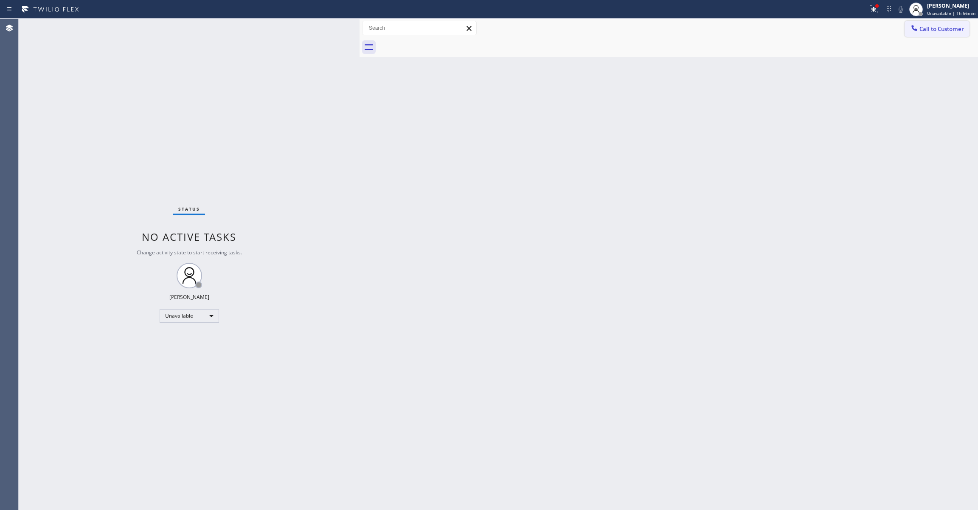
click at [940, 31] on span "Call to Customer" at bounding box center [941, 29] width 45 height 8
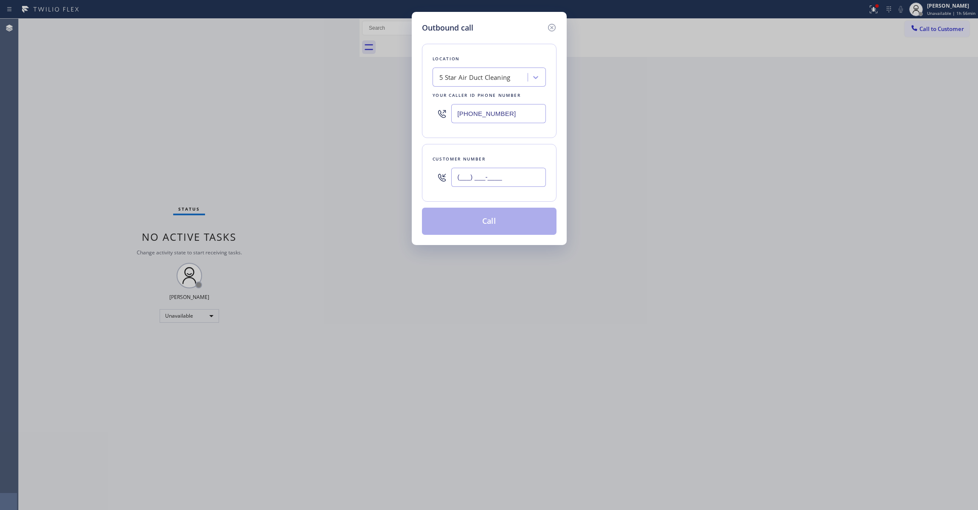
click at [492, 179] on input "(___) ___-____" at bounding box center [498, 177] width 95 height 19
paste input "626) 622-1305"
click at [485, 223] on button "Call" at bounding box center [489, 221] width 135 height 27
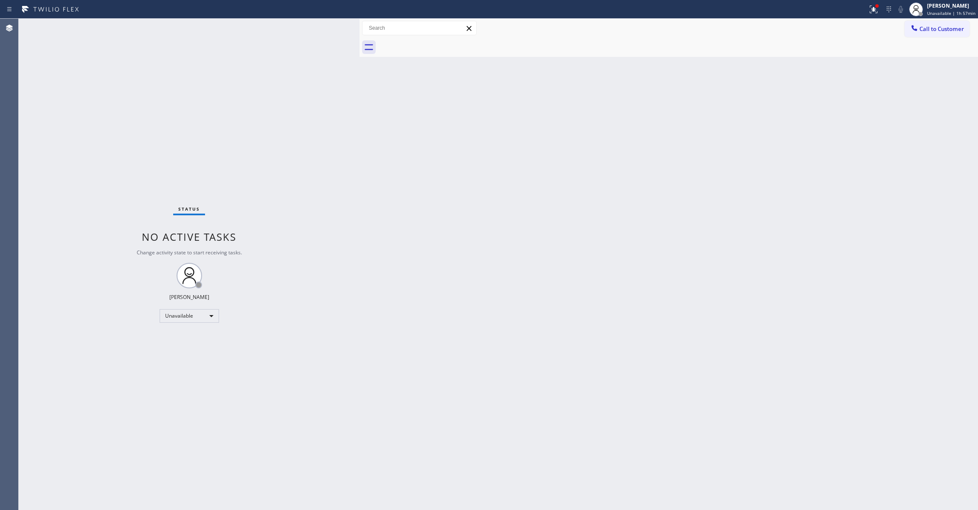
drag, startPoint x: 90, startPoint y: 481, endPoint x: 114, endPoint y: 375, distance: 108.6
click at [89, 480] on div "Status No active tasks Change activity state to start receiving tasks. [PERSON_…" at bounding box center [189, 264] width 341 height 491
click at [870, 8] on icon at bounding box center [874, 10] width 8 height 8
click at [836, 121] on span "Clear issues" at bounding box center [824, 120] width 40 height 6
drag, startPoint x: 301, startPoint y: 491, endPoint x: 235, endPoint y: 239, distance: 260.7
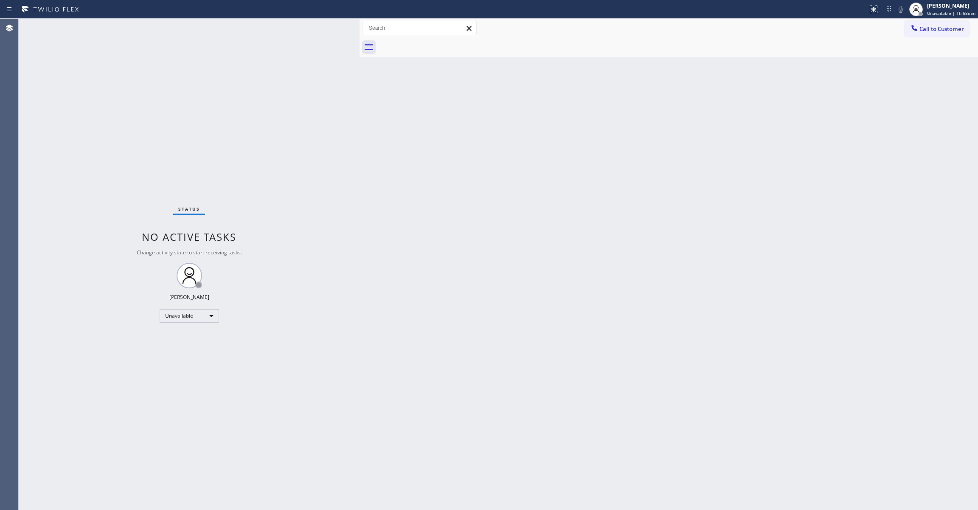
click at [297, 486] on div "Status No active tasks Change activity state to start receiving tasks. [PERSON_…" at bounding box center [189, 264] width 341 height 491
click at [946, 33] on button "Call to Customer" at bounding box center [936, 29] width 65 height 16
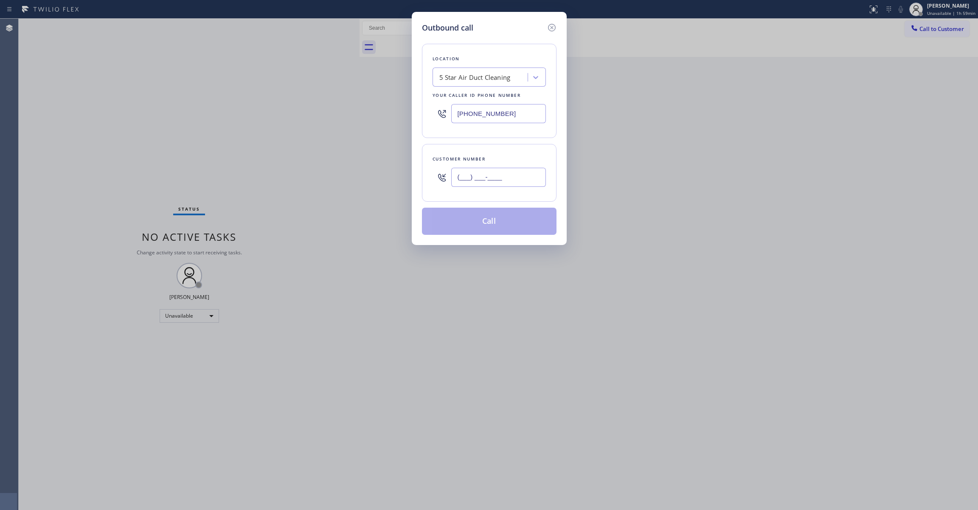
click at [477, 179] on input "(___) ___-____" at bounding box center [498, 177] width 95 height 19
paste input "817) 893-0553"
type input "[PHONE_NUMBER]"
paste input "17) 482-5346"
drag, startPoint x: 527, startPoint y: 114, endPoint x: 282, endPoint y: 114, distance: 245.3
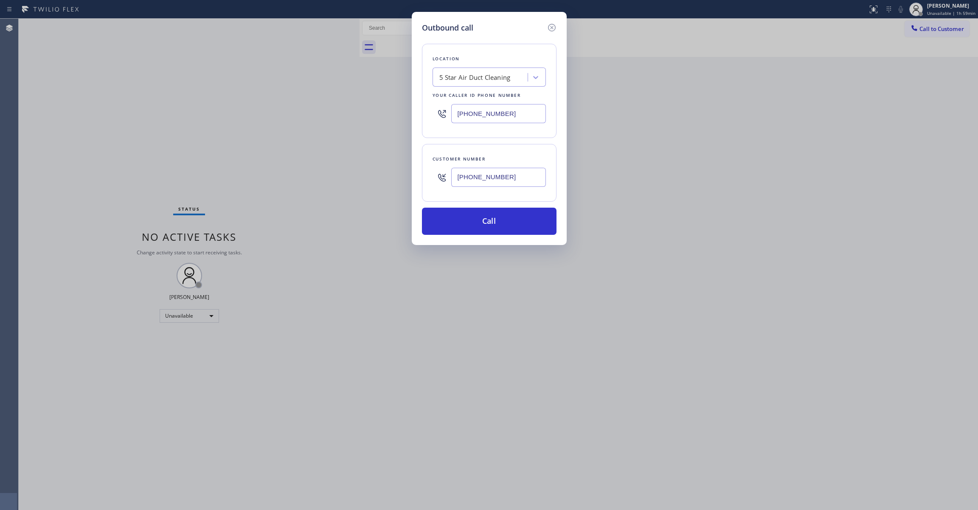
click at [280, 114] on div "Outbound call Location 5 Star Air Duct Cleaning Your caller id phone number [PH…" at bounding box center [489, 255] width 978 height 510
type input "[PHONE_NUMBER]"
drag, startPoint x: 529, startPoint y: 177, endPoint x: 416, endPoint y: 176, distance: 112.9
click at [416, 176] on div "Outbound call Location appliance parts center Your caller id phone number [PHON…" at bounding box center [489, 128] width 155 height 233
click at [481, 217] on button "Call" at bounding box center [489, 221] width 135 height 27
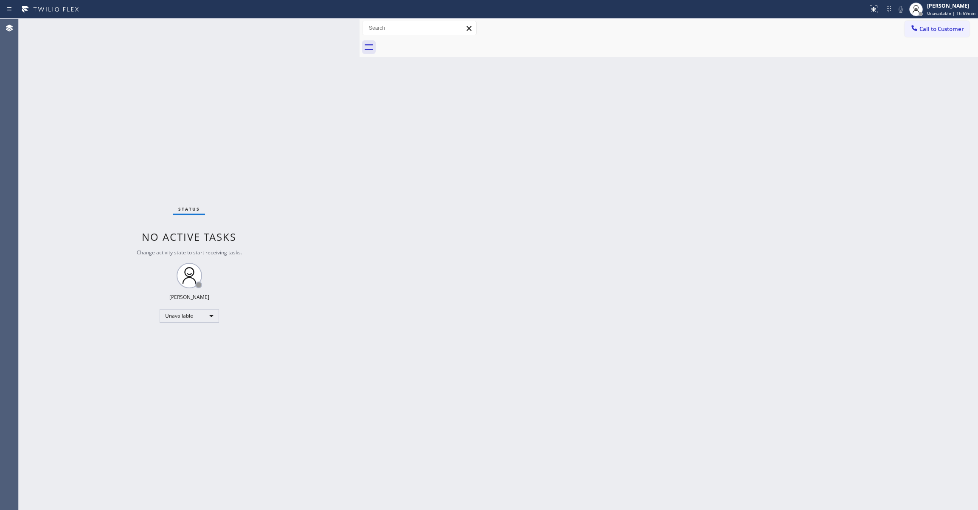
drag, startPoint x: 936, startPoint y: 28, endPoint x: 914, endPoint y: 28, distance: 22.5
click at [936, 28] on span "Call to Customer" at bounding box center [941, 29] width 45 height 8
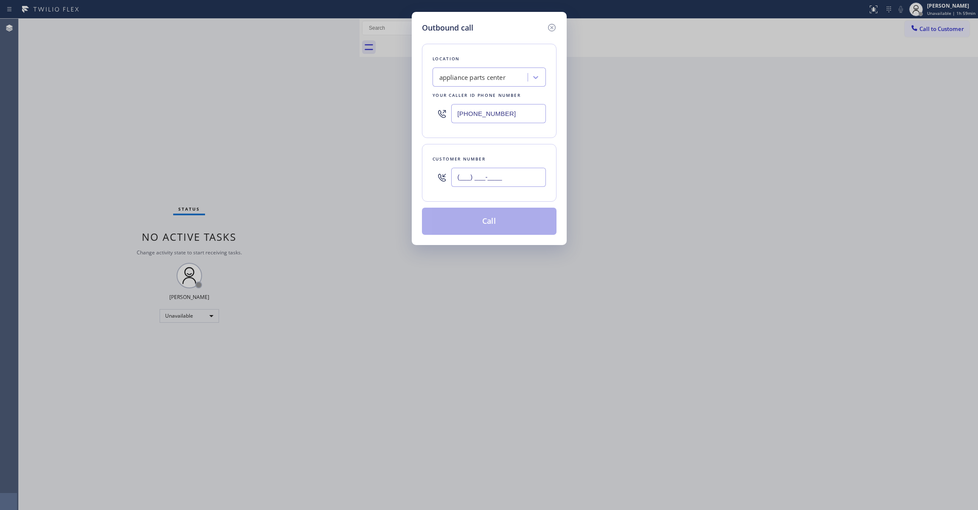
click at [510, 174] on input "(___) ___-____" at bounding box center [498, 177] width 95 height 19
paste input "817) 893-0553"
click at [492, 224] on button "Call" at bounding box center [489, 221] width 135 height 27
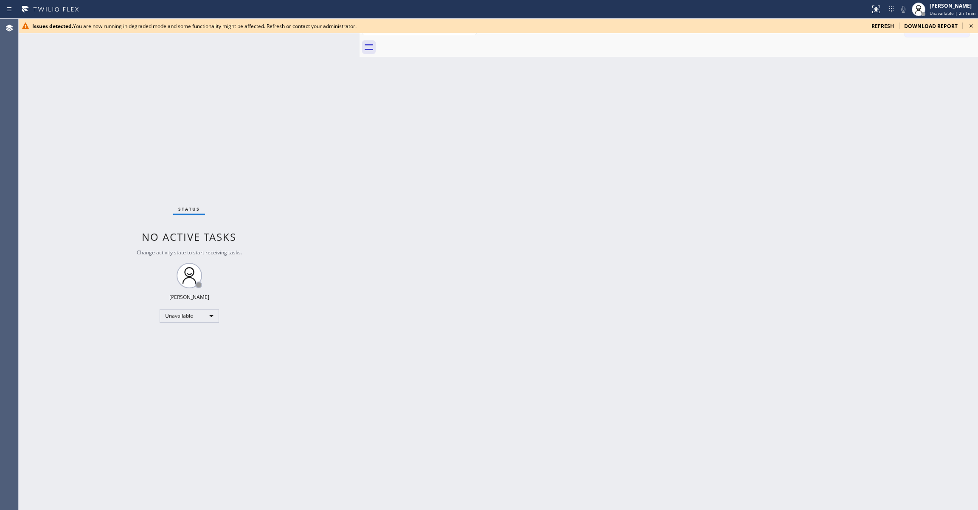
drag, startPoint x: 100, startPoint y: 469, endPoint x: 447, endPoint y: 352, distance: 366.4
click at [100, 469] on div "Status No active tasks Change activity state to start receiving tasks. [PERSON_…" at bounding box center [189, 264] width 341 height 491
click at [975, 24] on icon at bounding box center [971, 26] width 10 height 10
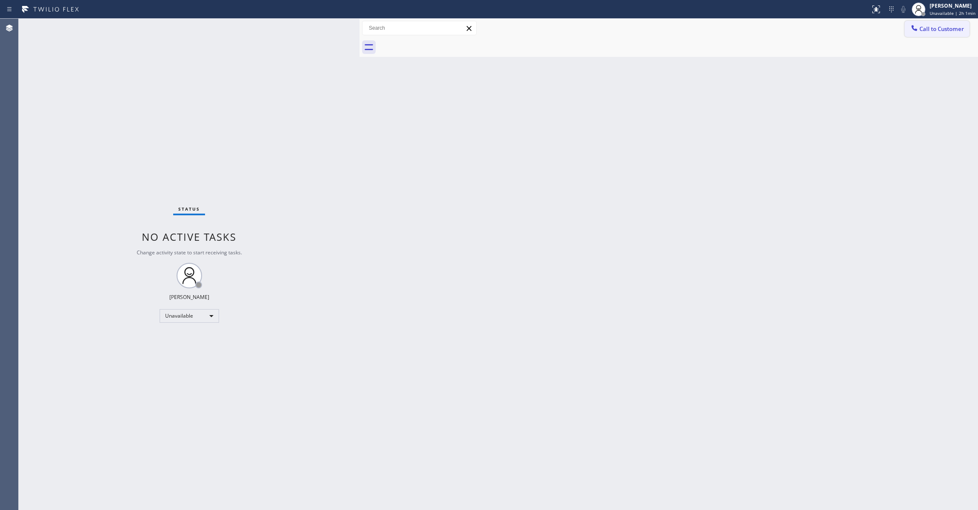
click at [941, 31] on span "Call to Customer" at bounding box center [941, 29] width 45 height 8
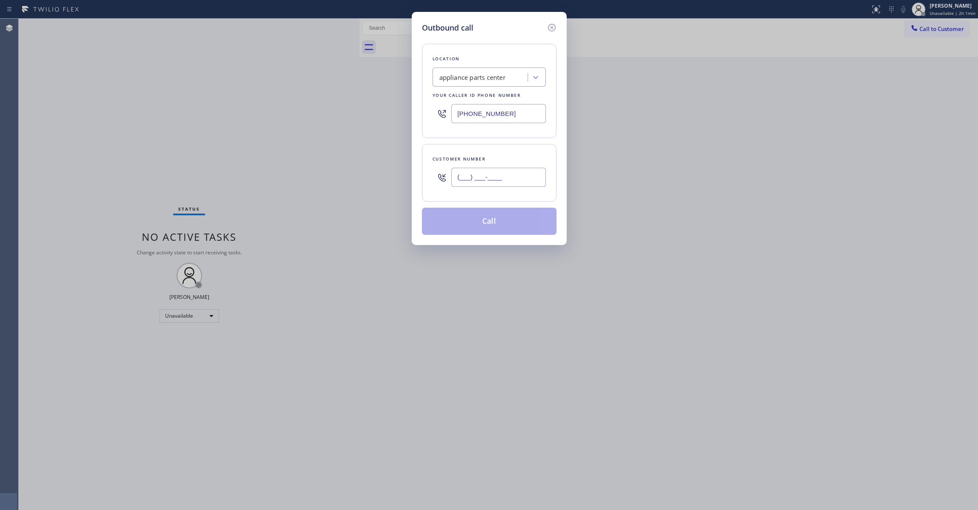
click at [505, 177] on input "(___) ___-____" at bounding box center [498, 177] width 95 height 19
paste input "213) 709-0852"
type input "[PHONE_NUMBER]"
paste input "213) 335-2685"
drag, startPoint x: 520, startPoint y: 121, endPoint x: 214, endPoint y: 124, distance: 306.4
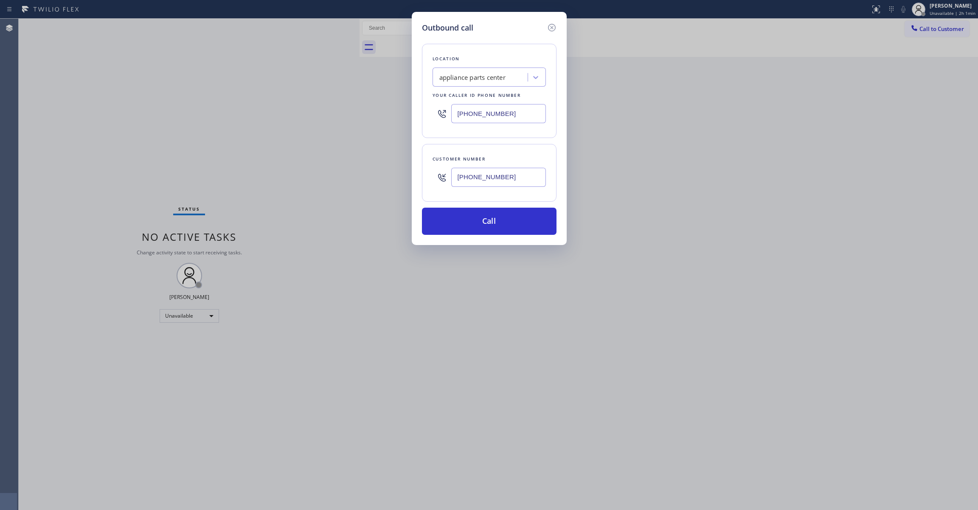
click at [214, 123] on div "Outbound call Location appliance parts center Your caller id phone number [PHON…" at bounding box center [489, 255] width 978 height 510
type input "[PHONE_NUMBER]"
click at [474, 221] on button "Call" at bounding box center [489, 221] width 135 height 27
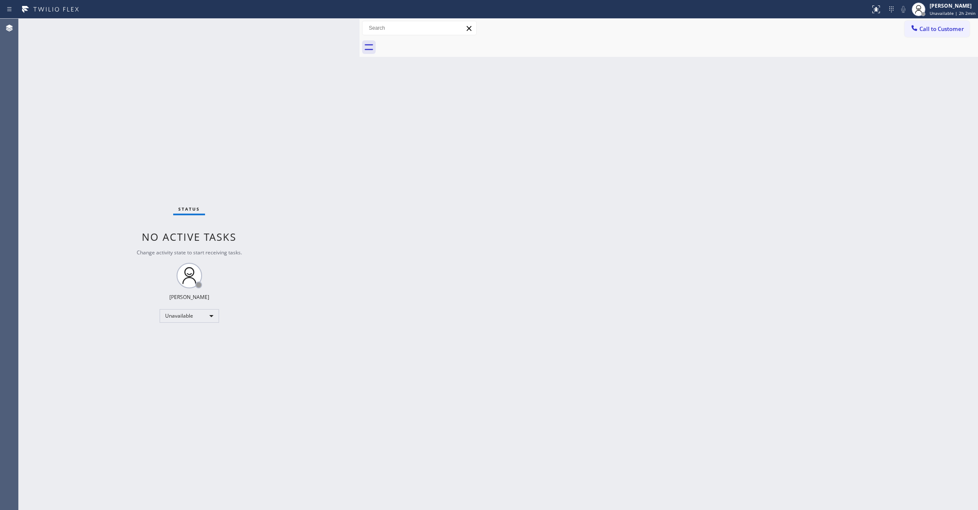
click at [93, 119] on div "Status No active tasks Change activity state to start receiving tasks. [PERSON_…" at bounding box center [189, 264] width 341 height 491
click at [932, 12] on span "Unavailable | 2h 2min" at bounding box center [952, 13] width 46 height 6
click at [906, 63] on button "Break" at bounding box center [935, 67] width 85 height 11
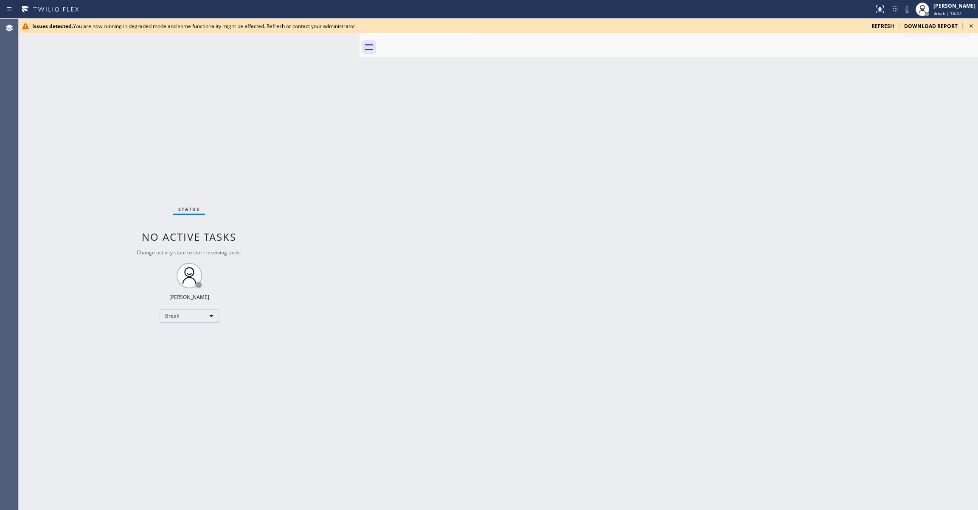
click at [591, 316] on div "Back to Dashboard Change Sender ID Customers Technicians Select a contact Outbo…" at bounding box center [668, 264] width 618 height 491
click at [933, 14] on span "Break | 18:48" at bounding box center [947, 13] width 28 height 6
click at [919, 65] on button "Break" at bounding box center [935, 67] width 85 height 11
click at [933, 7] on div "[PERSON_NAME]" at bounding box center [954, 5] width 42 height 7
click at [922, 53] on button "Unavailable" at bounding box center [935, 56] width 85 height 11
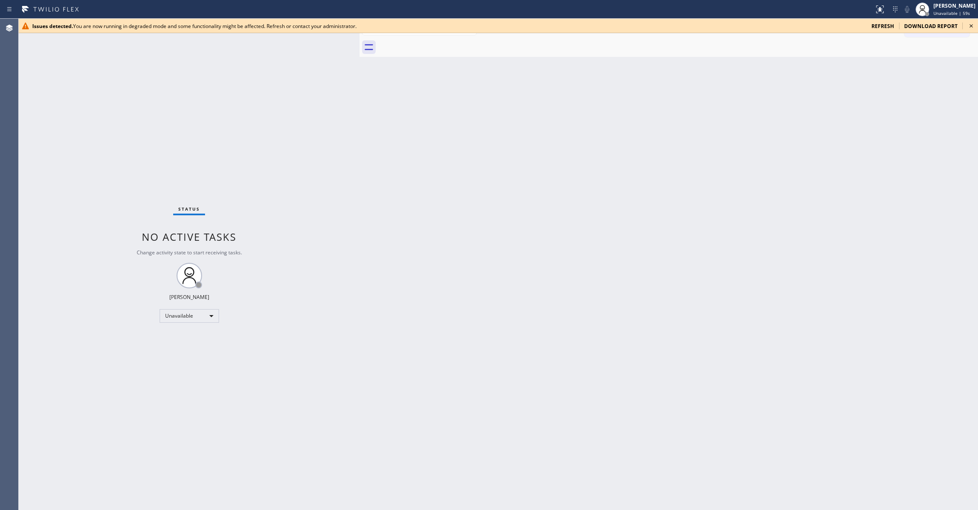
drag, startPoint x: 469, startPoint y: 137, endPoint x: 731, endPoint y: 116, distance: 262.2
click at [469, 136] on div "Back to Dashboard Change Sender ID Customers Technicians Select a contact Outbo…" at bounding box center [668, 264] width 618 height 491
click at [974, 26] on icon at bounding box center [971, 26] width 10 height 10
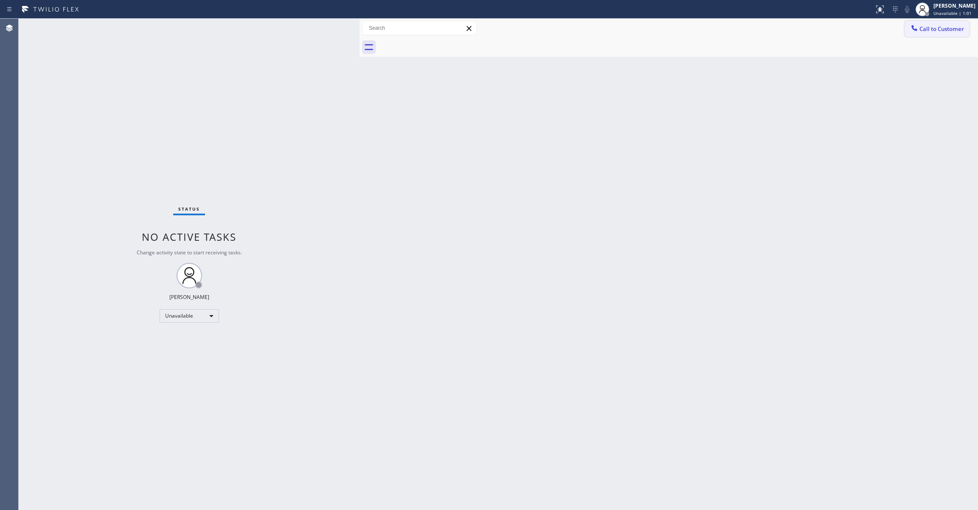
click at [951, 31] on span "Call to Customer" at bounding box center [941, 29] width 45 height 8
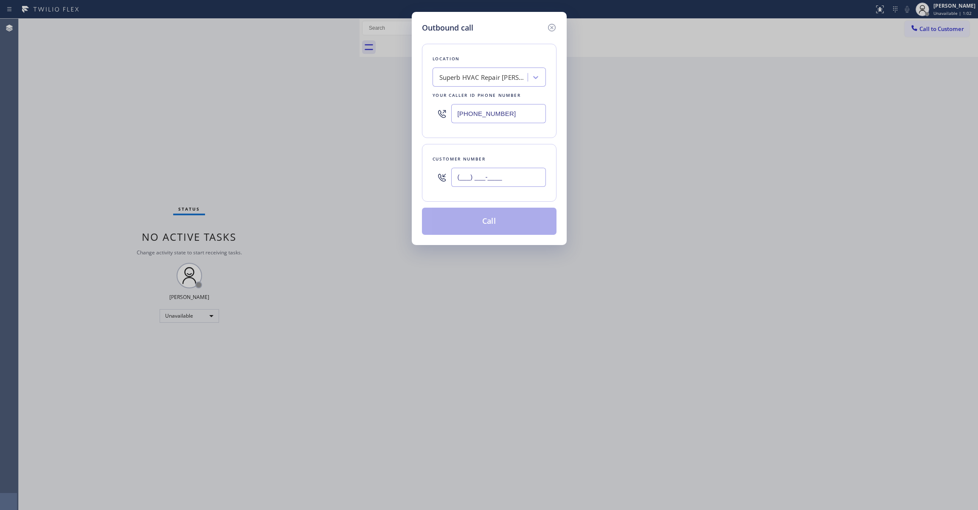
click at [479, 181] on input "(___) ___-____" at bounding box center [498, 177] width 95 height 19
paste input "206) 849-8880"
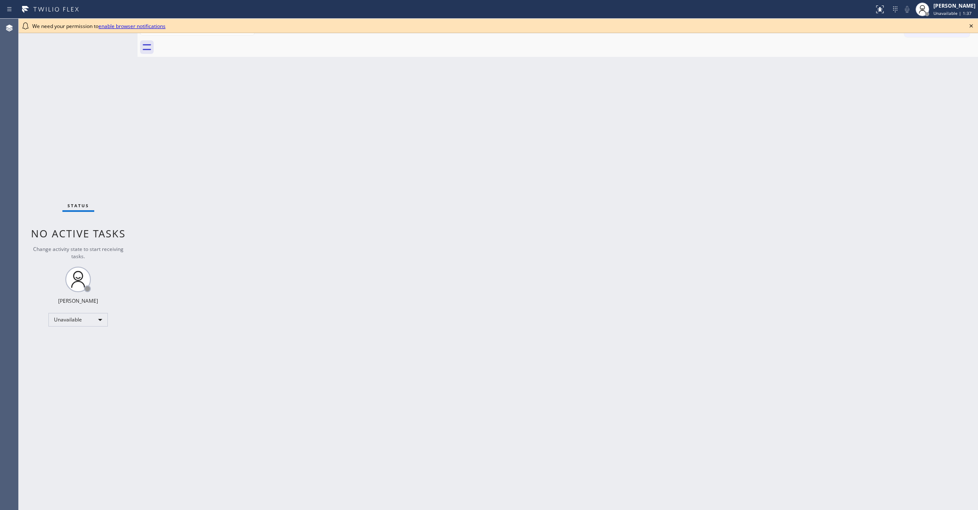
click at [428, 220] on div "Back to Dashboard Change Sender ID Customers Technicians Select a contact Outbo…" at bounding box center [557, 264] width 840 height 491
click at [973, 29] on div "We need your permission to enable browser notifications" at bounding box center [498, 26] width 959 height 14
click at [973, 24] on icon at bounding box center [971, 26] width 10 height 10
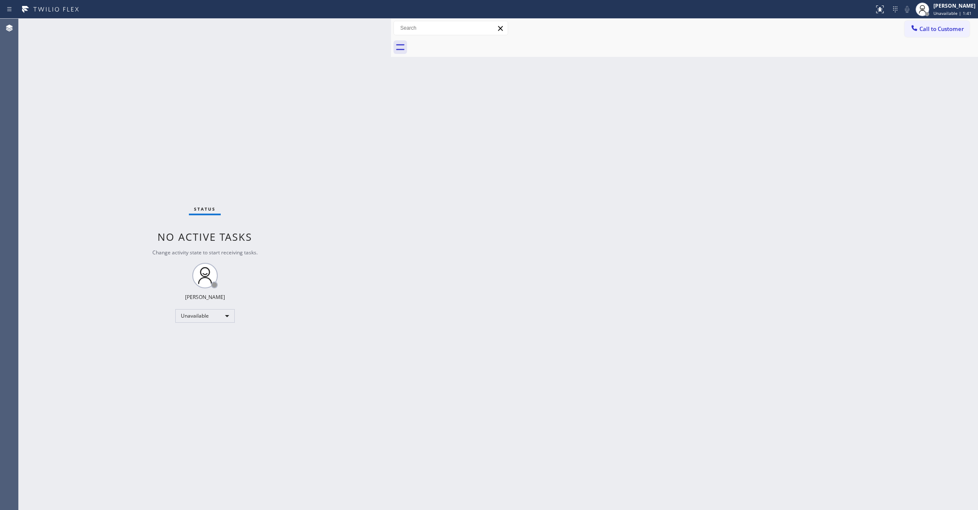
drag, startPoint x: 137, startPoint y: 47, endPoint x: 391, endPoint y: 88, distance: 256.7
click at [391, 88] on div at bounding box center [391, 264] width 0 height 491
drag, startPoint x: 796, startPoint y: 152, endPoint x: 826, endPoint y: 123, distance: 41.7
click at [798, 151] on div "Back to Dashboard Change Sender ID Customers Technicians Select a contact Outbo…" at bounding box center [684, 264] width 587 height 491
click at [945, 31] on span "Call to Customer" at bounding box center [941, 29] width 45 height 8
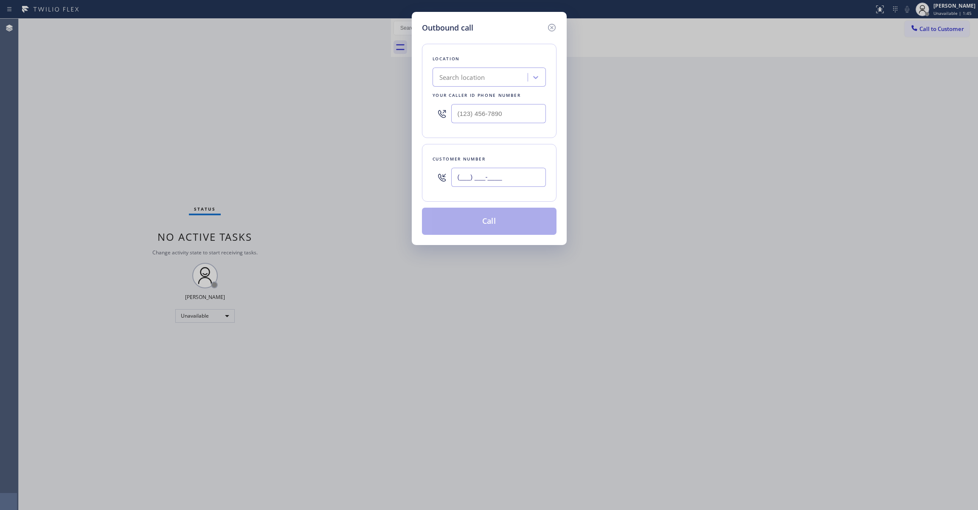
click at [497, 181] on input "(___) ___-____" at bounding box center [498, 177] width 95 height 19
paste input "206) 849-8880"
type input "[PHONE_NUMBER]"
click at [497, 111] on input "(___) ___-____" at bounding box center [498, 113] width 95 height 19
paste input "855) 731-4952"
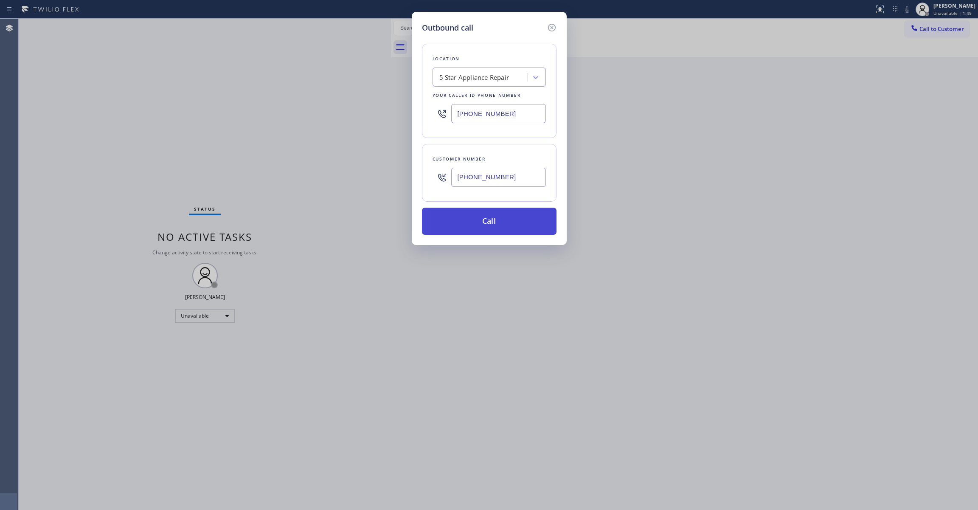
type input "[PHONE_NUMBER]"
click at [491, 219] on button "Call" at bounding box center [489, 221] width 135 height 27
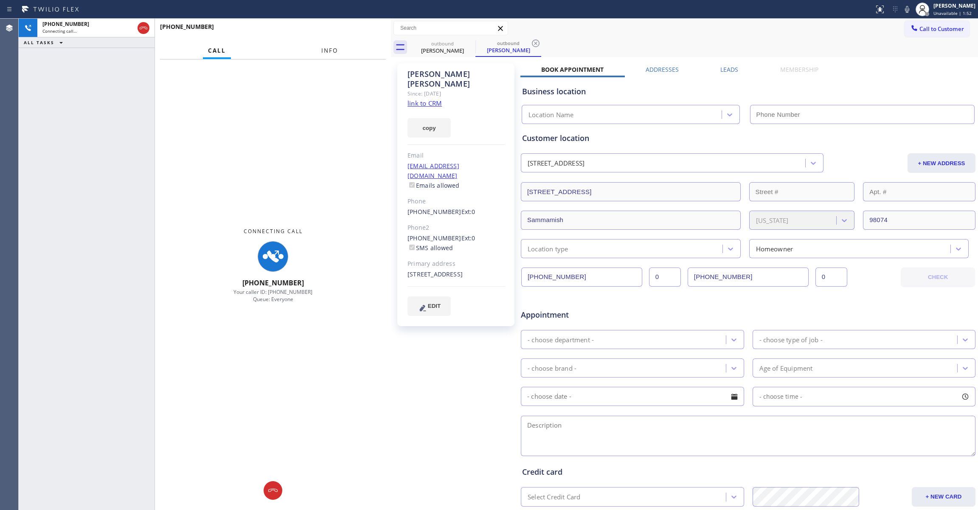
click at [323, 53] on span "Info" at bounding box center [329, 51] width 17 height 8
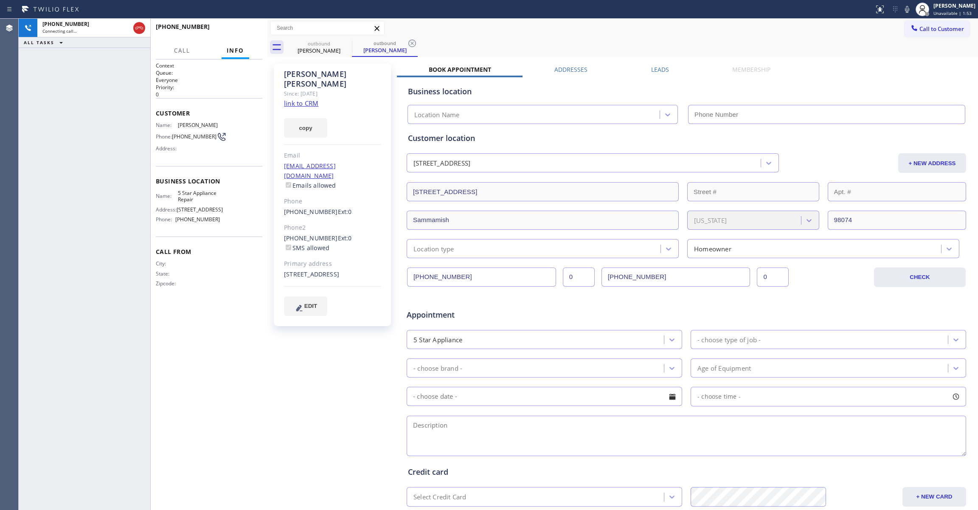
drag, startPoint x: 392, startPoint y: 77, endPoint x: 407, endPoint y: 36, distance: 43.9
click at [267, 89] on div at bounding box center [267, 264] width 0 height 491
type input "[PHONE_NUMBER]"
click at [419, 44] on div "outbound Amy Alcorn" at bounding box center [387, 47] width 66 height 19
click at [308, 99] on link "link to CRM" at bounding box center [303, 103] width 34 height 8
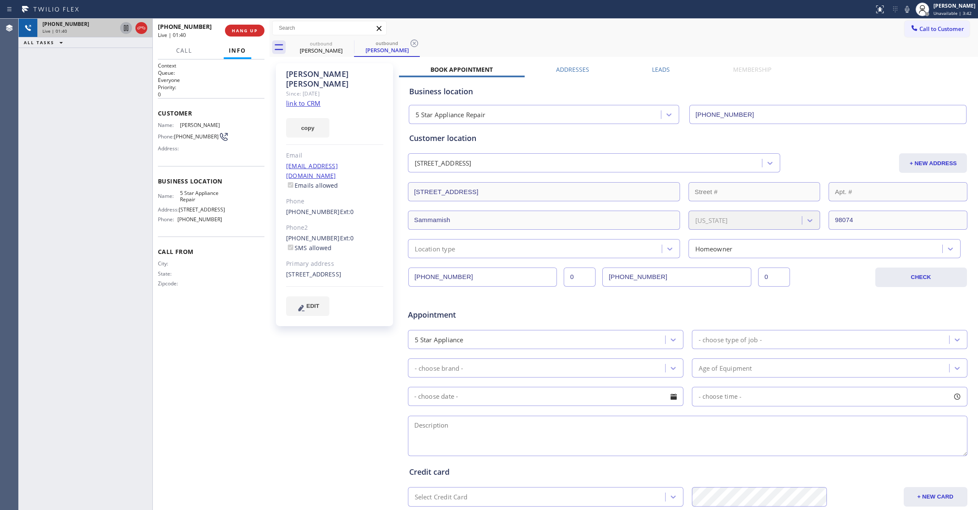
click at [121, 23] on icon at bounding box center [126, 28] width 10 height 10
click at [902, 8] on icon at bounding box center [907, 9] width 10 height 10
click at [102, 171] on div "+12068498880 Live | 02:57 ALL TASKS ALL TASKS ACTIVE TASKS TASKS IN WRAP UP" at bounding box center [86, 264] width 134 height 491
click at [41, 222] on div "+12068498880 Live | 03:40 ALL TASKS ALL TASKS ACTIVE TASKS TASKS IN WRAP UP" at bounding box center [86, 264] width 134 height 491
drag, startPoint x: 82, startPoint y: 196, endPoint x: 128, endPoint y: 230, distance: 57.0
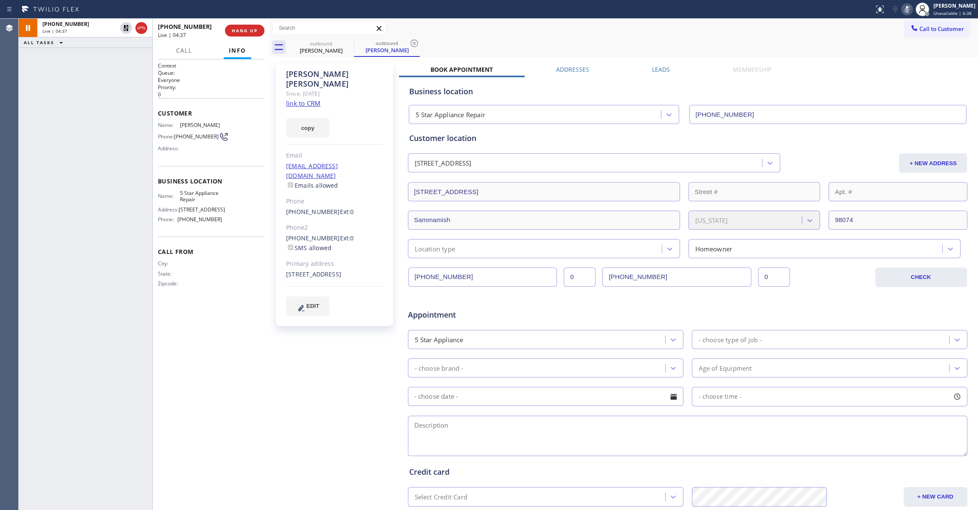
click at [82, 196] on div "+12068498880 Live | 04:37 ALL TASKS ALL TASKS ACTIVE TASKS TASKS IN WRAP UP" at bounding box center [86, 264] width 134 height 491
click at [415, 41] on icon at bounding box center [414, 43] width 10 height 10
drag, startPoint x: 98, startPoint y: 248, endPoint x: 170, endPoint y: 17, distance: 241.9
click at [101, 222] on div "+12068498880 Live | 07:10 ALL TASKS ALL TASKS ACTIVE TASKS TASKS IN WRAP UP" at bounding box center [86, 264] width 134 height 491
drag, startPoint x: 99, startPoint y: 160, endPoint x: 123, endPoint y: 66, distance: 96.2
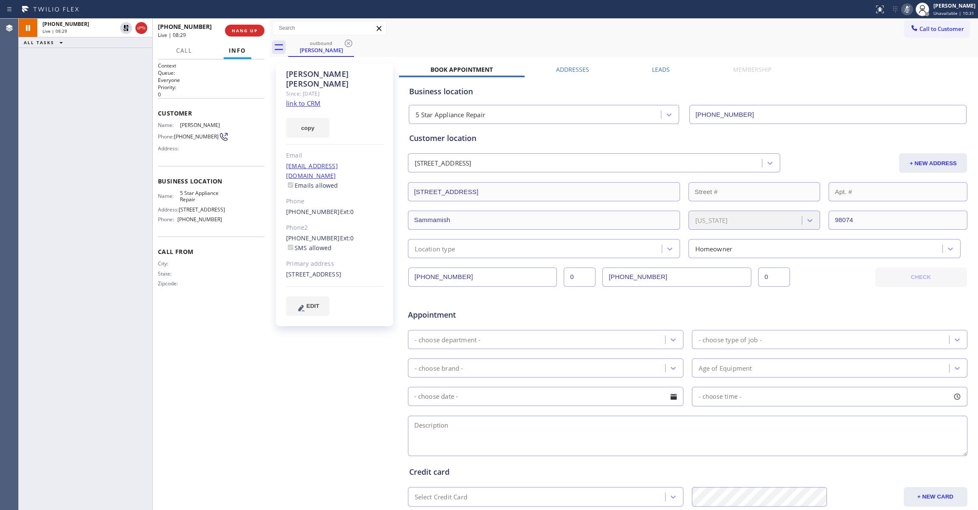
click at [101, 145] on div "+12068498880 Live | 08:29 ALL TASKS ALL TASKS ACTIVE TASKS TASKS IN WRAP UP" at bounding box center [86, 264] width 134 height 491
click at [124, 27] on icon at bounding box center [126, 28] width 6 height 6
click at [902, 6] on icon at bounding box center [907, 9] width 10 height 10
click at [128, 433] on div "+12068498880 Live | 08:41 ALL TASKS ALL TASKS ACTIVE TASKS TASKS IN WRAP UP" at bounding box center [86, 264] width 134 height 491
click at [350, 347] on div "Amy Alcorn Since: 20 may 2020 link to CRM copy Email aalcorn@msn.com Emails all…" at bounding box center [335, 334] width 127 height 550
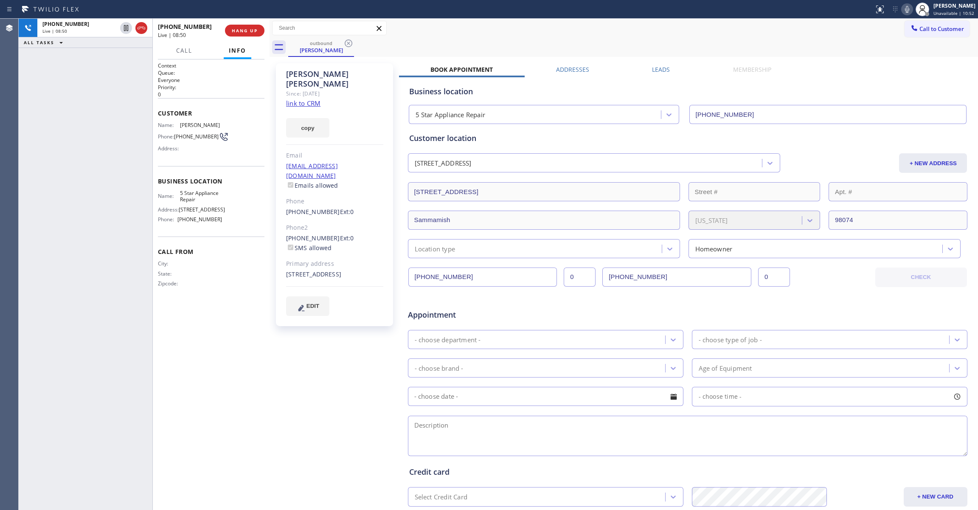
click at [269, 377] on div at bounding box center [269, 264] width 0 height 491
drag, startPoint x: 333, startPoint y: 356, endPoint x: 347, endPoint y: 256, distance: 100.2
click at [334, 343] on div "Amy Alcorn Since: 20 may 2020 link to CRM copy Email aalcorn@msn.com Emails all…" at bounding box center [335, 334] width 127 height 550
click at [108, 192] on div "+12068498880 Live | 09:34 ALL TASKS ALL TASKS ACTIVE TASKS TASKS IN WRAP UP" at bounding box center [86, 264] width 134 height 491
click at [254, 30] on span "HANG UP" at bounding box center [245, 31] width 26 height 6
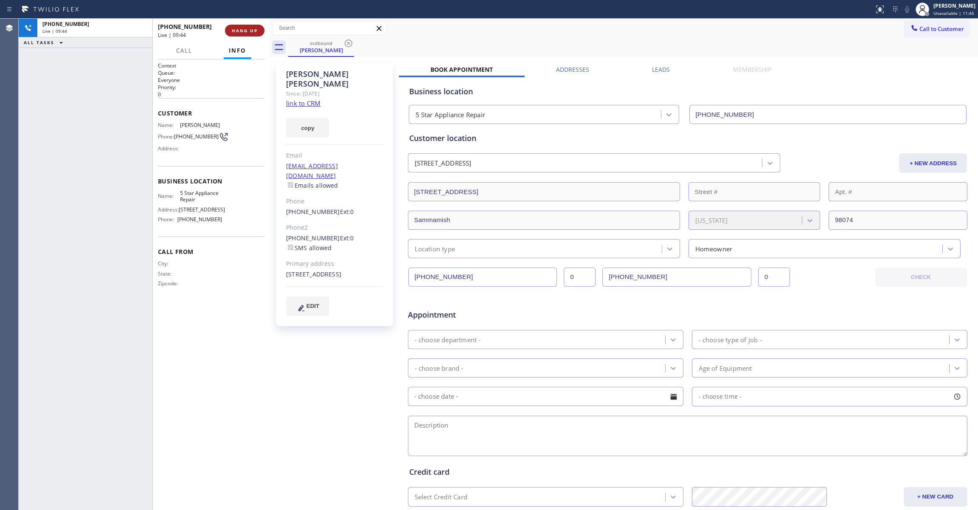
click at [257, 31] on span "HANG UP" at bounding box center [245, 31] width 26 height 6
click at [241, 31] on span "COMPLETE" at bounding box center [242, 31] width 29 height 6
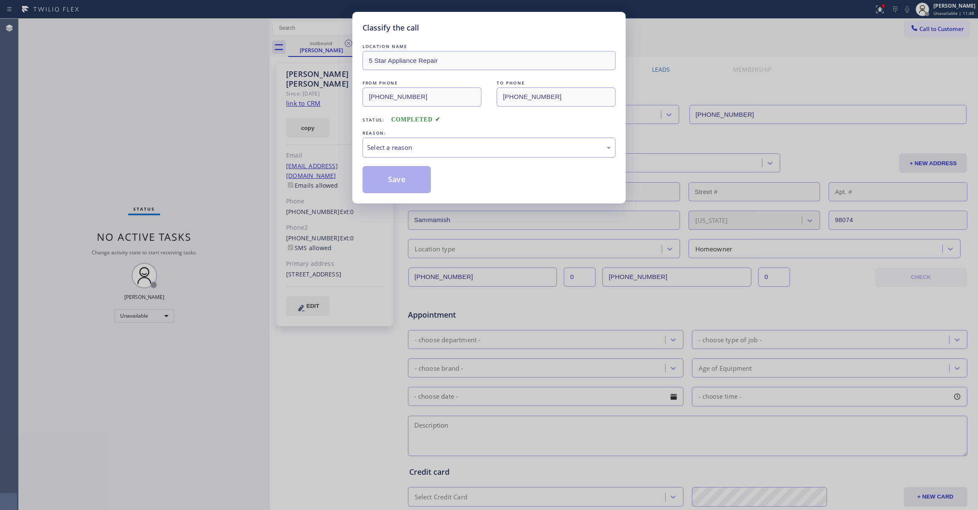
click at [384, 145] on div "Select a reason" at bounding box center [489, 148] width 244 height 10
drag, startPoint x: 384, startPoint y: 148, endPoint x: 390, endPoint y: 184, distance: 36.7
click at [390, 184] on button "Save" at bounding box center [396, 179] width 68 height 27
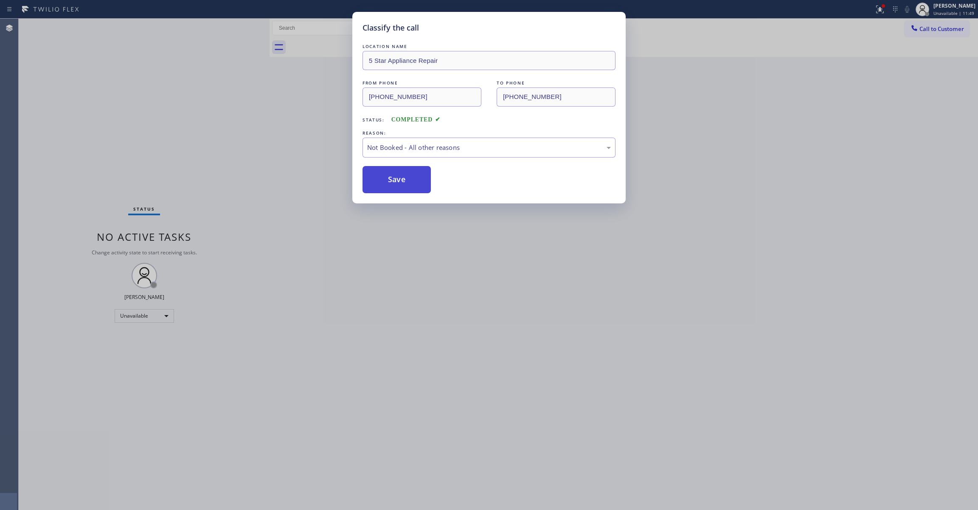
click at [390, 184] on button "Save" at bounding box center [396, 179] width 68 height 27
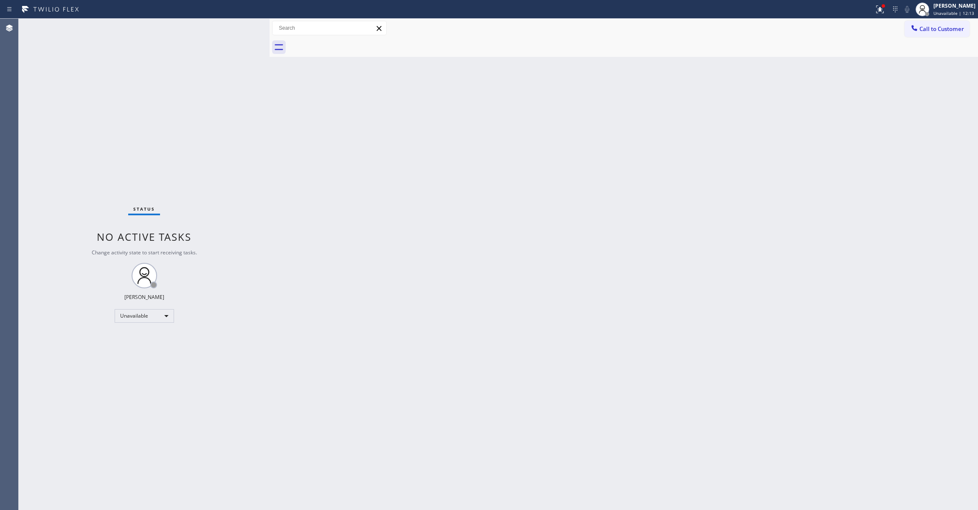
click at [103, 167] on div "Status No active tasks Change activity state to start receiving tasks. [PERSON_…" at bounding box center [144, 264] width 251 height 491
drag, startPoint x: 638, startPoint y: 183, endPoint x: 700, endPoint y: 124, distance: 85.5
click at [657, 152] on div "Back to Dashboard Change Sender ID Customers Technicians Select a contact Outbo…" at bounding box center [623, 264] width 708 height 491
click at [940, 28] on span "Call to Customer" at bounding box center [941, 29] width 45 height 8
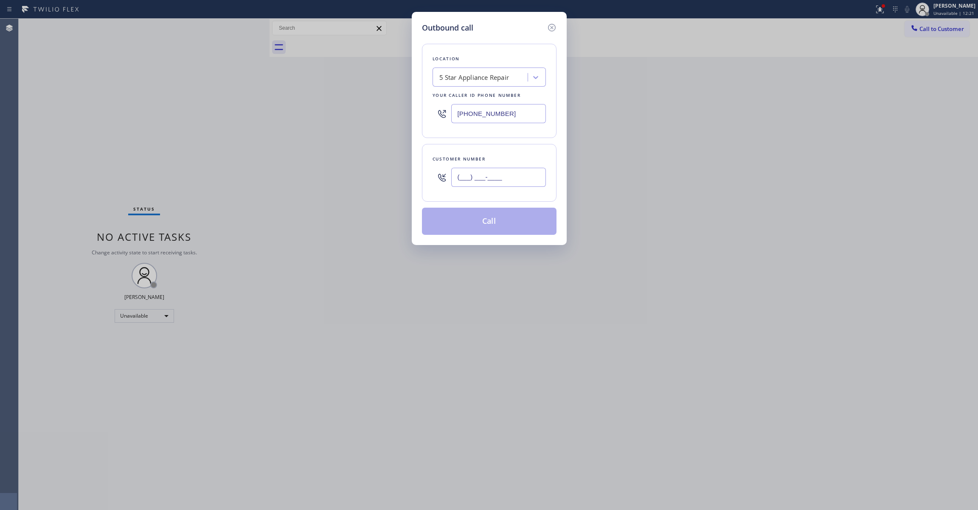
drag, startPoint x: 516, startPoint y: 175, endPoint x: 123, endPoint y: 247, distance: 399.5
click at [515, 175] on input "(___) ___-____" at bounding box center [498, 177] width 95 height 19
paste input "626) 622-1305"
type input "[PHONE_NUMBER]"
paste input "8) 800-3094"
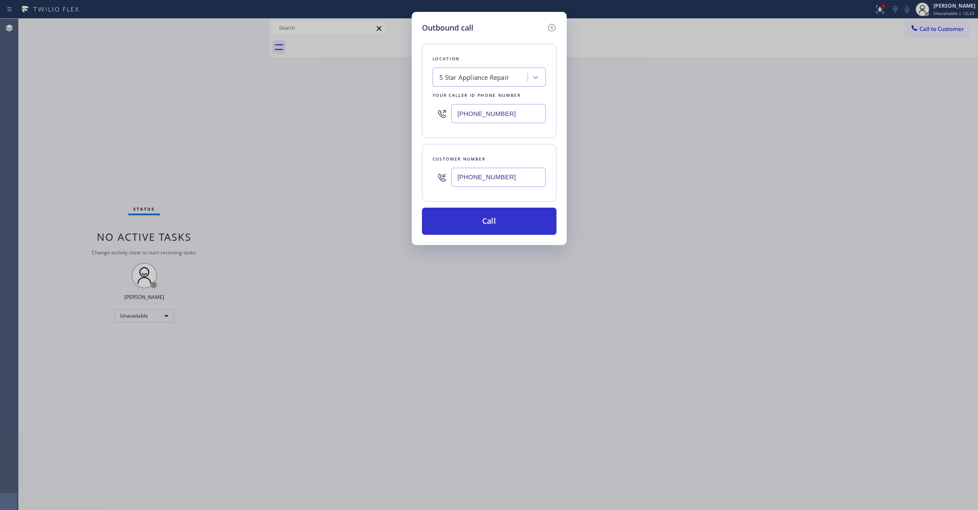
drag, startPoint x: 525, startPoint y: 118, endPoint x: 252, endPoint y: 188, distance: 282.0
click at [231, 108] on div "Outbound call Location 5 Star Appliance Repair Your caller id phone number (858…" at bounding box center [489, 255] width 978 height 510
type input "[PHONE_NUMBER]"
click at [478, 224] on button "Call" at bounding box center [489, 221] width 135 height 27
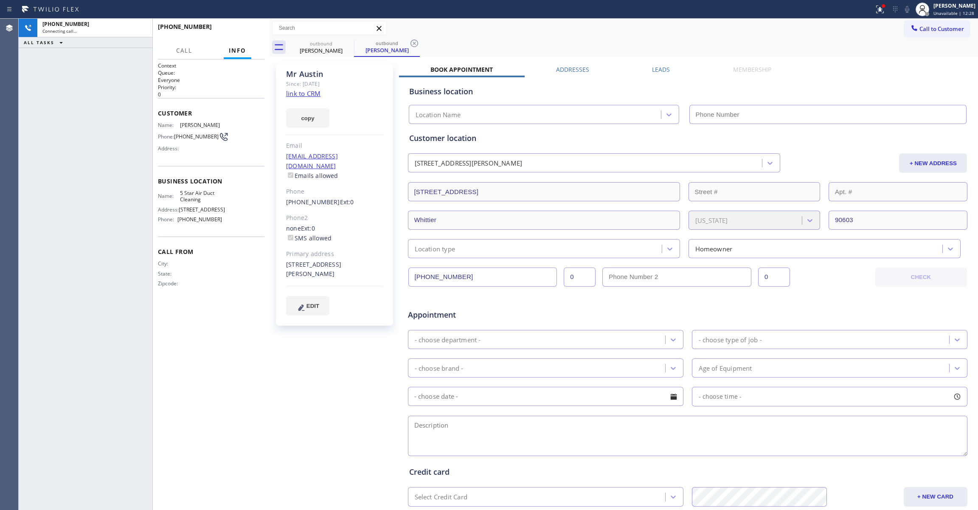
type input "[PHONE_NUMBER]"
click at [411, 43] on icon at bounding box center [414, 43] width 10 height 10
click at [300, 92] on link "link to CRM" at bounding box center [303, 93] width 34 height 8
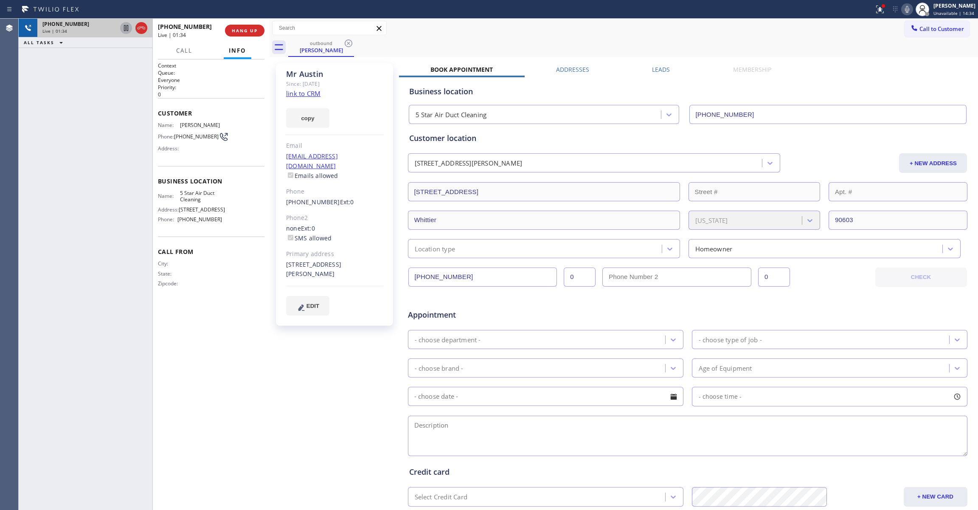
click at [124, 31] on icon at bounding box center [126, 28] width 10 height 10
click at [902, 9] on icon at bounding box center [907, 9] width 10 height 10
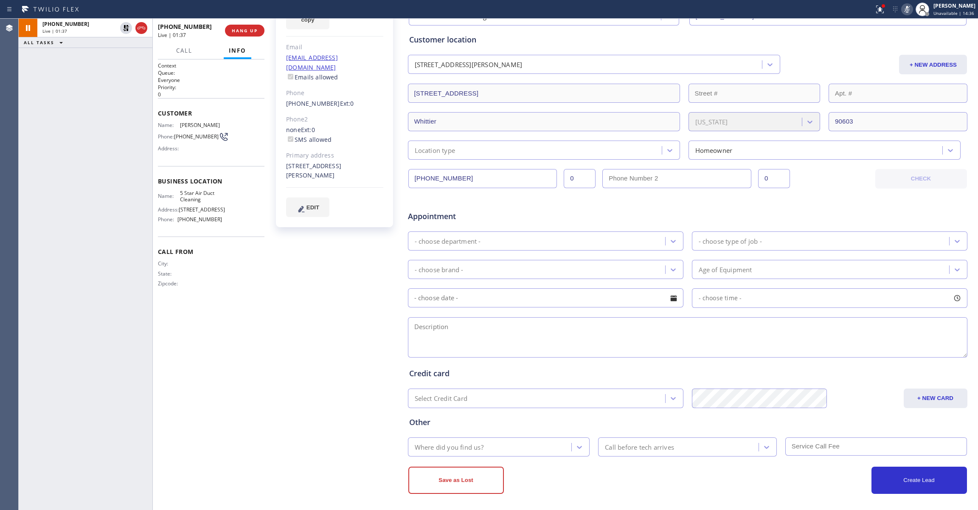
scroll to position [103, 0]
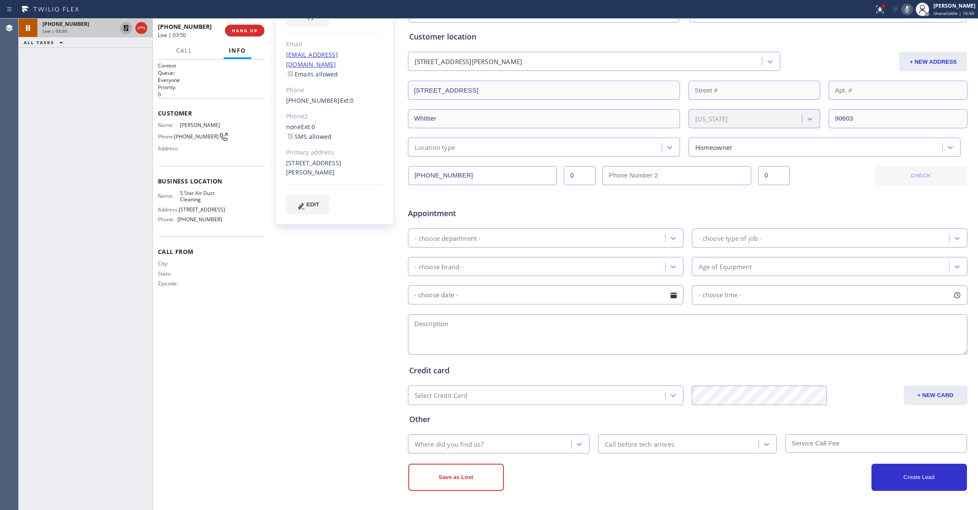
click at [123, 28] on icon at bounding box center [126, 28] width 10 height 10
click at [905, 9] on icon at bounding box center [907, 9] width 4 height 7
drag, startPoint x: 121, startPoint y: 442, endPoint x: 124, endPoint y: 264, distance: 178.7
click at [121, 438] on div "+16266221305 Live | 04:13 ALL TASKS ALL TASKS ACTIVE TASKS TASKS IN WRAP UP" at bounding box center [86, 264] width 134 height 491
click at [245, 29] on span "HANG UP" at bounding box center [245, 31] width 26 height 6
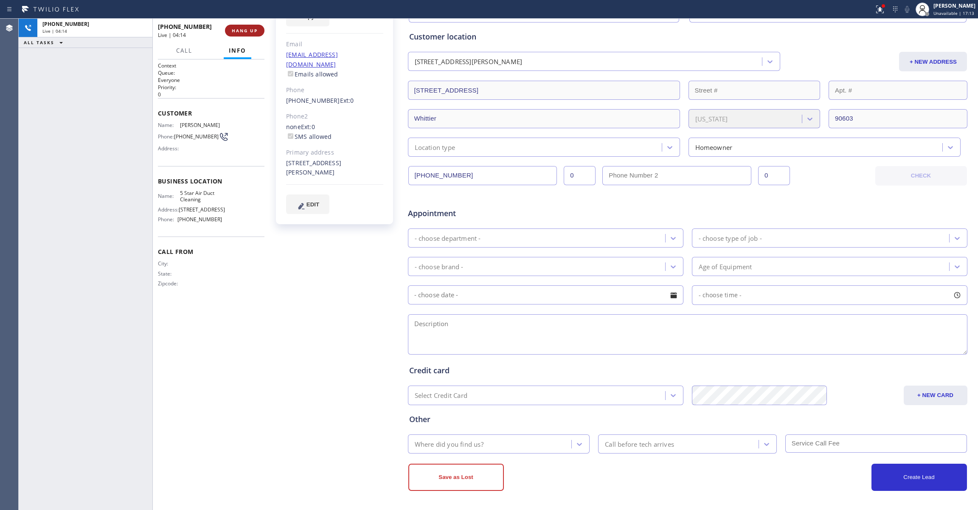
click at [245, 29] on span "HANG UP" at bounding box center [245, 31] width 26 height 6
click at [255, 37] on div "+16266221305 Wrap up | 00:31 COMPLETE" at bounding box center [211, 31] width 107 height 22
click at [250, 33] on span "COMPLETE" at bounding box center [242, 31] width 29 height 6
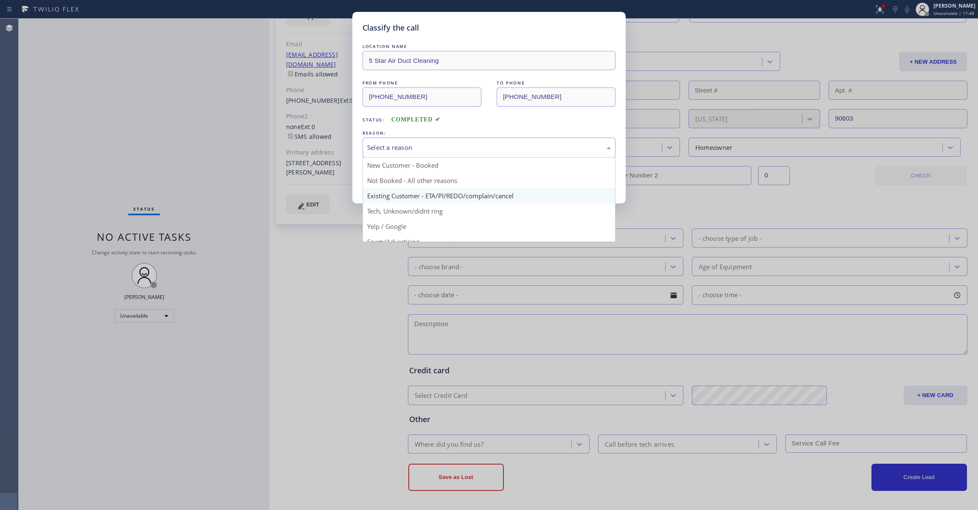
drag, startPoint x: 416, startPoint y: 149, endPoint x: 382, endPoint y: 193, distance: 55.9
click at [416, 148] on div "Select a reason" at bounding box center [489, 148] width 244 height 10
click at [376, 178] on button "Save" at bounding box center [396, 179] width 68 height 27
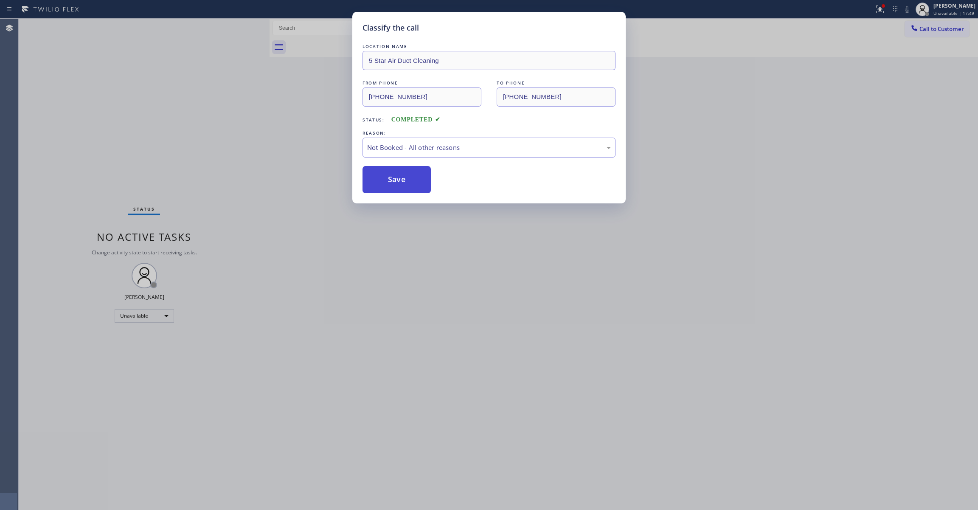
click at [376, 178] on button "Save" at bounding box center [396, 179] width 68 height 27
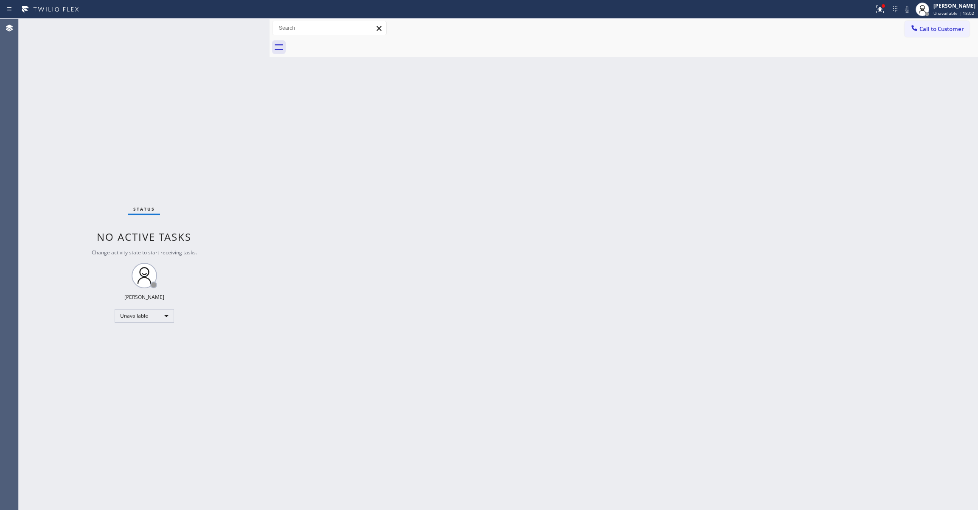
drag, startPoint x: 917, startPoint y: 180, endPoint x: 964, endPoint y: 162, distance: 50.9
click at [921, 175] on div "Back to Dashboard Change Sender ID Customers Technicians Select a contact Outbo…" at bounding box center [623, 264] width 708 height 491
drag, startPoint x: 944, startPoint y: 31, endPoint x: 940, endPoint y: 31, distance: 4.7
click at [944, 31] on span "Call to Customer" at bounding box center [941, 29] width 45 height 8
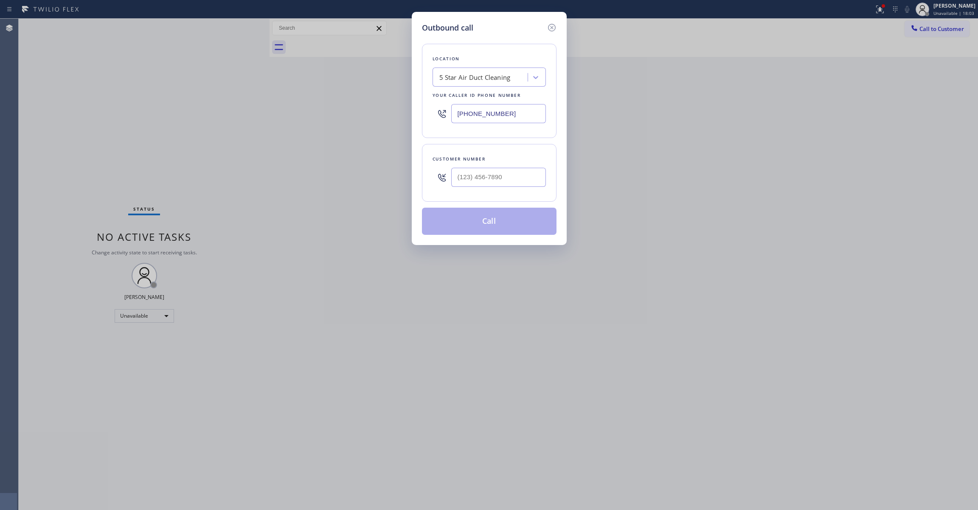
drag, startPoint x: 518, startPoint y: 111, endPoint x: 68, endPoint y: 109, distance: 449.8
click at [82, 105] on div "Outbound call Location 5 Star Air Duct Cleaning Your caller id phone number (85…" at bounding box center [489, 255] width 978 height 510
paste input "5) 731-4952"
type input "[PHONE_NUMBER]"
click at [506, 174] on input "(___) ___-____" at bounding box center [498, 177] width 95 height 19
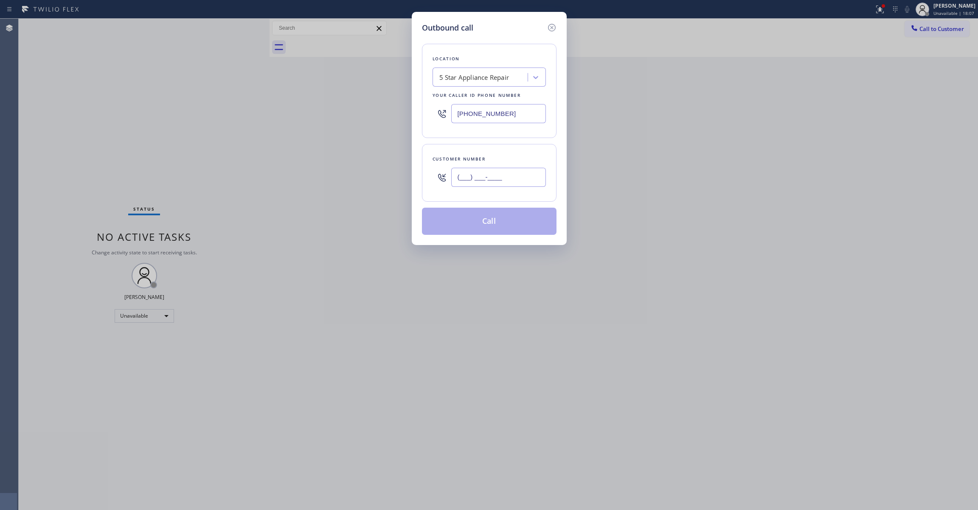
paste input "847) 730-7988"
type input "(847) 730-7988"
click at [497, 224] on button "Call" at bounding box center [489, 221] width 135 height 27
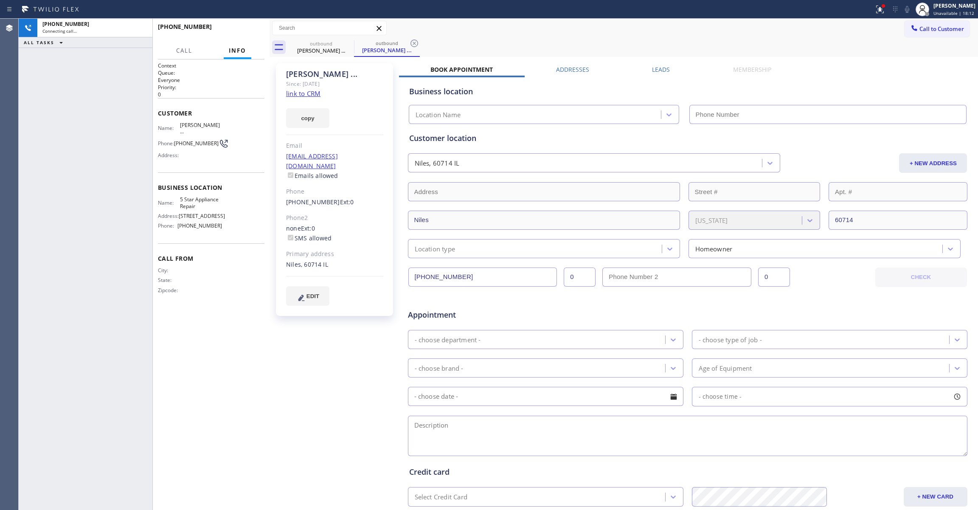
type input "[PHONE_NUMBER]"
click at [412, 43] on icon at bounding box center [414, 43] width 10 height 10
click at [297, 95] on link "link to CRM" at bounding box center [303, 93] width 34 height 8
click at [238, 31] on span "HANG UP" at bounding box center [245, 31] width 26 height 6
click at [238, 29] on span "HANG UP" at bounding box center [245, 31] width 26 height 6
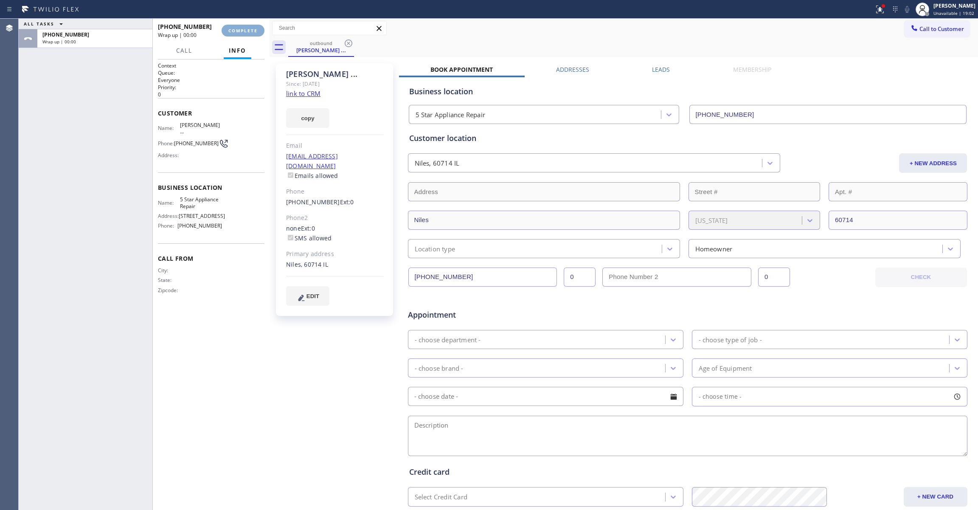
click at [238, 29] on span "COMPLETE" at bounding box center [242, 31] width 29 height 6
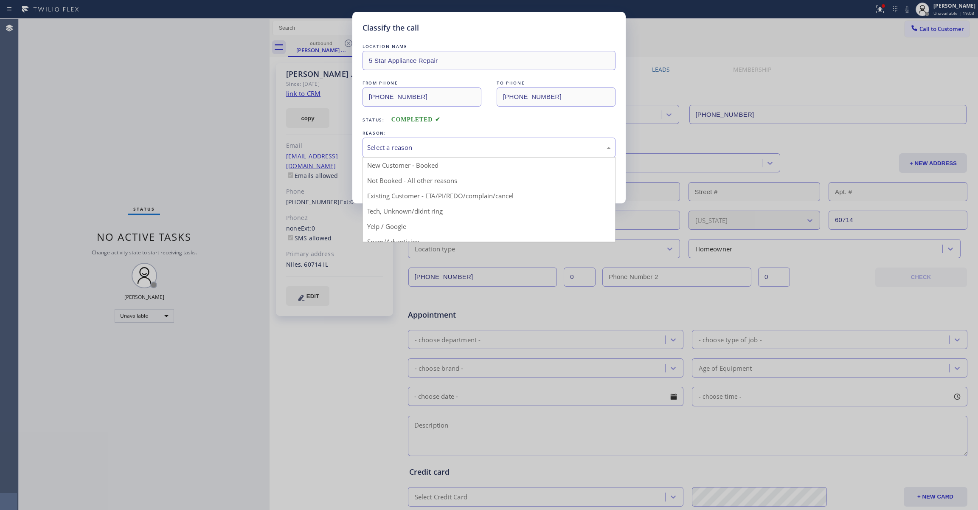
click at [393, 146] on div "Select a reason" at bounding box center [489, 148] width 244 height 10
click at [385, 179] on button "Save" at bounding box center [396, 179] width 68 height 27
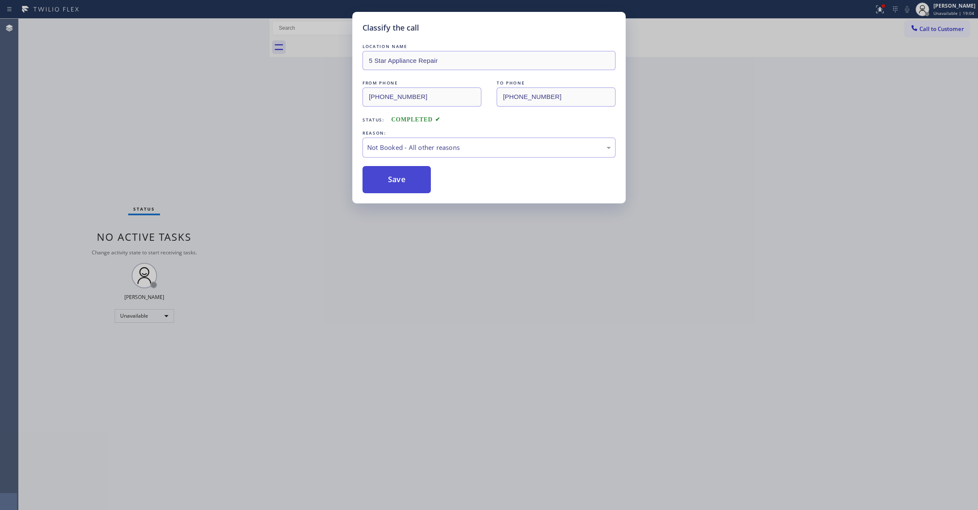
click at [386, 179] on button "Save" at bounding box center [396, 179] width 68 height 27
click at [387, 179] on button "Save" at bounding box center [396, 179] width 68 height 27
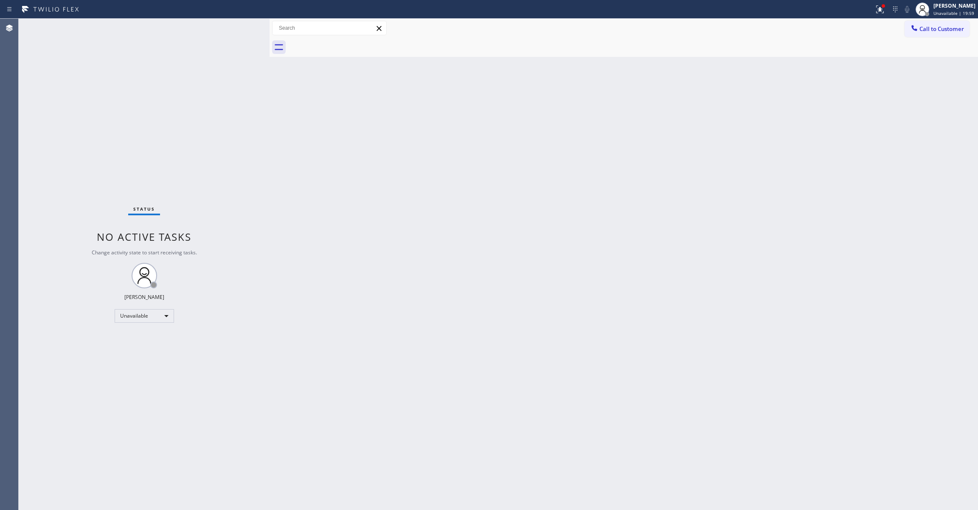
click at [120, 85] on div "Status No active tasks Change activity state to start receiving tasks. [PERSON_…" at bounding box center [144, 264] width 251 height 491
click at [943, 31] on span "Call to Customer" at bounding box center [941, 29] width 45 height 8
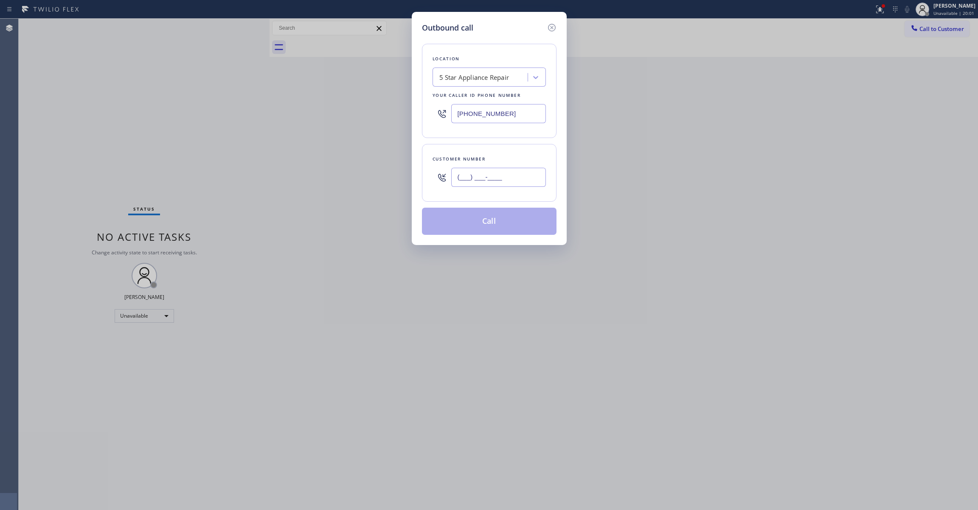
click at [477, 182] on input "(___) ___-____" at bounding box center [498, 177] width 95 height 19
paste input "213) 709-0852"
type input "[PHONE_NUMBER]"
paste input "213) 335-2685"
drag, startPoint x: 519, startPoint y: 115, endPoint x: 261, endPoint y: 106, distance: 258.2
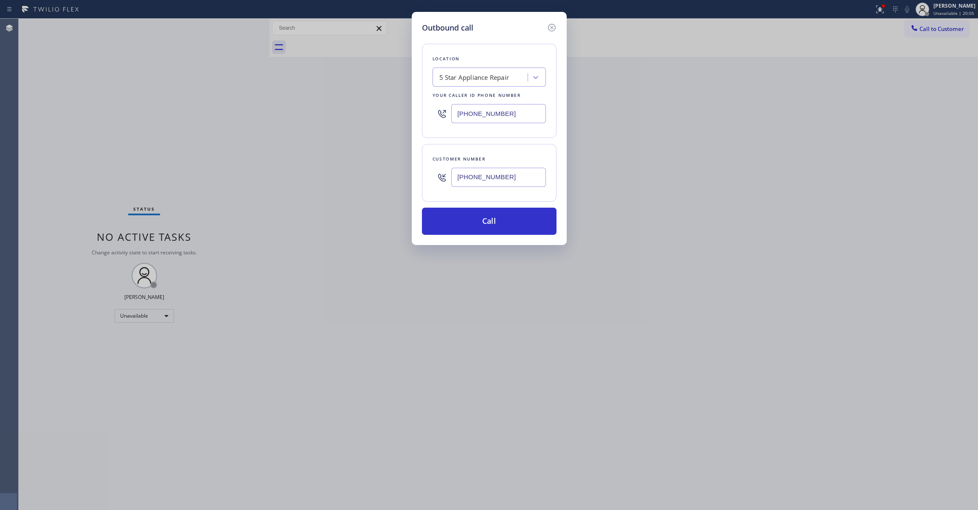
click at [261, 106] on div "Outbound call Location 5 Star Appliance Repair Your caller id phone number (855…" at bounding box center [489, 255] width 978 height 510
type input "[PHONE_NUMBER]"
drag, startPoint x: 516, startPoint y: 182, endPoint x: 438, endPoint y: 168, distance: 78.8
click at [438, 168] on div "[PHONE_NUMBER]" at bounding box center [488, 177] width 113 height 28
click at [489, 233] on button "Call" at bounding box center [489, 221] width 135 height 27
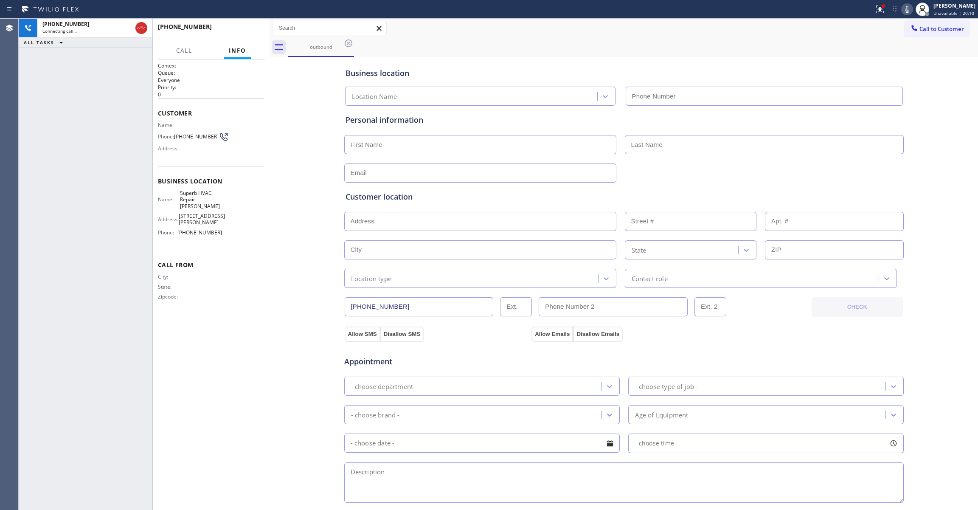
type input "[PHONE_NUMBER]"
click at [250, 26] on button "HANG UP" at bounding box center [244, 31] width 39 height 12
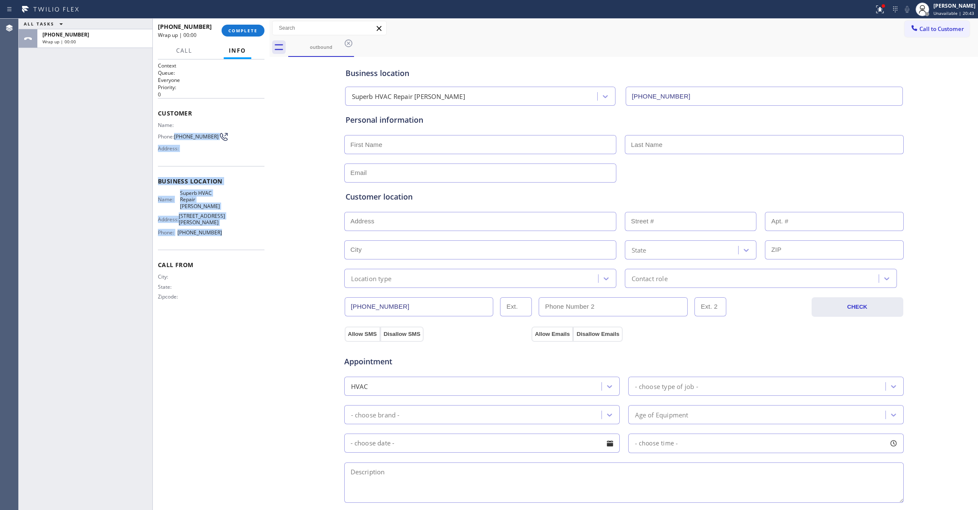
drag, startPoint x: 220, startPoint y: 236, endPoint x: 177, endPoint y: 138, distance: 107.6
click at [177, 138] on div "Context Queue: Everyone Priority: 0 Customer Name: Phone: (213) 709-0852 Addres…" at bounding box center [211, 188] width 107 height 252
copy div "(213) 709-0852 Address: Business location Name: Superb HVAC Repair Beverly Glen…"
click at [99, 423] on div "ALL TASKS ALL TASKS ACTIVE TASKS TASKS IN WRAP UP +12137090852 Wrap up | 01:09" at bounding box center [86, 264] width 134 height 491
drag, startPoint x: 192, startPoint y: 147, endPoint x: 175, endPoint y: 137, distance: 19.4
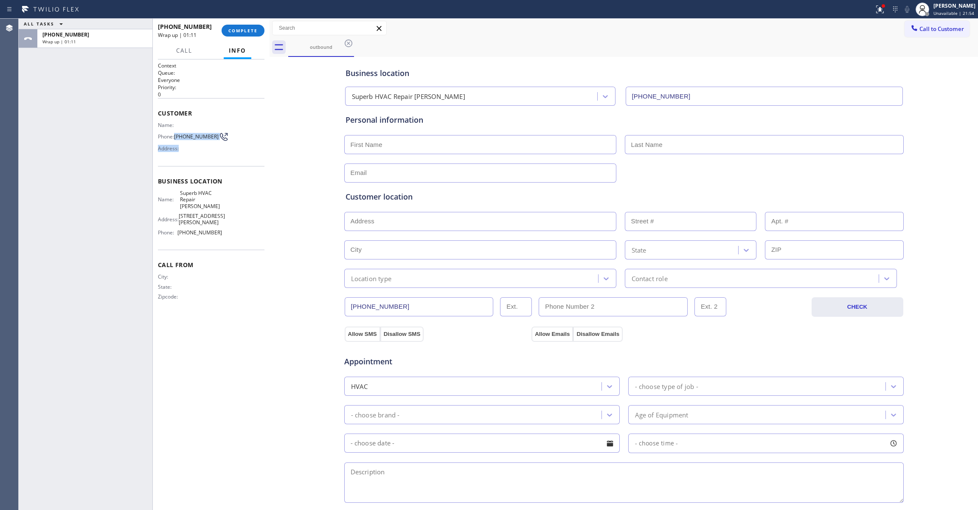
click at [175, 137] on div "Name: Phone: (213) 709-0852 Address:" at bounding box center [190, 139] width 64 height 34
copy div "(213) 709-0852 Address:"
click at [238, 29] on span "COMPLETE" at bounding box center [242, 31] width 29 height 6
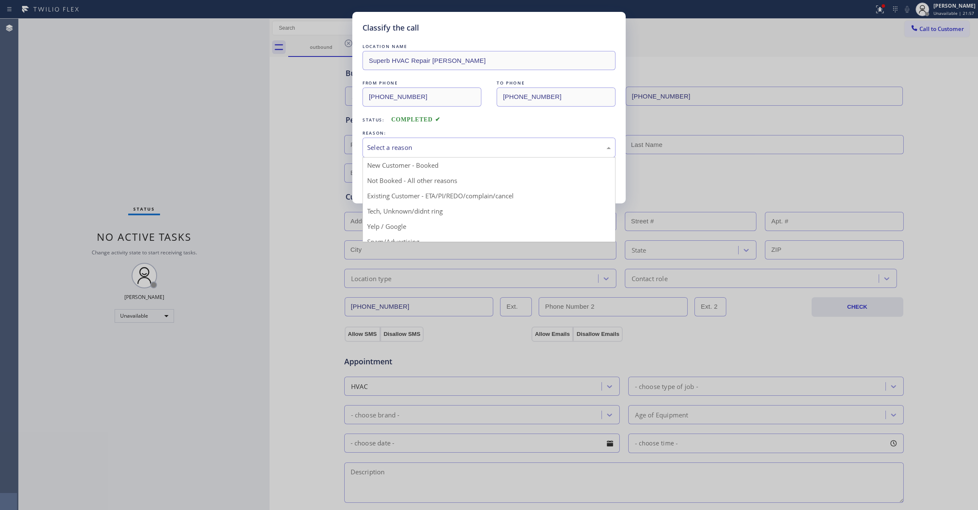
click at [445, 152] on div "Select a reason" at bounding box center [489, 148] width 244 height 10
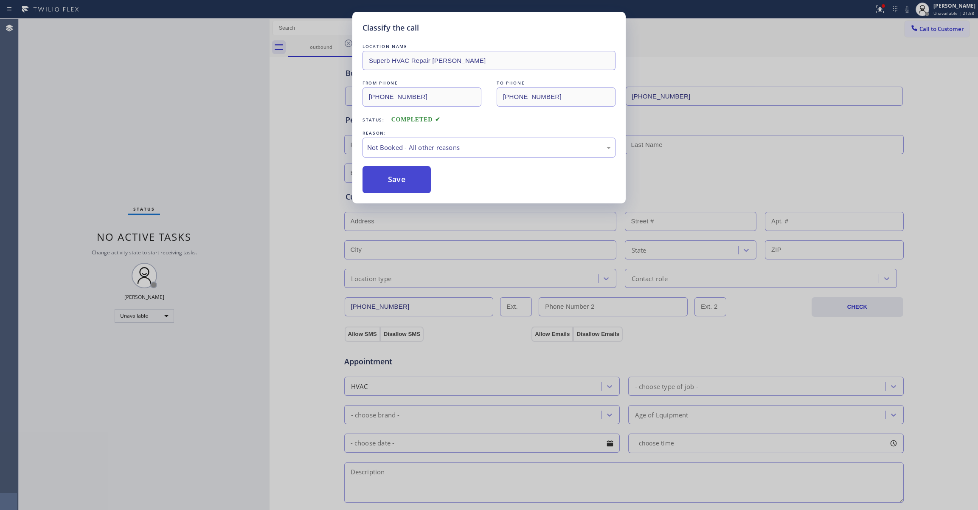
click at [410, 182] on button "Save" at bounding box center [396, 179] width 68 height 27
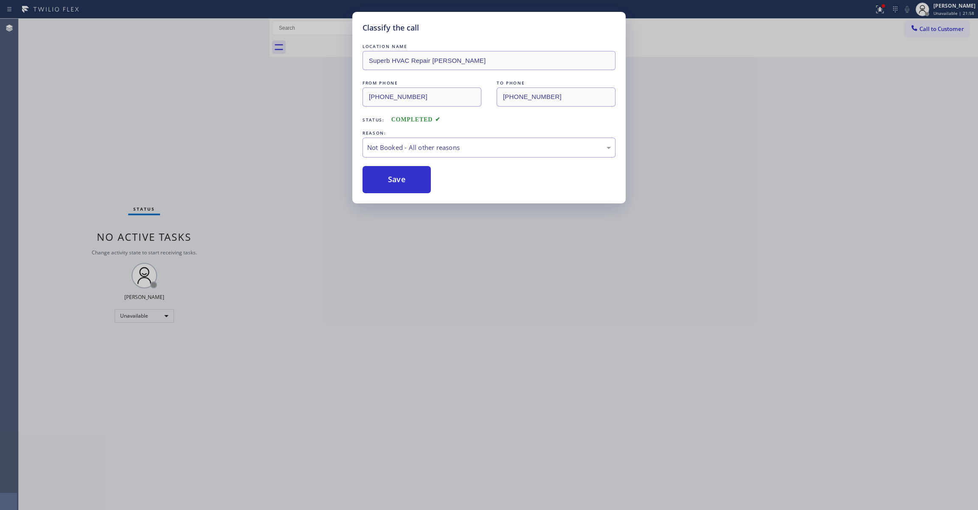
drag, startPoint x: 410, startPoint y: 182, endPoint x: 839, endPoint y: 34, distance: 453.8
click at [412, 178] on button "Save" at bounding box center [396, 179] width 68 height 27
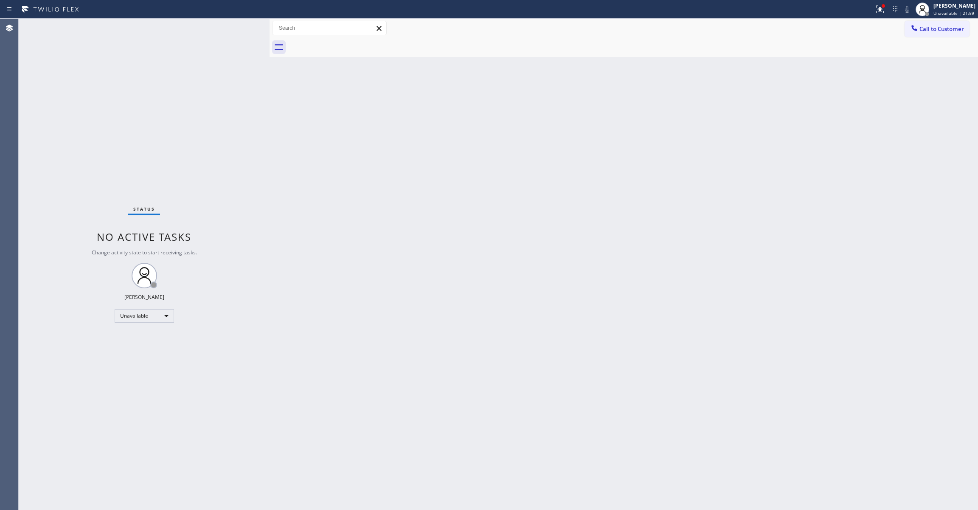
drag, startPoint x: 949, startPoint y: 31, endPoint x: 492, endPoint y: 228, distance: 497.3
click at [948, 31] on span "Call to Customer" at bounding box center [941, 29] width 45 height 8
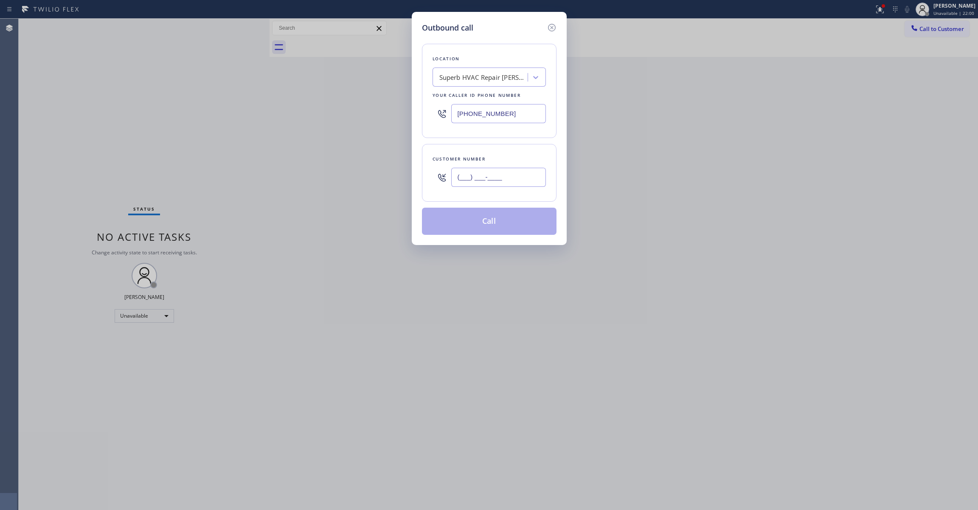
click at [486, 181] on input "(___) ___-____" at bounding box center [498, 177] width 95 height 19
paste input "213) 709-0852"
type input "[PHONE_NUMBER]"
click at [499, 226] on button "Call" at bounding box center [489, 221] width 135 height 27
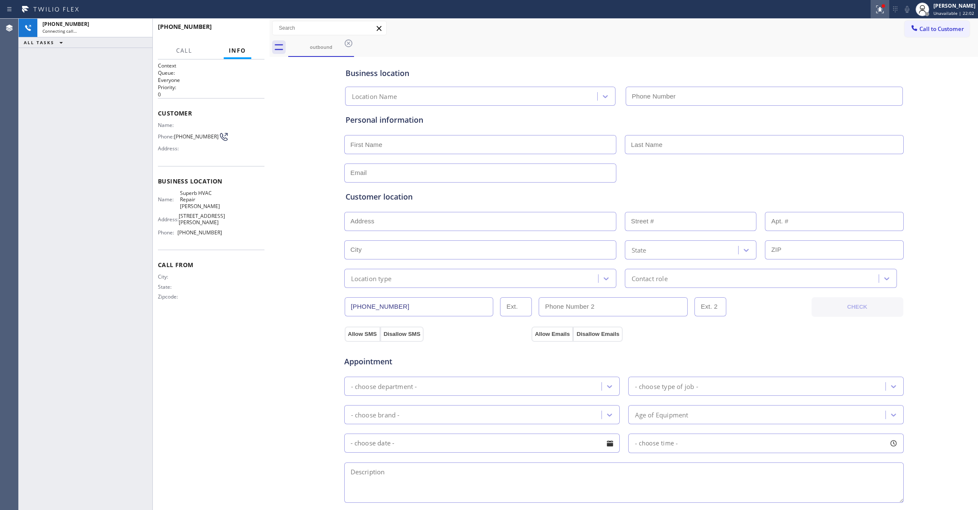
click at [876, 9] on icon at bounding box center [878, 9] width 5 height 6
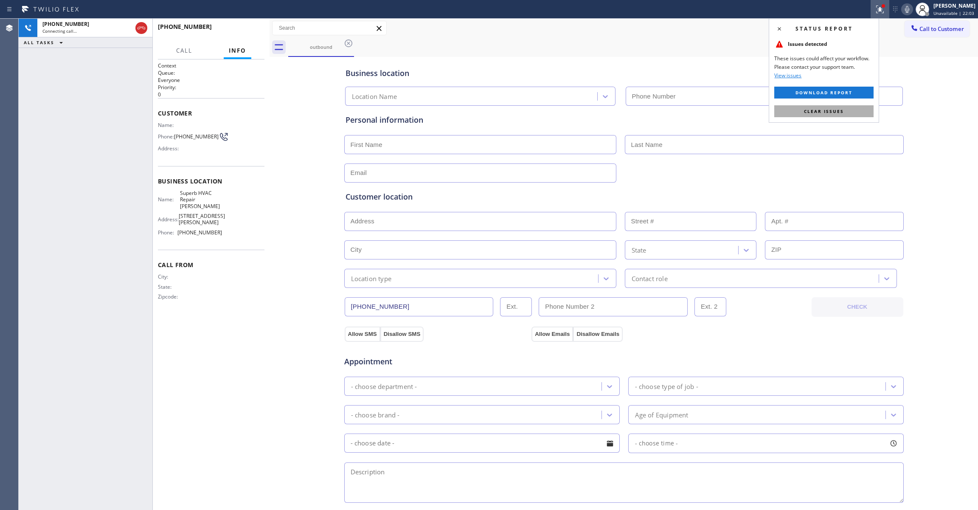
click at [852, 111] on button "Clear issues" at bounding box center [823, 111] width 99 height 12
type input "[PHONE_NUMBER]"
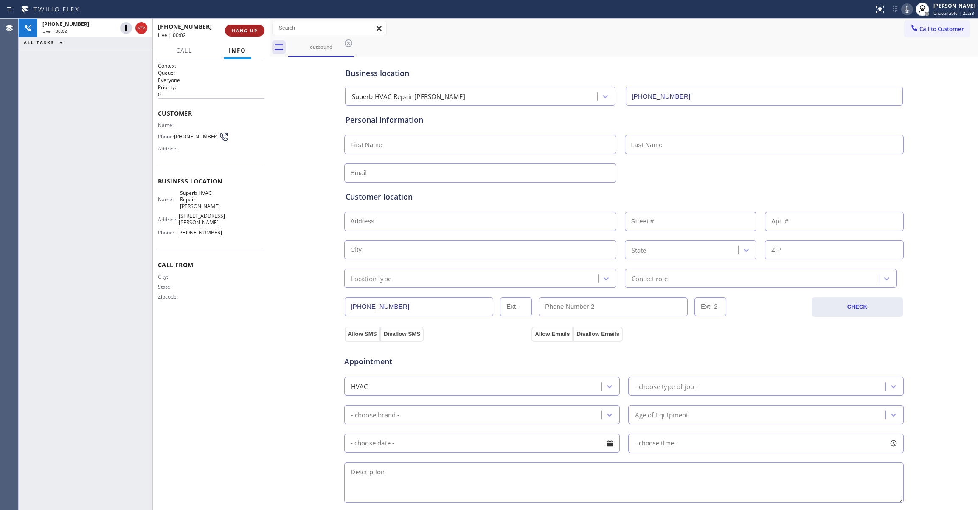
click at [238, 31] on span "HANG UP" at bounding box center [245, 31] width 26 height 6
click at [238, 31] on span "COMPLETE" at bounding box center [242, 31] width 29 height 6
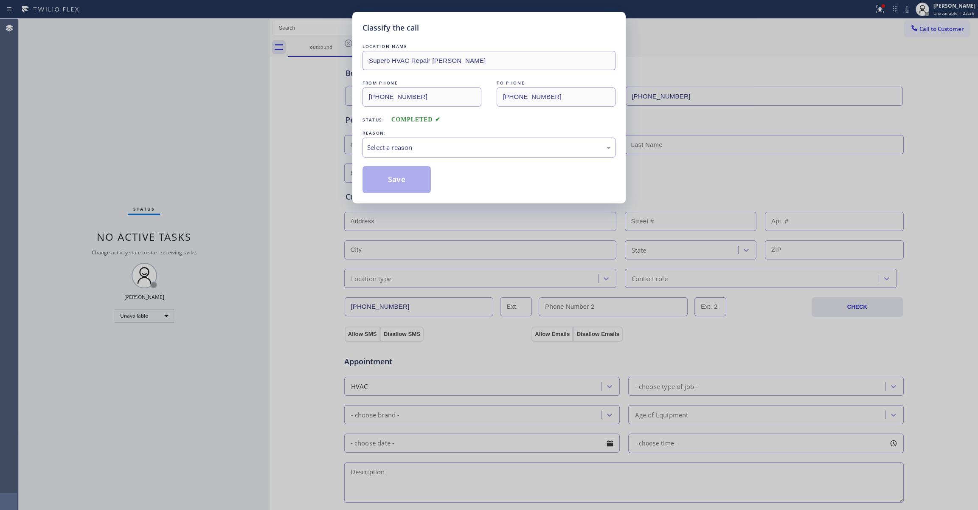
click at [233, 33] on div "Classify the call LOCATION NAME Superb HVAC Repair Beverly Glen FROM PHONE (213…" at bounding box center [489, 255] width 978 height 510
click at [379, 145] on div "Select a reason" at bounding box center [489, 148] width 244 height 10
click at [390, 178] on button "Save" at bounding box center [396, 179] width 68 height 27
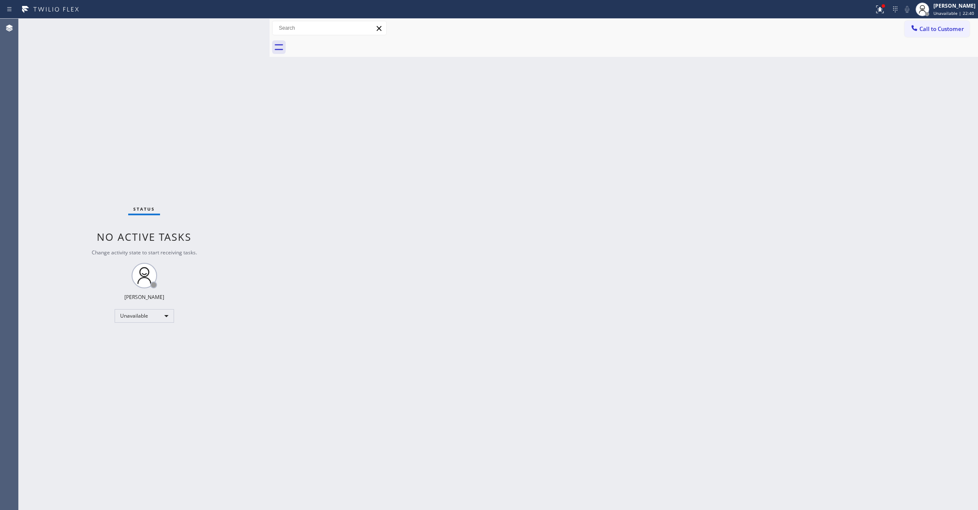
drag, startPoint x: 108, startPoint y: 125, endPoint x: 104, endPoint y: 114, distance: 11.4
click at [108, 125] on div "Status No active tasks Change activity state to start receiving tasks. [PERSON_…" at bounding box center [144, 264] width 251 height 491
click at [921, 29] on span "Call to Customer" at bounding box center [941, 29] width 45 height 8
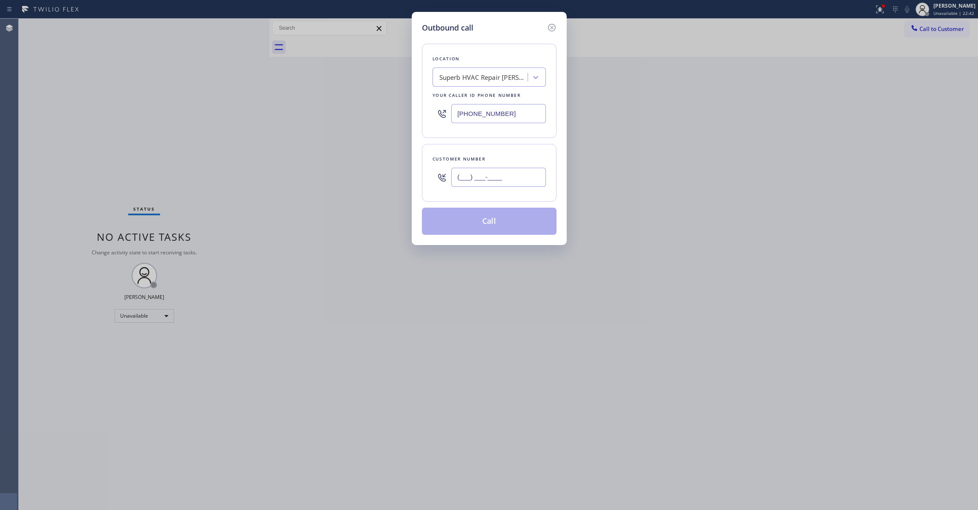
click at [474, 180] on input "(___) ___-____" at bounding box center [498, 177] width 95 height 19
paste input "848) 298-9966"
type input "(848) 298-9966"
paste input "862) 415-0803"
drag, startPoint x: 535, startPoint y: 109, endPoint x: 251, endPoint y: 116, distance: 283.6
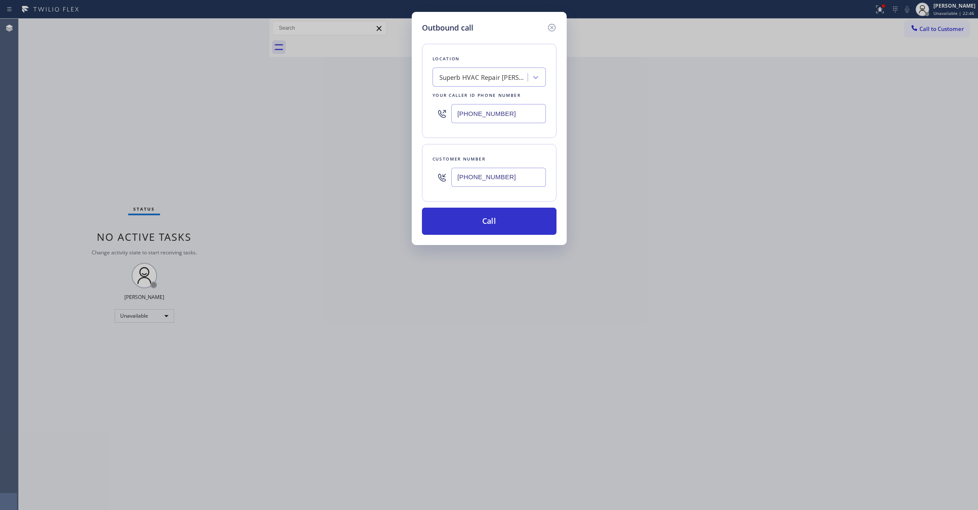
click at [243, 111] on div "Outbound call Location Superb HVAC Repair Beverly Glen Your caller id phone num…" at bounding box center [489, 255] width 978 height 510
type input "(862) 415-0803"
drag, startPoint x: 526, startPoint y: 175, endPoint x: 357, endPoint y: 174, distance: 169.3
click at [357, 174] on div "Outbound call Location Edison Electricians of Jersey City Your caller id phone …" at bounding box center [489, 255] width 978 height 510
click at [451, 222] on button "Call" at bounding box center [489, 221] width 135 height 27
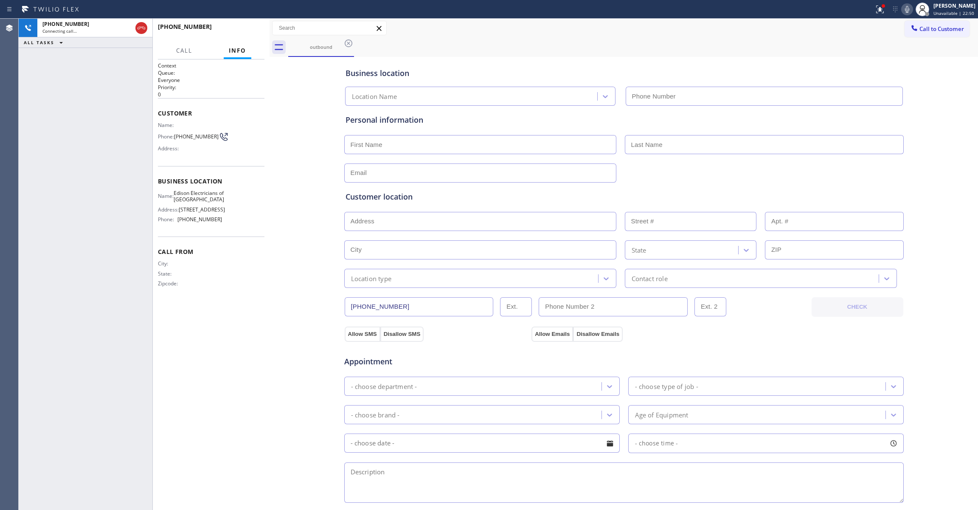
type input "(862) 415-0803"
click at [83, 145] on div "+18482989966 Live | 00:00 ALL TASKS ALL TASKS ACTIVE TASKS TASKS IN WRAP UP" at bounding box center [86, 264] width 134 height 491
click at [291, 227] on div "Business location Edison Electricians of Jersey City (862) 415-0803 Personal in…" at bounding box center [624, 349] width 704 height 580
drag, startPoint x: 249, startPoint y: 287, endPoint x: 254, endPoint y: 286, distance: 5.2
click at [249, 287] on div "Call From City: State: Zipcode:" at bounding box center [211, 268] width 107 height 64
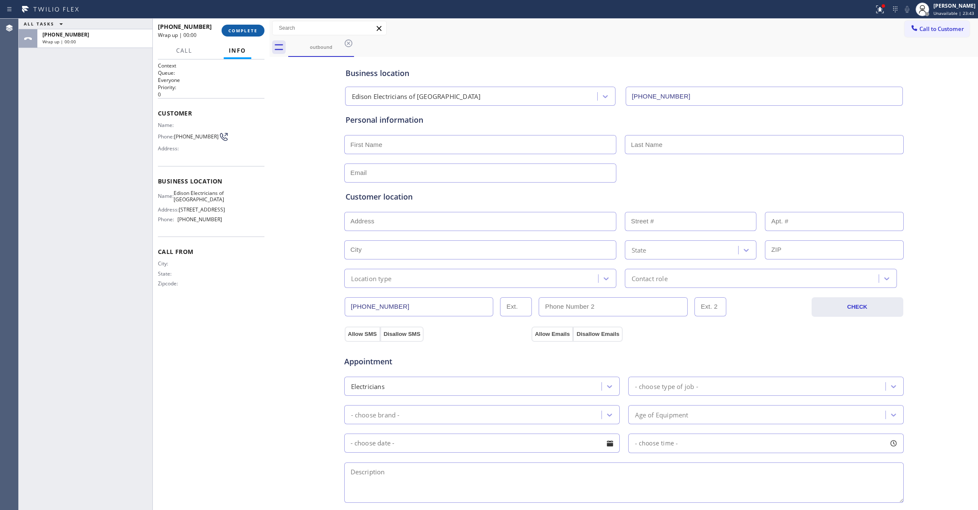
click at [252, 31] on span "COMPLETE" at bounding box center [242, 31] width 29 height 6
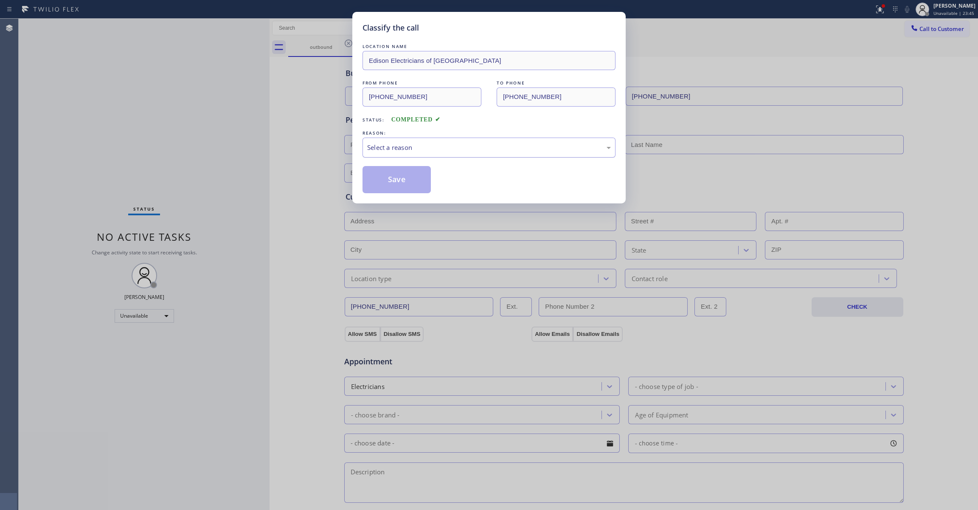
click at [446, 148] on div "Select a reason" at bounding box center [489, 148] width 244 height 10
click at [396, 182] on button "Save" at bounding box center [396, 179] width 68 height 27
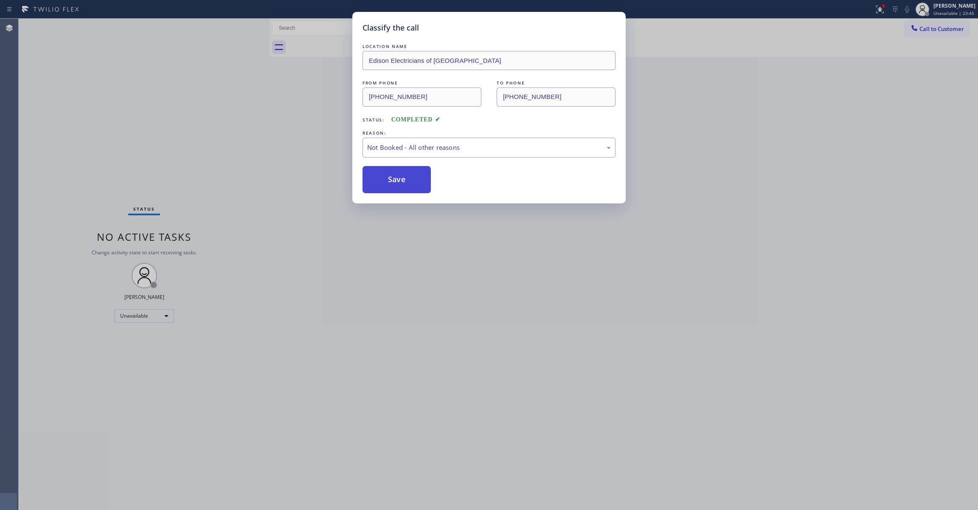
click at [396, 182] on button "Save" at bounding box center [396, 179] width 68 height 27
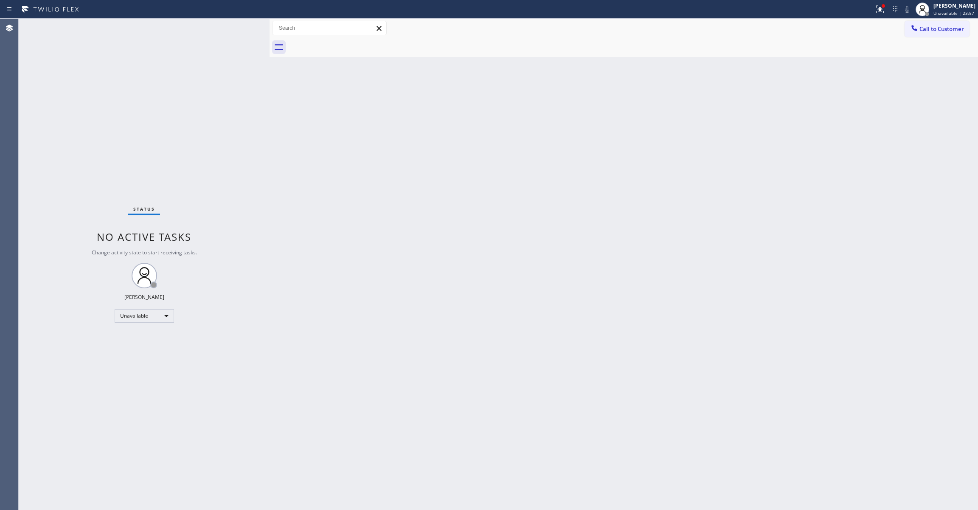
drag, startPoint x: 82, startPoint y: 131, endPoint x: 232, endPoint y: 70, distance: 161.4
click at [85, 128] on div "Status No active tasks Change activity state to start receiving tasks. [PERSON_…" at bounding box center [144, 264] width 251 height 491
click at [925, 31] on span "Call to Customer" at bounding box center [941, 29] width 45 height 8
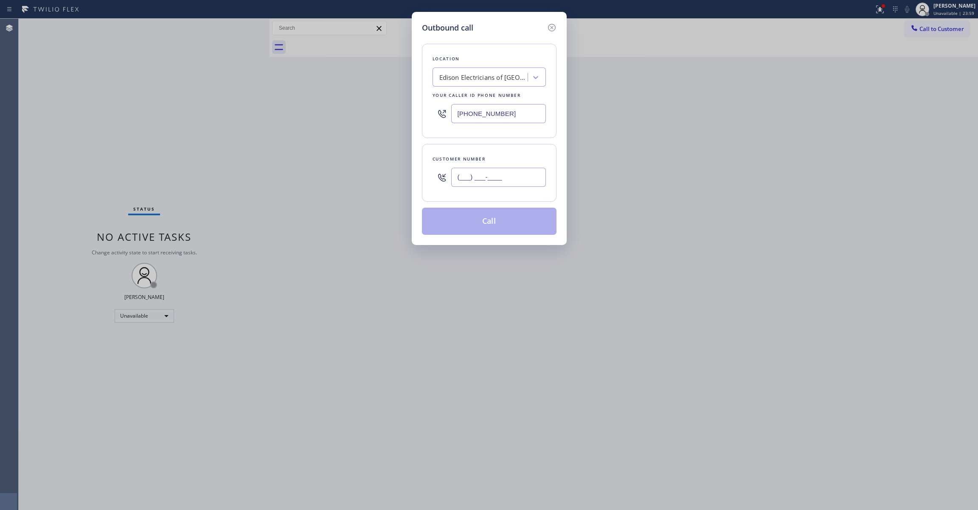
click at [493, 179] on input "(___) ___-____" at bounding box center [498, 177] width 95 height 19
paste input "817) 893-0553"
type input "[PHONE_NUMBER]"
drag, startPoint x: 512, startPoint y: 109, endPoint x: 303, endPoint y: 115, distance: 209.3
click at [285, 107] on div "Outbound call Location Edison Electricians of Jersey City Your caller id phone …" at bounding box center [489, 255] width 978 height 510
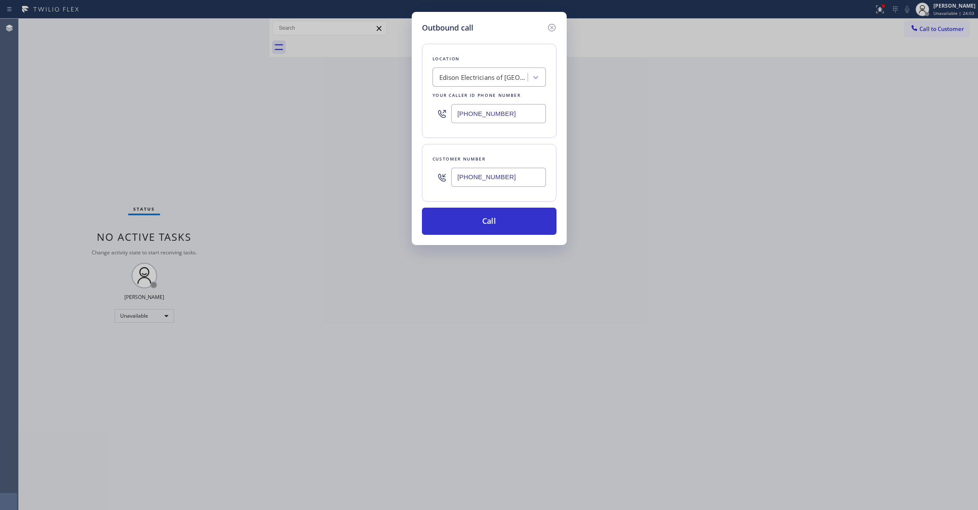
paste input "17) 482-5346"
type input "[PHONE_NUMBER]"
drag, startPoint x: 526, startPoint y: 179, endPoint x: 386, endPoint y: 179, distance: 140.5
click at [386, 179] on div "Outbound call Location appliance parts center Your caller id phone number [PHON…" at bounding box center [489, 255] width 978 height 510
click at [480, 218] on button "Call" at bounding box center [489, 221] width 135 height 27
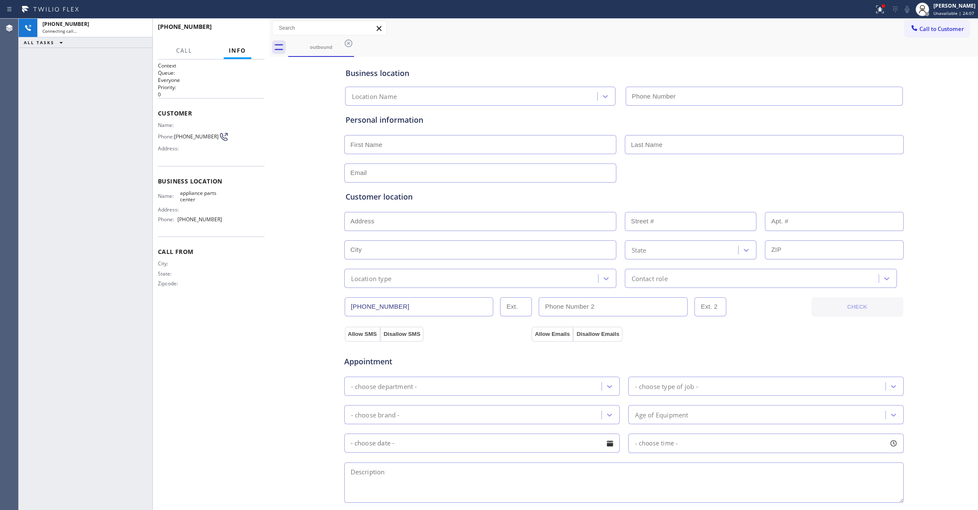
type input "[PHONE_NUMBER]"
click at [36, 256] on div "+18178930553 Live | 00:02 ALL TASKS ALL TASKS ACTIVE TASKS TASKS IN WRAP UP" at bounding box center [86, 264] width 134 height 491
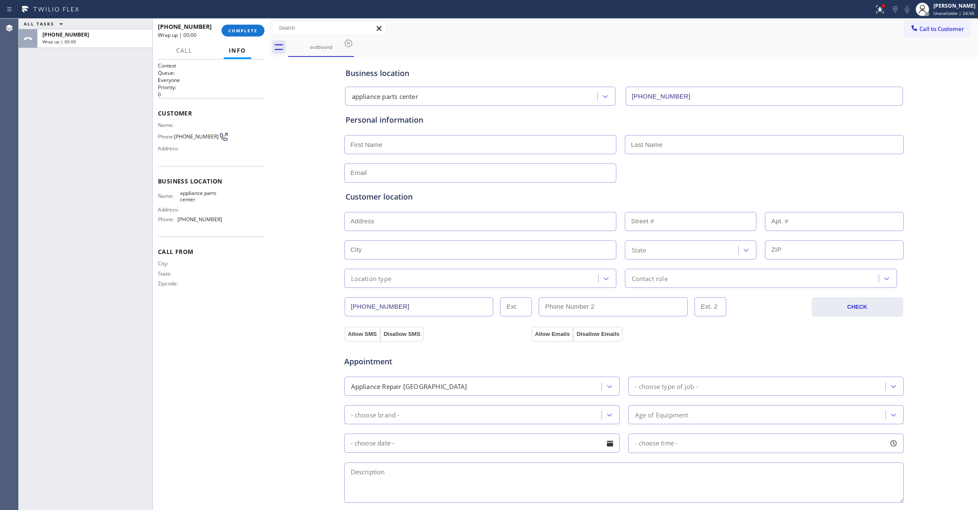
drag, startPoint x: 282, startPoint y: 185, endPoint x: 250, endPoint y: 48, distance: 140.7
click at [282, 183] on div "Business location appliance parts center (817) 482-5346 Personal information Cu…" at bounding box center [624, 349] width 704 height 580
click at [247, 33] on button "COMPLETE" at bounding box center [243, 31] width 43 height 12
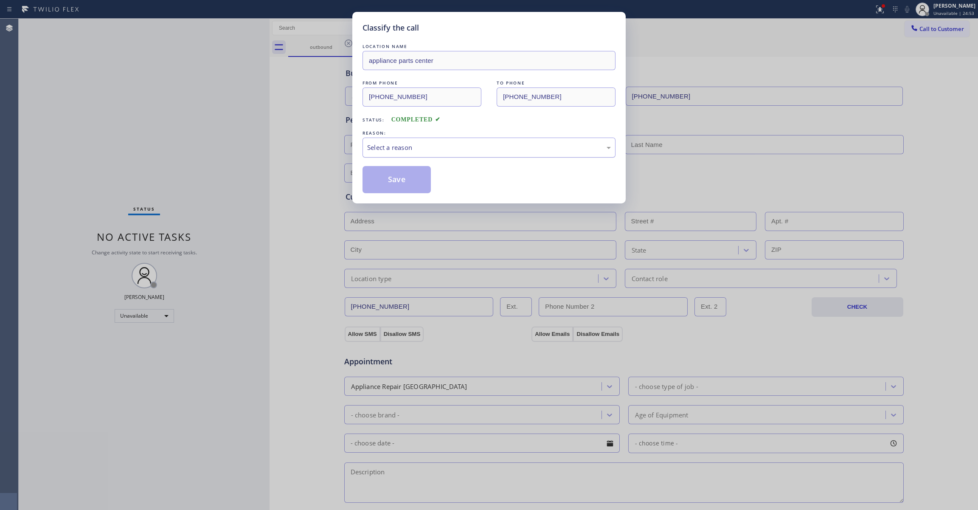
click at [391, 144] on div "Select a reason" at bounding box center [489, 148] width 244 height 10
click at [387, 180] on button "Save" at bounding box center [396, 179] width 68 height 27
click at [386, 180] on button "Save" at bounding box center [396, 179] width 68 height 27
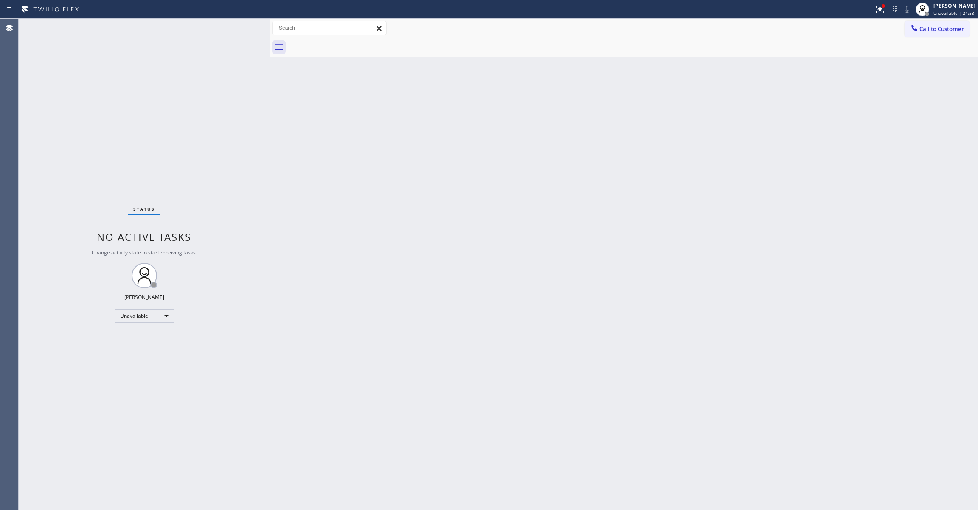
click at [151, 117] on div "Status No active tasks Change activity state to start receiving tasks. [PERSON_…" at bounding box center [144, 264] width 251 height 491
click at [960, 28] on span "Call to Customer" at bounding box center [941, 29] width 45 height 8
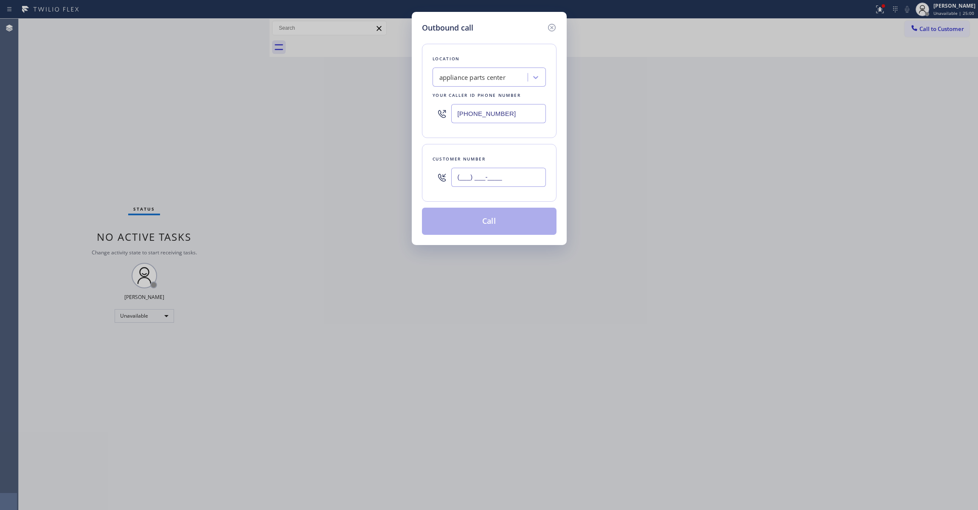
click at [503, 175] on input "(___) ___-____" at bounding box center [498, 177] width 95 height 19
paste input "817) 893-0553"
type input "[PHONE_NUMBER]"
click at [497, 221] on button "Call" at bounding box center [489, 221] width 135 height 27
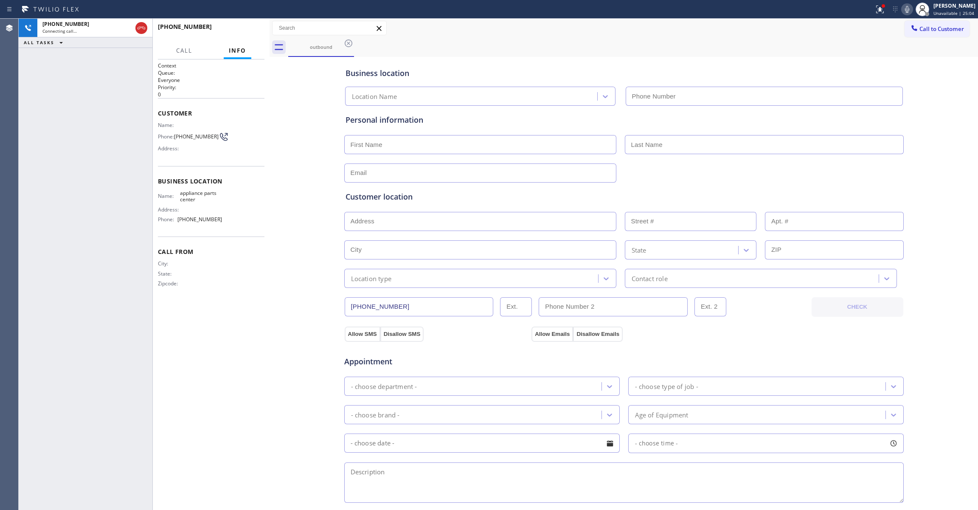
type input "[PHONE_NUMBER]"
drag, startPoint x: 129, startPoint y: 293, endPoint x: 235, endPoint y: 76, distance: 240.7
click at [129, 291] on div "+18178930553 Live | 00:02 ALL TASKS ALL TASKS ACTIVE TASKS TASKS IN WRAP UP" at bounding box center [86, 264] width 134 height 491
click at [252, 37] on div "+18178930553 Live | 00:02 HANG UP" at bounding box center [211, 31] width 107 height 22
click at [250, 36] on button "HANG UP" at bounding box center [244, 31] width 39 height 12
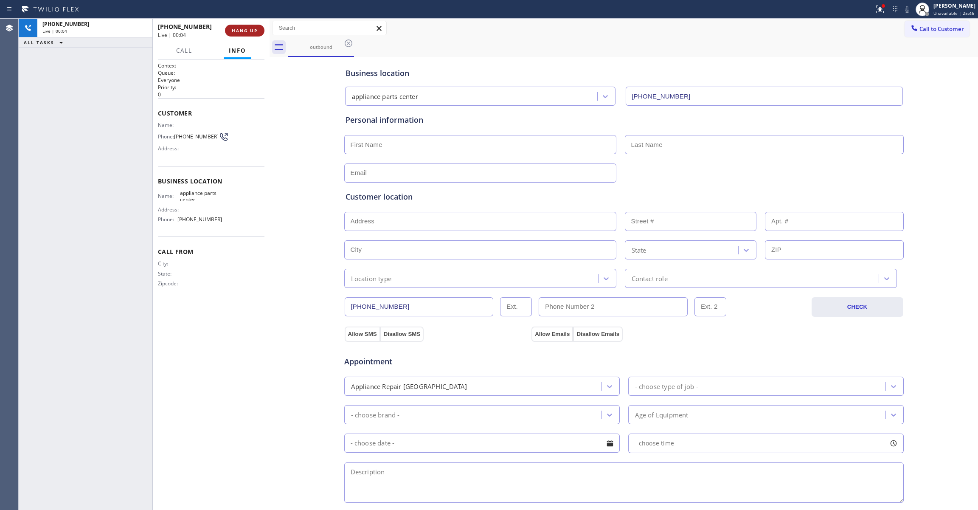
click at [250, 36] on button "HANG UP" at bounding box center [244, 31] width 39 height 12
click at [250, 36] on button "COMPLETE" at bounding box center [243, 31] width 43 height 12
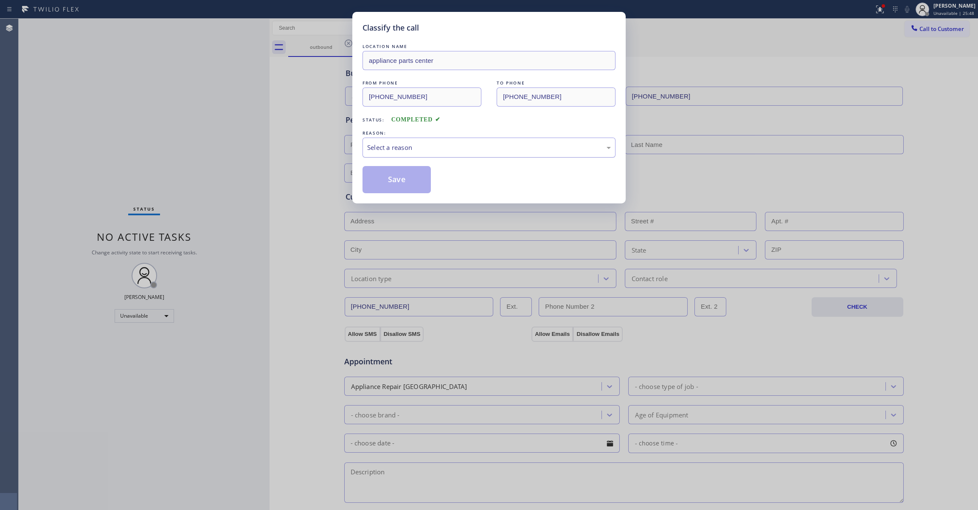
click at [368, 150] on div "Select a reason" at bounding box center [489, 148] width 244 height 10
click at [392, 181] on button "Save" at bounding box center [396, 179] width 68 height 27
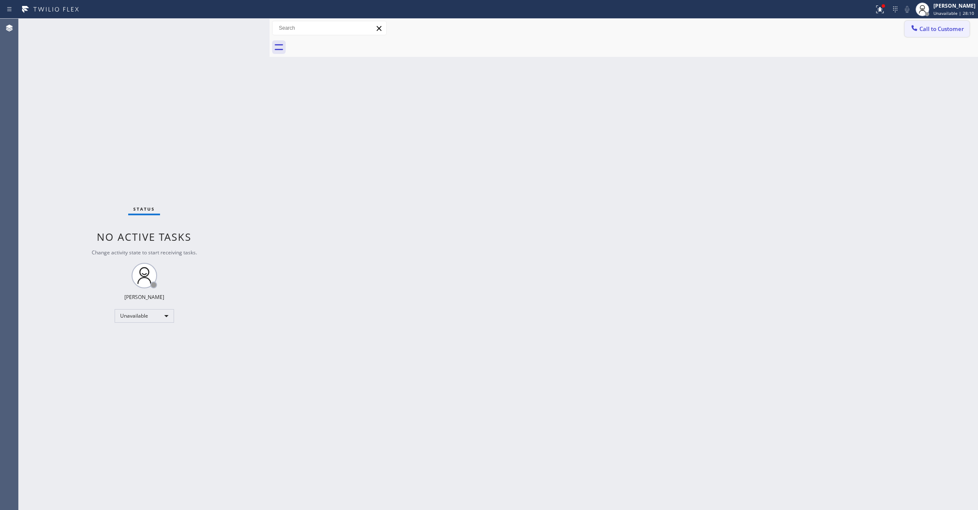
click at [953, 28] on span "Call to Customer" at bounding box center [941, 29] width 45 height 8
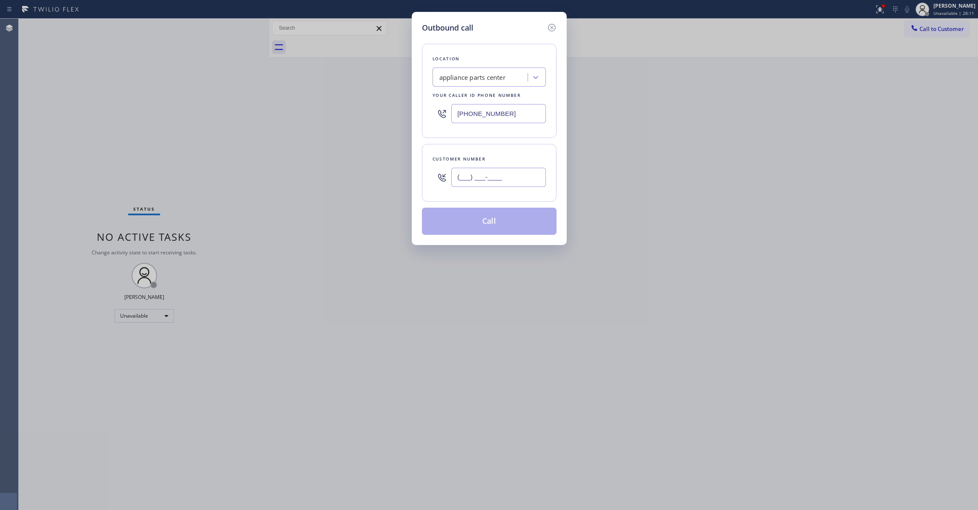
click at [469, 170] on input "(___) ___-____" at bounding box center [498, 177] width 95 height 19
paste input "530) 763-8887"
type input "(530) 763-8887"
drag, startPoint x: 522, startPoint y: 113, endPoint x: 182, endPoint y: 105, distance: 340.4
click at [182, 105] on div "Outbound call Location appliance parts center Your caller id phone number (817)…" at bounding box center [489, 255] width 978 height 510
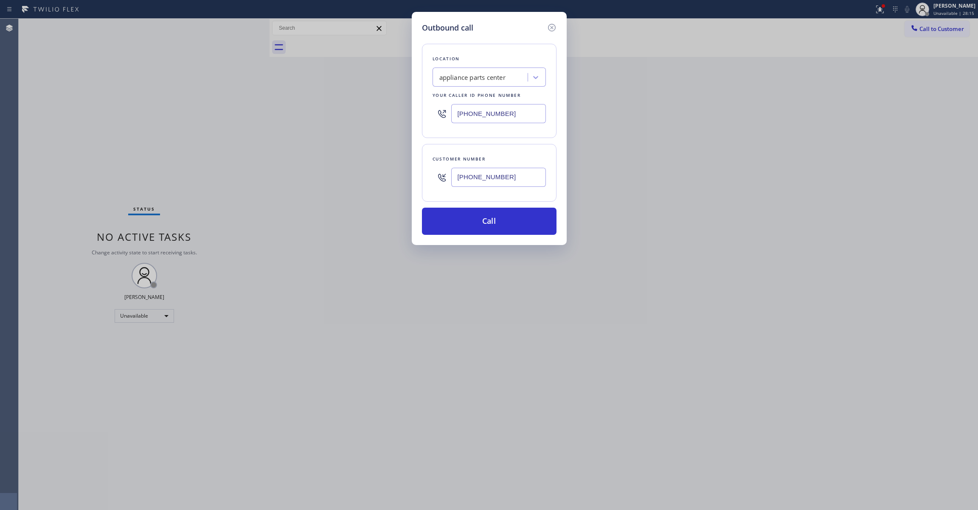
paste input "562) 278-0652"
type input "(562) 278-0652"
paste input "62) 278-0652"
drag, startPoint x: 523, startPoint y: 177, endPoint x: 446, endPoint y: 202, distance: 80.9
click at [408, 162] on div "Outbound call Location Oak View Electricians Your caller id phone number (562) …" at bounding box center [489, 255] width 978 height 510
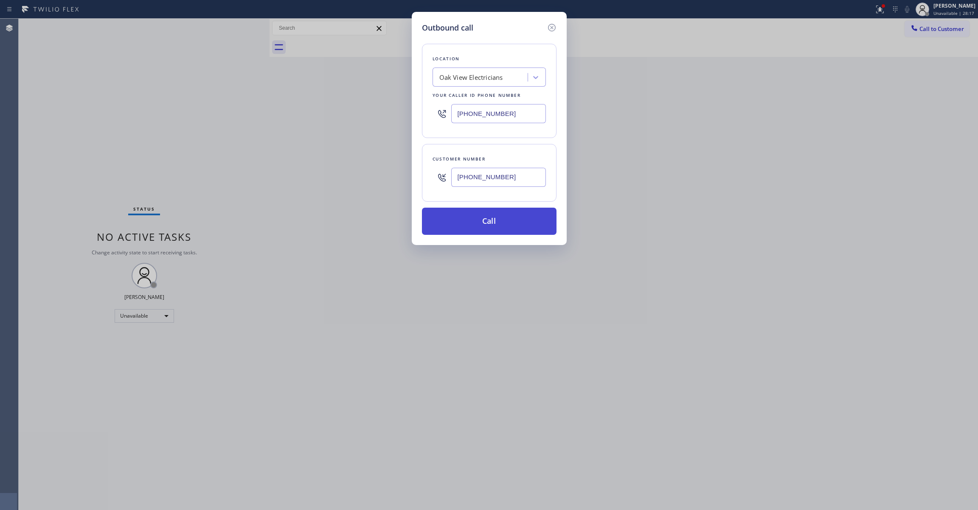
type input "(562) 278-0652"
click at [466, 223] on button "Call" at bounding box center [489, 221] width 135 height 27
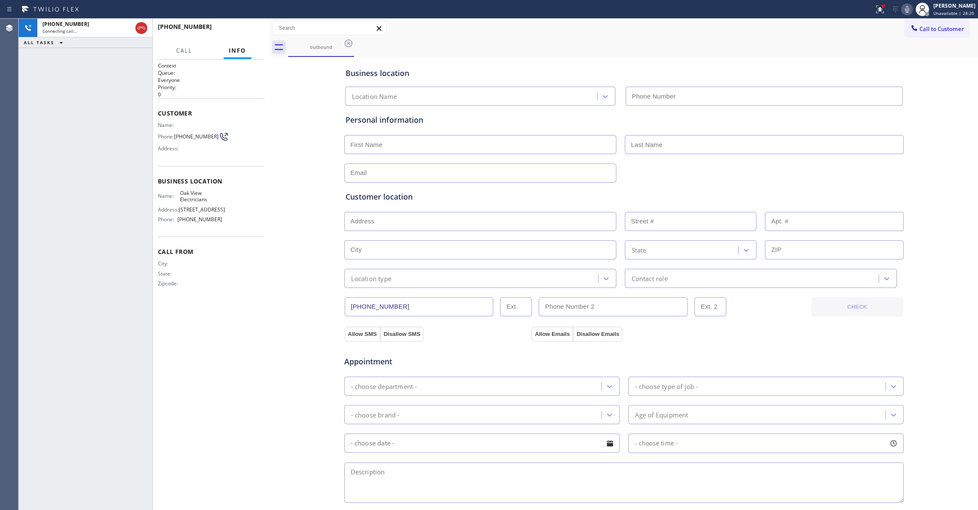
type input "(562) 278-0652"
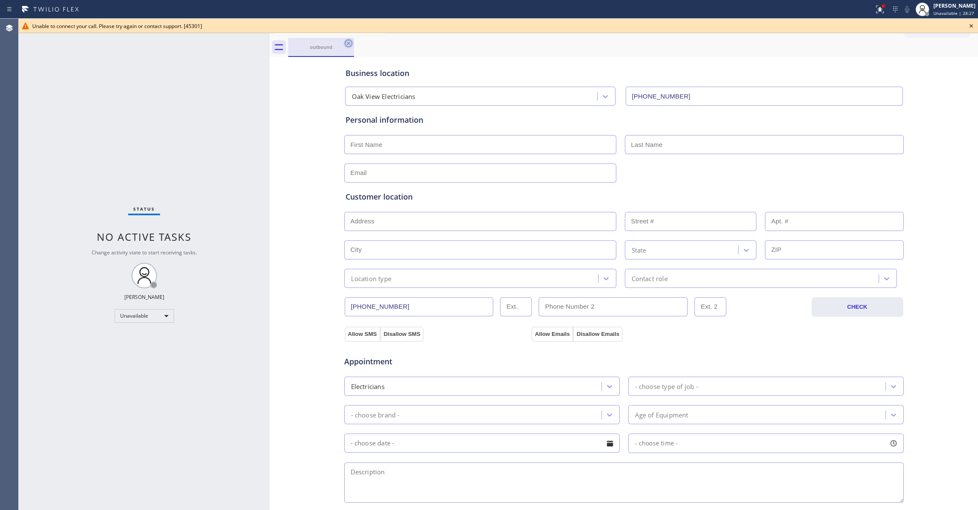
click at [348, 46] on icon at bounding box center [348, 43] width 10 height 10
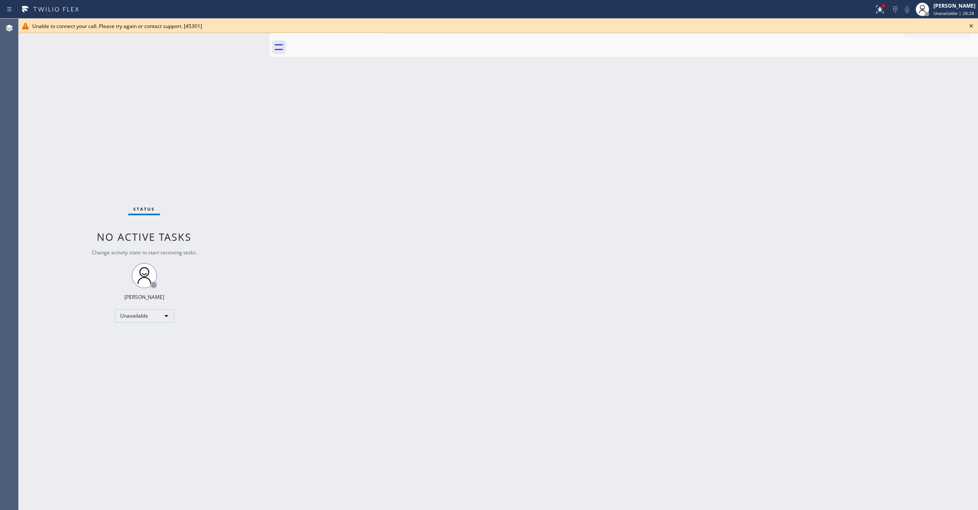
click at [973, 23] on icon at bounding box center [971, 26] width 10 height 10
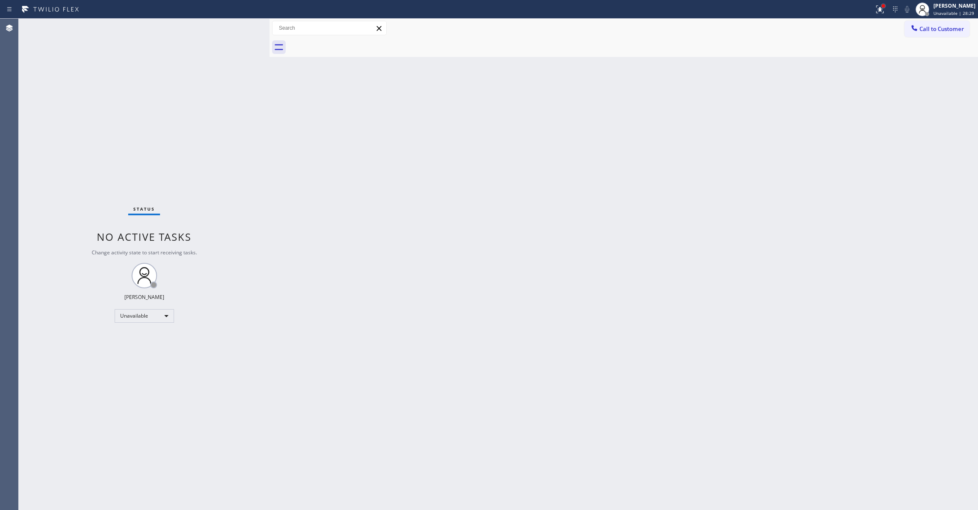
click at [881, 6] on div at bounding box center [882, 5] width 3 height 3
click at [836, 112] on span "Clear issues" at bounding box center [824, 111] width 40 height 6
drag, startPoint x: 104, startPoint y: 143, endPoint x: 182, endPoint y: 33, distance: 135.4
click at [109, 132] on div "Status No active tasks Change activity state to start receiving tasks. [PERSON_…" at bounding box center [144, 264] width 251 height 491
click at [90, 113] on div "Status No active tasks Change activity state to start receiving tasks. [PERSON_…" at bounding box center [144, 264] width 251 height 491
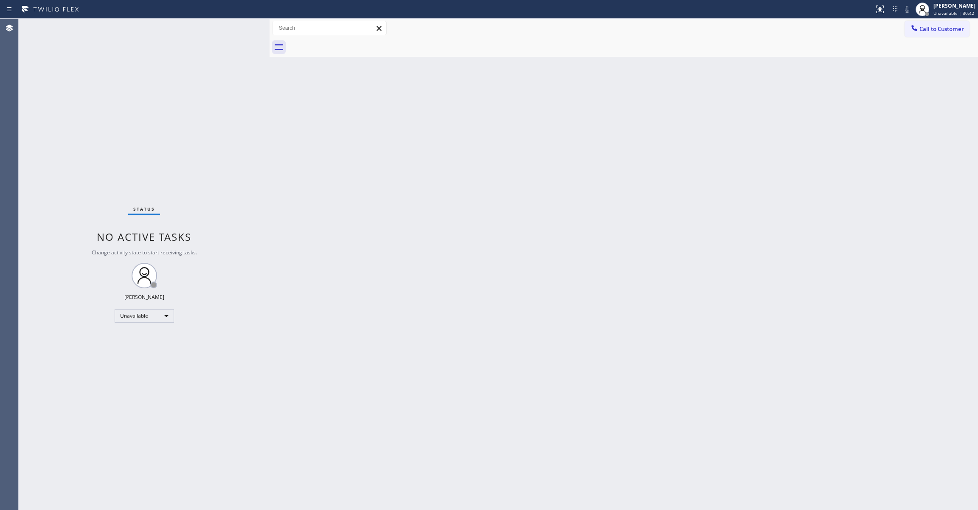
drag, startPoint x: 912, startPoint y: 189, endPoint x: 976, endPoint y: 134, distance: 84.6
click at [922, 180] on div "Back to Dashboard Change Sender ID Customers Technicians Select a contact Outbo…" at bounding box center [623, 264] width 708 height 491
click at [945, 29] on span "Call to Customer" at bounding box center [941, 29] width 45 height 8
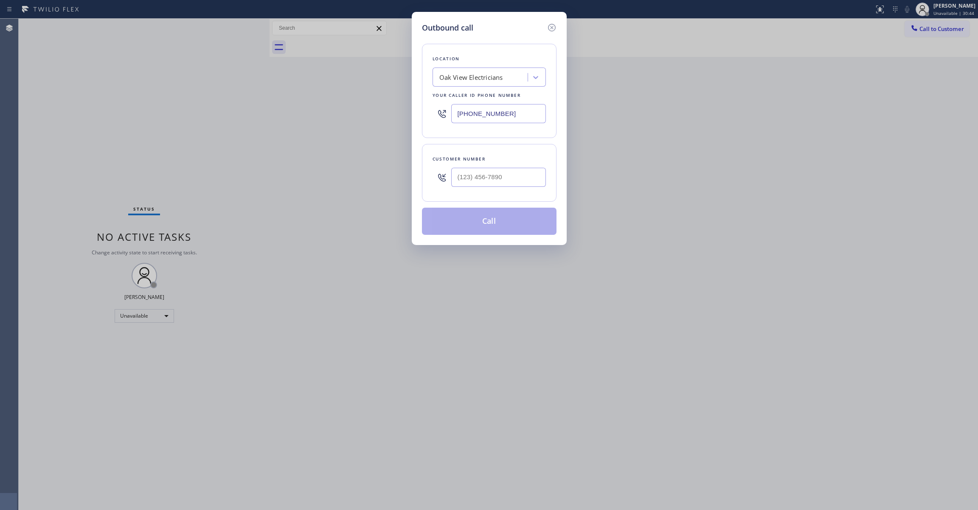
drag, startPoint x: 523, startPoint y: 110, endPoint x: -104, endPoint y: 155, distance: 628.4
click at [0, 155] on html "Status report No issues detected If you experience an issue, please download th…" at bounding box center [489, 255] width 978 height 510
paste input "213) 335-2685"
type input "[PHONE_NUMBER]"
click at [487, 180] on input "(___) ___-____" at bounding box center [498, 177] width 95 height 19
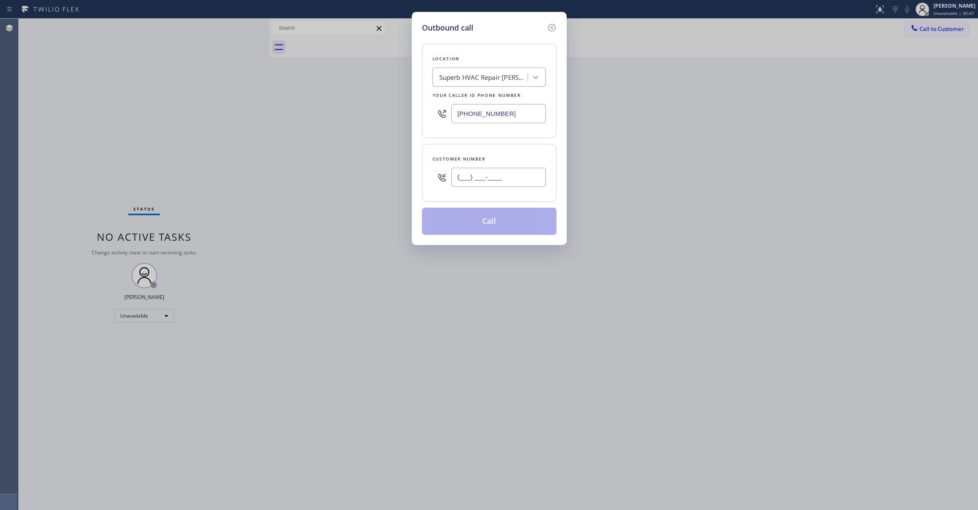
paste input "213) 709-0852"
type input "[PHONE_NUMBER]"
click at [489, 225] on button "Call" at bounding box center [489, 221] width 135 height 27
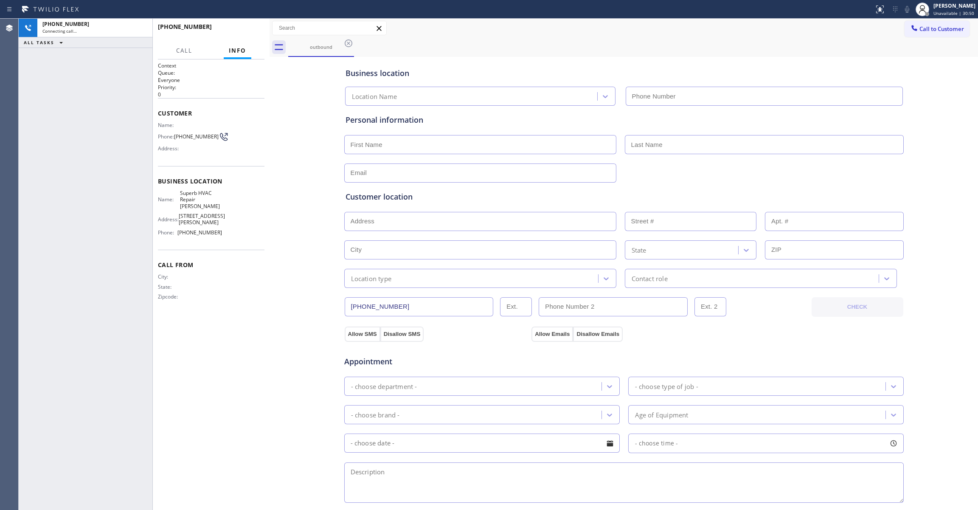
type input "[PHONE_NUMBER]"
click at [81, 253] on div "+12137090852 Connecting call… ALL TASKS ALL TASKS ACTIVE TASKS TASKS IN WRAP UP" at bounding box center [86, 264] width 134 height 491
click at [233, 31] on span "HANG UP" at bounding box center [245, 31] width 26 height 6
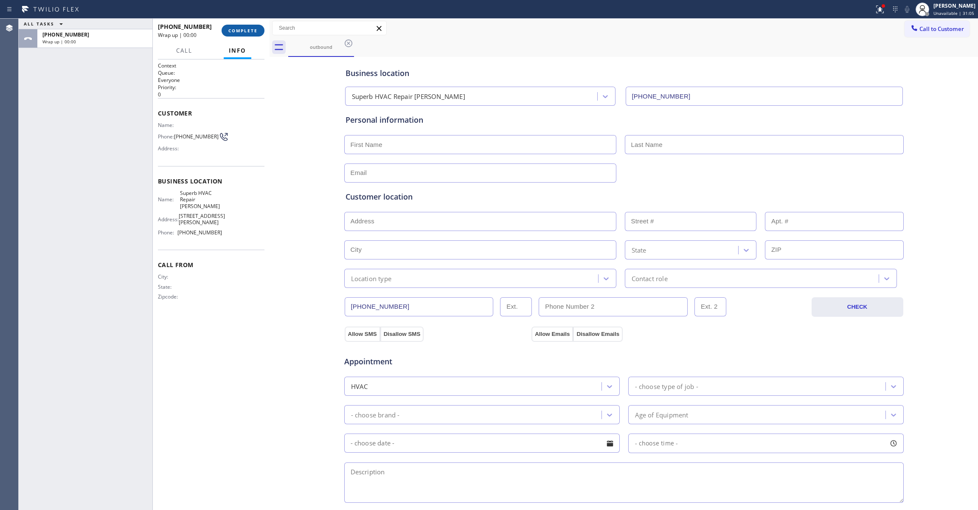
click at [238, 26] on button "COMPLETE" at bounding box center [243, 31] width 43 height 12
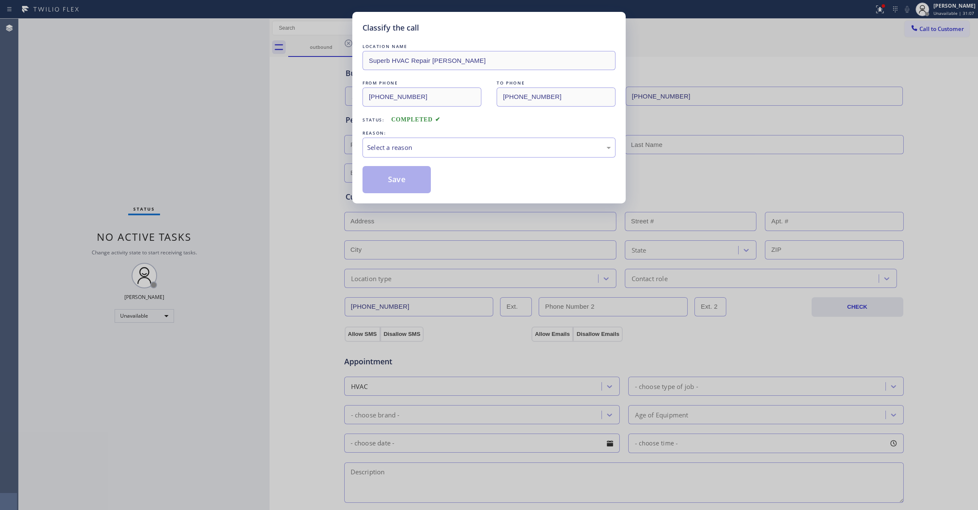
click at [391, 136] on div "REASON:" at bounding box center [488, 133] width 253 height 9
click at [392, 146] on div "Select a reason" at bounding box center [489, 148] width 244 height 10
click at [382, 180] on button "Save" at bounding box center [396, 179] width 68 height 27
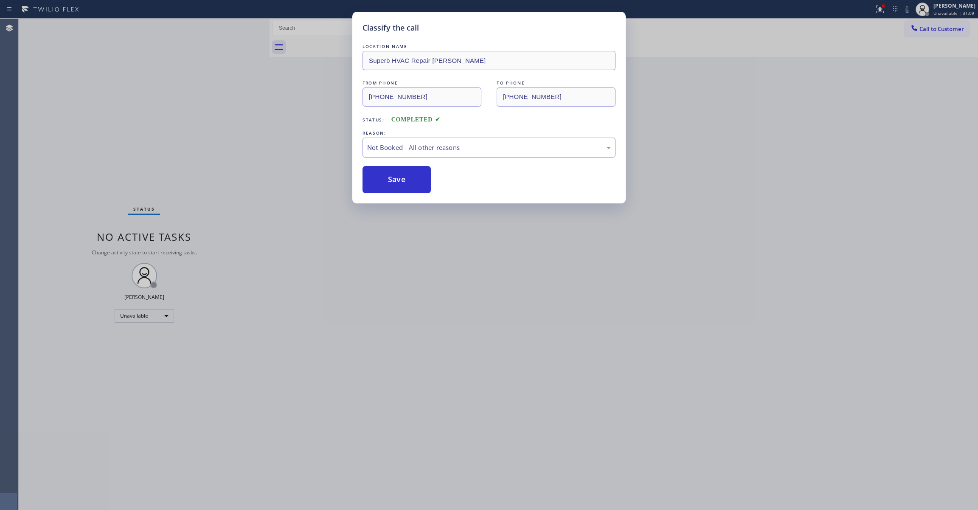
drag, startPoint x: 384, startPoint y: 177, endPoint x: 396, endPoint y: 158, distance: 21.8
click at [385, 175] on button "Save" at bounding box center [396, 179] width 68 height 27
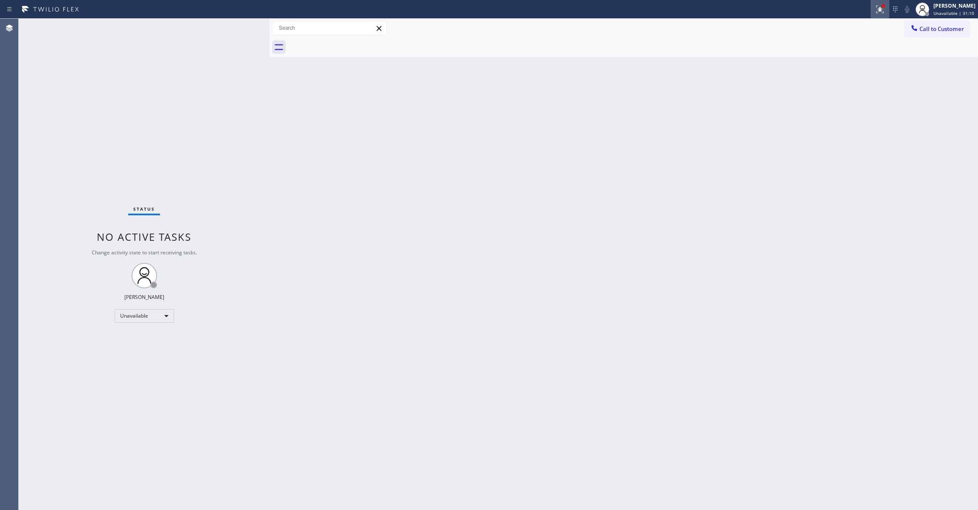
click at [875, 12] on icon at bounding box center [880, 9] width 10 height 10
click at [798, 110] on button "Clear issues" at bounding box center [823, 111] width 99 height 12
drag, startPoint x: 111, startPoint y: 480, endPoint x: 370, endPoint y: 253, distance: 344.4
click at [109, 467] on div "Status No active tasks Change activity state to start receiving tasks. [PERSON_…" at bounding box center [144, 264] width 251 height 491
click at [940, 30] on span "Call to Customer" at bounding box center [941, 29] width 45 height 8
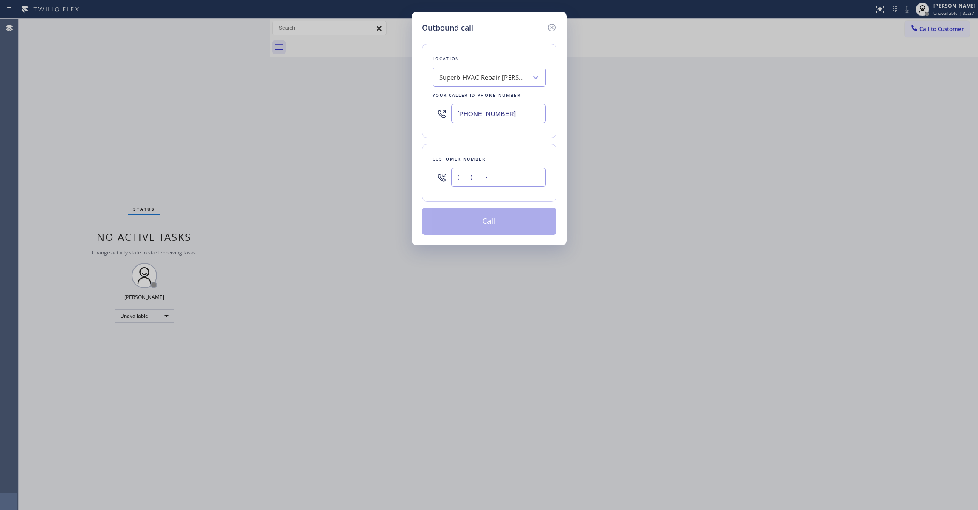
click at [486, 182] on input "(___) ___-____" at bounding box center [498, 177] width 95 height 19
paste input "757) 255-0404"
type input "(757) 255-0404"
drag, startPoint x: 521, startPoint y: 111, endPoint x: 186, endPoint y: 109, distance: 335.3
click at [183, 109] on div "Outbound call Location Superb HVAC Repair Beverly Glen Your caller id phone num…" at bounding box center [489, 255] width 978 height 510
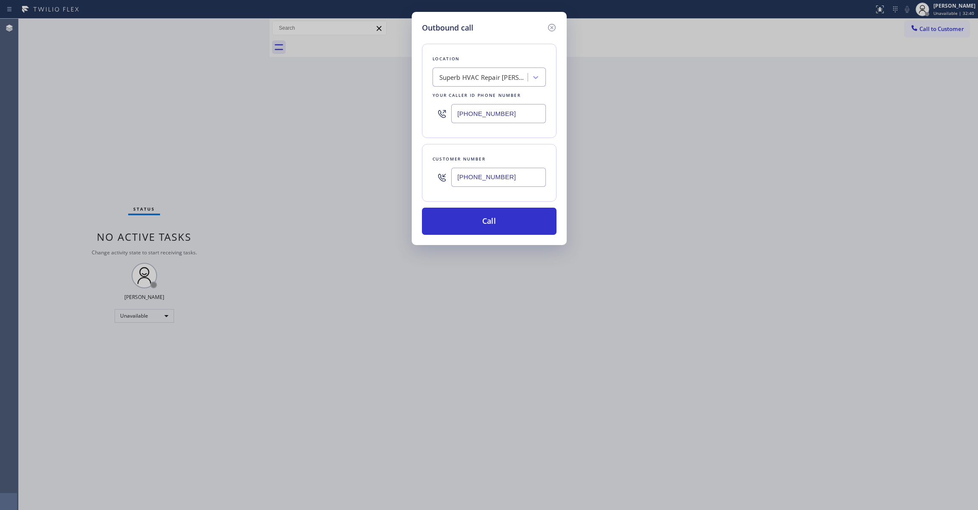
paste input "855) 999-4417"
type input "(855) 999-4417"
drag, startPoint x: 527, startPoint y: 183, endPoint x: 392, endPoint y: 174, distance: 135.3
click at [392, 174] on div "Outbound call Location 4B2.Paid HVAC Alliance Expert Your caller id phone numbe…" at bounding box center [489, 255] width 978 height 510
click at [460, 228] on button "Call" at bounding box center [489, 221] width 135 height 27
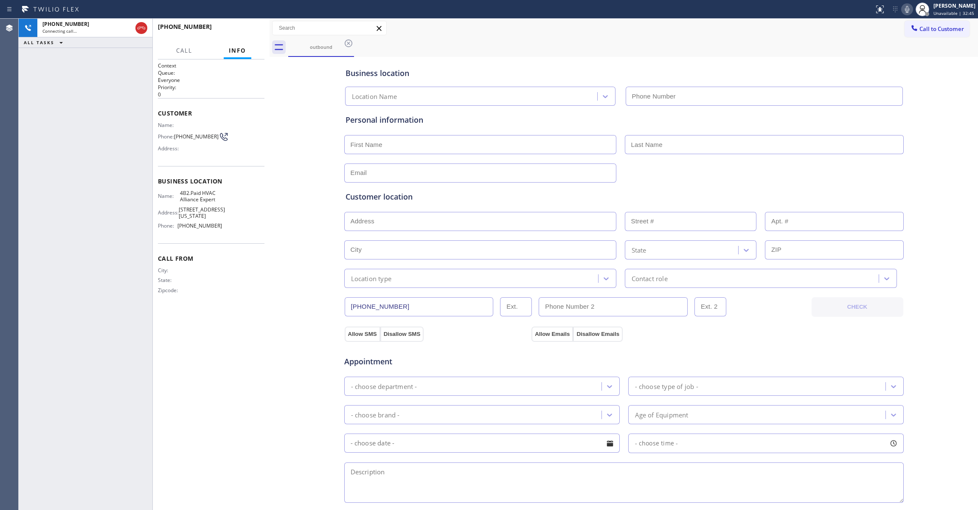
type input "(855) 999-4417"
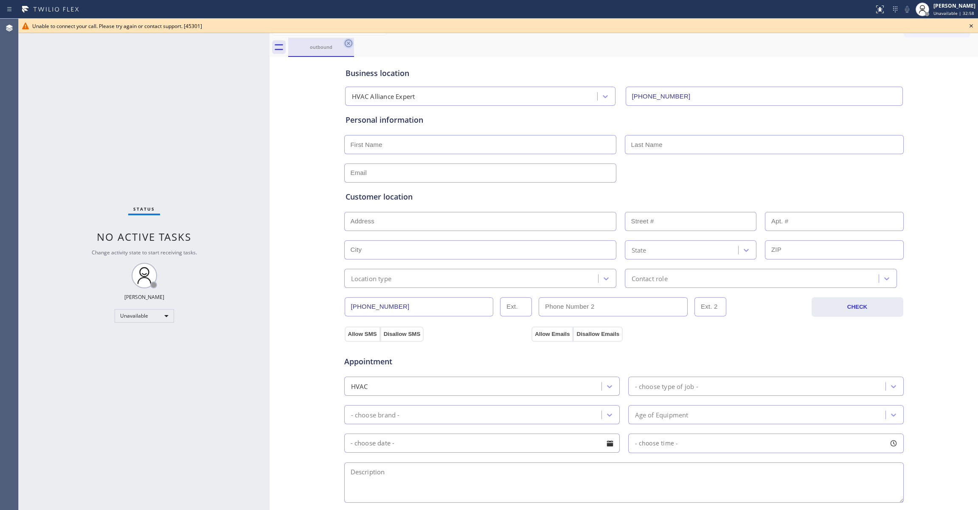
click at [345, 41] on icon at bounding box center [349, 43] width 8 height 8
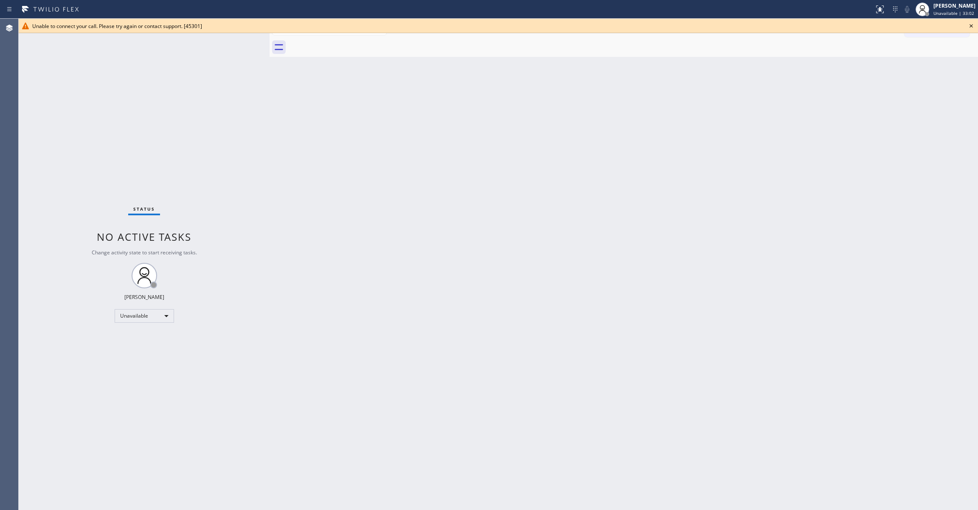
click at [969, 25] on icon at bounding box center [971, 26] width 10 height 10
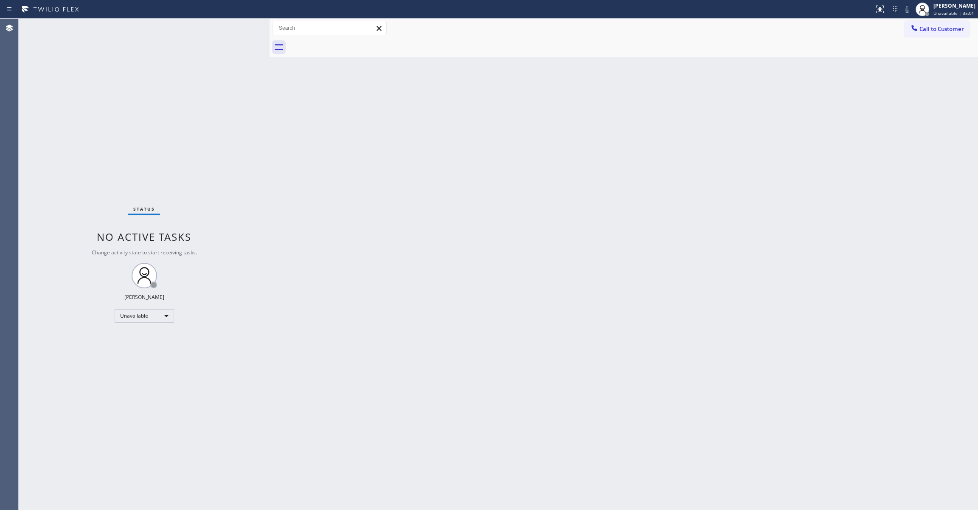
click at [536, 491] on div "Back to Dashboard Change Sender ID Customers Technicians Select a contact Outbo…" at bounding box center [623, 264] width 708 height 491
click at [934, 33] on button "Call to Customer" at bounding box center [936, 29] width 65 height 16
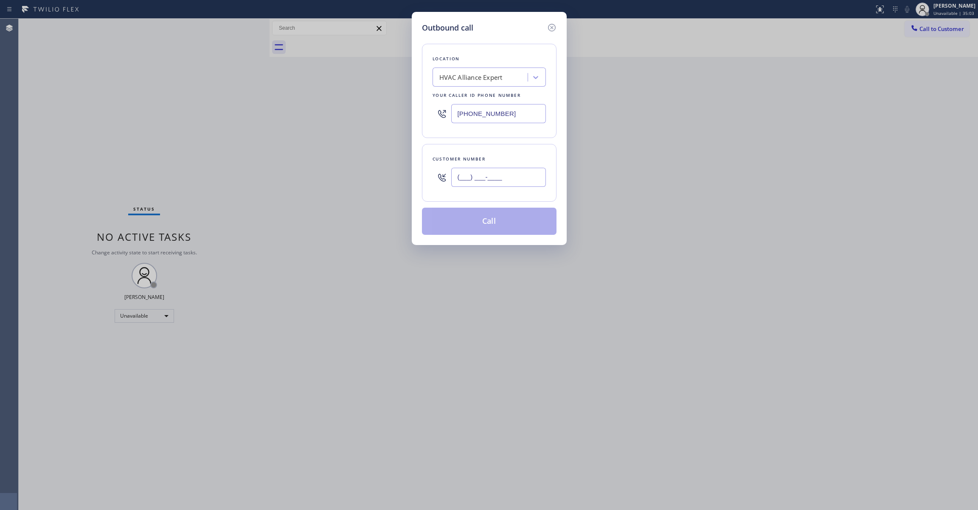
click at [501, 177] on input "(___) ___-____" at bounding box center [498, 177] width 95 height 19
paste input "757) 255-0404"
type input "(757) 255-0404"
click at [473, 228] on button "Call" at bounding box center [489, 221] width 135 height 27
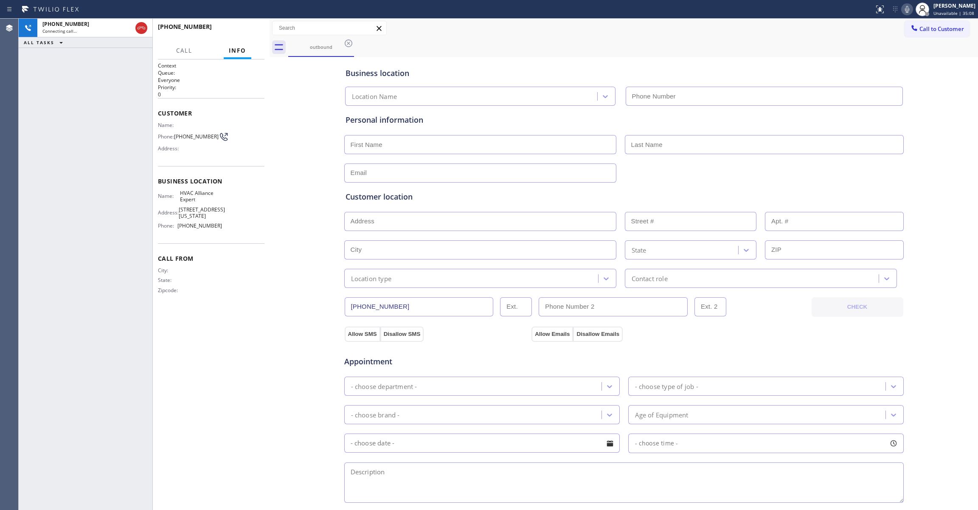
type input "(855) 999-4417"
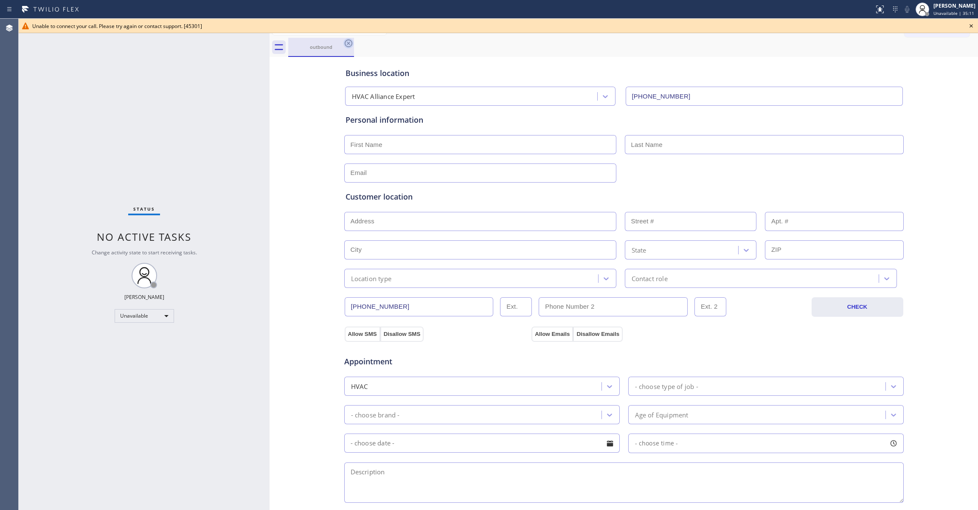
click at [350, 41] on icon at bounding box center [349, 43] width 8 height 8
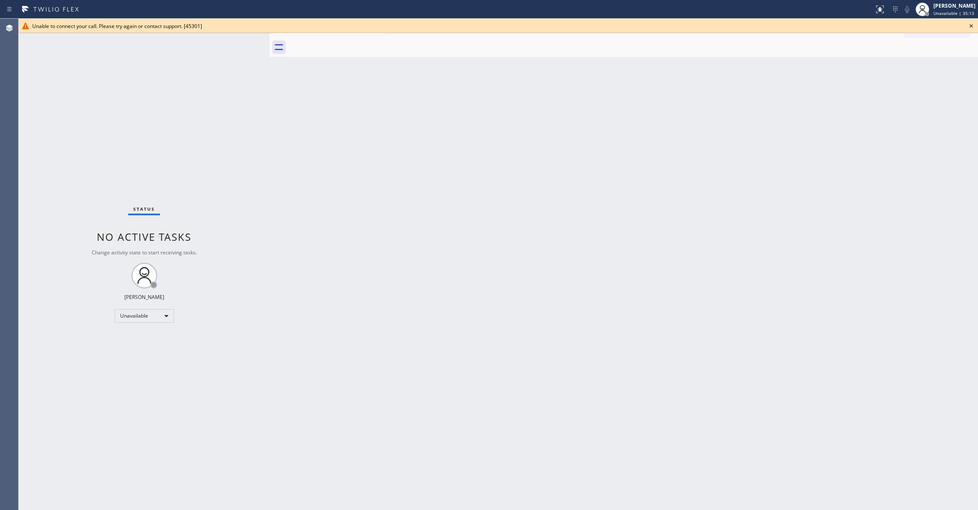
click at [973, 24] on icon at bounding box center [971, 26] width 10 height 10
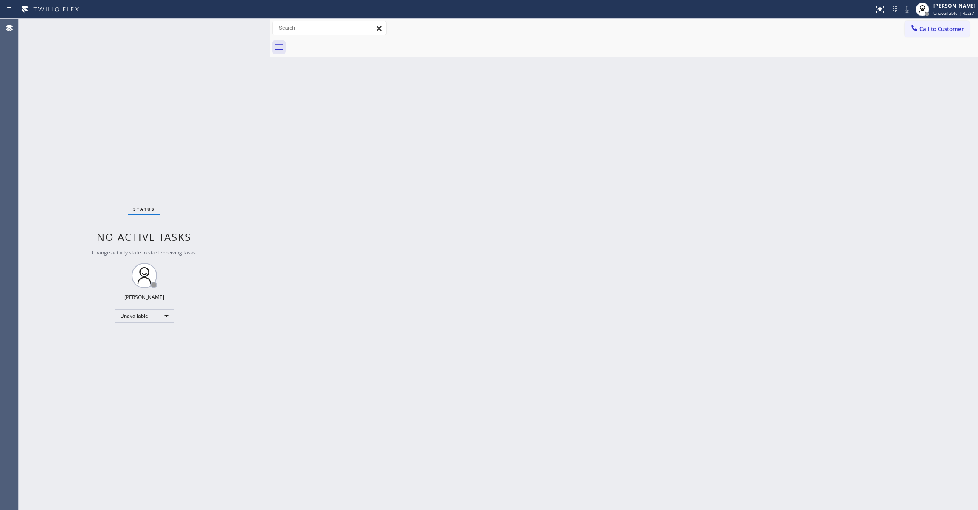
click at [970, 346] on div "Back to Dashboard Change Sender ID Customers Technicians Select a contact Outbo…" at bounding box center [623, 264] width 708 height 491
click at [934, 24] on button "Call to Customer" at bounding box center [936, 29] width 65 height 16
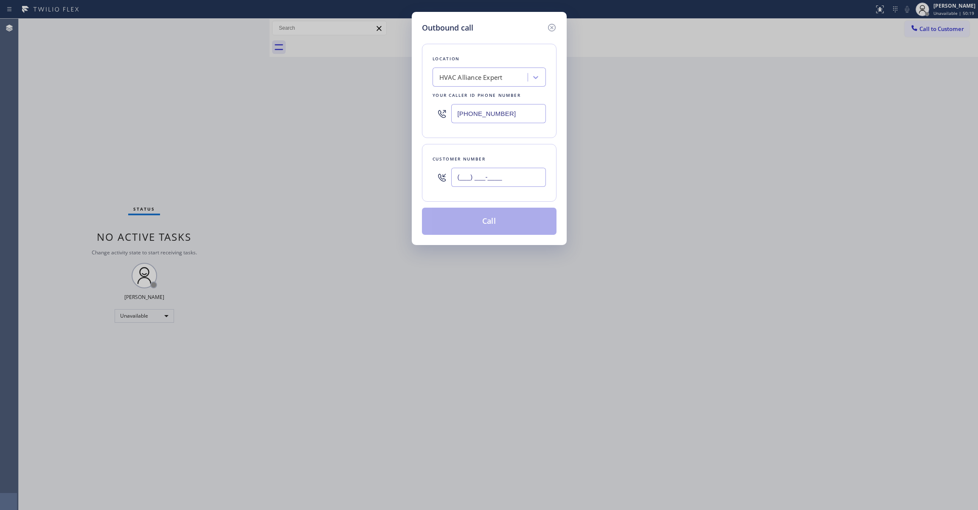
click at [513, 175] on input "(___) ___-____" at bounding box center [498, 177] width 95 height 19
paste input "360) 359-5277"
type input "(360) 359-5277"
click at [494, 76] on div "HVAC Alliance Expert" at bounding box center [470, 78] width 63 height 10
type input "5 Star Appliance Repair"
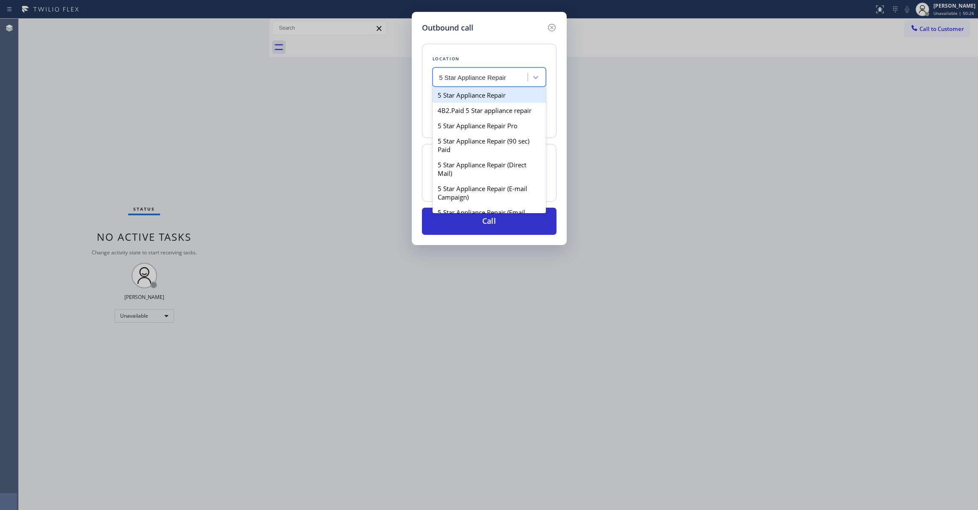
click at [485, 95] on div "5 Star Appliance Repair" at bounding box center [488, 94] width 113 height 15
type input "[PHONE_NUMBER]"
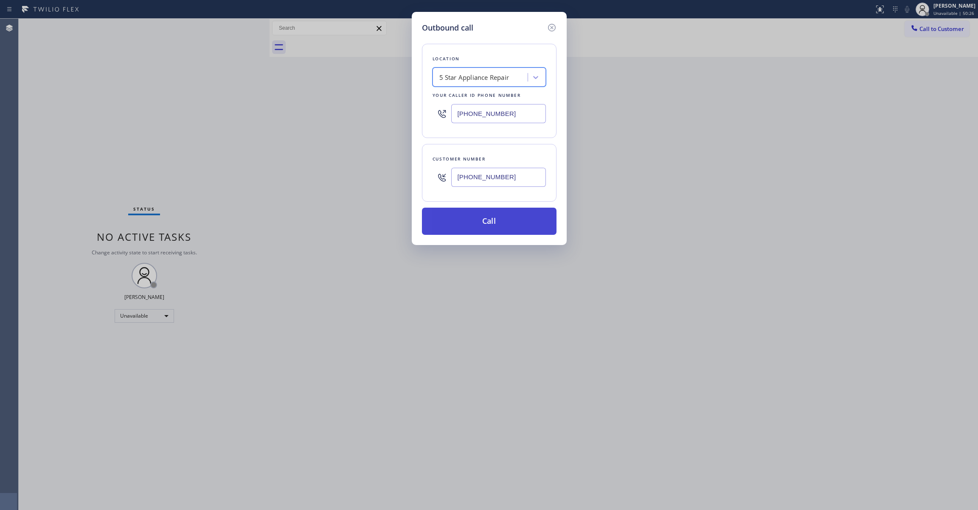
click at [491, 214] on button "Call" at bounding box center [489, 221] width 135 height 27
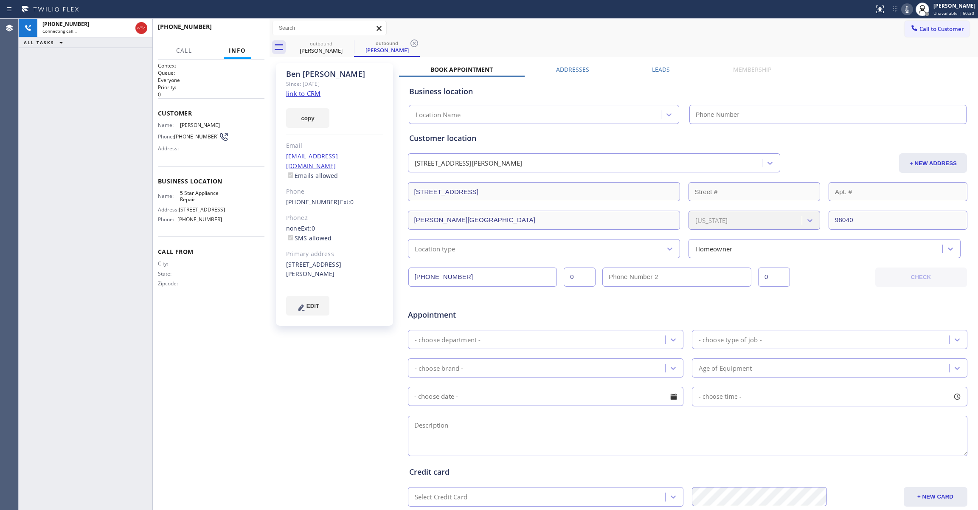
type input "[PHONE_NUMBER]"
click at [246, 29] on span "HANG UP" at bounding box center [245, 31] width 26 height 6
click at [246, 28] on span "HANG UP" at bounding box center [245, 31] width 26 height 6
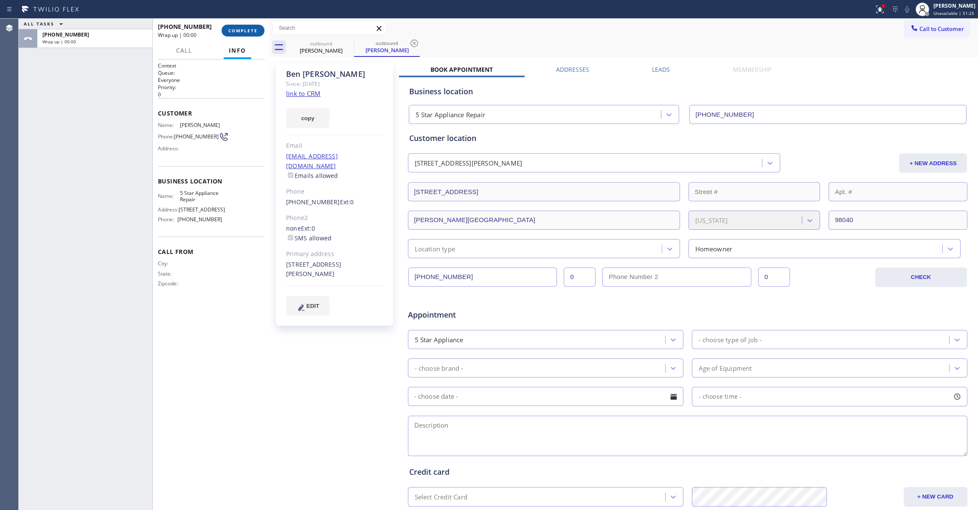
click at [246, 26] on button "COMPLETE" at bounding box center [243, 31] width 43 height 12
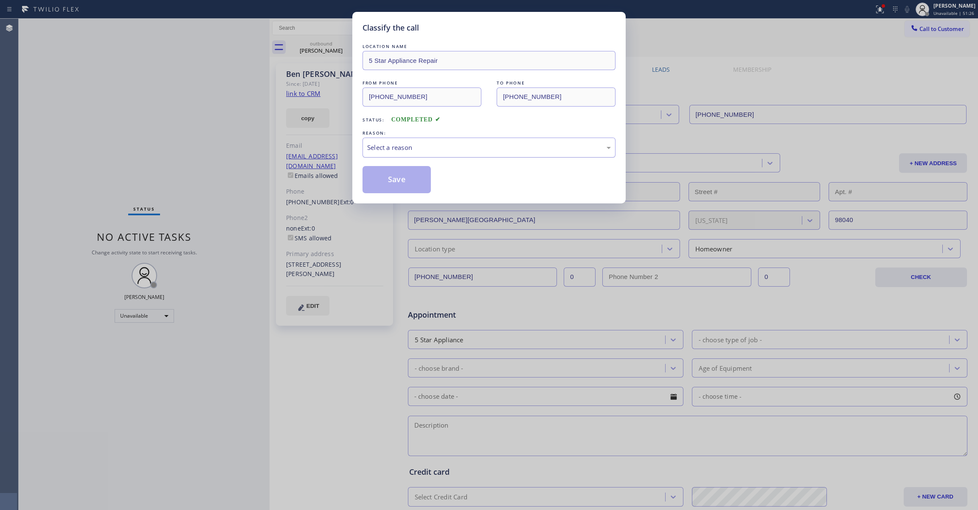
click at [404, 148] on div "Select a reason" at bounding box center [489, 148] width 244 height 10
click at [385, 180] on button "Save" at bounding box center [396, 179] width 68 height 27
drag, startPoint x: 385, startPoint y: 180, endPoint x: 432, endPoint y: 7, distance: 179.3
click at [385, 180] on button "Save" at bounding box center [396, 179] width 68 height 27
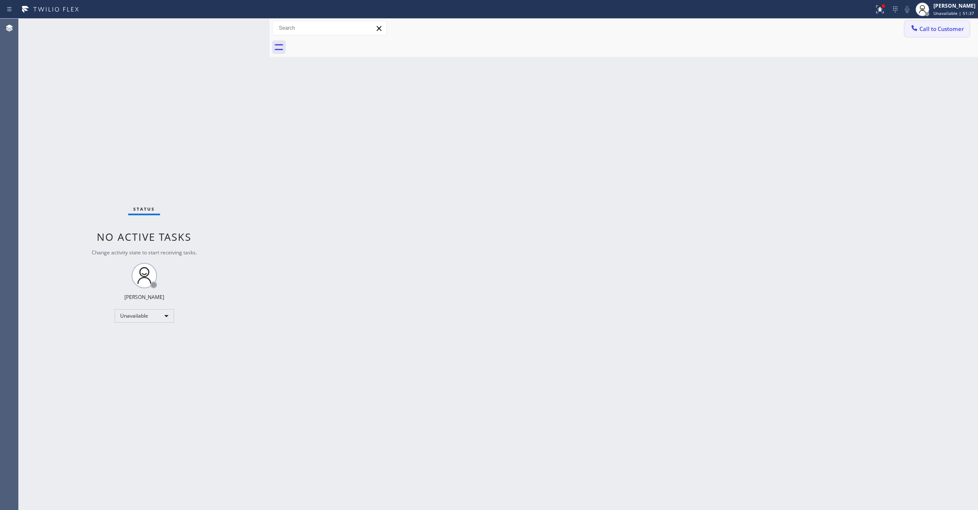
click at [946, 21] on button "Call to Customer" at bounding box center [936, 29] width 65 height 16
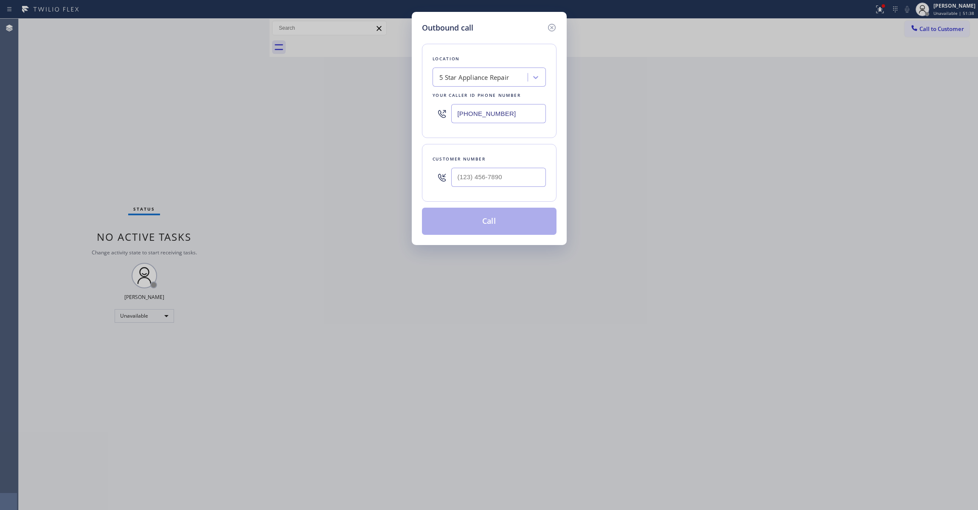
drag, startPoint x: 522, startPoint y: 115, endPoint x: 325, endPoint y: 47, distance: 208.6
click at [42, 101] on div "Outbound call Location 5 Star Appliance Repair Your caller id phone number (855…" at bounding box center [489, 255] width 978 height 510
paste input "206) 309-402"
type input "(206) 309-4022"
click at [477, 168] on input "(___) ___-____" at bounding box center [498, 177] width 95 height 19
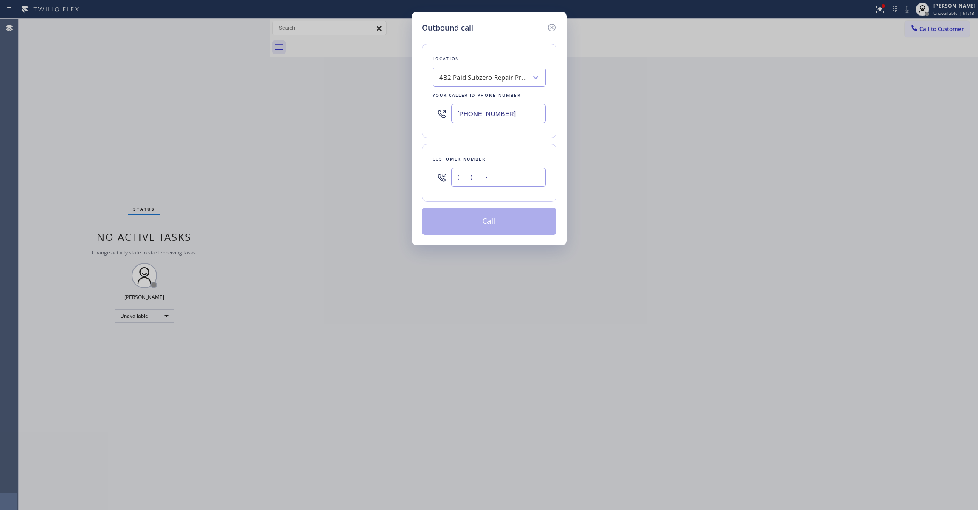
paste input "360) 359-5277"
type input "(360) 359-5277"
click at [491, 230] on button "Call" at bounding box center [489, 221] width 135 height 27
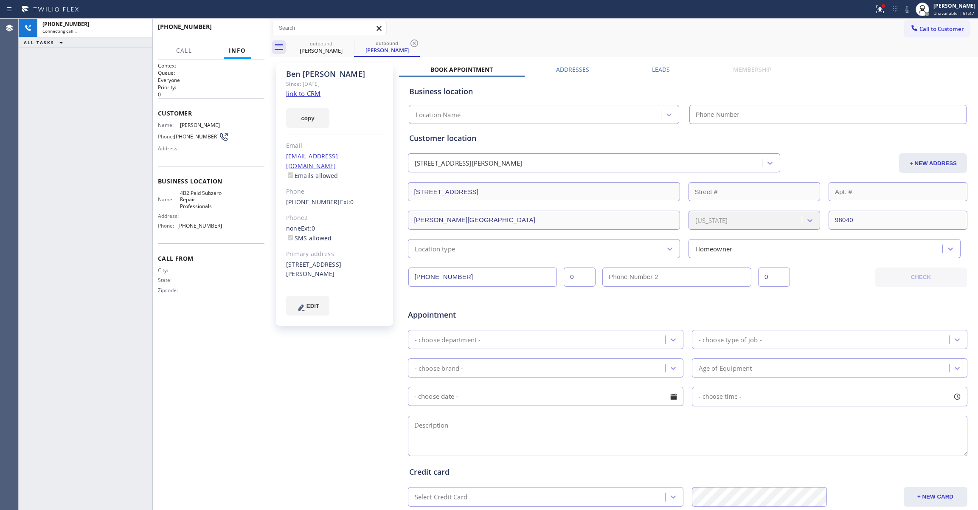
type input "(206) 309-4022"
click at [413, 42] on icon at bounding box center [414, 43] width 8 height 8
drag, startPoint x: 265, startPoint y: 14, endPoint x: 264, endPoint y: 19, distance: 5.2
drag, startPoint x: 264, startPoint y: 19, endPoint x: 253, endPoint y: 31, distance: 15.7
click at [253, 31] on span "HANG UP" at bounding box center [245, 31] width 26 height 6
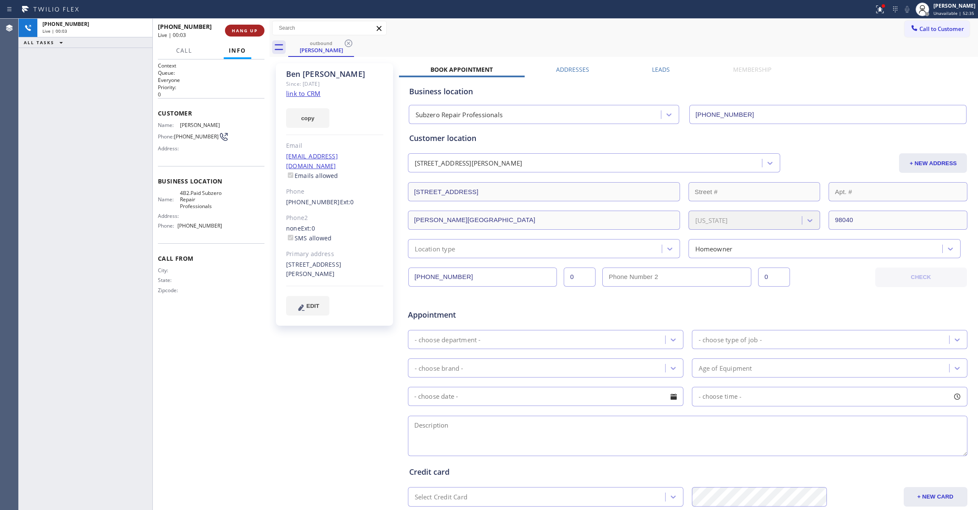
click at [253, 31] on span "HANG UP" at bounding box center [245, 31] width 26 height 6
drag, startPoint x: 225, startPoint y: 231, endPoint x: 203, endPoint y: 198, distance: 40.1
click at [203, 198] on div "Name: 4B2.Paid Subzero Repair Professionals Address: Phone: (206) 309-4022" at bounding box center [211, 211] width 107 height 43
copy div "Subzero Repair Professionals Address: Phone: (206) 309-4022"
click at [369, 112] on div "copy" at bounding box center [334, 112] width 97 height 29
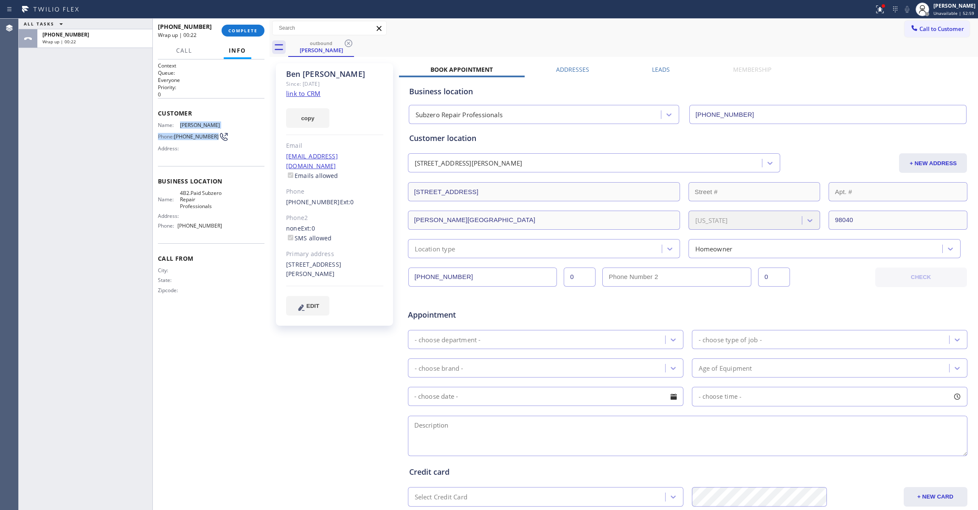
drag, startPoint x: 186, startPoint y: 138, endPoint x: 179, endPoint y: 124, distance: 15.2
click at [179, 124] on div "Name: Ben Tupuola Phone: (360) 359-5277 Address:" at bounding box center [190, 139] width 64 height 34
copy div "Ben Tupuola Phone: (360) 359-5277"
click at [252, 31] on span "COMPLETE" at bounding box center [242, 31] width 29 height 6
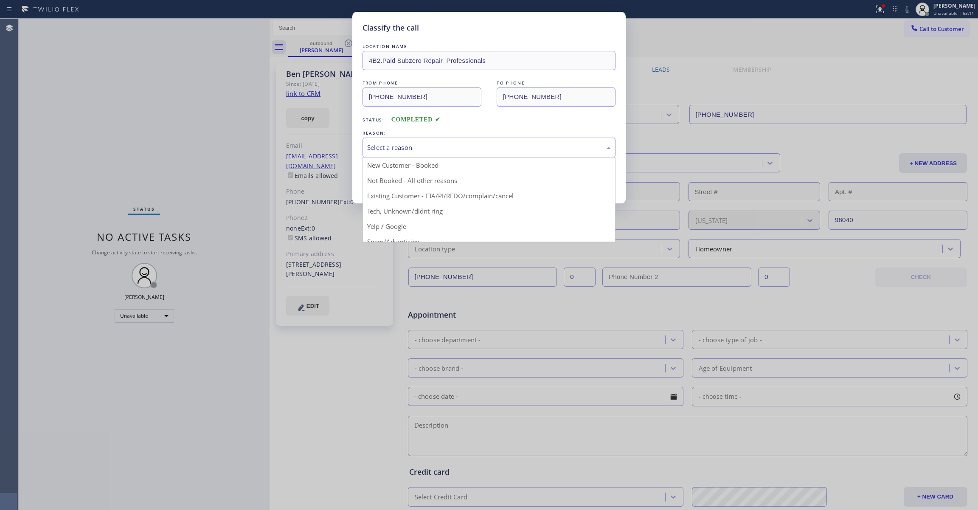
click at [416, 148] on div "Select a reason" at bounding box center [489, 148] width 244 height 10
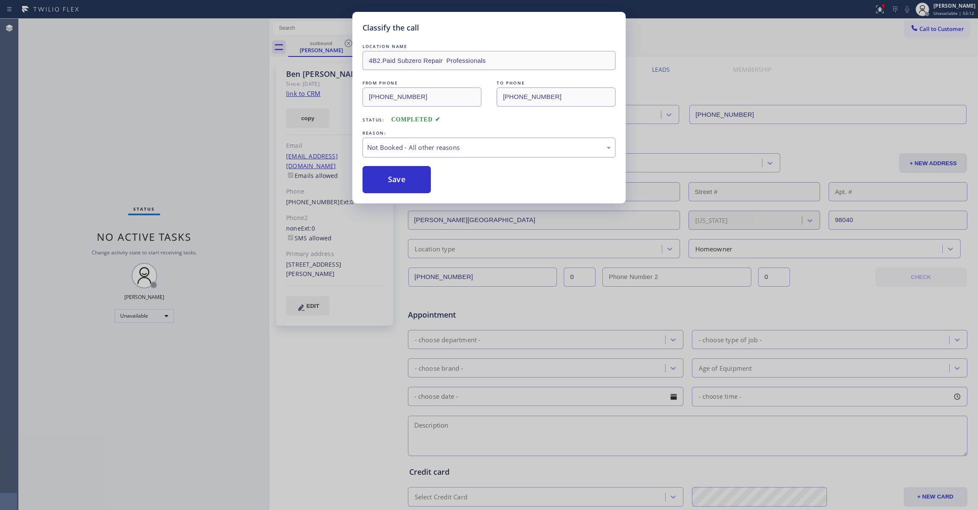
click at [398, 184] on button "Save" at bounding box center [396, 179] width 68 height 27
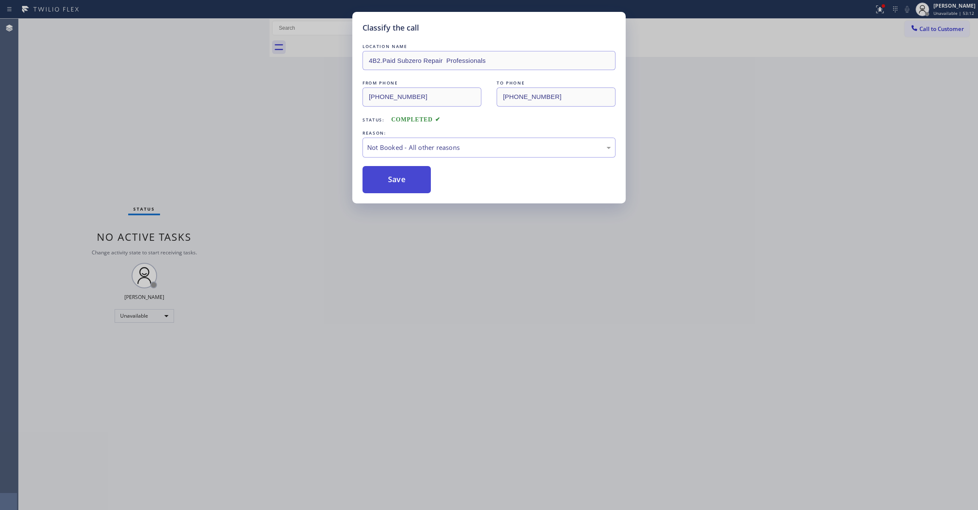
click at [398, 183] on button "Save" at bounding box center [396, 179] width 68 height 27
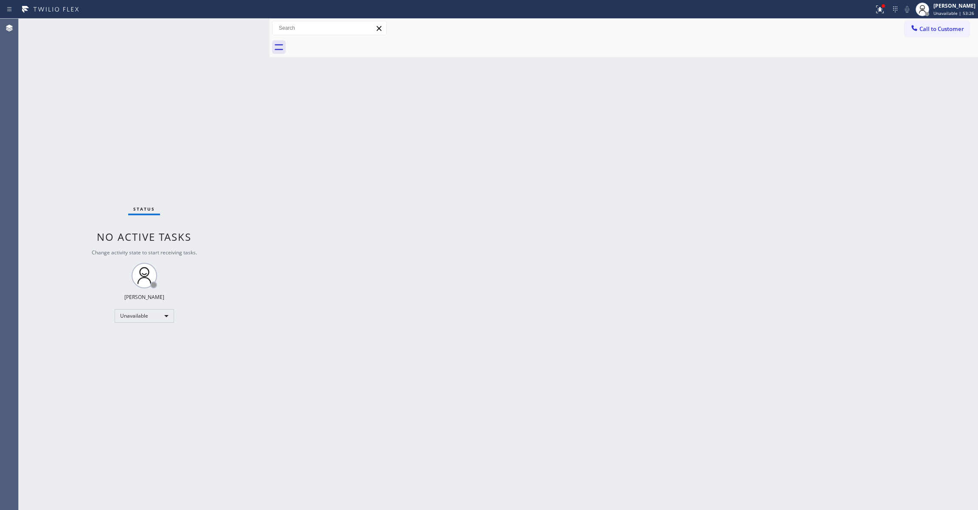
drag, startPoint x: 620, startPoint y: 277, endPoint x: 513, endPoint y: 1, distance: 296.4
click at [610, 240] on div "Back to Dashboard Change Sender ID Customers Technicians Select a contact Outbo…" at bounding box center [623, 264] width 708 height 491
drag, startPoint x: 934, startPoint y: 28, endPoint x: 854, endPoint y: 28, distance: 80.2
click at [934, 28] on span "Call to Customer" at bounding box center [941, 29] width 45 height 8
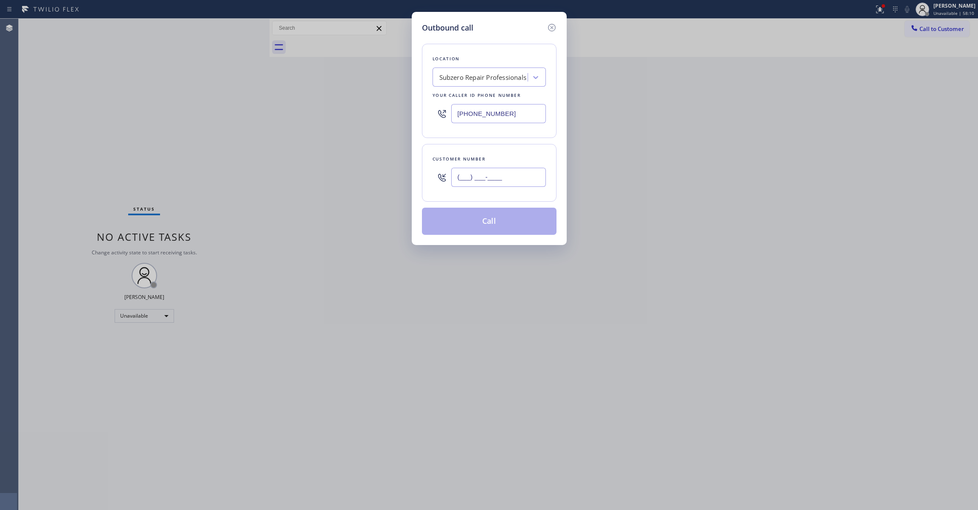
click at [472, 179] on input "(___) ___-____" at bounding box center [498, 177] width 95 height 19
paste input "360) 359-5277"
type input "(360) 359-5277"
click at [488, 223] on button "Call" at bounding box center [489, 221] width 135 height 27
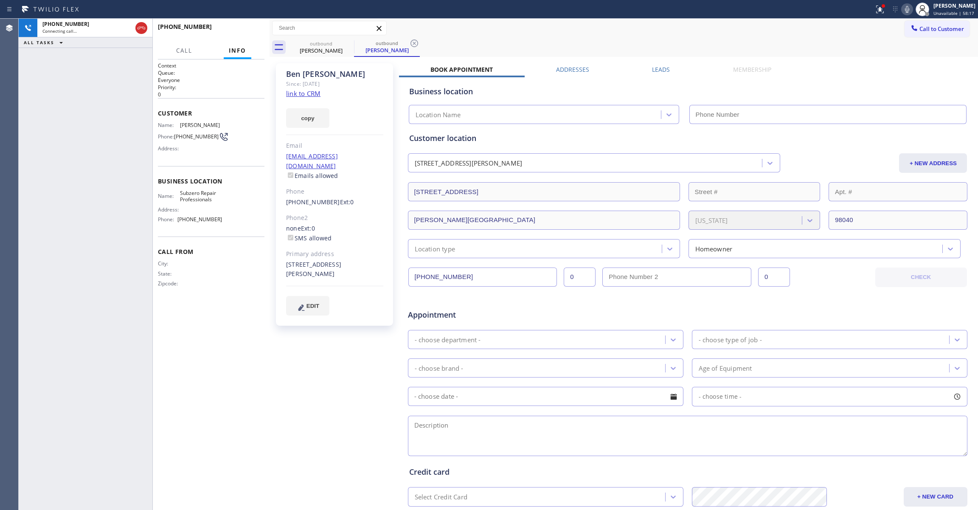
type input "(206) 309-4022"
click at [412, 44] on icon at bounding box center [414, 43] width 10 height 10
click at [25, 179] on div "+13603595277 Connecting call… ALL TASKS ALL TASKS ACTIVE TASKS TASKS IN WRAP UP" at bounding box center [86, 264] width 134 height 491
click at [240, 33] on span "HANG UP" at bounding box center [245, 31] width 26 height 6
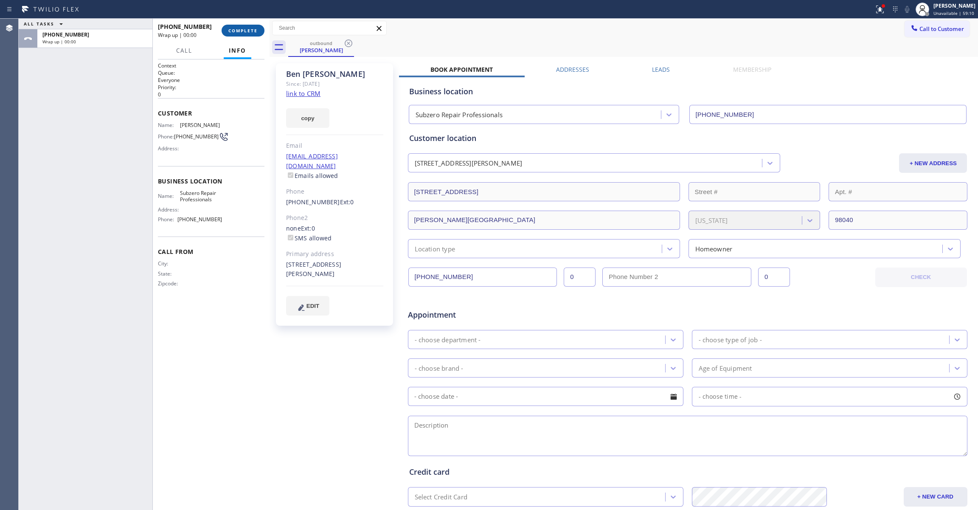
click at [240, 31] on span "COMPLETE" at bounding box center [242, 31] width 29 height 6
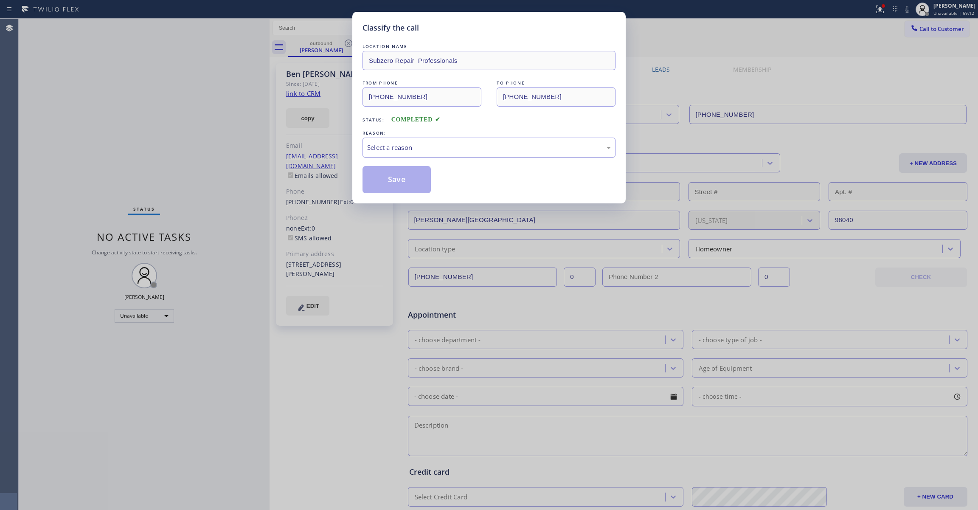
click at [407, 145] on div "Select a reason" at bounding box center [489, 148] width 244 height 10
click at [406, 175] on button "Save" at bounding box center [396, 179] width 68 height 27
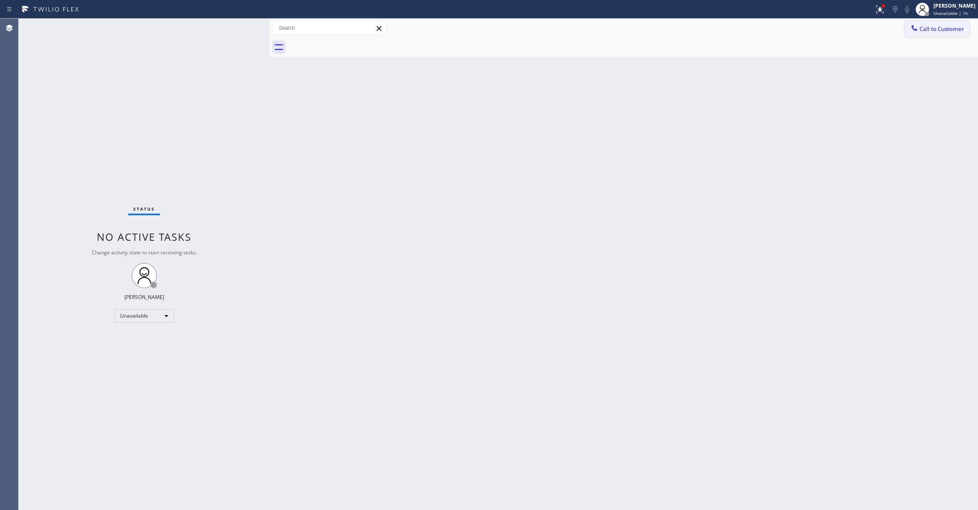
click at [934, 35] on button "Call to Customer" at bounding box center [936, 29] width 65 height 16
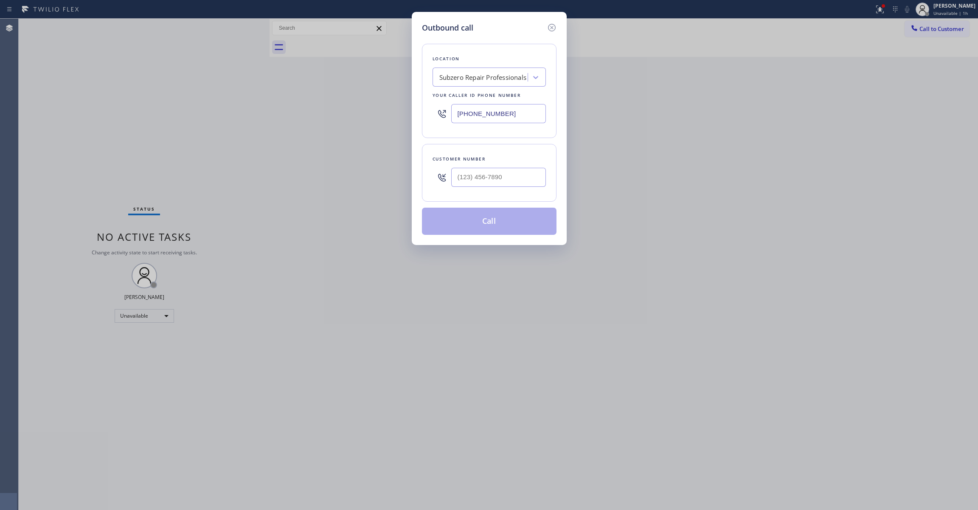
click at [508, 117] on input "(206) 309-4022" at bounding box center [498, 113] width 95 height 19
paste input "text"
drag, startPoint x: 510, startPoint y: 114, endPoint x: 365, endPoint y: 108, distance: 144.4
click at [365, 108] on div "Outbound call Location 4B2.Paid Subzero Repair Professionals Your caller id pho…" at bounding box center [489, 255] width 978 height 510
paste input "557-6220"
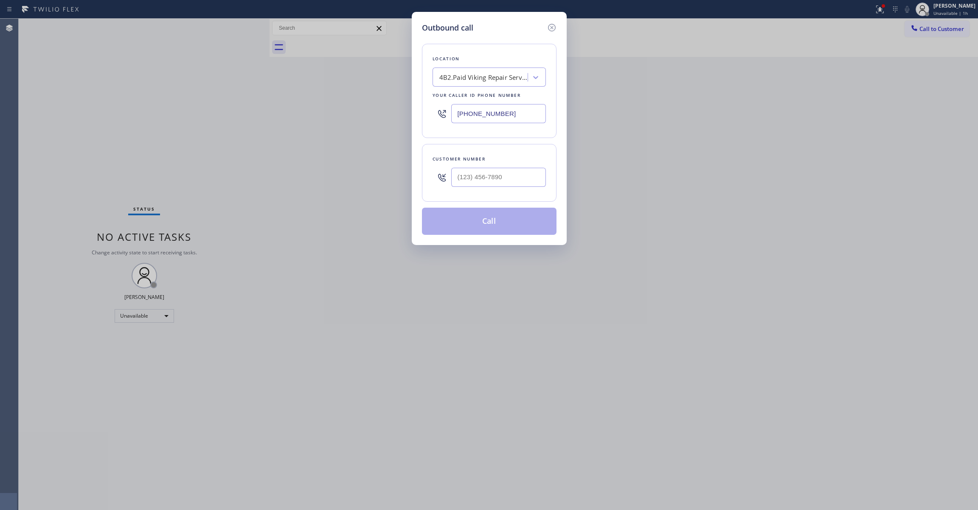
type input "(206) 557-6220"
click at [477, 180] on input "(___) ___-____" at bounding box center [498, 177] width 95 height 19
paste input "425) 299-2247"
type input "(425) 299-2247"
click at [496, 230] on button "Call" at bounding box center [489, 221] width 135 height 27
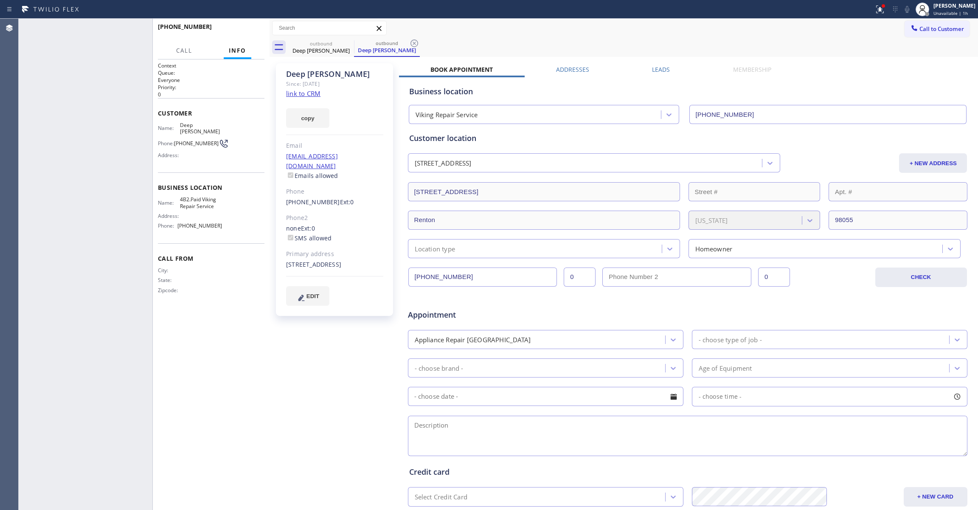
type input "(206) 557-6220"
click at [246, 33] on span "HANG UP" at bounding box center [245, 31] width 26 height 6
click at [243, 32] on span "HANG UP" at bounding box center [245, 31] width 26 height 6
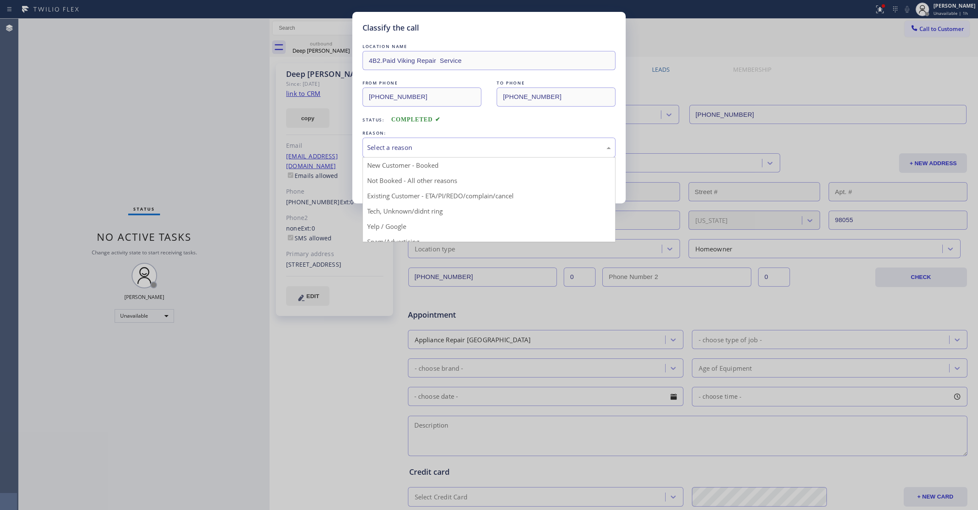
click at [384, 155] on div "Select a reason" at bounding box center [488, 147] width 253 height 20
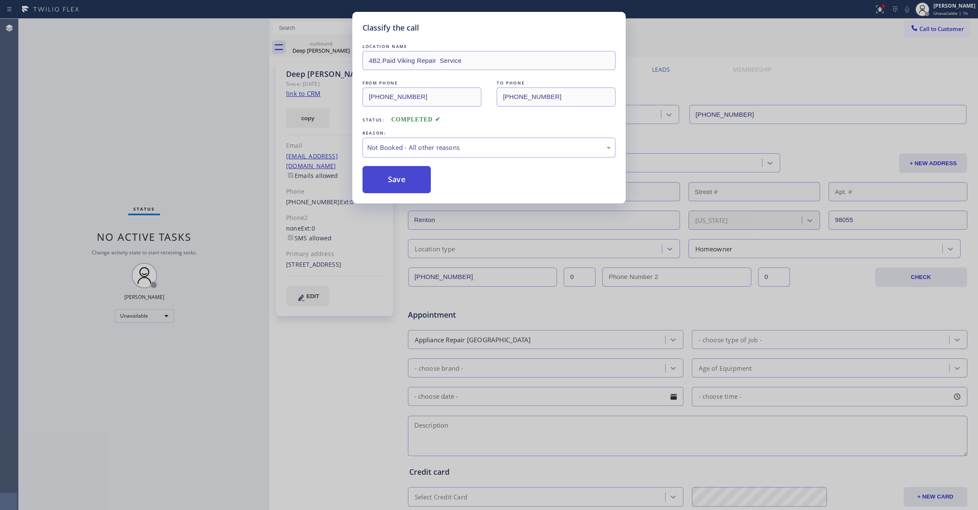
click at [384, 180] on button "Save" at bounding box center [396, 179] width 68 height 27
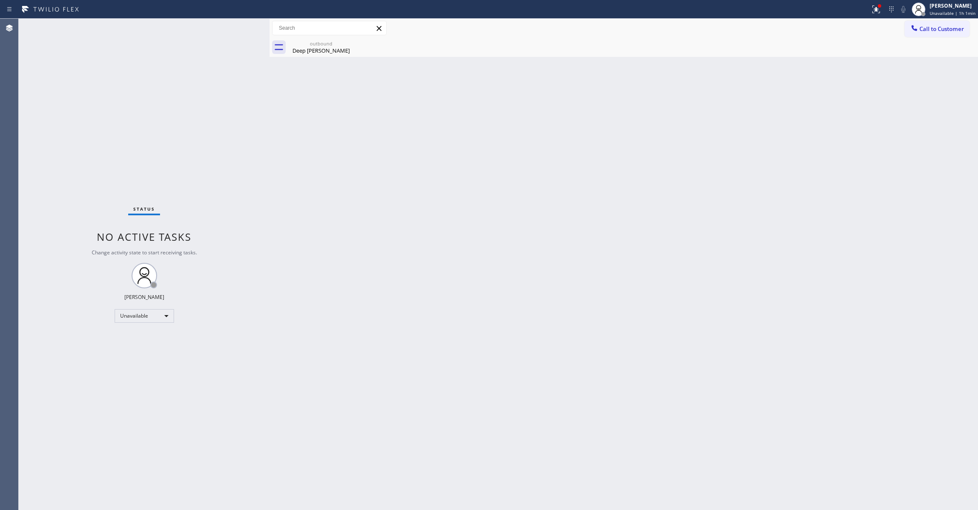
click at [952, 20] on div "Call to Customer Outbound call Location Viking Repair Service Your caller id ph…" at bounding box center [623, 28] width 708 height 19
click at [946, 31] on span "Call to Customer" at bounding box center [941, 29] width 45 height 8
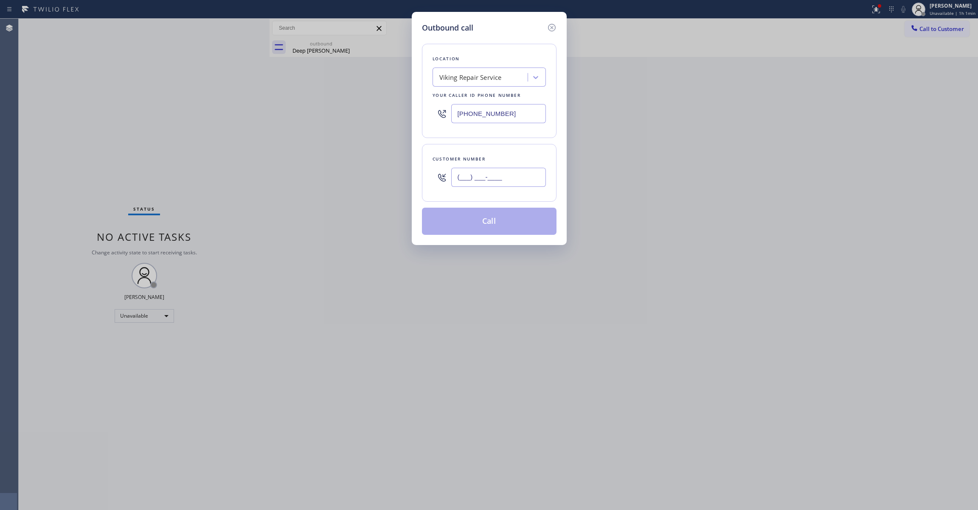
click at [525, 175] on input "(___) ___-____" at bounding box center [498, 177] width 95 height 19
paste input "425) 299-2247"
type input "(425) 299-2247"
click at [491, 223] on button "Call" at bounding box center [489, 221] width 135 height 27
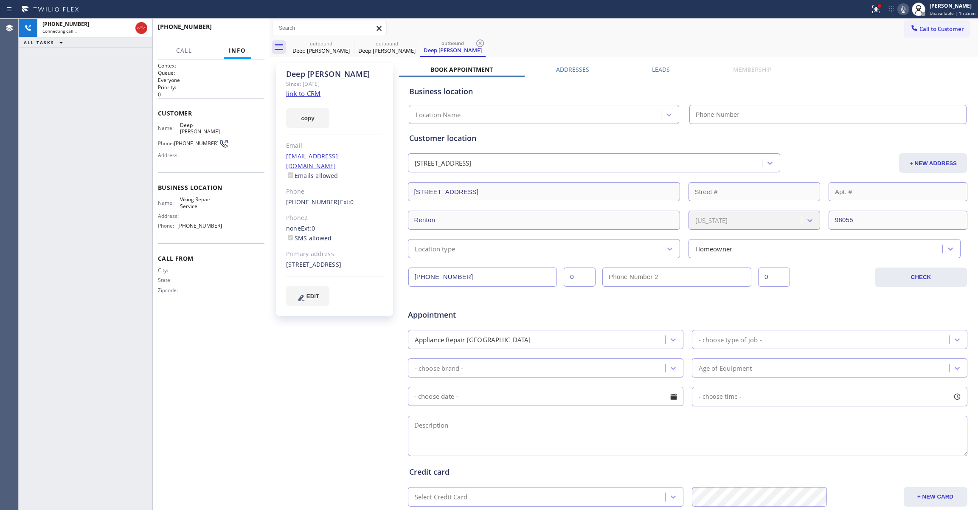
type input "(206) 557-6220"
click at [475, 41] on icon at bounding box center [480, 43] width 10 height 10
click at [415, 39] on icon at bounding box center [414, 43] width 10 height 10
click at [66, 135] on div "+14252992247 Live | 00:06 ALL TASKS ALL TASKS ACTIVE TASKS TASKS IN WRAP UP" at bounding box center [86, 264] width 134 height 491
click at [255, 30] on span "HANG UP" at bounding box center [245, 31] width 26 height 6
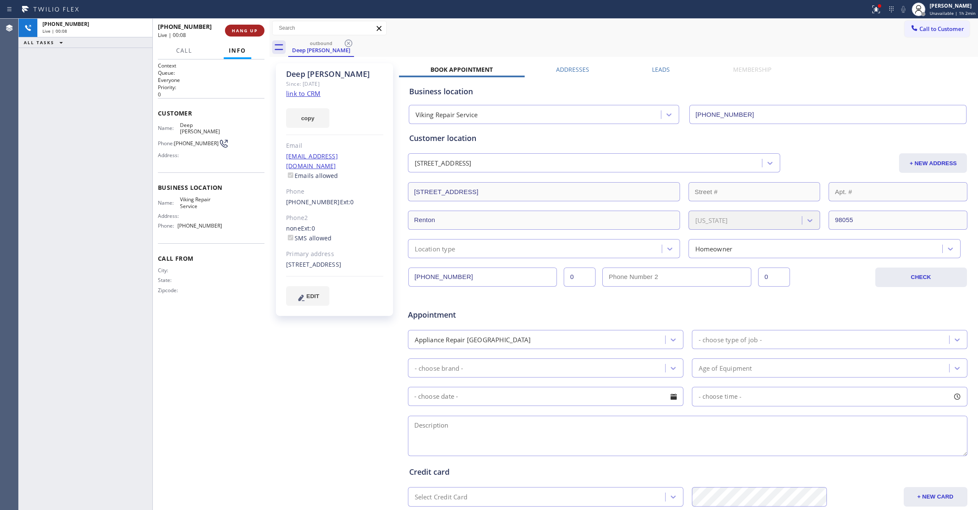
click at [255, 30] on span "HANG UP" at bounding box center [245, 31] width 26 height 6
click at [254, 29] on span "COMPLETE" at bounding box center [242, 31] width 29 height 6
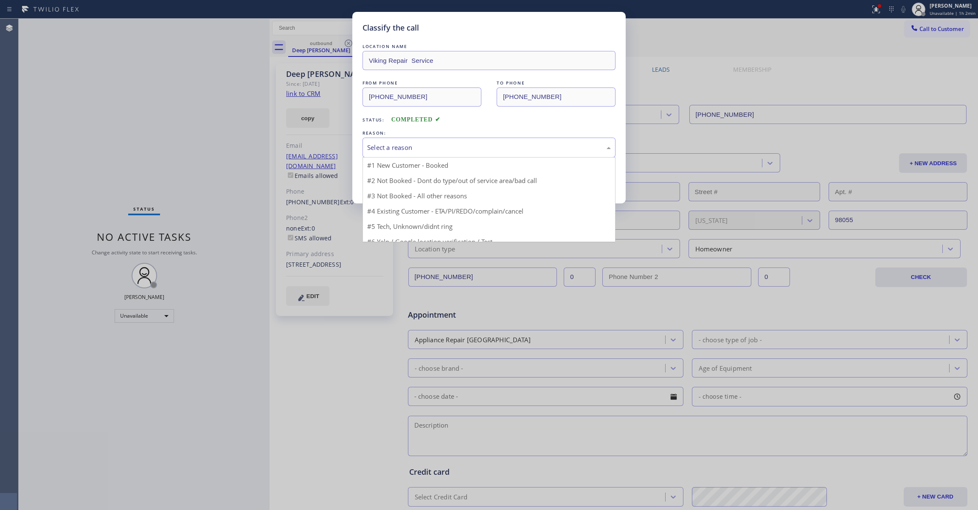
click at [392, 152] on div "Select a reason" at bounding box center [489, 148] width 244 height 10
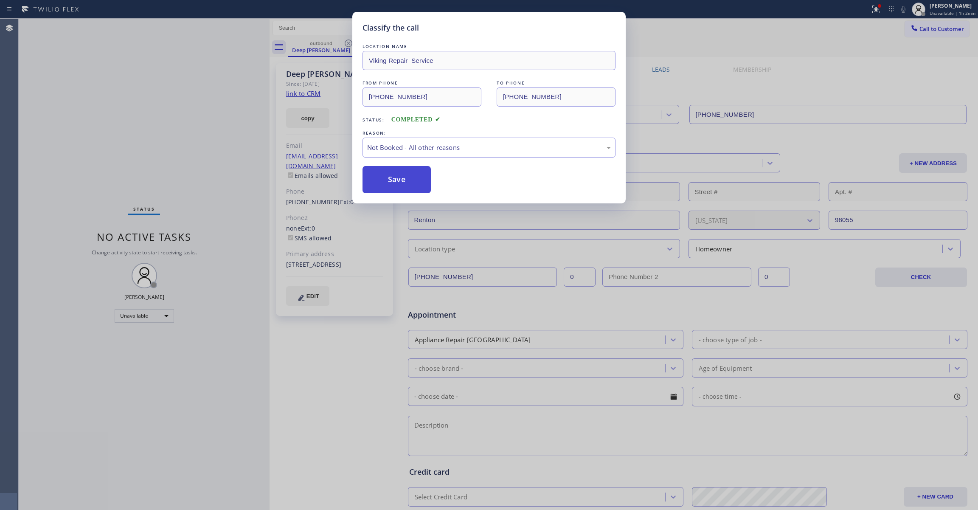
click at [391, 178] on button "Save" at bounding box center [396, 179] width 68 height 27
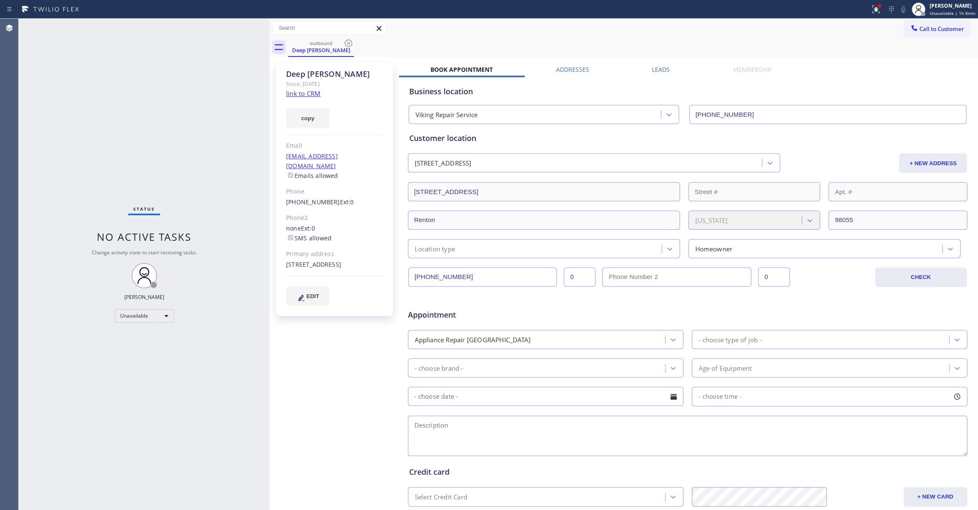
click at [135, 126] on div "Status No active tasks Change activity state to start receiving tasks. [PERSON_…" at bounding box center [144, 264] width 251 height 491
click at [82, 103] on div "Status No active tasks Change activity state to start receiving tasks. [PERSON_…" at bounding box center [144, 264] width 251 height 491
click at [351, 40] on icon at bounding box center [348, 43] width 10 height 10
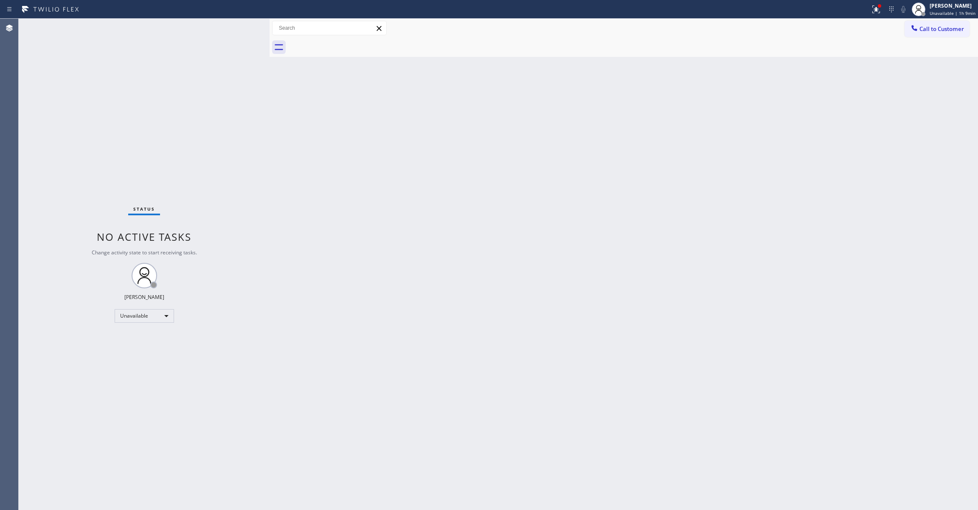
click at [547, 176] on div "Back to Dashboard Change Sender ID Customers Technicians Select a contact Outbo…" at bounding box center [623, 264] width 708 height 491
click at [871, 9] on icon at bounding box center [876, 9] width 10 height 10
click at [828, 115] on button "Clear issues" at bounding box center [823, 111] width 99 height 12
drag, startPoint x: 945, startPoint y: 31, endPoint x: 663, endPoint y: 48, distance: 282.3
click at [944, 30] on span "Call to Customer" at bounding box center [941, 29] width 45 height 8
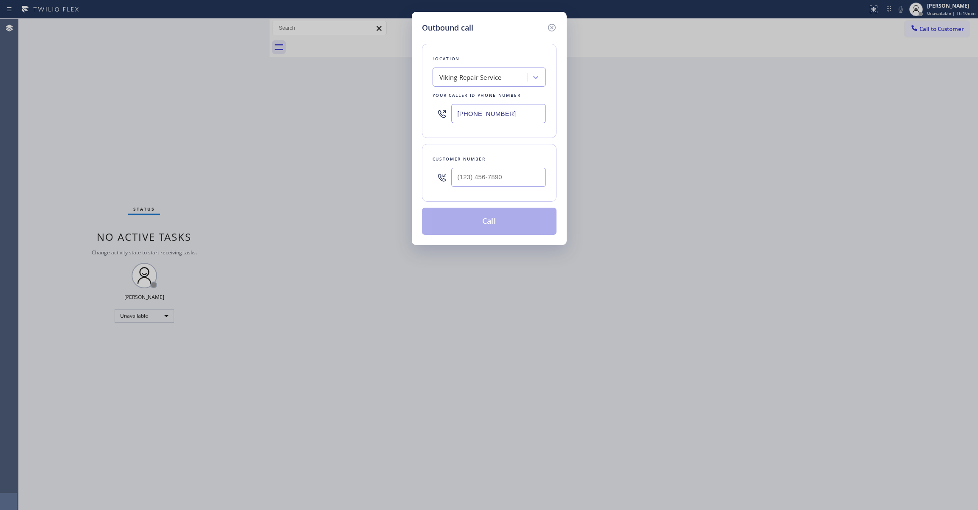
paste input "714) 627-5469"
drag, startPoint x: 518, startPoint y: 114, endPoint x: 284, endPoint y: 114, distance: 234.3
click at [284, 114] on div "Outbound call Location Viking Repair Service Your caller id phone number (206) …" at bounding box center [489, 255] width 978 height 510
type input "(714) 627-5469"
click at [508, 184] on input "(___) ___-____" at bounding box center [498, 177] width 95 height 19
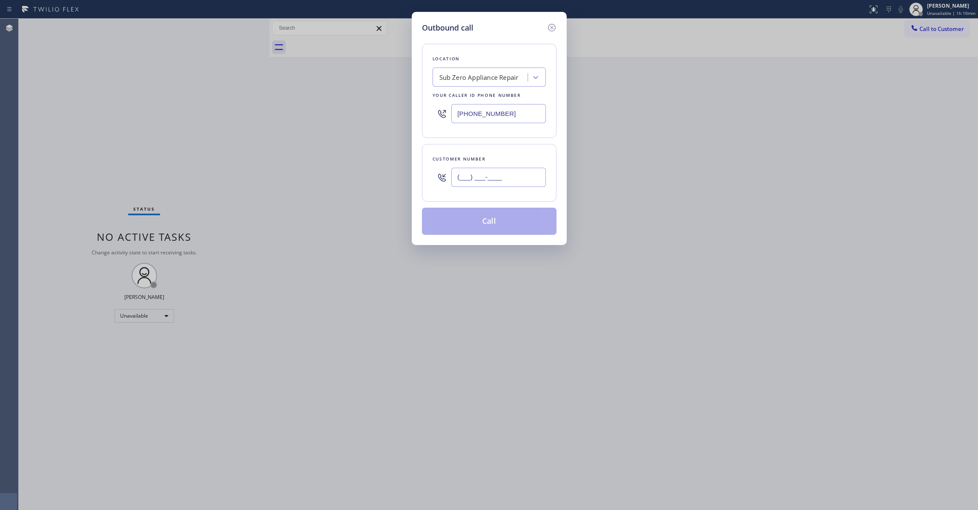
paste input "562) 291-4035"
type input "(562) 291-4035"
click at [519, 224] on button "Call" at bounding box center [489, 221] width 135 height 27
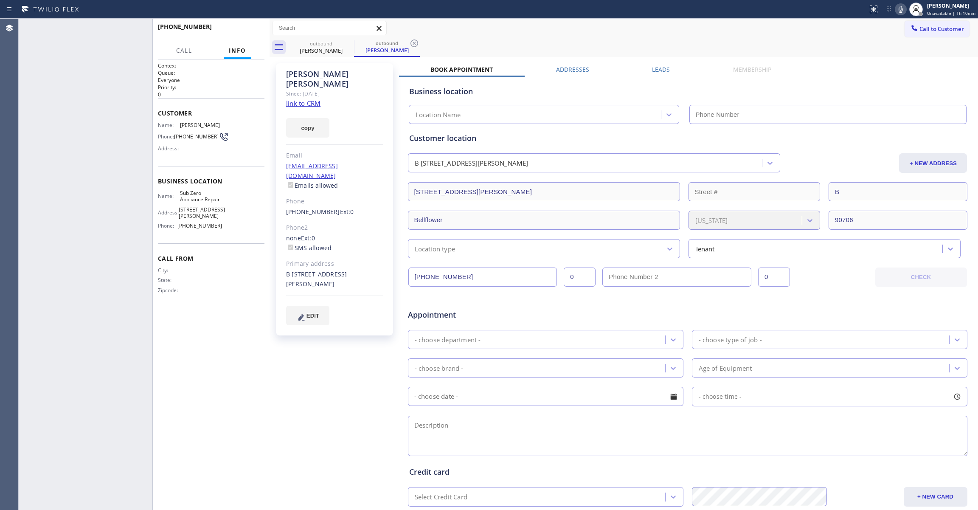
type input "(714) 627-5469"
click at [247, 29] on span "HANG UP" at bounding box center [245, 31] width 26 height 6
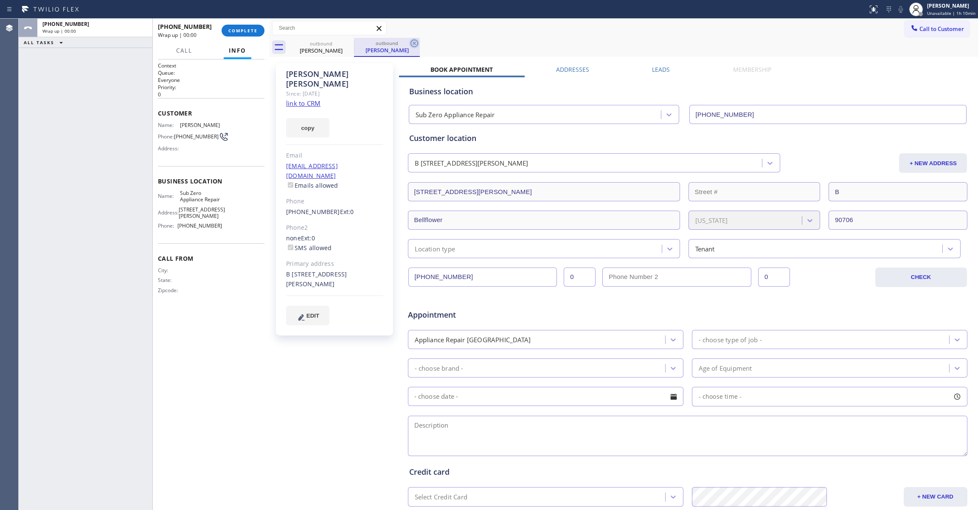
click at [411, 44] on icon at bounding box center [414, 43] width 8 height 8
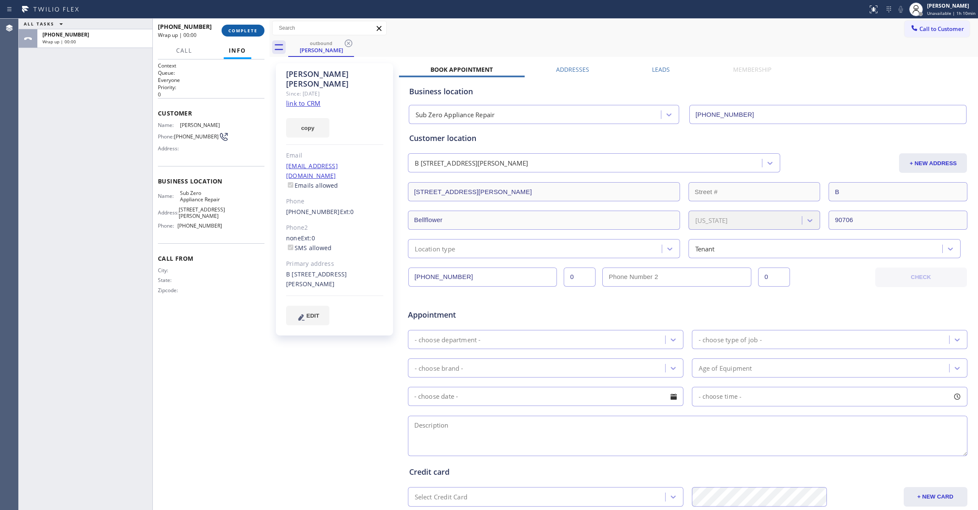
click at [240, 31] on span "COMPLETE" at bounding box center [242, 31] width 29 height 6
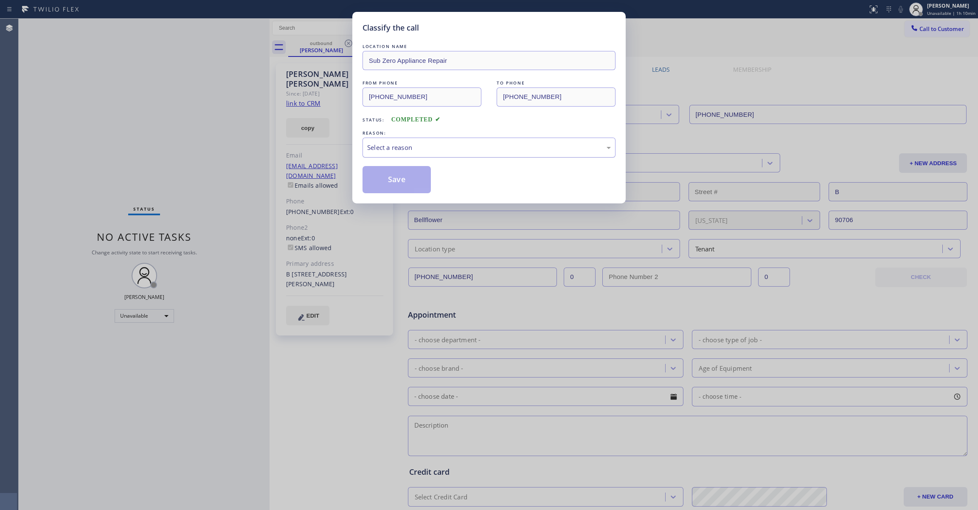
click at [381, 145] on div "Select a reason" at bounding box center [489, 148] width 244 height 10
click at [391, 182] on button "Save" at bounding box center [396, 179] width 68 height 27
click at [389, 180] on button "Save" at bounding box center [396, 179] width 68 height 27
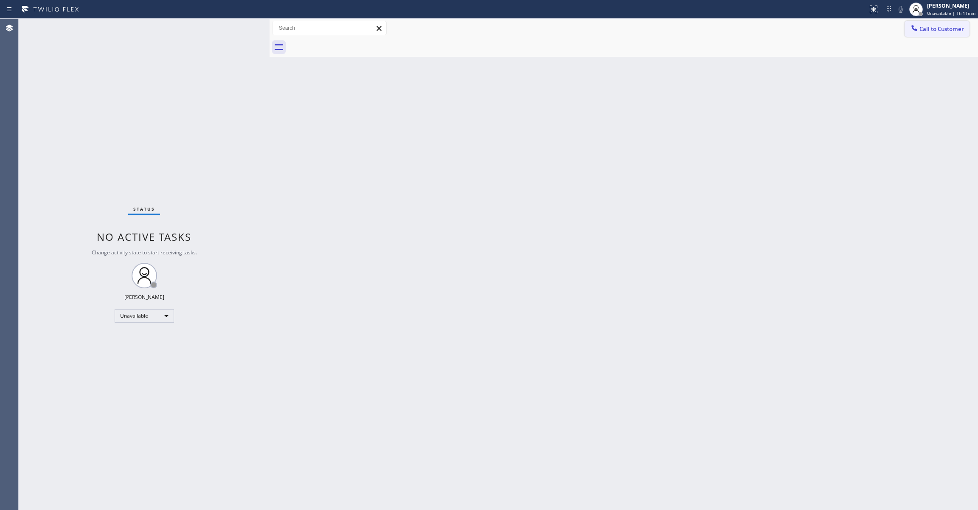
click at [965, 31] on button "Call to Customer" at bounding box center [936, 29] width 65 height 16
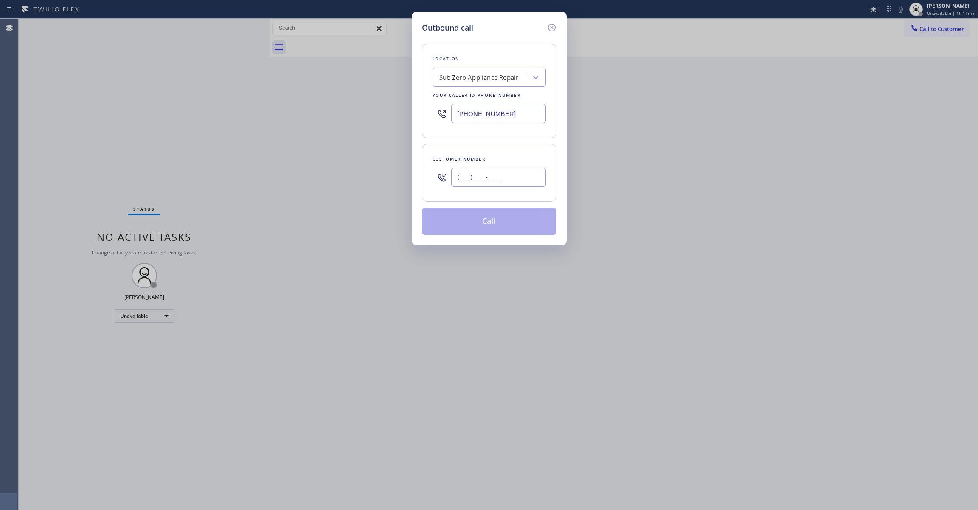
click at [508, 176] on input "(___) ___-____" at bounding box center [498, 177] width 95 height 19
paste input "562) 291-4035"
type input "(562) 291-4035"
click at [483, 228] on button "Call" at bounding box center [489, 221] width 135 height 27
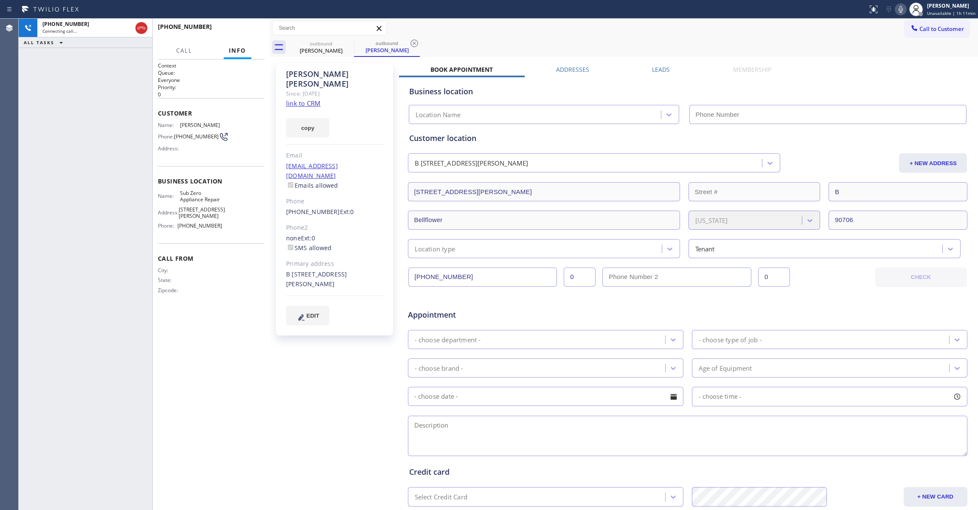
type input "(714) 627-5469"
click at [415, 43] on icon at bounding box center [414, 43] width 10 height 10
click at [240, 31] on span "HANG UP" at bounding box center [245, 31] width 26 height 6
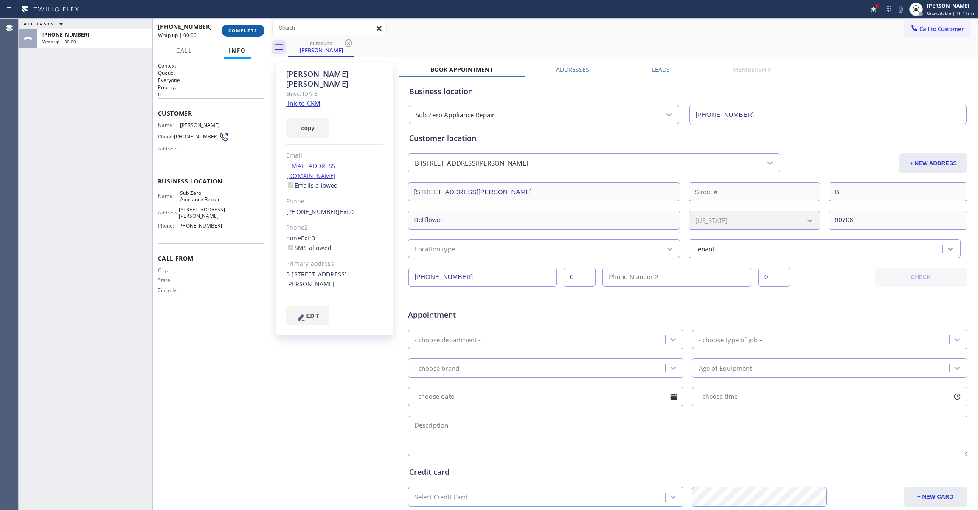
click at [243, 31] on span "COMPLETE" at bounding box center [242, 31] width 29 height 6
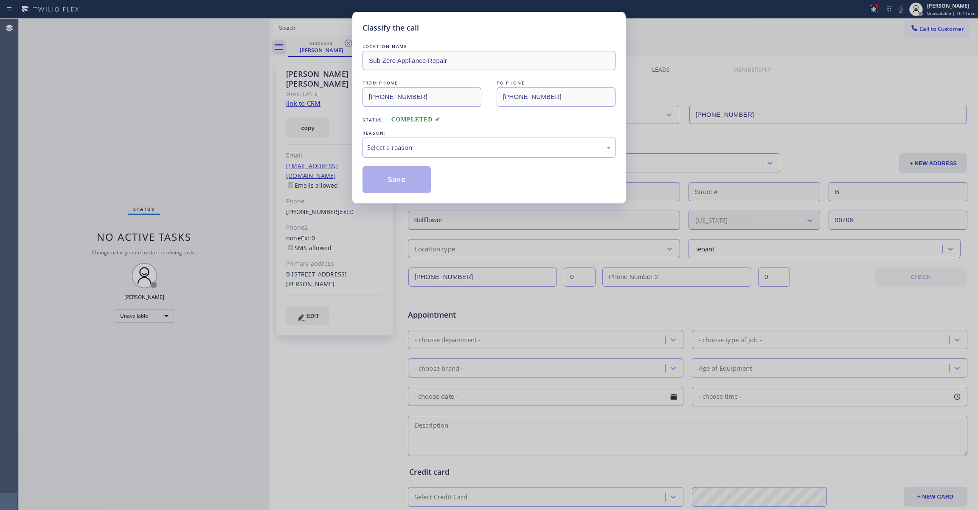
click at [415, 145] on div "Select a reason" at bounding box center [489, 148] width 244 height 10
click at [379, 182] on button "Save" at bounding box center [396, 179] width 68 height 27
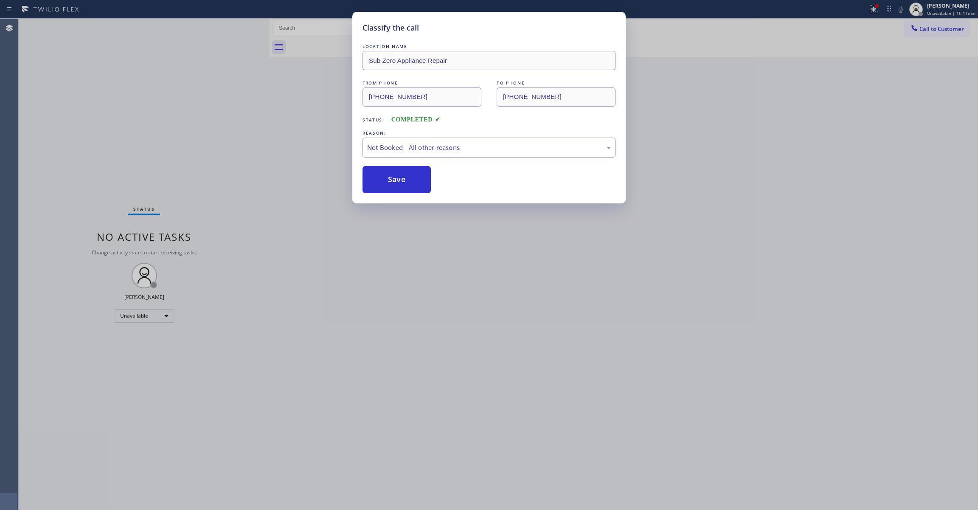
drag, startPoint x: 379, startPoint y: 182, endPoint x: 406, endPoint y: 13, distance: 171.5
click at [381, 171] on button "Save" at bounding box center [396, 179] width 68 height 27
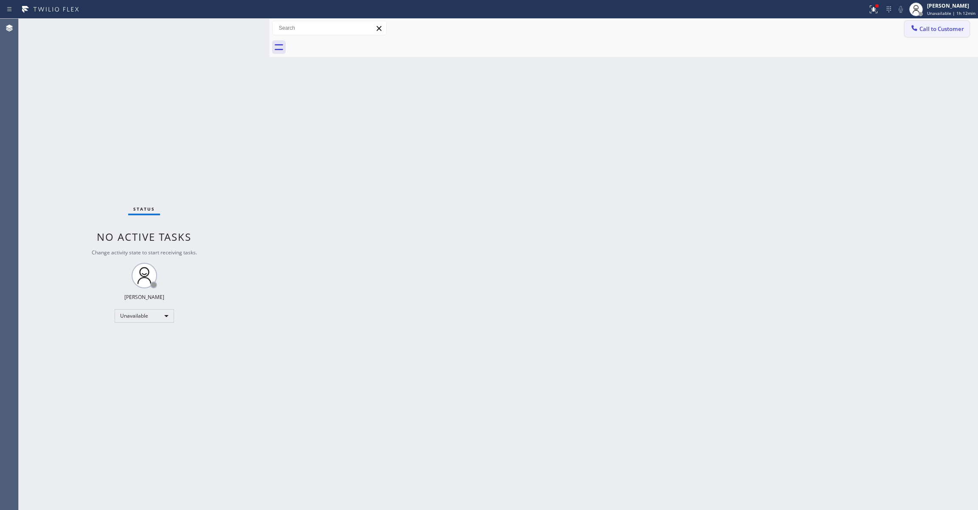
click at [957, 25] on span "Call to Customer" at bounding box center [941, 29] width 45 height 8
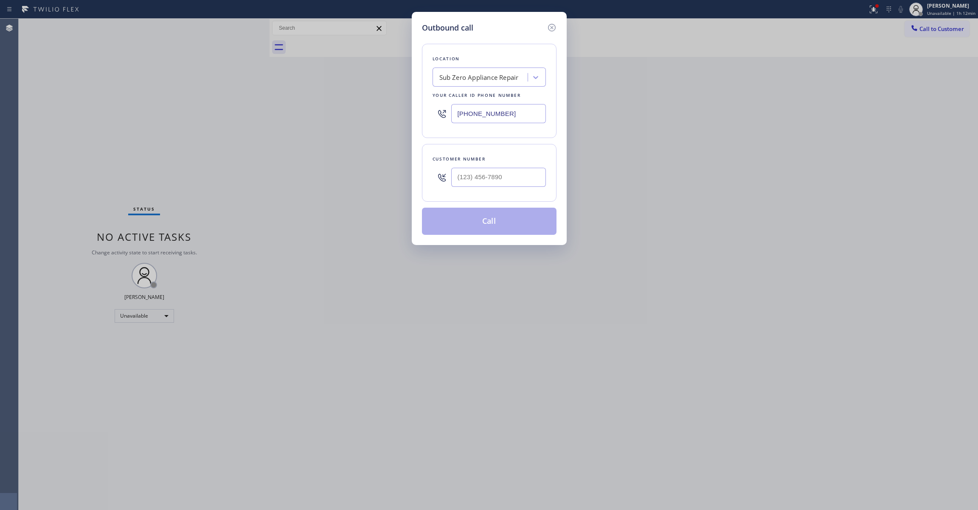
drag, startPoint x: 530, startPoint y: 109, endPoint x: 179, endPoint y: 98, distance: 351.6
click at [172, 109] on div "Outbound call Location Sub Zero Appliance Repair Your caller id phone number (7…" at bounding box center [489, 255] width 978 height 510
paste input "877) 777-0796"
type input "(877) 777-0796"
click at [508, 182] on input "(___) ___-____" at bounding box center [498, 177] width 95 height 19
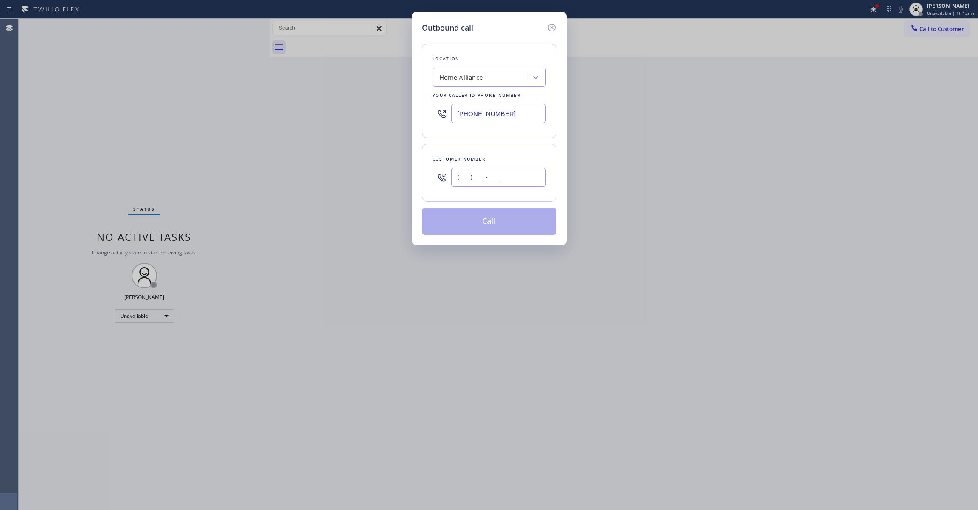
paste input "714) 310-6514"
type input "(714) 310-6514"
click at [474, 230] on button "Call" at bounding box center [489, 221] width 135 height 27
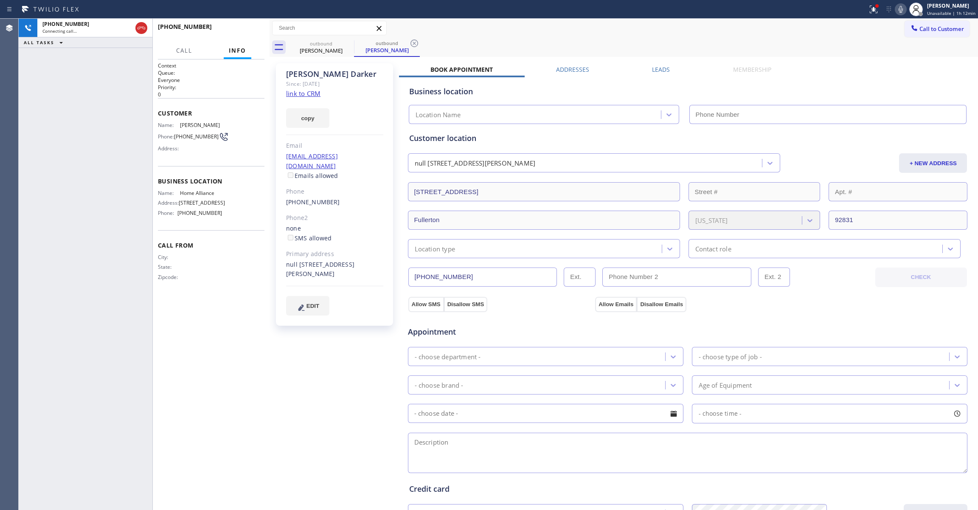
type input "(877) 777-0796"
click at [415, 41] on icon at bounding box center [414, 43] width 10 height 10
drag, startPoint x: 194, startPoint y: 143, endPoint x: 176, endPoint y: 137, distance: 18.7
click at [176, 137] on div "Phone: (714) 310-6514" at bounding box center [190, 137] width 64 height 10
copy div "(714) 310-6514"
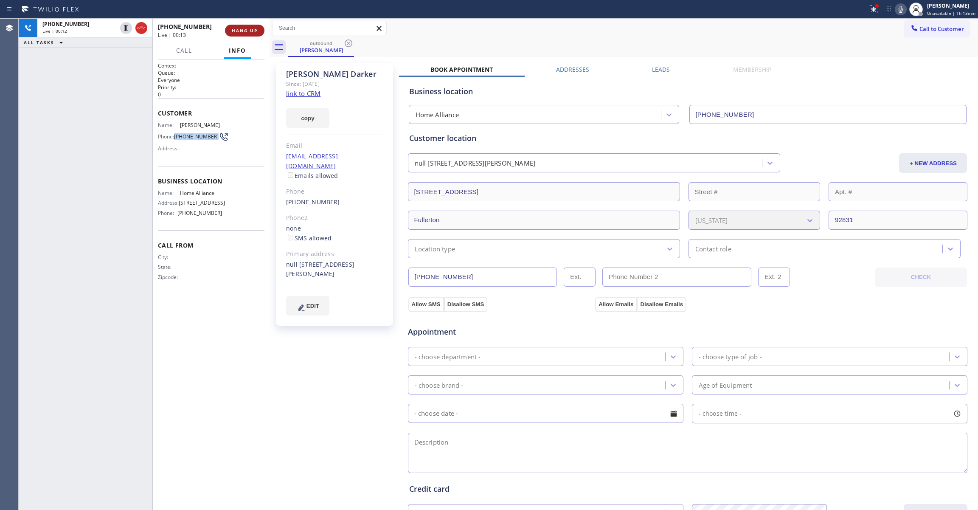
click at [245, 32] on span "HANG UP" at bounding box center [245, 31] width 26 height 6
click at [244, 31] on span "HANG UP" at bounding box center [245, 31] width 26 height 6
click at [244, 38] on div "+17143106514 Live | 00:14 HANG UP" at bounding box center [211, 31] width 107 height 22
click at [242, 41] on div "+17143106514 Wrap up | 00:00 COMPLETE" at bounding box center [211, 31] width 107 height 22
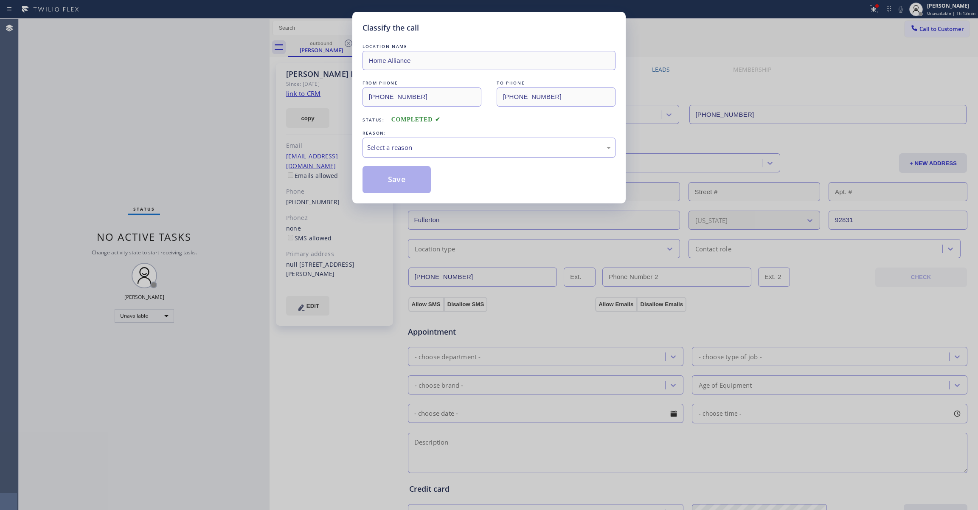
click at [412, 146] on div "Select a reason" at bounding box center [489, 148] width 244 height 10
click at [410, 182] on button "Save" at bounding box center [396, 179] width 68 height 27
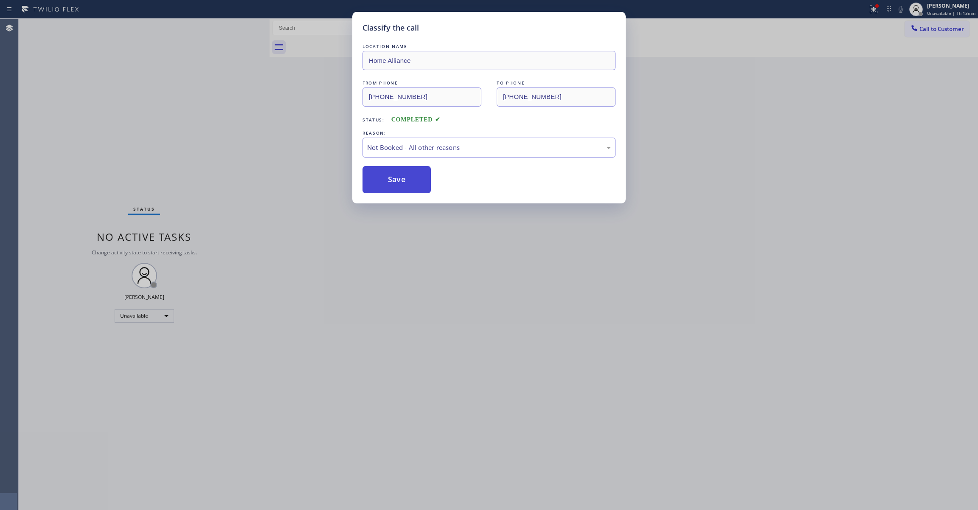
click at [410, 182] on button "Save" at bounding box center [396, 179] width 68 height 27
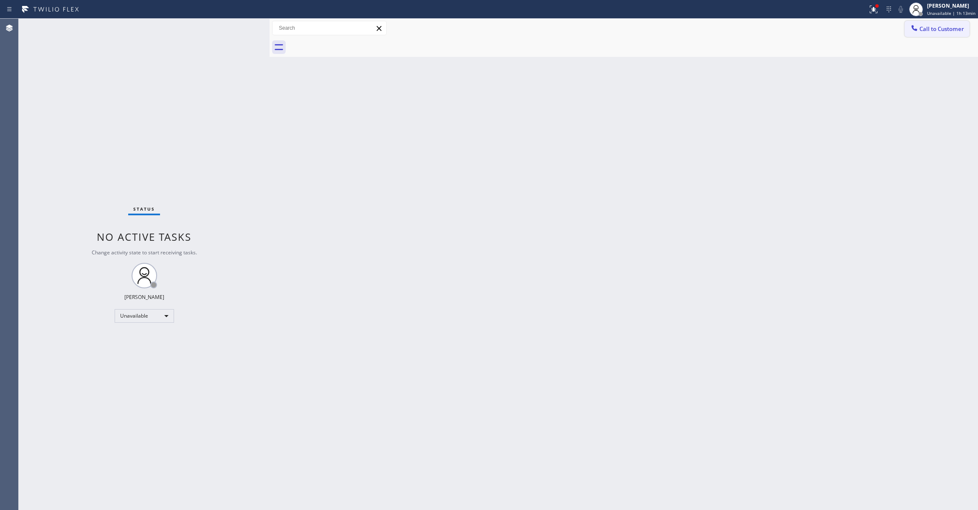
click at [941, 27] on span "Call to Customer" at bounding box center [941, 29] width 45 height 8
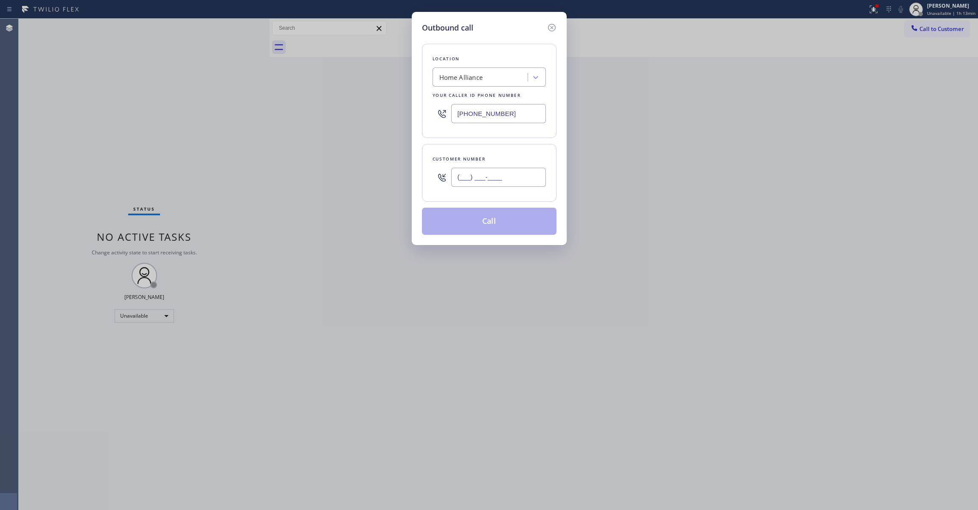
click at [499, 187] on input "(___) ___-____" at bounding box center [498, 177] width 95 height 19
paste input "714) 310-6514"
type input "(714) 310-6514"
click at [495, 227] on button "Call" at bounding box center [489, 221] width 135 height 27
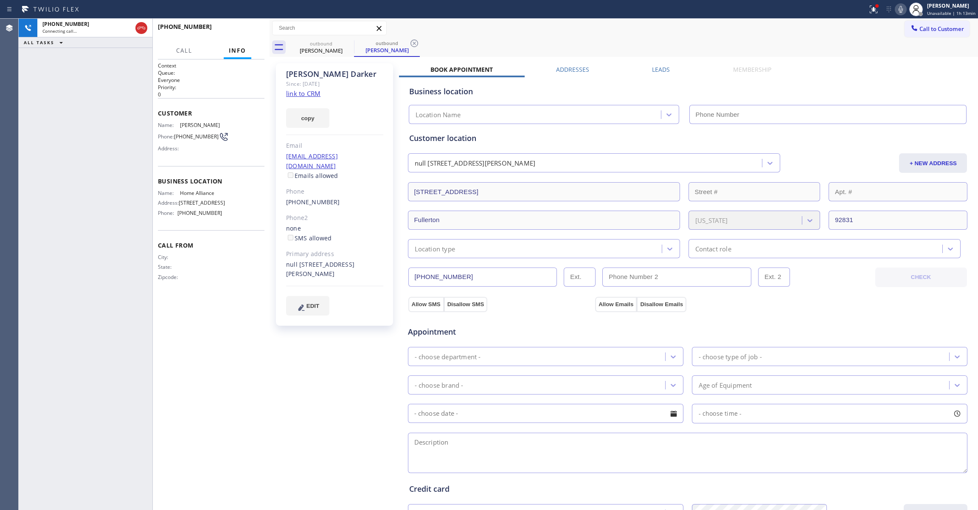
type input "(877) 777-0796"
drag, startPoint x: 414, startPoint y: 43, endPoint x: 167, endPoint y: 20, distance: 248.6
click at [414, 43] on icon at bounding box center [414, 43] width 8 height 8
click at [248, 31] on span "HANG UP" at bounding box center [245, 31] width 26 height 6
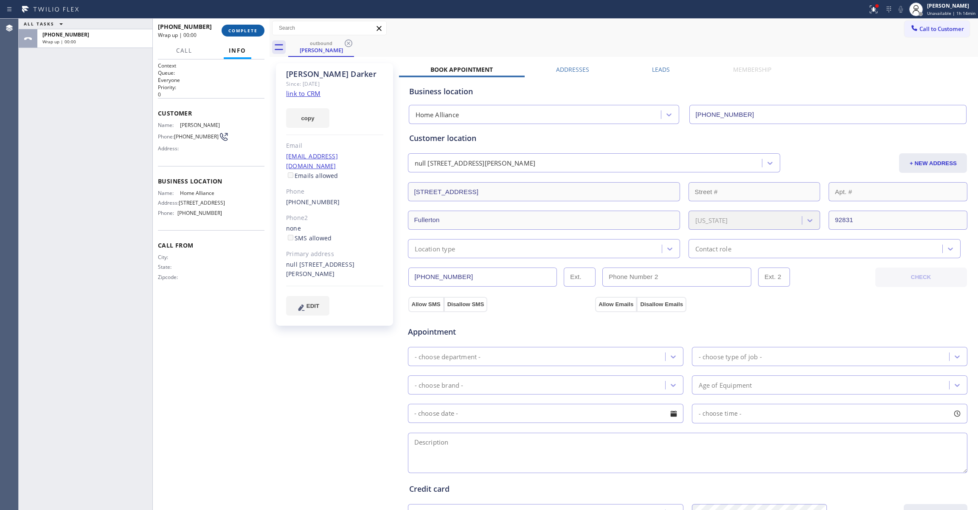
click at [246, 34] on button "COMPLETE" at bounding box center [243, 31] width 43 height 12
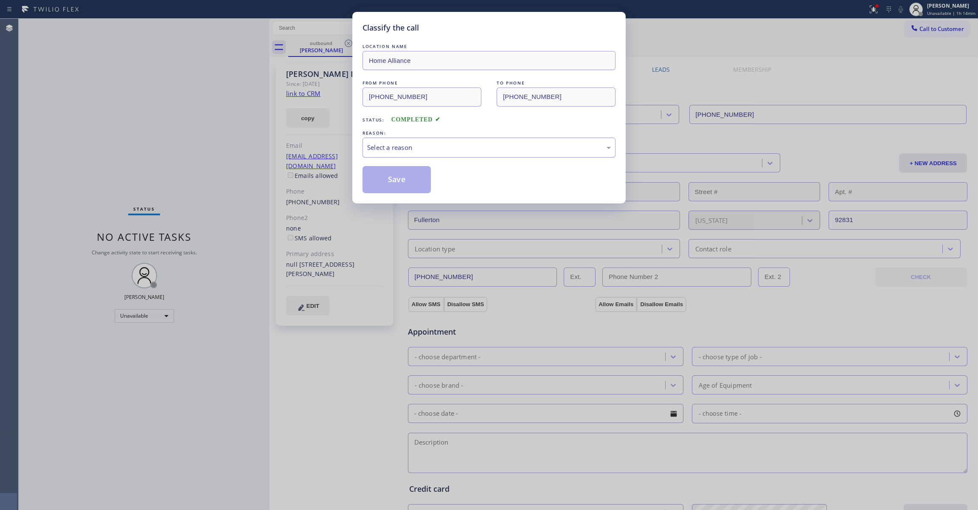
drag, startPoint x: 390, startPoint y: 145, endPoint x: 391, endPoint y: 152, distance: 6.4
click at [390, 145] on div "Select a reason" at bounding box center [489, 148] width 244 height 10
click at [392, 182] on button "Save" at bounding box center [396, 179] width 68 height 27
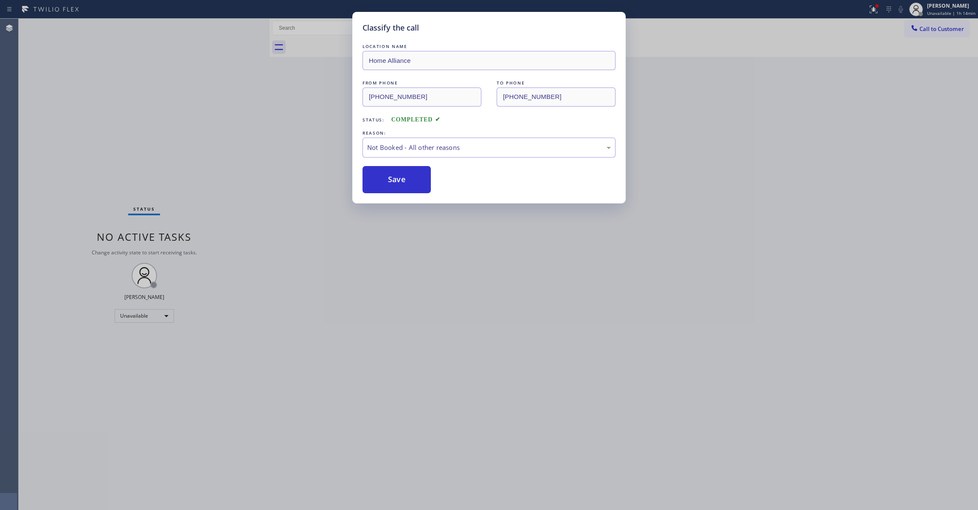
drag, startPoint x: 392, startPoint y: 182, endPoint x: 494, endPoint y: 0, distance: 207.9
click at [391, 181] on button "Save" at bounding box center [396, 179] width 68 height 27
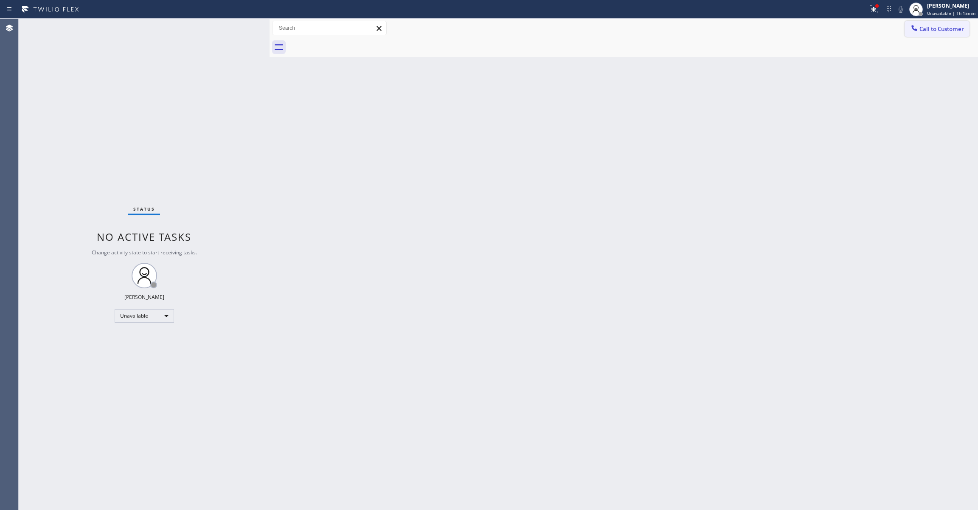
drag, startPoint x: 939, startPoint y: 29, endPoint x: 805, endPoint y: 45, distance: 135.0
click at [934, 29] on span "Call to Customer" at bounding box center [941, 29] width 45 height 8
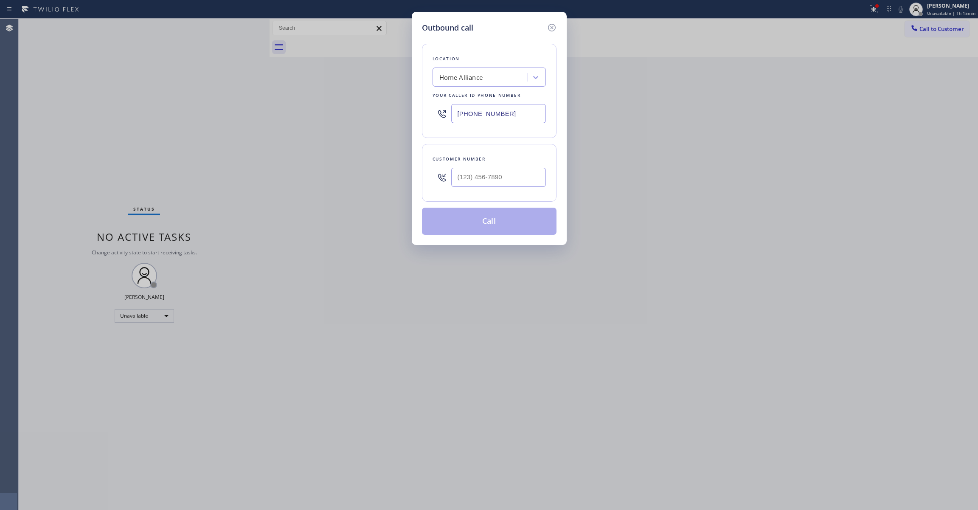
drag, startPoint x: 540, startPoint y: 117, endPoint x: 328, endPoint y: 116, distance: 212.6
click at [328, 116] on div "Outbound call Location Home Alliance Your caller id phone number (877) 777-0796…" at bounding box center [489, 255] width 978 height 510
paste input "00) 686-5038"
type input "(800) 686-5038"
click at [502, 179] on input "(___) ___-____" at bounding box center [498, 177] width 95 height 19
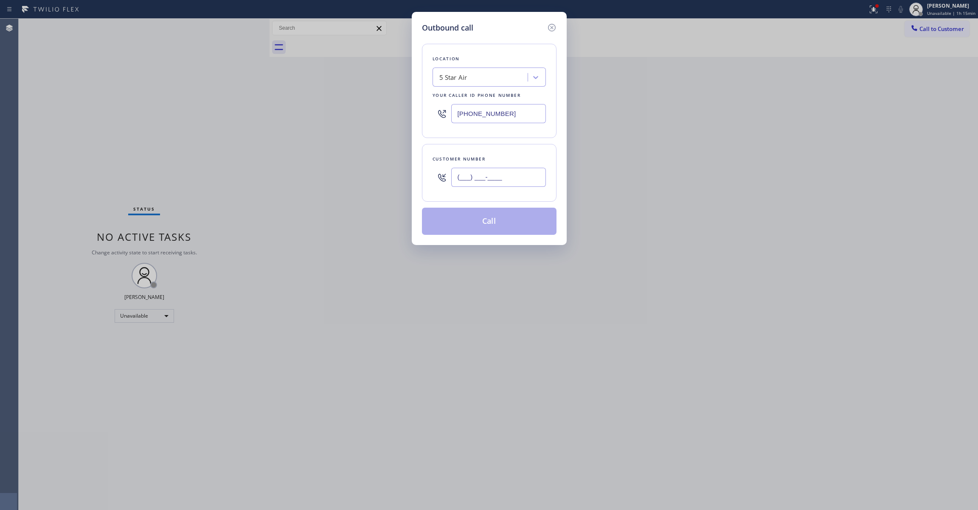
paste input "626) 589-8933"
type input "(626) 589-8933"
click at [499, 220] on button "Call" at bounding box center [489, 221] width 135 height 27
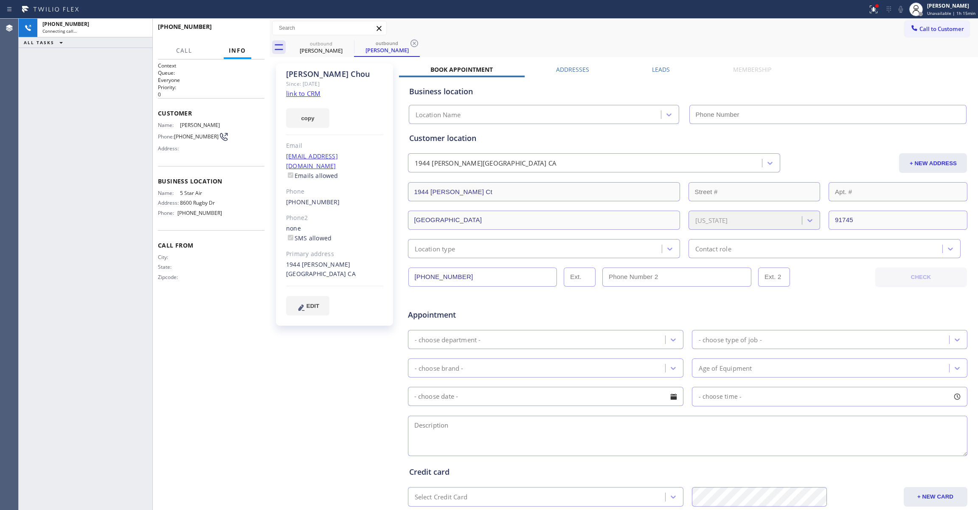
type input "(800) 686-5038"
click at [415, 45] on icon at bounding box center [414, 43] width 10 height 10
click at [868, 4] on icon at bounding box center [873, 9] width 10 height 10
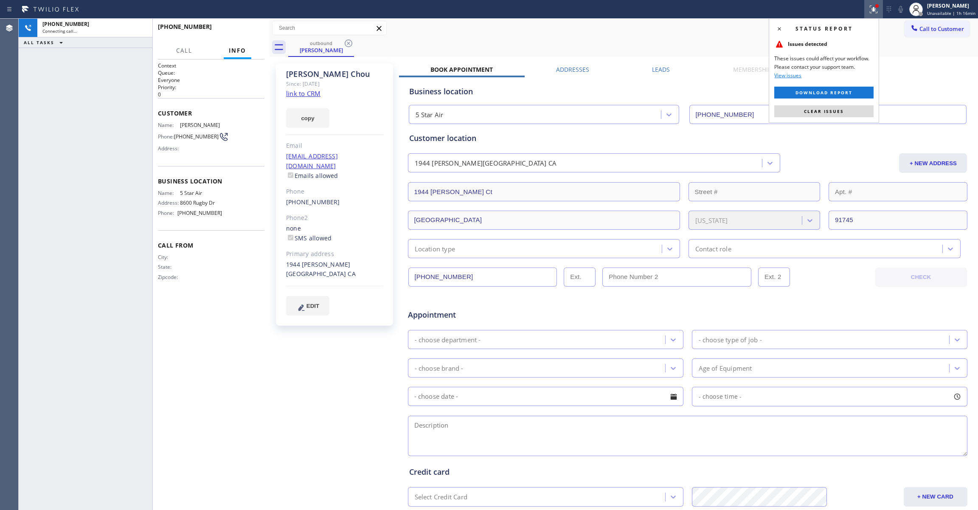
click at [834, 114] on button "Clear issues" at bounding box center [823, 111] width 99 height 12
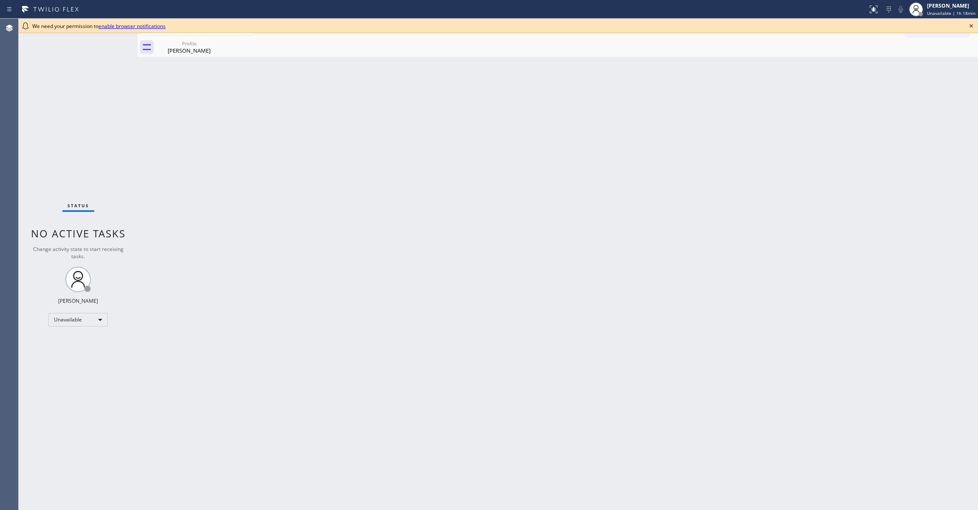
drag, startPoint x: 158, startPoint y: 143, endPoint x: 159, endPoint y: 118, distance: 24.6
click at [158, 142] on div "Back to Dashboard Change Sender ID Customers Technicians Select a contact Outbo…" at bounding box center [557, 264] width 840 height 491
click at [215, 43] on icon at bounding box center [216, 43] width 10 height 10
click at [973, 24] on icon at bounding box center [971, 26] width 10 height 10
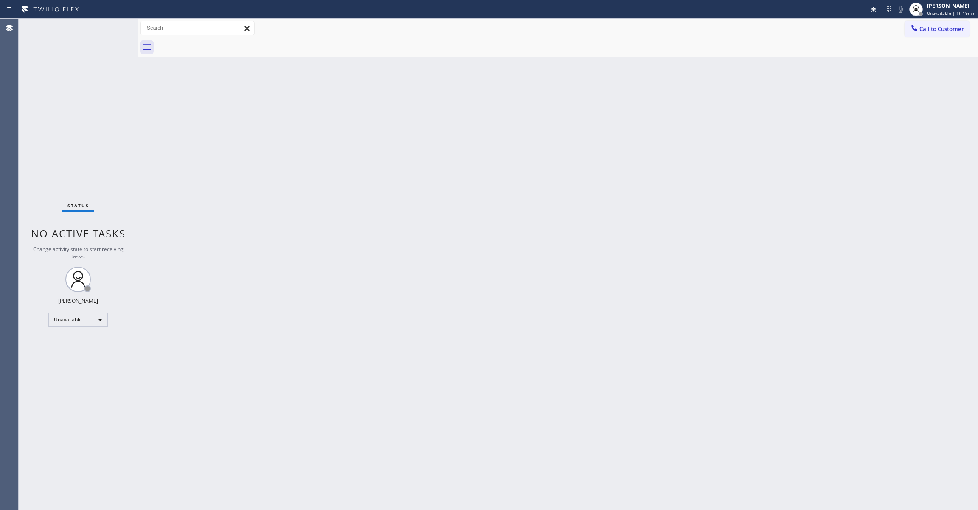
click at [141, 146] on div "Back to Dashboard Change Sender ID Customers Technicians Select a contact Outbo…" at bounding box center [557, 264] width 840 height 491
click at [30, 294] on div "Status No active tasks Change activity state to start receiving tasks. [PERSON_…" at bounding box center [78, 264] width 119 height 491
drag, startPoint x: 502, startPoint y: 259, endPoint x: 398, endPoint y: 1, distance: 278.5
click at [502, 252] on div "Back to Dashboard Change Sender ID Customers Technicians Select a contact Outbo…" at bounding box center [557, 264] width 840 height 491
click at [961, 33] on button "Call to Customer" at bounding box center [936, 29] width 65 height 16
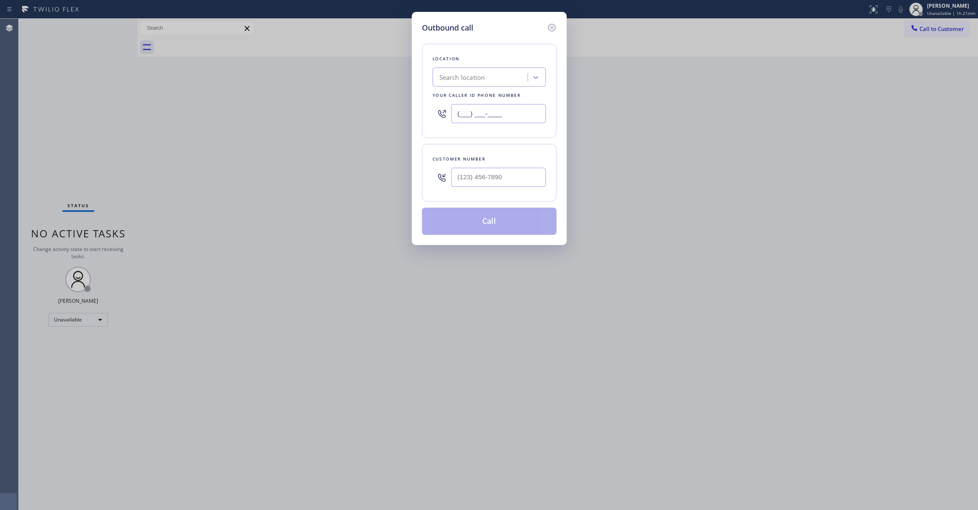
drag, startPoint x: 476, startPoint y: 115, endPoint x: 235, endPoint y: 194, distance: 253.0
click at [272, 118] on div "Outbound call Location Search location Your caller id phone number (___) ___-__…" at bounding box center [489, 255] width 978 height 510
paste input "602) 755-6017"
type input "(602) 755-6017"
click at [485, 168] on input "(___) ___-____" at bounding box center [498, 177] width 95 height 19
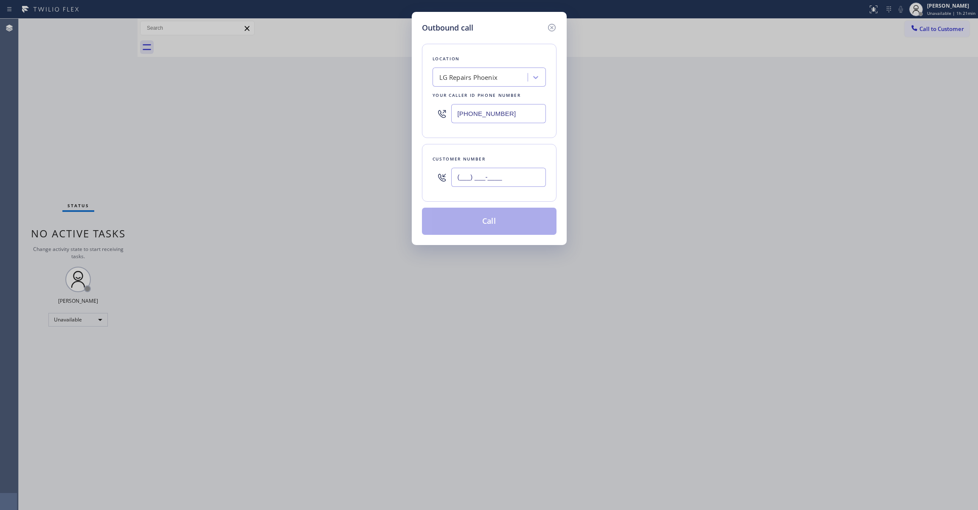
paste input "480) 761-0814"
type input "(480) 761-0814"
click at [498, 228] on button "Call" at bounding box center [489, 221] width 135 height 27
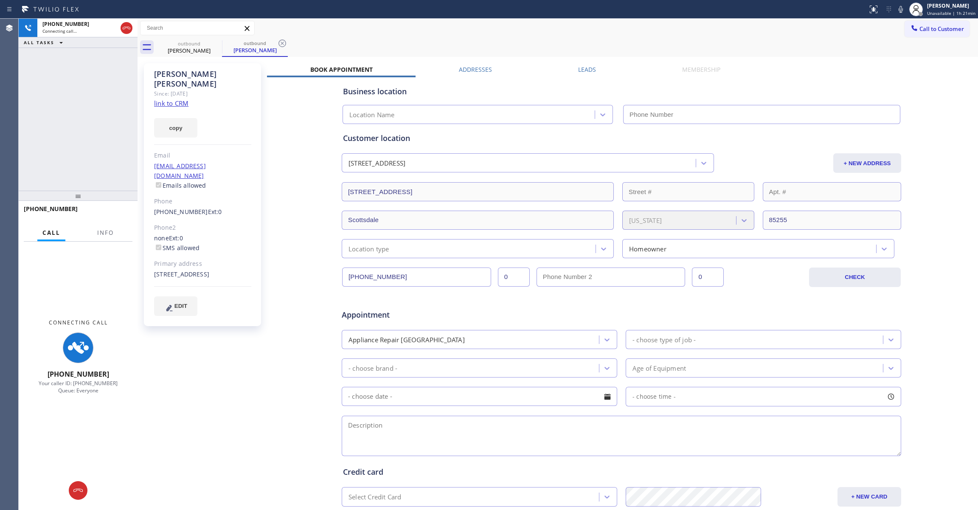
type input "(602) 755-6017"
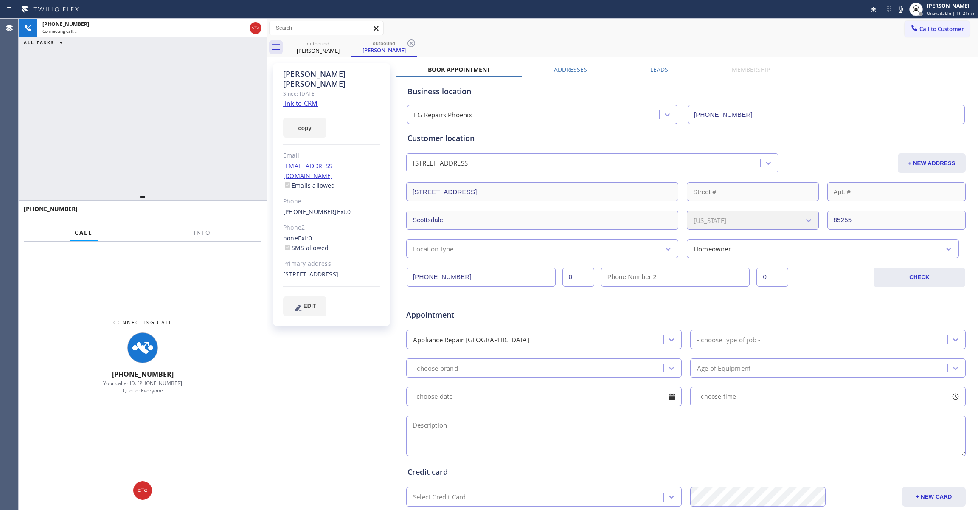
drag, startPoint x: 137, startPoint y: 114, endPoint x: 272, endPoint y: 131, distance: 135.2
click at [267, 131] on div at bounding box center [267, 264] width 0 height 491
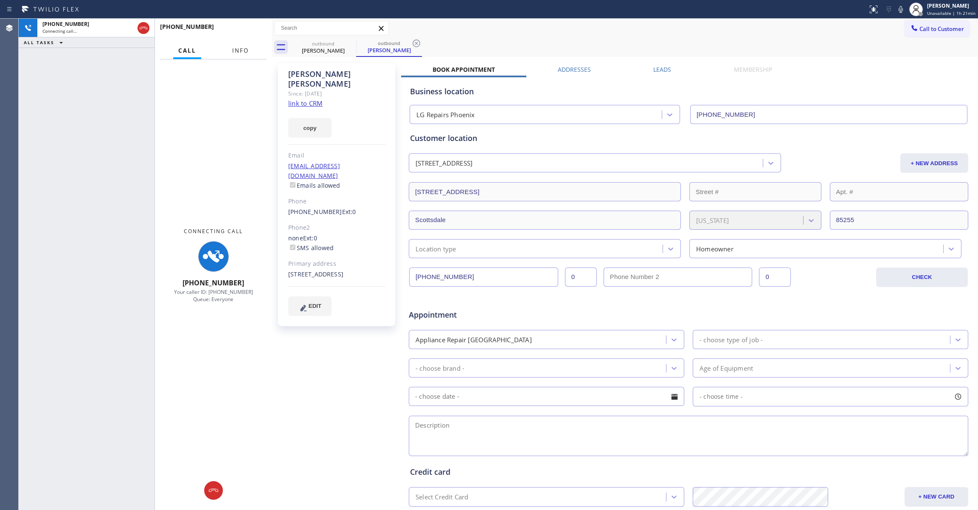
click at [246, 51] on span "Info" at bounding box center [240, 51] width 17 height 8
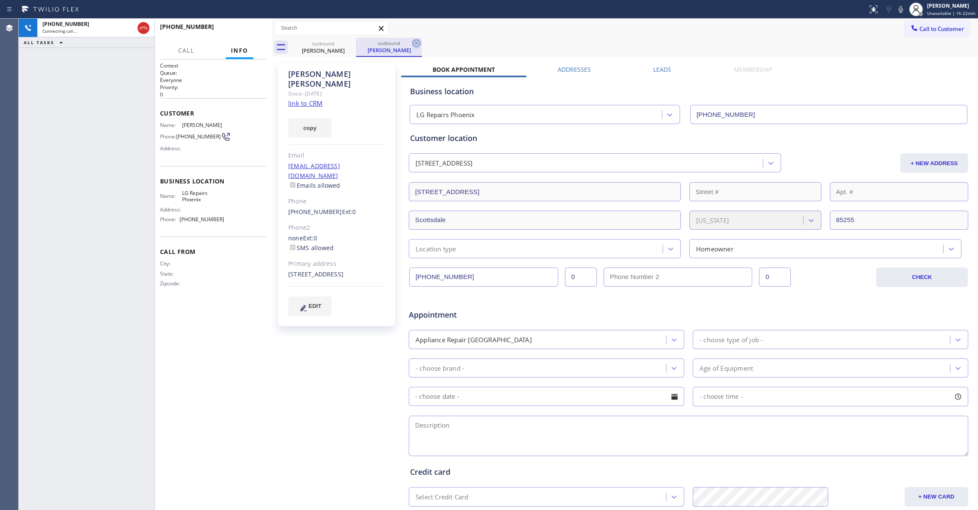
click at [418, 42] on icon at bounding box center [416, 43] width 8 height 8
click at [255, 30] on span "HANG UP" at bounding box center [247, 31] width 26 height 6
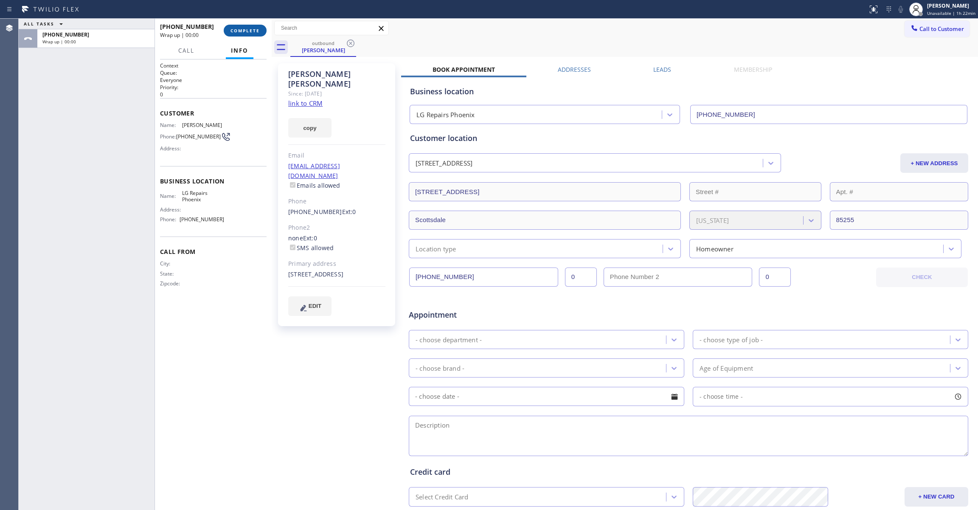
click at [240, 30] on span "COMPLETE" at bounding box center [244, 31] width 29 height 6
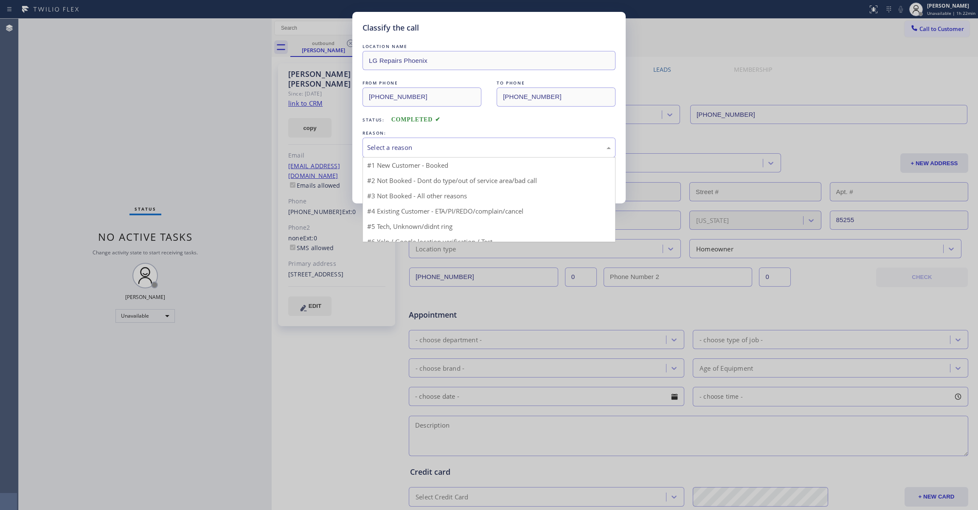
click at [369, 145] on div "Select a reason" at bounding box center [489, 148] width 244 height 10
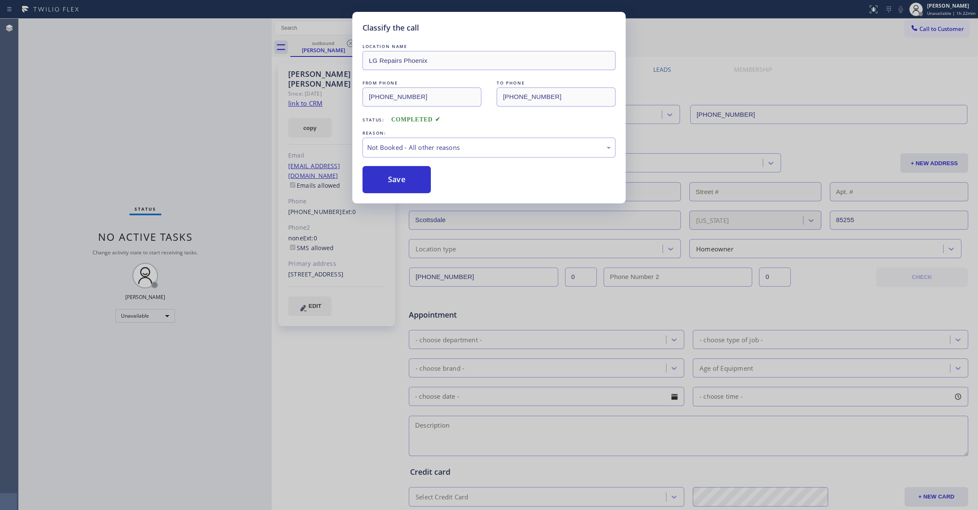
click at [392, 177] on button "Save" at bounding box center [396, 179] width 68 height 27
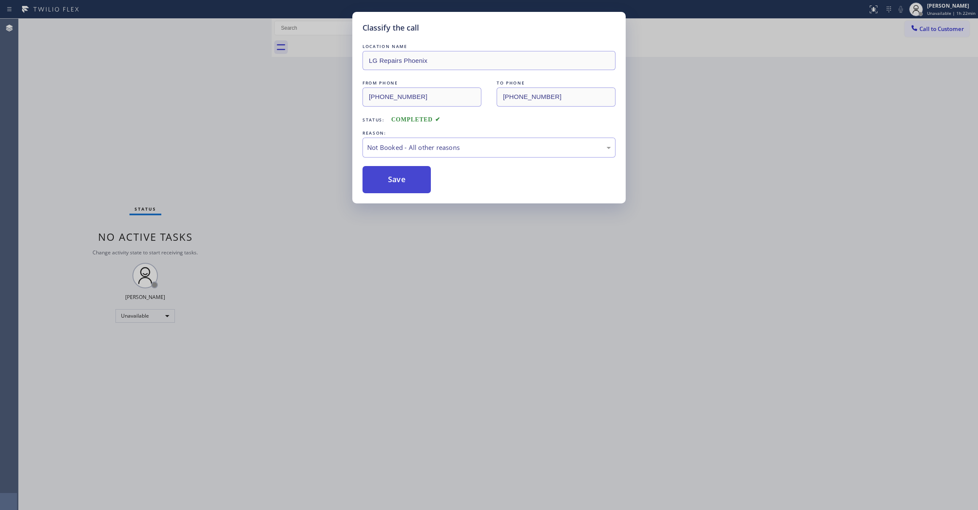
drag, startPoint x: 391, startPoint y: 177, endPoint x: 423, endPoint y: 7, distance: 173.0
click at [391, 177] on button "Save" at bounding box center [396, 179] width 68 height 27
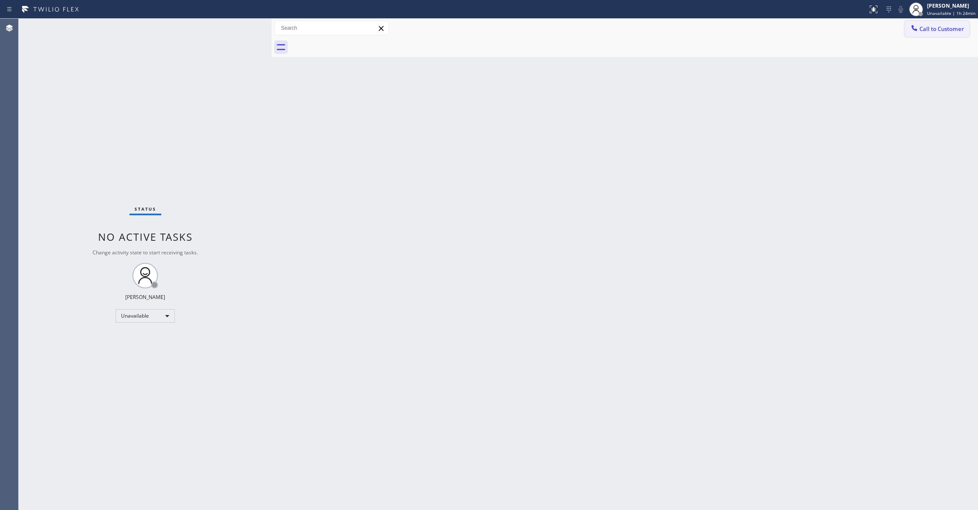
click at [951, 26] on span "Call to Customer" at bounding box center [941, 29] width 45 height 8
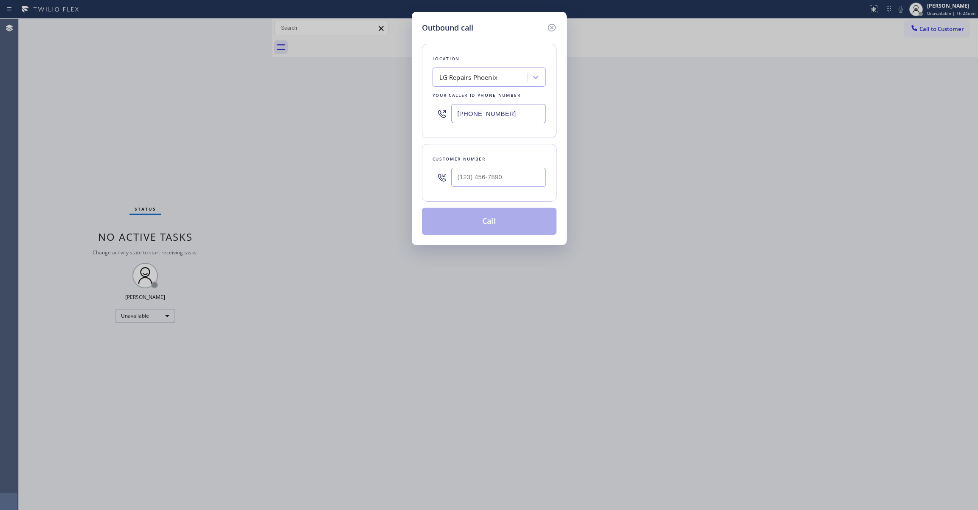
drag, startPoint x: 511, startPoint y: 116, endPoint x: 277, endPoint y: 12, distance: 255.9
click at [205, 108] on div "Outbound call Location LG Repairs Phoenix Your caller id phone number (602) 755…" at bounding box center [489, 255] width 978 height 510
paste input "347) 284-6179"
type input "(347) 284-6179"
click at [483, 184] on input "(___) ___-____" at bounding box center [498, 177] width 95 height 19
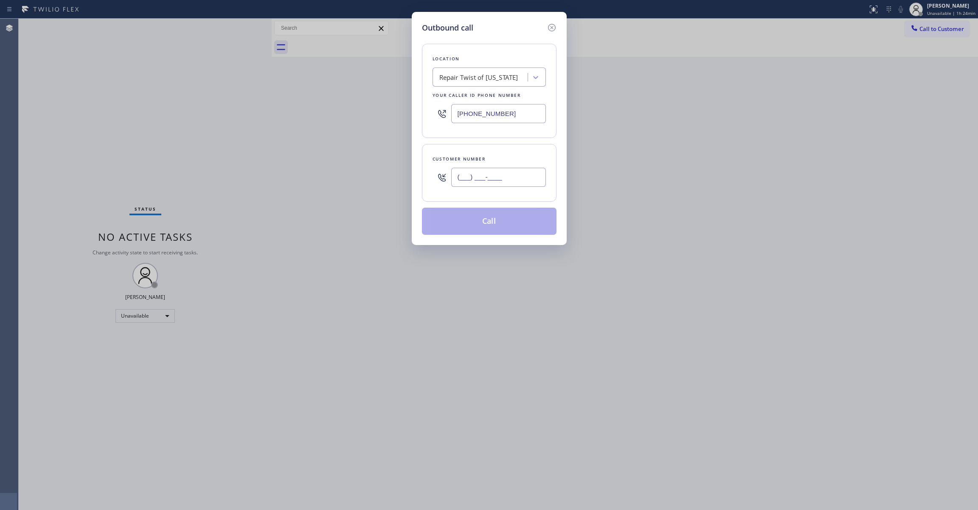
paste input "516) 717-5599"
type input "(516) 717-5599"
click at [493, 222] on button "Call" at bounding box center [489, 221] width 135 height 27
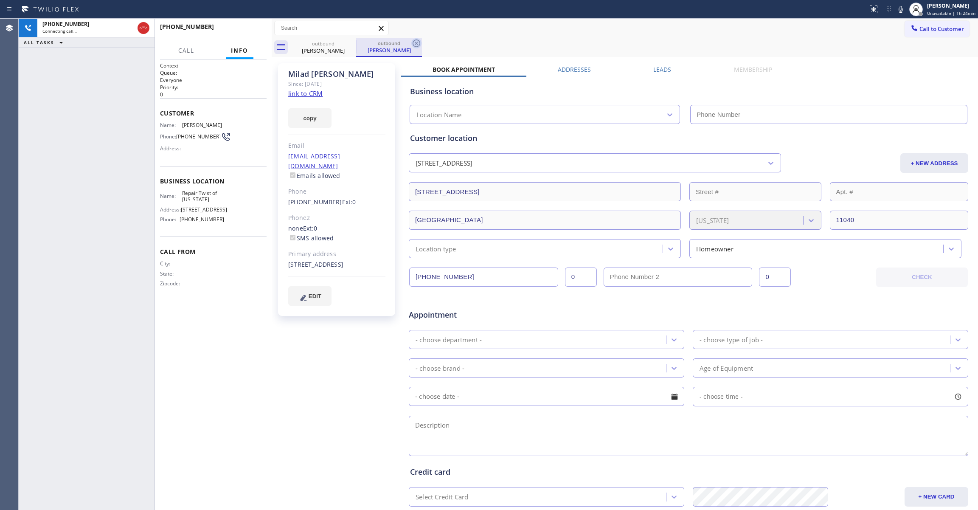
click at [416, 45] on icon at bounding box center [416, 43] width 10 height 10
type input "(347) 284-6179"
click at [308, 93] on link "link to CRM" at bounding box center [305, 93] width 34 height 8
click at [253, 31] on span "HANG UP" at bounding box center [247, 31] width 26 height 6
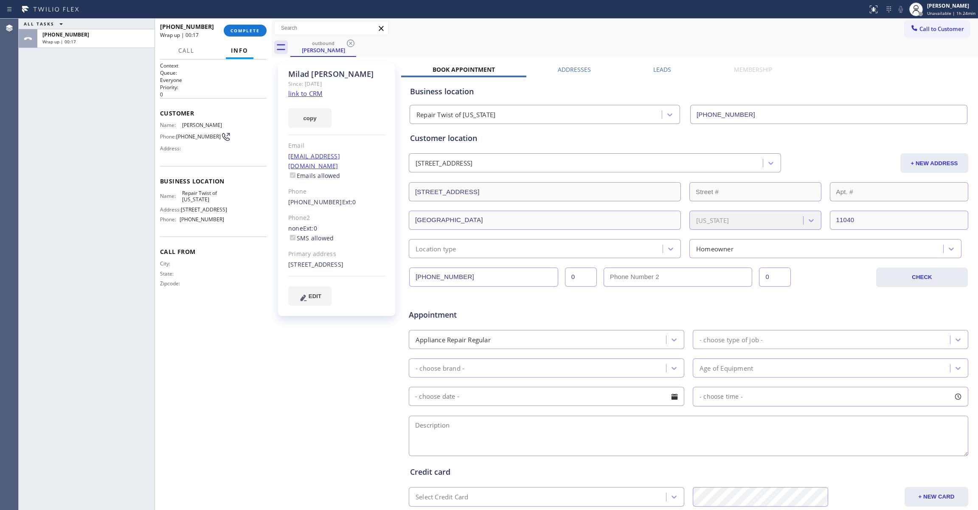
click at [188, 139] on span "(516) 717-5599" at bounding box center [198, 136] width 45 height 6
copy div "(516) 717-5599"
click at [249, 34] on button "COMPLETE" at bounding box center [245, 31] width 43 height 12
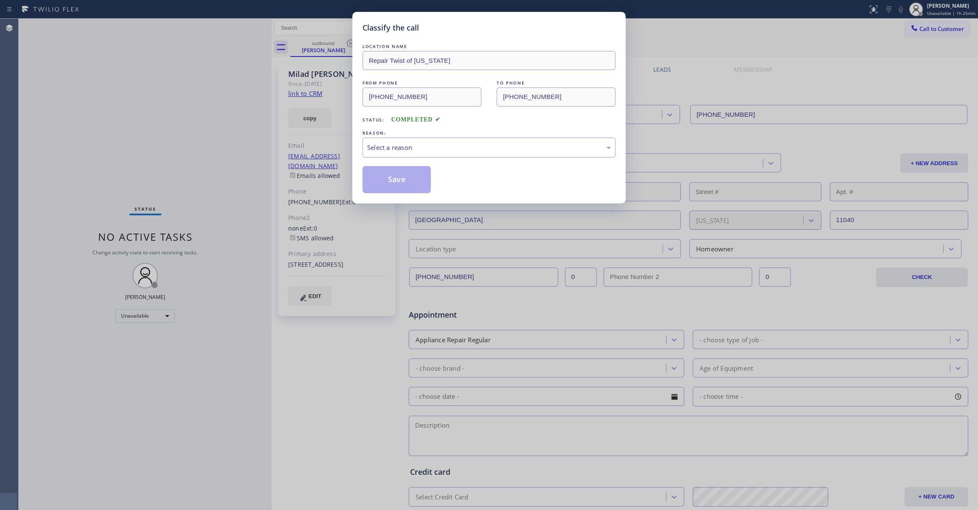
click at [389, 132] on div "REASON:" at bounding box center [488, 133] width 253 height 9
click at [387, 138] on div "Select a reason" at bounding box center [488, 147] width 253 height 20
click at [375, 184] on button "Save" at bounding box center [396, 179] width 68 height 27
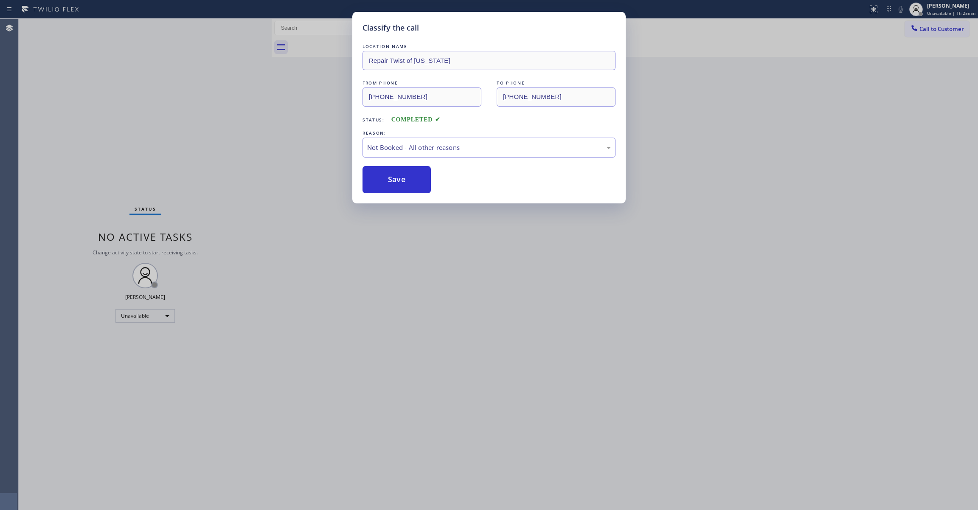
click at [375, 184] on button "Save" at bounding box center [396, 179] width 68 height 27
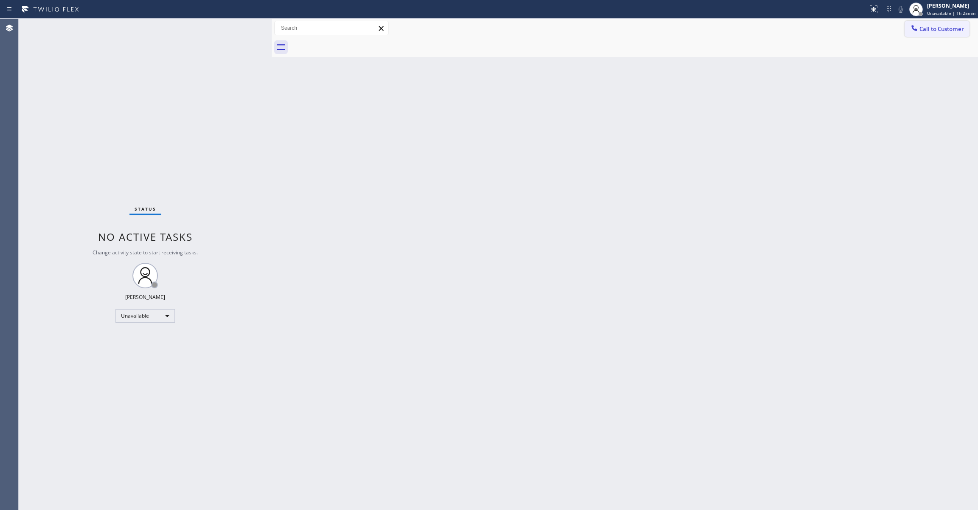
click at [939, 31] on span "Call to Customer" at bounding box center [941, 29] width 45 height 8
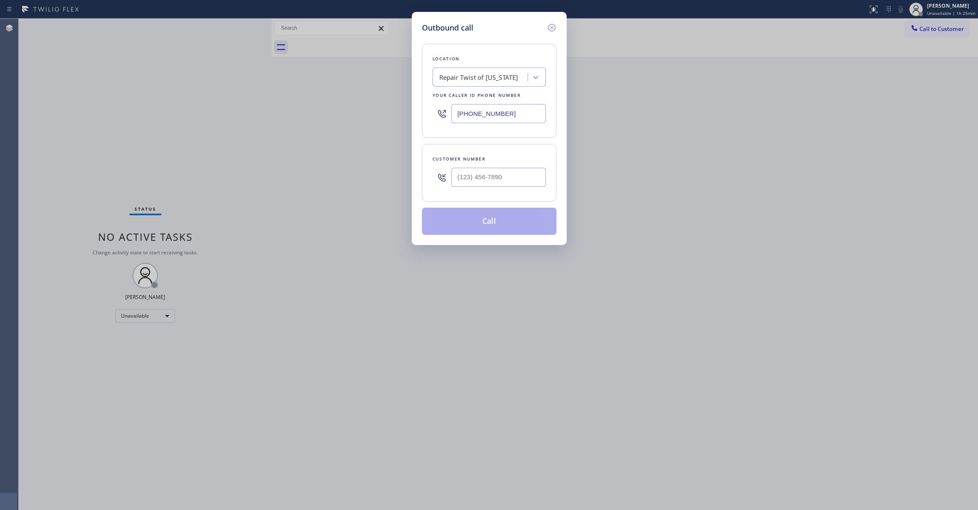
drag, startPoint x: 540, startPoint y: 152, endPoint x: 535, endPoint y: 153, distance: 5.2
drag, startPoint x: 535, startPoint y: 153, endPoint x: 435, endPoint y: 291, distance: 170.5
click at [435, 291] on div "Outbound call Location Repair Twist of New York Your caller id phone number (34…" at bounding box center [489, 255] width 978 height 510
click at [508, 177] on input "(___) ___-____" at bounding box center [498, 177] width 95 height 19
paste input "516) 717-5599"
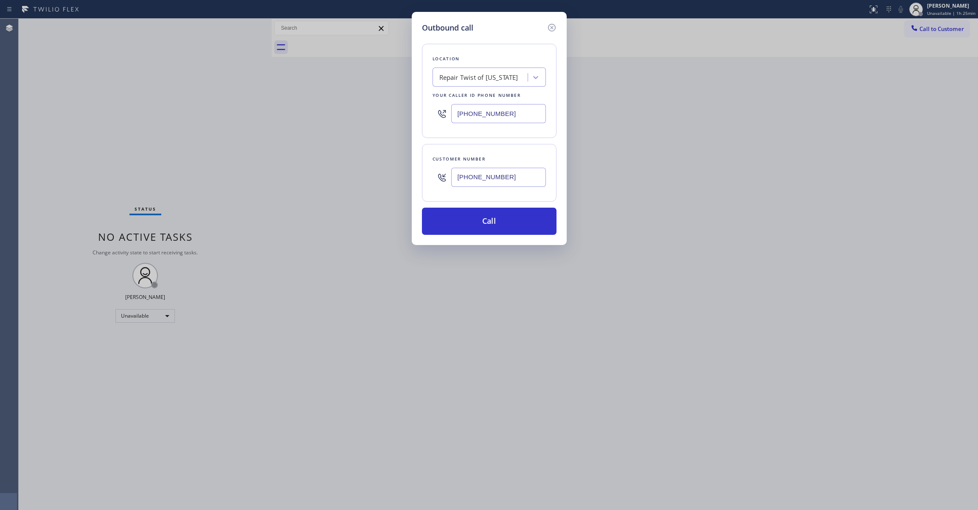
type input "(516) 717-5599"
click at [489, 216] on button "Call" at bounding box center [489, 221] width 135 height 27
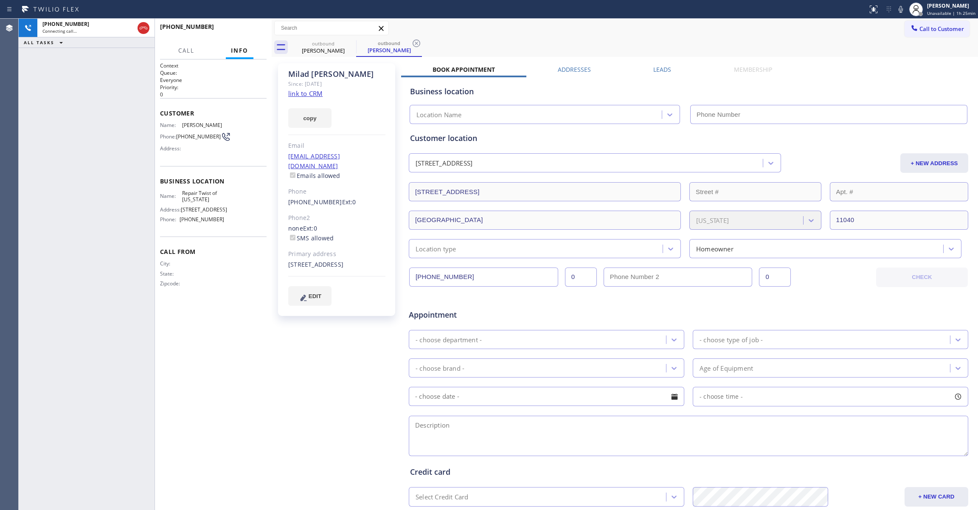
type input "(347) 284-6179"
click at [26, 234] on div "+15167175599 Live | 00:01 ALL TASKS ALL TASKS ACTIVE TASKS TASKS IN WRAP UP" at bounding box center [87, 264] width 136 height 491
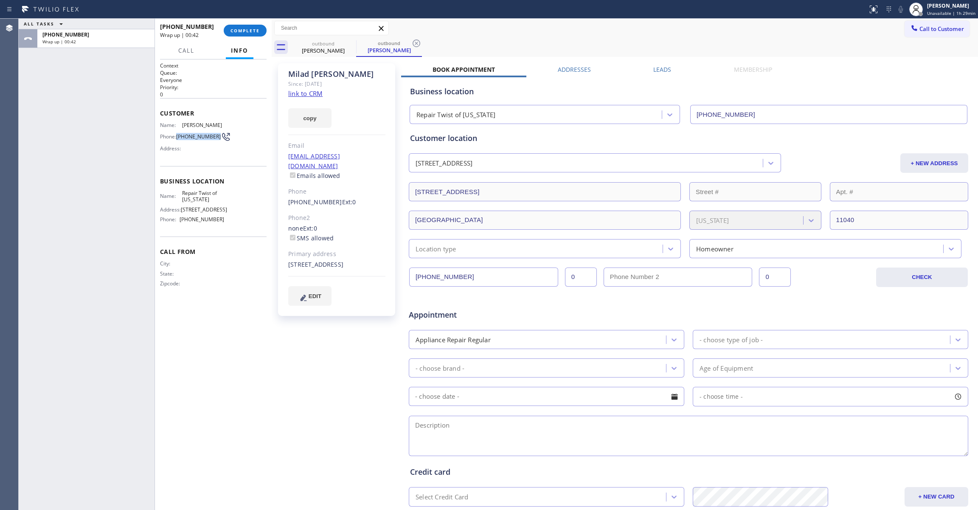
drag, startPoint x: 192, startPoint y: 141, endPoint x: 177, endPoint y: 135, distance: 16.6
click at [177, 135] on div "Phone: (516) 717-5599" at bounding box center [192, 137] width 64 height 10
copy div "(516) 717-5599"
drag, startPoint x: 223, startPoint y: 236, endPoint x: 177, endPoint y: 234, distance: 45.9
click at [177, 222] on div "Phone: (347) 284-6179" at bounding box center [192, 219] width 64 height 6
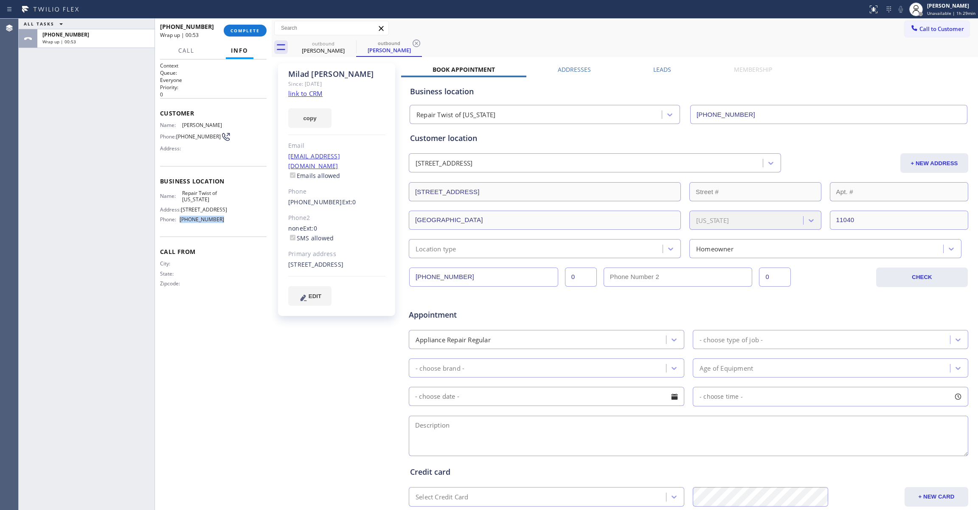
copy div "(347) 284-6179"
click at [415, 42] on icon at bounding box center [416, 43] width 10 height 10
click at [247, 31] on span "COMPLETE" at bounding box center [244, 31] width 29 height 6
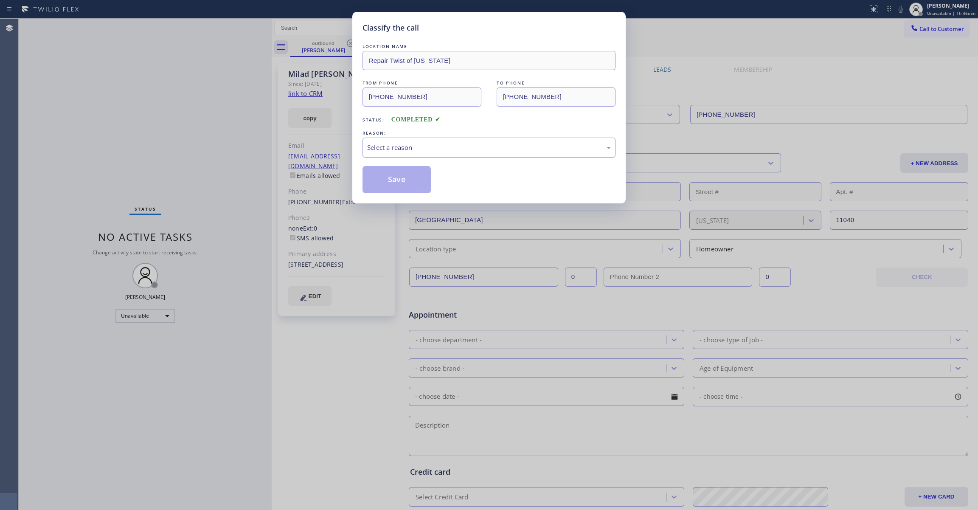
click at [391, 149] on div "Select a reason" at bounding box center [489, 148] width 244 height 10
click at [397, 177] on button "Save" at bounding box center [396, 179] width 68 height 27
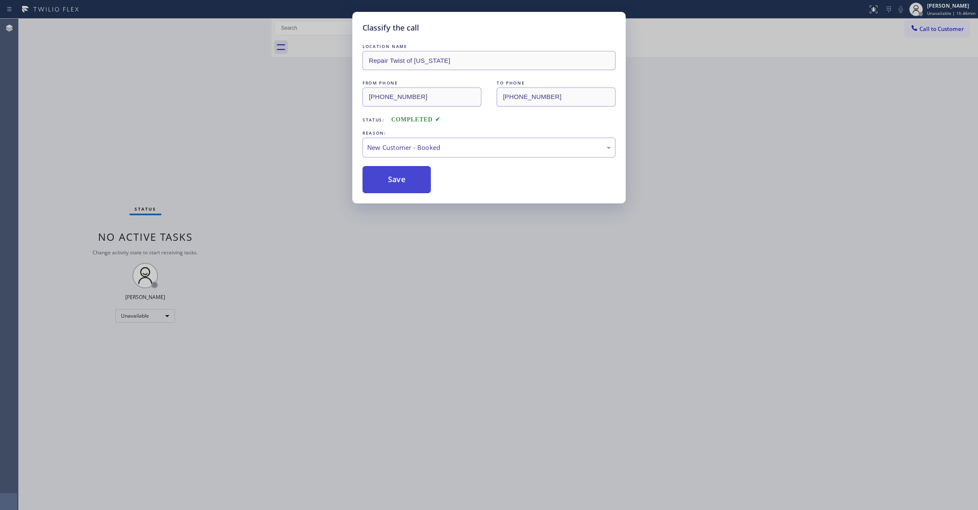
click at [397, 177] on button "Save" at bounding box center [396, 179] width 68 height 27
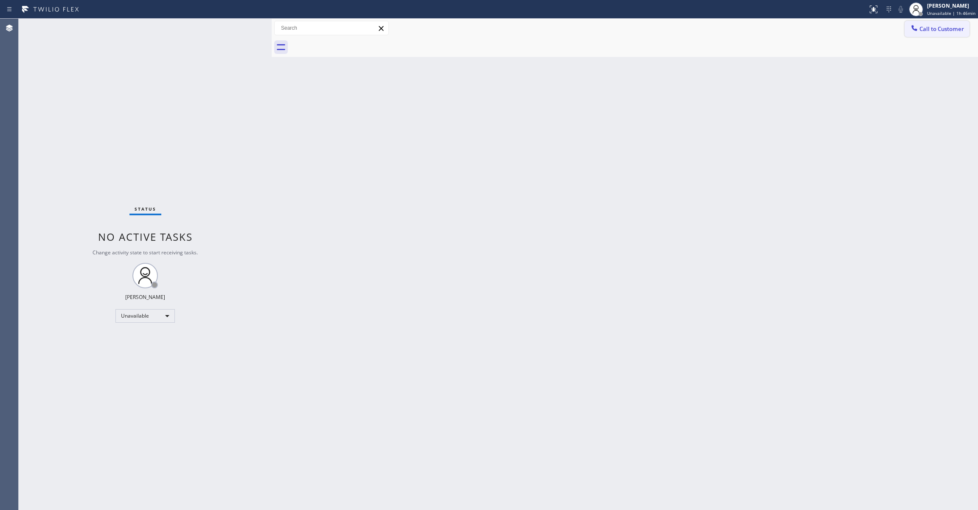
drag, startPoint x: 941, startPoint y: 29, endPoint x: 845, endPoint y: 42, distance: 96.7
click at [937, 29] on span "Call to Customer" at bounding box center [941, 29] width 45 height 8
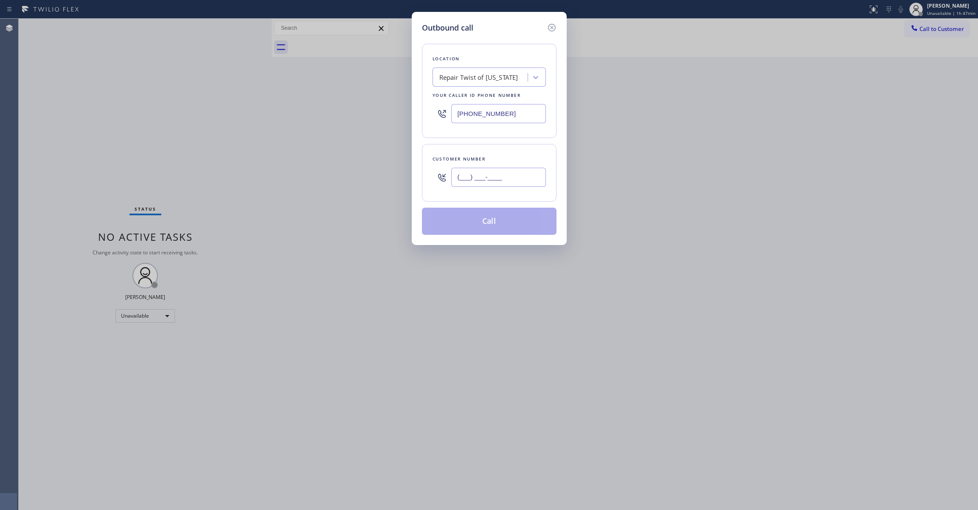
click at [484, 177] on input "(___) ___-____" at bounding box center [498, 177] width 95 height 19
paste input "833) 558-1241"
type input "(833) 558-1241"
drag, startPoint x: 520, startPoint y: 115, endPoint x: 222, endPoint y: 110, distance: 298.4
click at [218, 107] on div "Outbound call Location Repair Twist of New York Your caller id phone number (34…" at bounding box center [489, 255] width 978 height 510
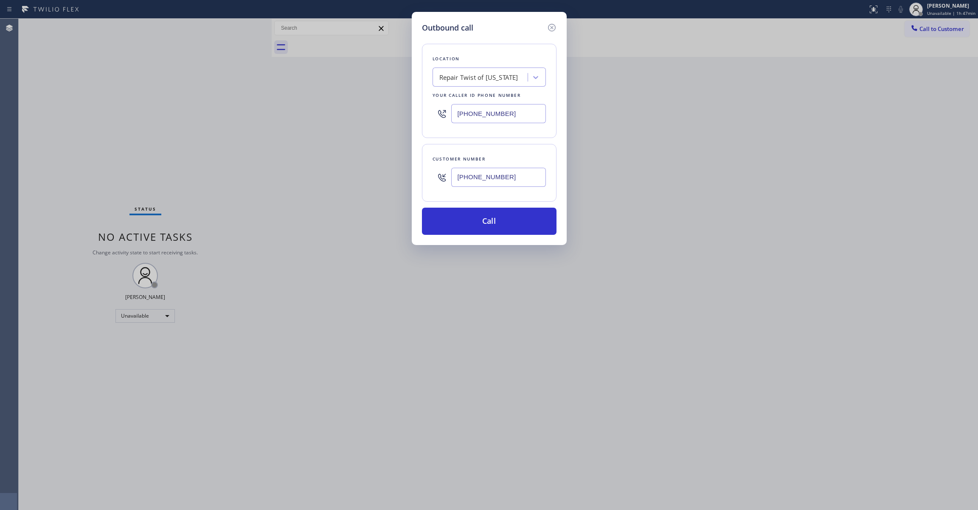
paste input "833) 558-1241"
type input "(833) 558-1241"
paste input "916) 380-9618"
drag, startPoint x: 506, startPoint y: 175, endPoint x: 424, endPoint y: 241, distance: 106.0
click at [143, 180] on div "Outbound call Location 4C.SMS Campaign HVAC Alliance Experts Your caller id pho…" at bounding box center [489, 255] width 978 height 510
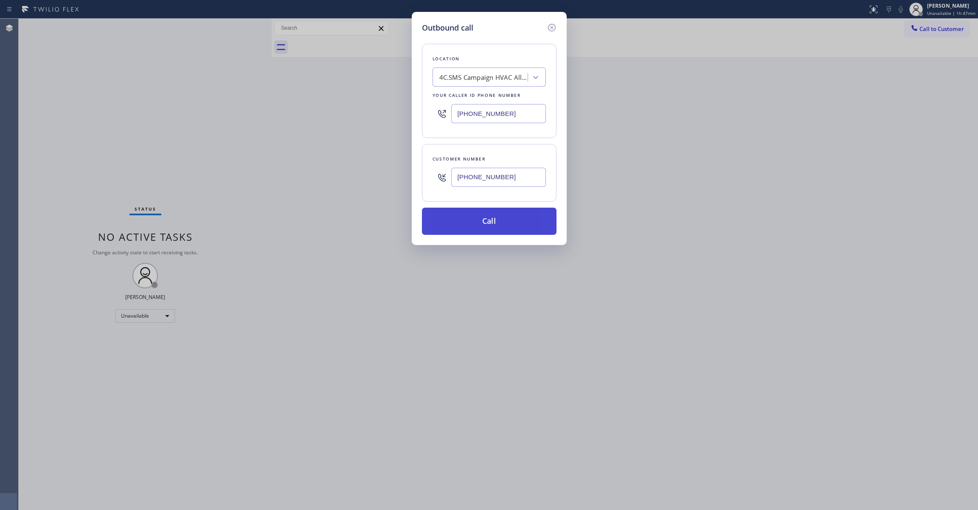
type input "(916) 380-9618"
click at [496, 226] on button "Call" at bounding box center [489, 221] width 135 height 27
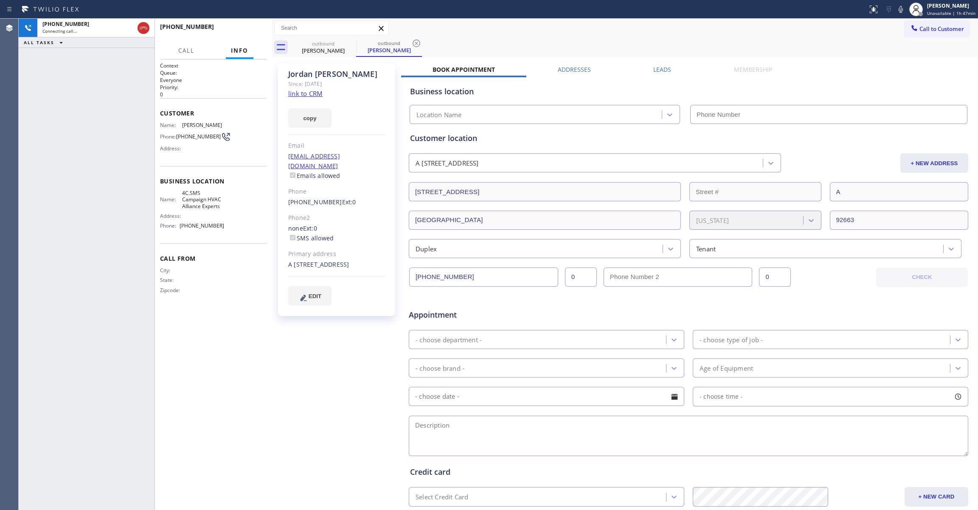
type input "(833) 558-1241"
click at [415, 39] on icon at bounding box center [416, 43] width 10 height 10
click at [311, 93] on link "link to CRM" at bounding box center [305, 93] width 34 height 8
click at [244, 31] on span "HANG UP" at bounding box center [247, 31] width 26 height 6
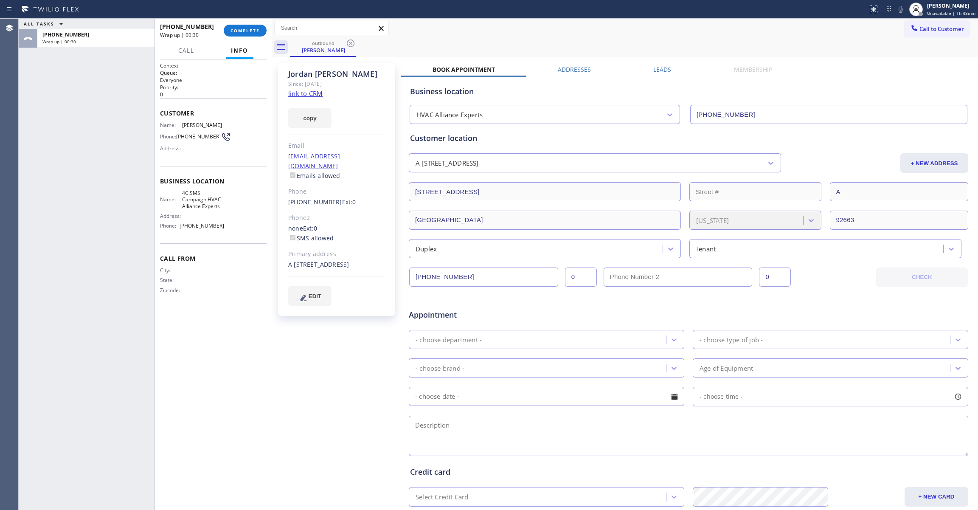
click at [238, 37] on div "+19163809618 Wrap up | 00:30 COMPLETE" at bounding box center [213, 31] width 107 height 22
click at [298, 93] on link "link to CRM" at bounding box center [305, 93] width 34 height 8
click at [243, 29] on span "COMPLETE" at bounding box center [244, 31] width 29 height 6
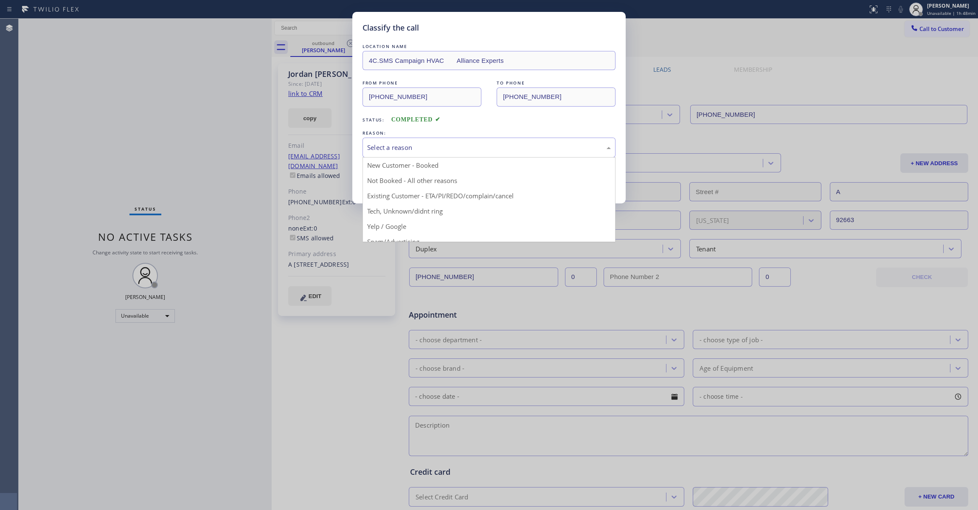
click at [420, 146] on div "Select a reason" at bounding box center [489, 148] width 244 height 10
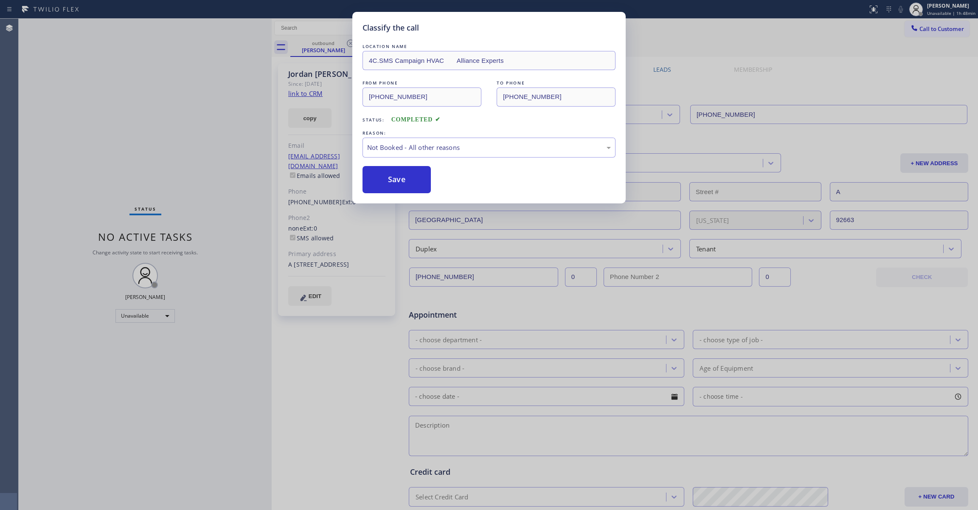
click at [406, 180] on button "Save" at bounding box center [396, 179] width 68 height 27
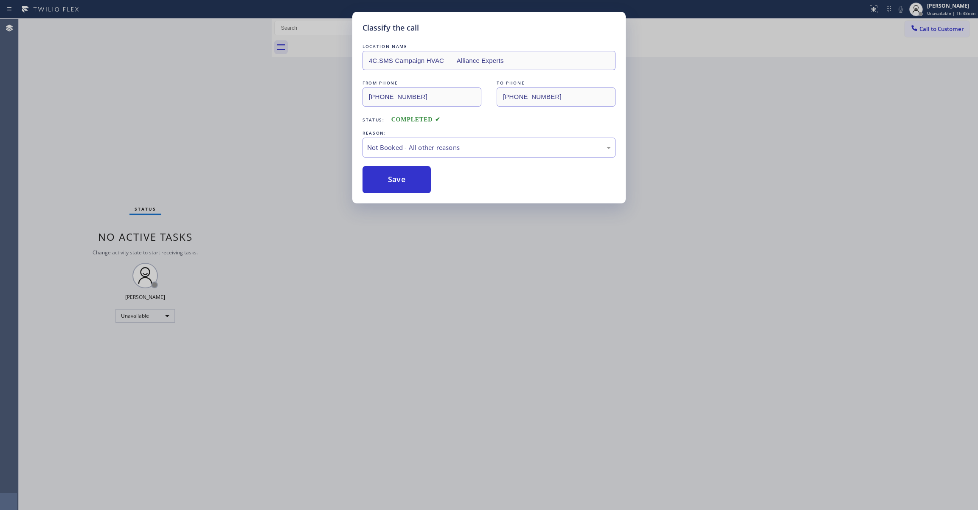
click at [406, 180] on button "Save" at bounding box center [396, 179] width 68 height 27
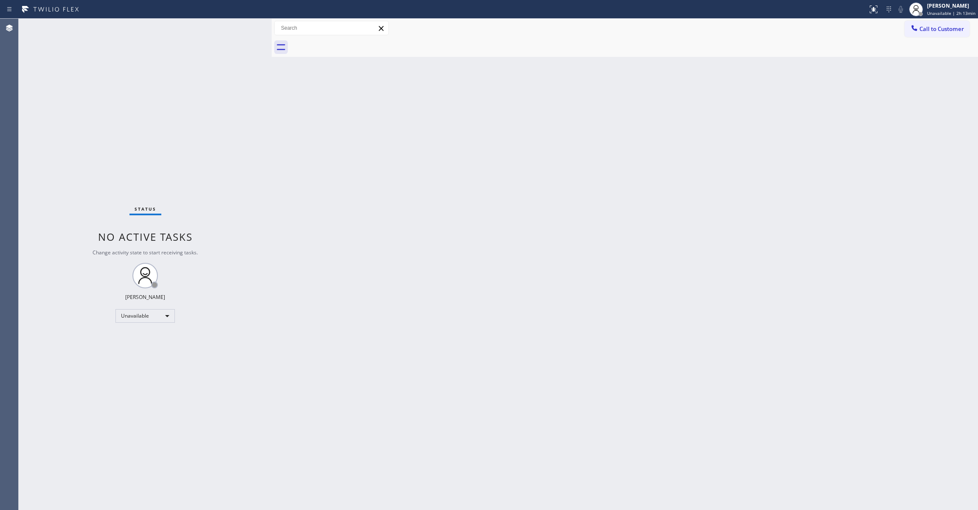
click at [31, 231] on div "Status No active tasks Change activity state to start receiving tasks. [PERSON_…" at bounding box center [145, 264] width 253 height 491
click at [934, 17] on div "Louis Manuel Padica Unavailable | 2h 13min" at bounding box center [941, 9] width 71 height 19
click at [902, 65] on button "Break" at bounding box center [935, 67] width 85 height 11
